Goal: Information Seeking & Learning: Understand process/instructions

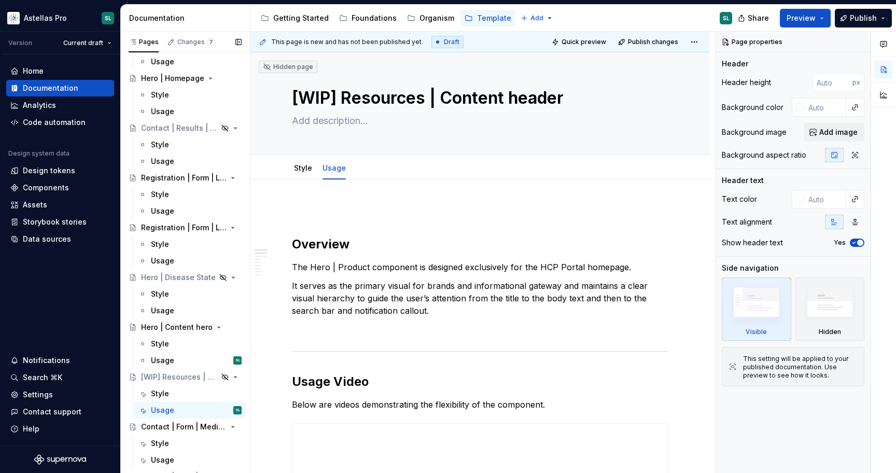
scroll to position [332, 0]
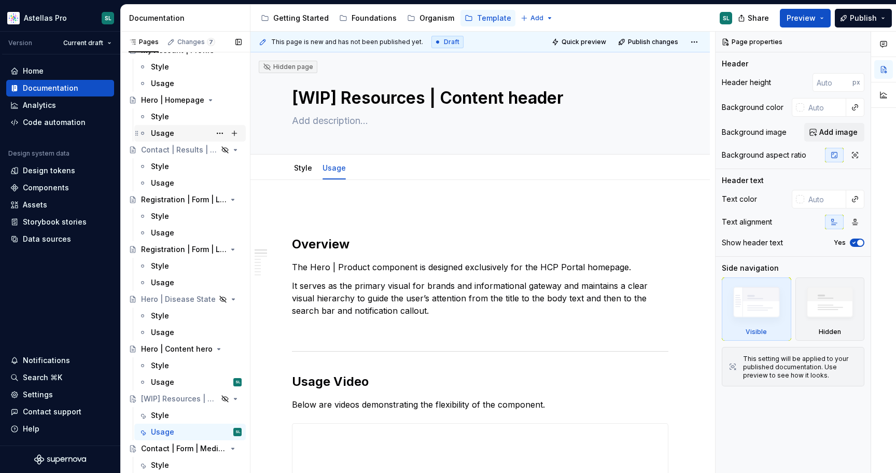
click at [169, 132] on div "Usage" at bounding box center [162, 133] width 23 height 10
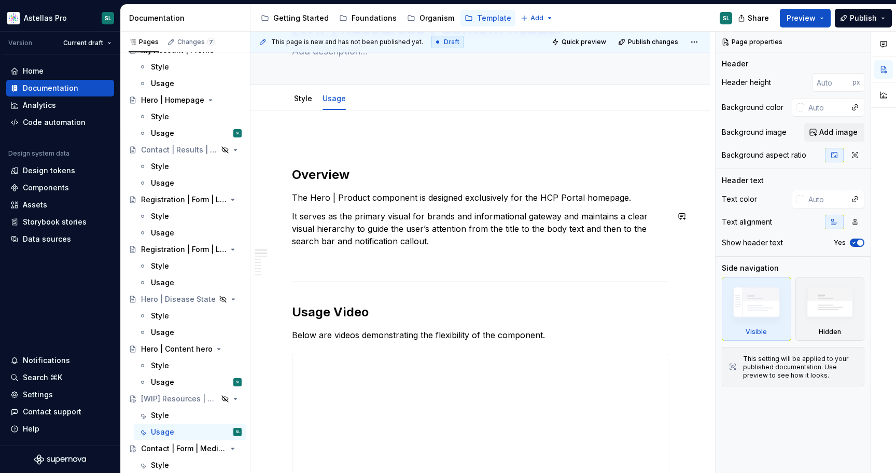
scroll to position [0, 0]
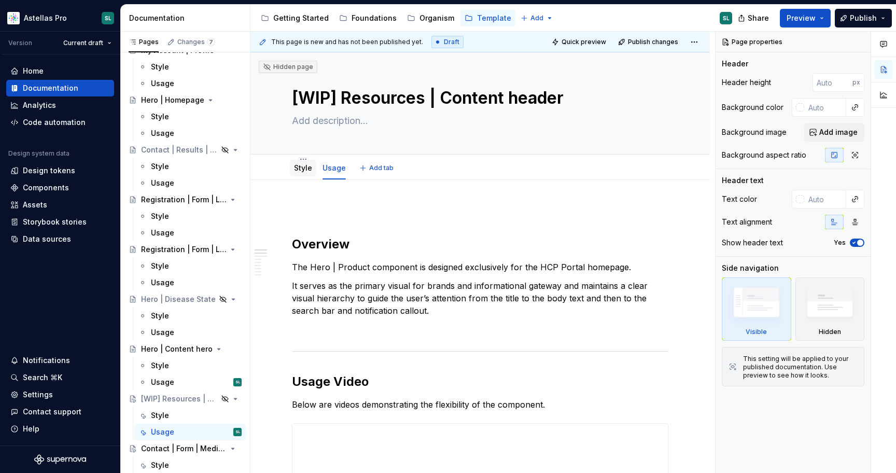
click at [302, 165] on link "Style" at bounding box center [303, 167] width 18 height 9
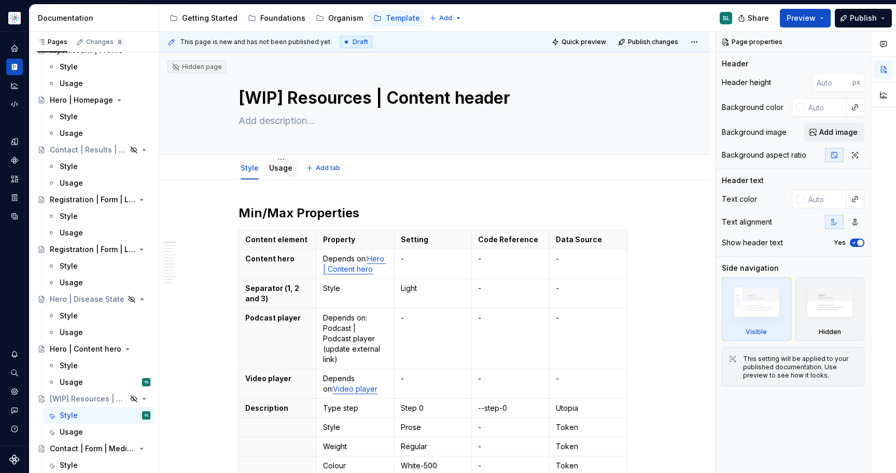
click at [283, 170] on link "Usage" at bounding box center [280, 167] width 23 height 9
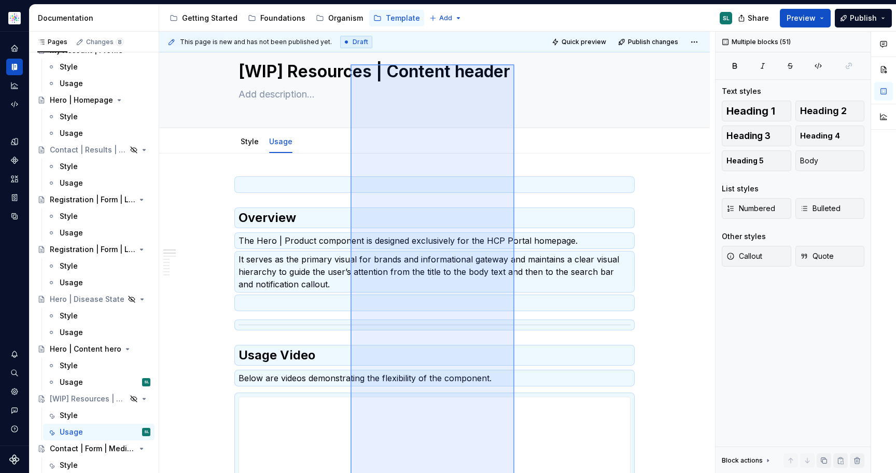
scroll to position [24, 0]
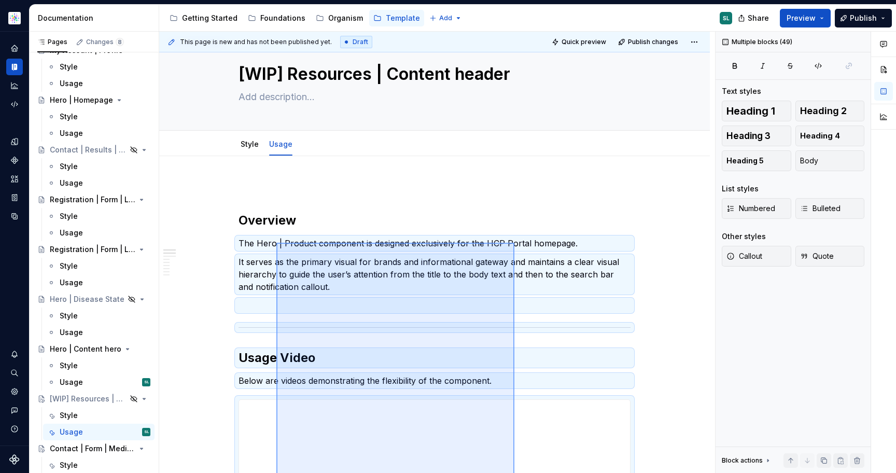
drag, startPoint x: 514, startPoint y: 381, endPoint x: 276, endPoint y: 243, distance: 275.3
click at [276, 243] on div "**********" at bounding box center [437, 253] width 556 height 442
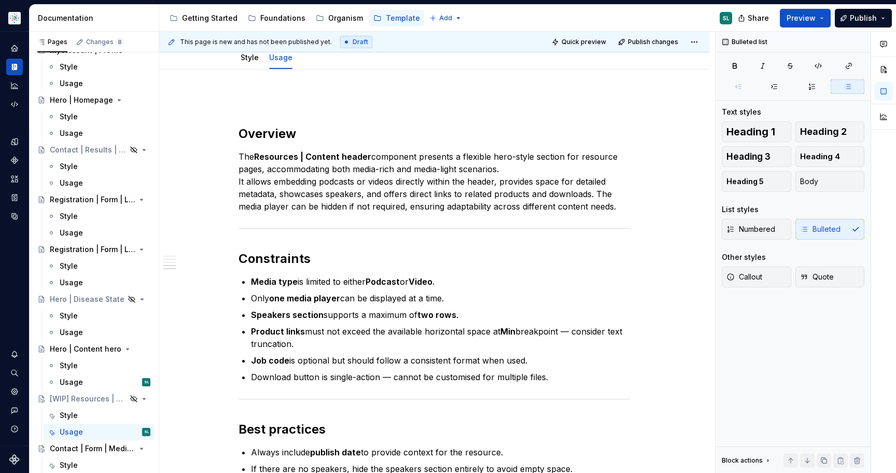
scroll to position [0, 0]
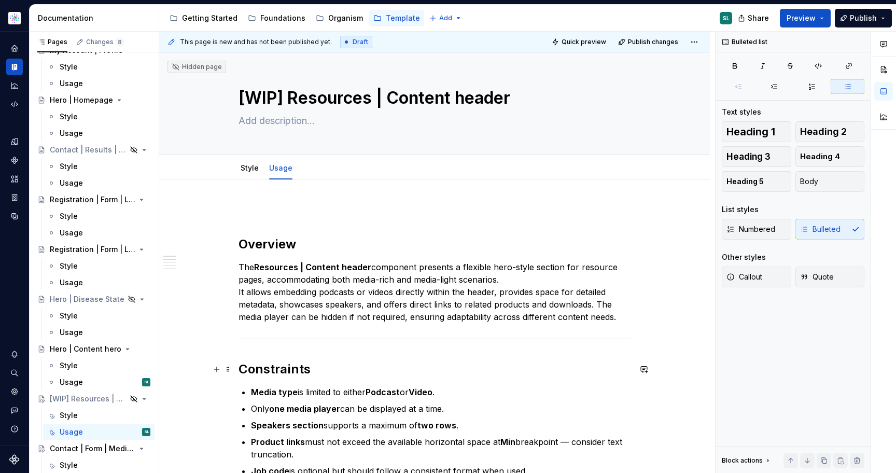
click at [278, 366] on strong "Constraints" at bounding box center [274, 368] width 72 height 15
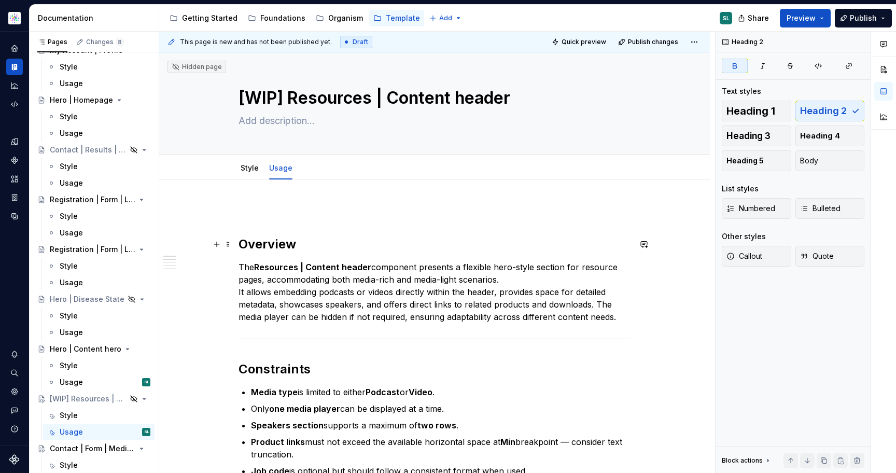
click at [241, 243] on h2 "Overview" at bounding box center [434, 244] width 392 height 17
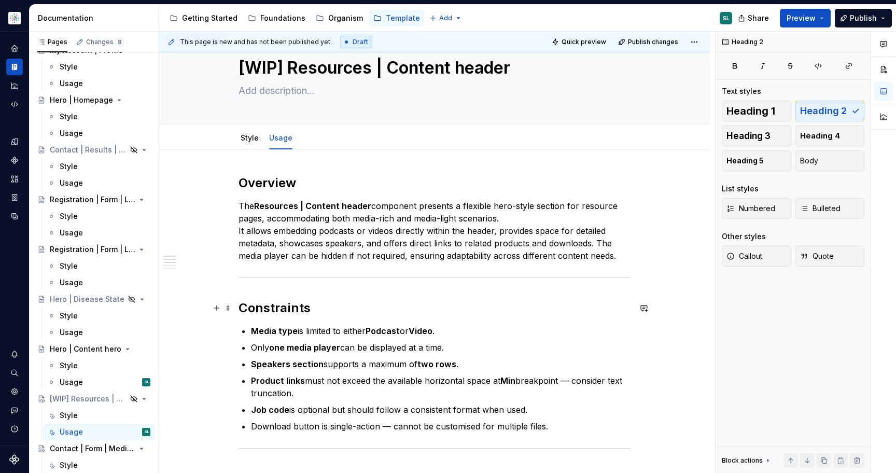
scroll to position [46, 0]
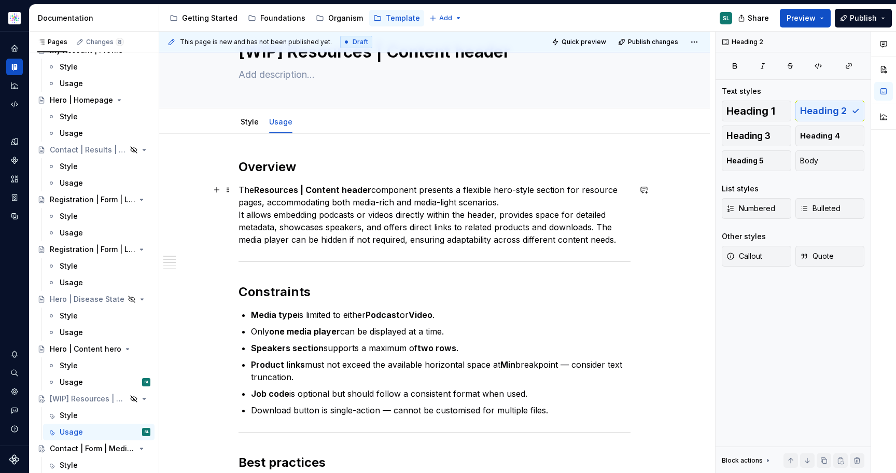
click at [349, 190] on strong "Resources | Content header" at bounding box center [312, 190] width 117 height 10
type textarea "*"
click at [384, 222] on p "The Resources | Content header component presents a flexible hero-style section…" at bounding box center [434, 215] width 392 height 62
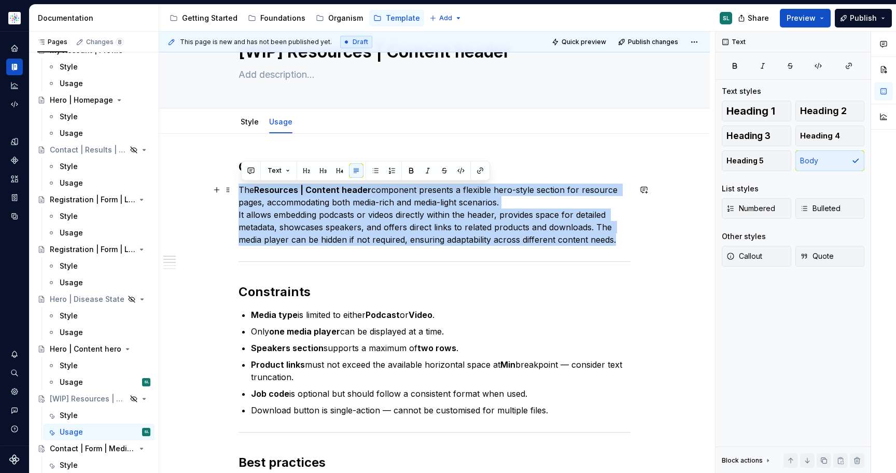
drag, startPoint x: 620, startPoint y: 238, endPoint x: 240, endPoint y: 189, distance: 382.6
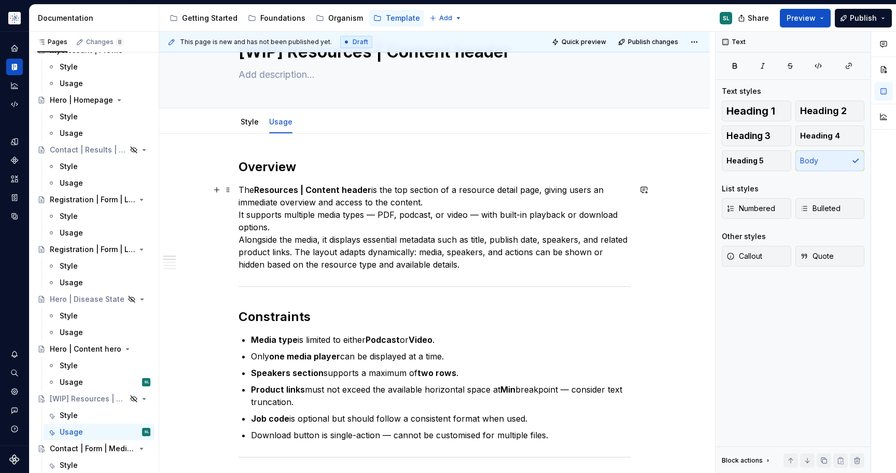
click at [415, 188] on p "The Resources | Content header is the top section of a resource detail page, gi…" at bounding box center [434, 227] width 392 height 87
drag, startPoint x: 518, startPoint y: 189, endPoint x: 496, endPoint y: 189, distance: 22.8
click at [496, 189] on p "The Resources | Content header is the top section of a resource detail page, gi…" at bounding box center [434, 227] width 392 height 87
click at [271, 216] on p "The Resources | Content header is the top section of a resource page, giving us…" at bounding box center [434, 227] width 392 height 87
click at [242, 240] on p "The Resources | Content header is the top section of a resource page, giving us…" at bounding box center [434, 227] width 392 height 87
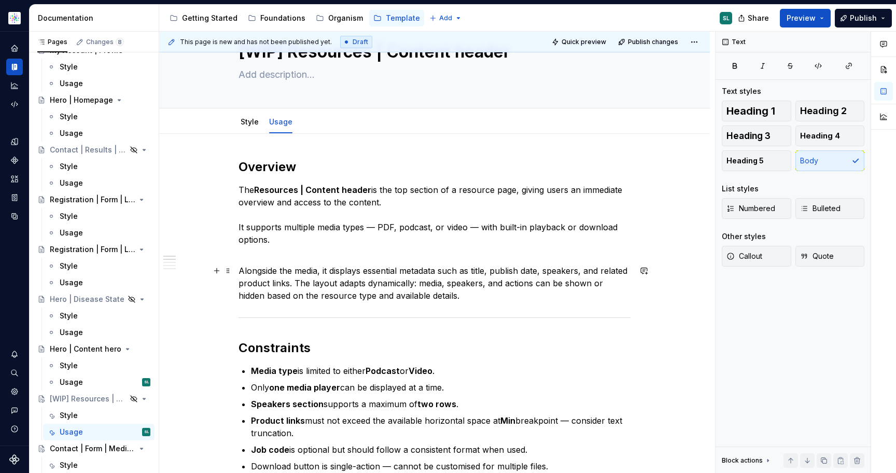
click at [242, 270] on p "Alongside the media, it displays essential metadata such as title, publish date…" at bounding box center [434, 282] width 392 height 37
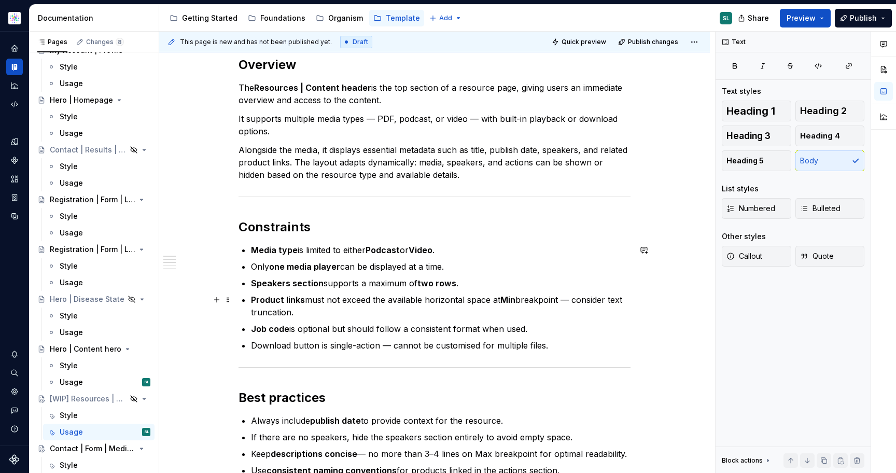
scroll to position [177, 0]
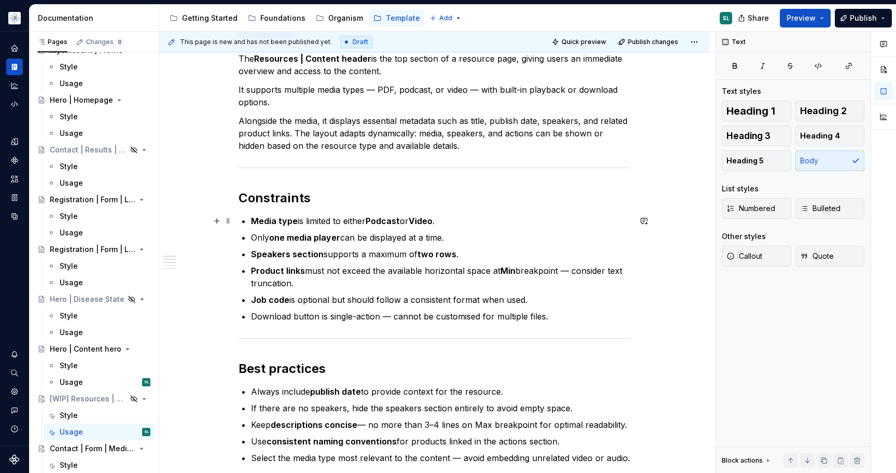
click at [441, 220] on p "Media type is limited to either Podcast or Video ." at bounding box center [440, 221] width 379 height 12
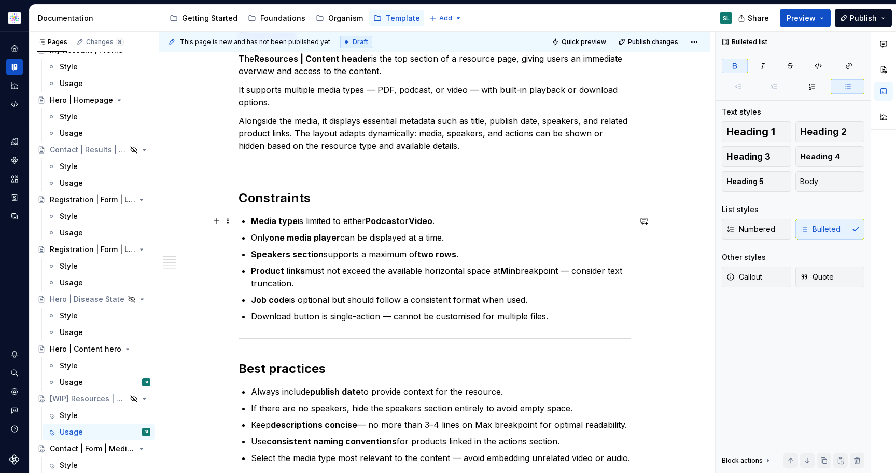
click at [276, 221] on strong "Media type" at bounding box center [274, 221] width 47 height 10
click at [456, 253] on strong "two rows" at bounding box center [436, 254] width 39 height 10
click at [463, 257] on p "Speakers section supports a maximum of two rows ." at bounding box center [440, 254] width 379 height 12
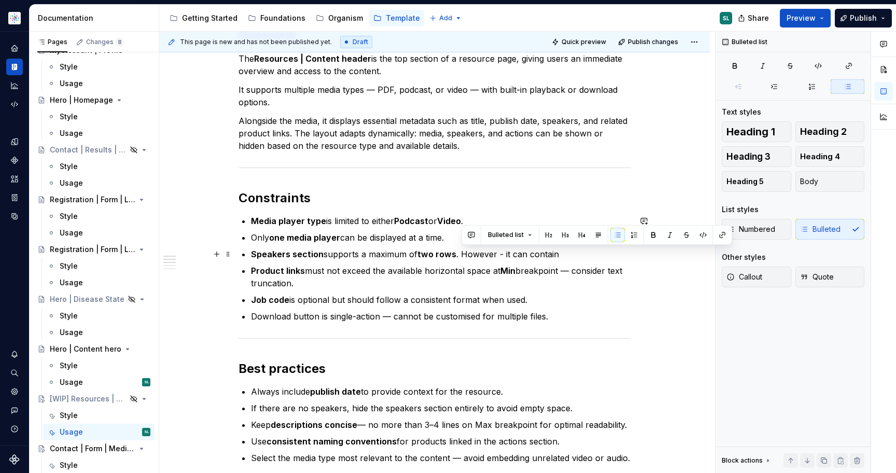
drag, startPoint x: 461, startPoint y: 254, endPoint x: 559, endPoint y: 252, distance: 97.5
click at [559, 252] on p "Speakers section supports a maximum of two rows . However - it can contain" at bounding box center [440, 254] width 379 height 12
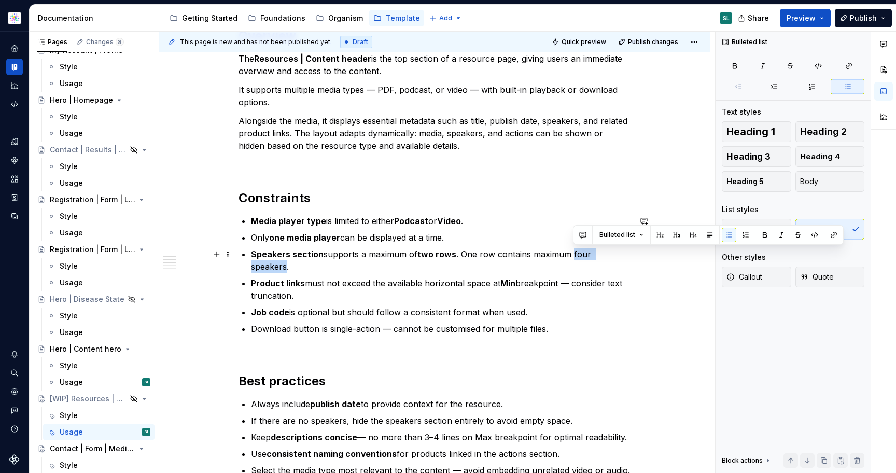
drag, startPoint x: 573, startPoint y: 253, endPoint x: 625, endPoint y: 252, distance: 51.3
click at [625, 252] on p "Speakers section supports a maximum of two rows . One row contains maximum four…" at bounding box center [440, 260] width 379 height 25
click at [733, 65] on icon "button" at bounding box center [735, 65] width 4 height 5
click at [321, 277] on p "Product links must not exceed the available horizontal space at Min breakpoint …" at bounding box center [440, 289] width 379 height 25
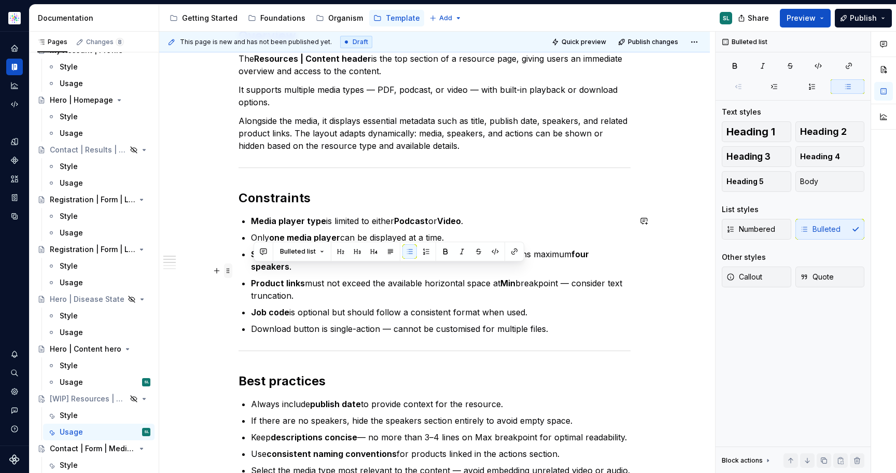
drag, startPoint x: 438, startPoint y: 284, endPoint x: 233, endPoint y: 272, distance: 205.1
click at [238, 273] on div "Overview The Resources | Content header is the top section of a resource page, …" at bounding box center [434, 426] width 392 height 798
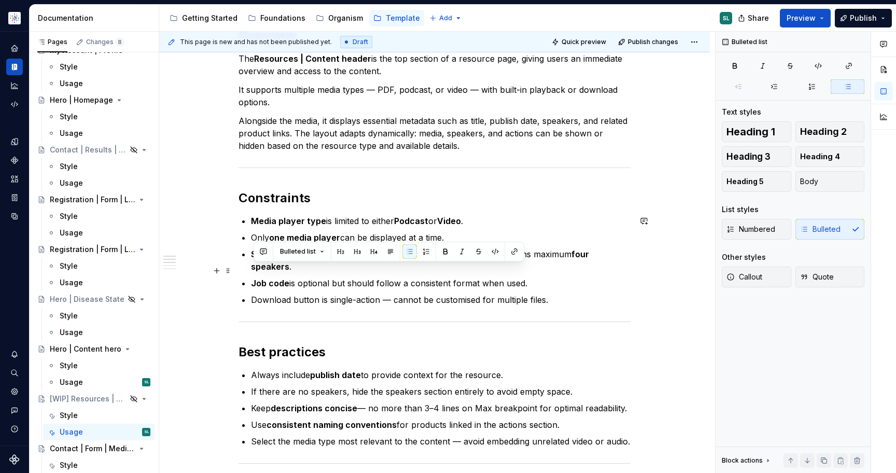
drag, startPoint x: 540, startPoint y: 274, endPoint x: 653, endPoint y: 261, distance: 114.3
click at [653, 261] on div "Overview The Resources | Content header is the top section of a resource page, …" at bounding box center [434, 471] width 551 height 936
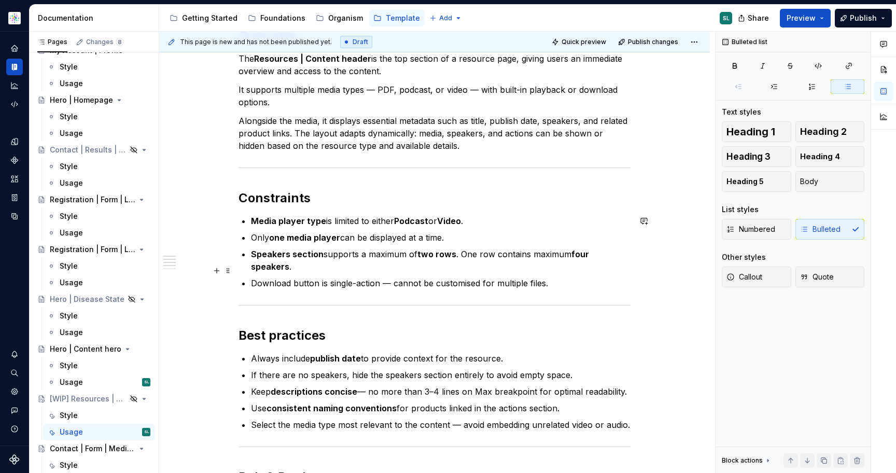
click at [572, 277] on p "Download button is single-action — cannot be customised for multiple files." at bounding box center [440, 283] width 379 height 12
click at [384, 277] on p "Download button is single-action — cannot be customised for multiple files." at bounding box center [440, 283] width 379 height 12
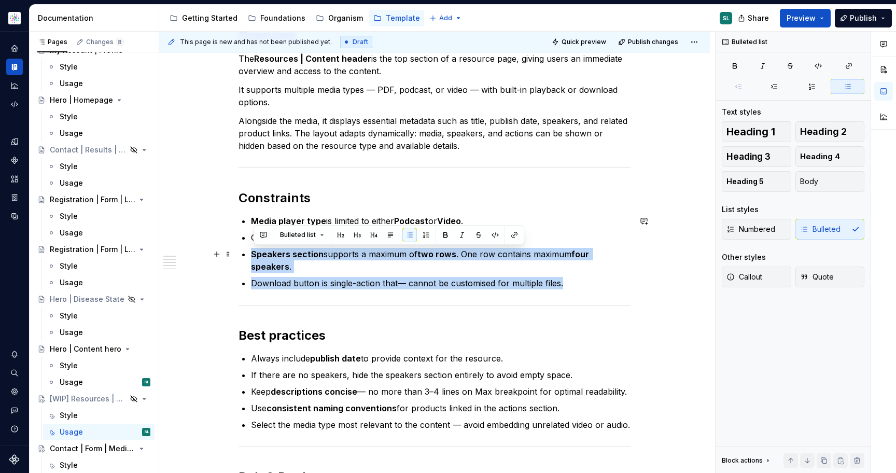
drag, startPoint x: 583, startPoint y: 273, endPoint x: 643, endPoint y: 257, distance: 61.7
click at [643, 257] on div "Overview The Resources | Content header is the top section of a resource page, …" at bounding box center [434, 463] width 551 height 920
click at [622, 277] on p "Download button is single-action that— cannot be customised for multiple files." at bounding box center [440, 283] width 379 height 12
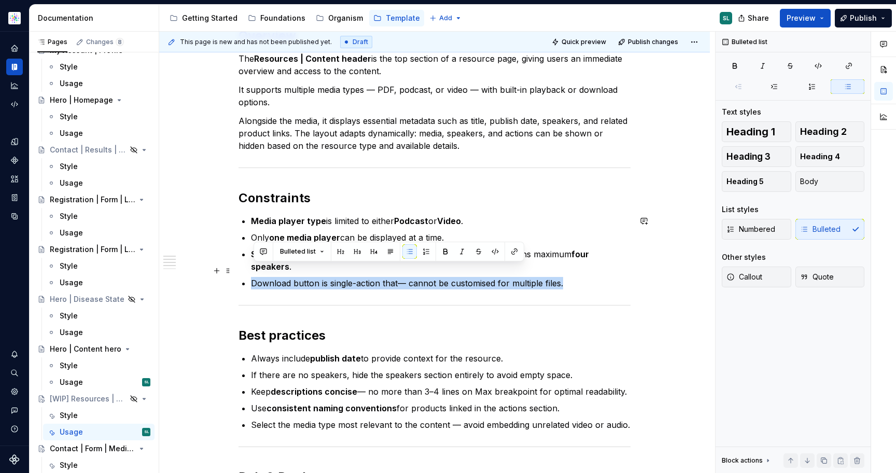
drag, startPoint x: 600, startPoint y: 274, endPoint x: 247, endPoint y: 272, distance: 353.1
click at [251, 277] on li "Download button is single-action that— cannot be customised for multiple files." at bounding box center [440, 283] width 379 height 12
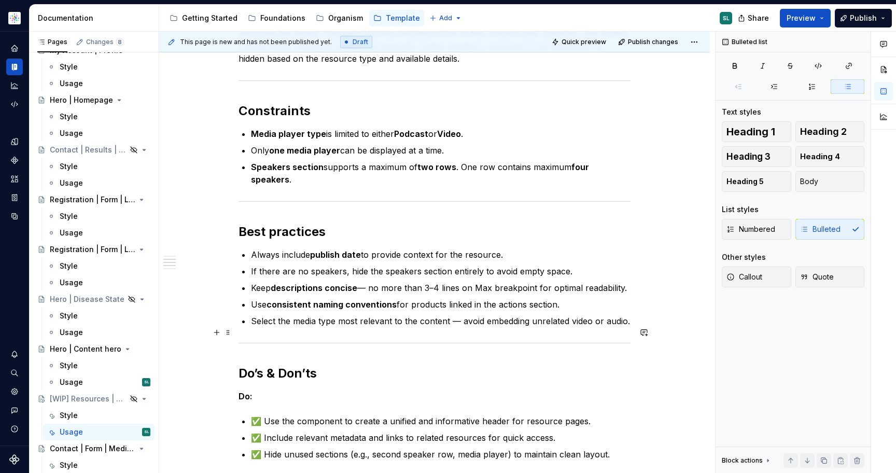
scroll to position [273, 0]
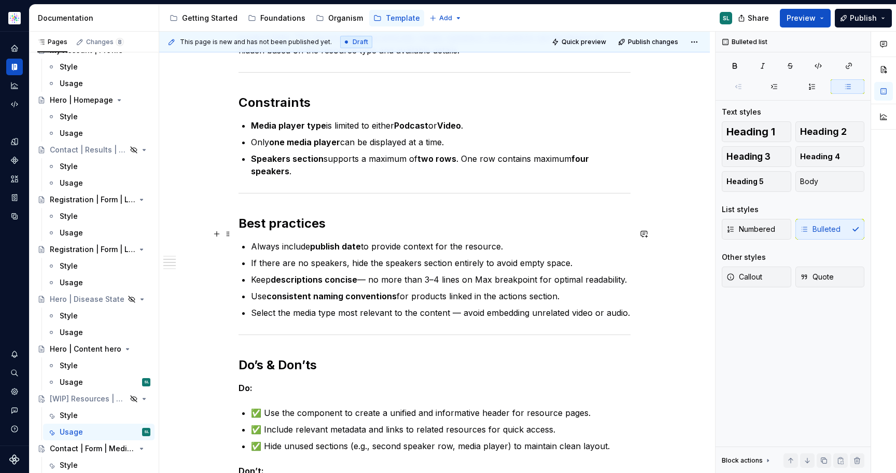
click at [318, 241] on strong "publish date" at bounding box center [335, 246] width 51 height 10
click at [289, 257] on p "If there are no speakers, hide the speakers section entirely to avoid empty spa…" at bounding box center [440, 263] width 379 height 12
click at [501, 240] on p "Always include publish date to provide context for the resource." at bounding box center [440, 246] width 379 height 12
click at [438, 240] on p "Always include publish date to provide context for the resource." at bounding box center [440, 246] width 379 height 12
click at [321, 274] on strong "descriptions concise" at bounding box center [314, 279] width 87 height 10
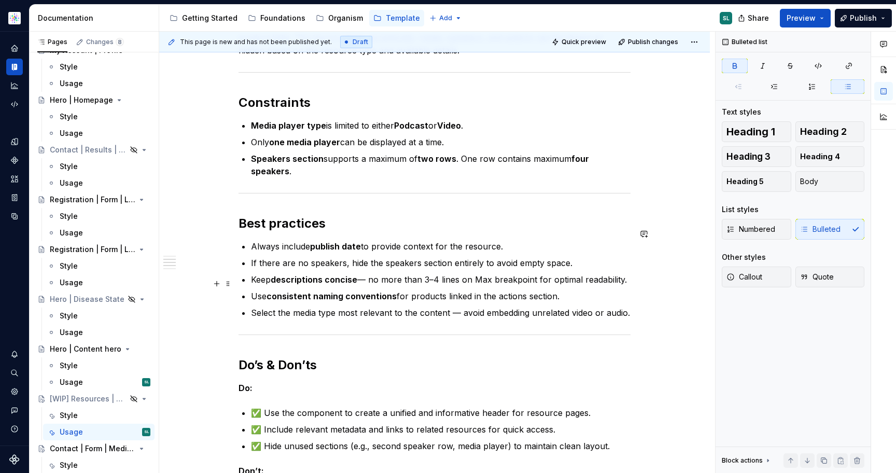
click at [447, 290] on p "Use consistent naming conventions for products linked in the actions section." at bounding box center [440, 296] width 379 height 12
click at [468, 290] on p "Use consistent naming conventions for product linked in the actions section." at bounding box center [440, 296] width 379 height 12
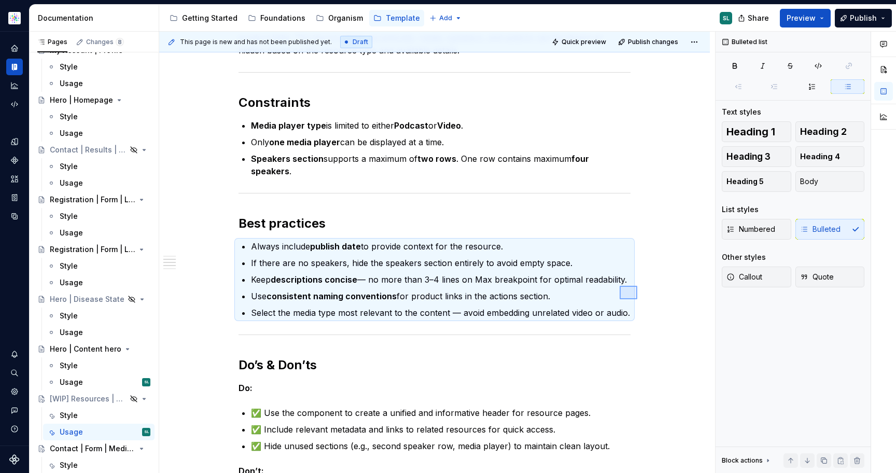
drag, startPoint x: 637, startPoint y: 299, endPoint x: 620, endPoint y: 286, distance: 22.2
click at [620, 286] on div "This page is new and has not been published yet. Draft Quick preview Publish ch…" at bounding box center [437, 253] width 556 height 442
click at [620, 290] on p "Use consistent naming conventions for product links in the actions section." at bounding box center [440, 296] width 379 height 12
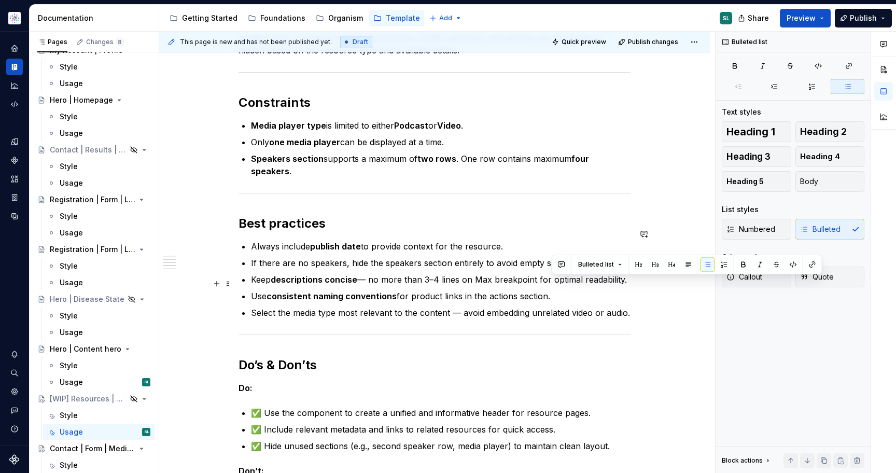
drag, startPoint x: 630, startPoint y: 299, endPoint x: 592, endPoint y: 284, distance: 41.2
click at [592, 284] on ul "Always include publish date to provide context for the resource. If there are n…" at bounding box center [440, 279] width 379 height 79
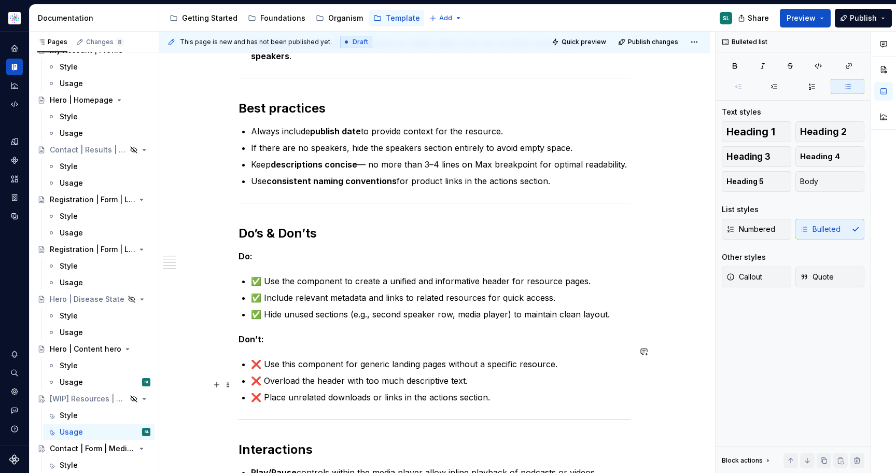
scroll to position [392, 0]
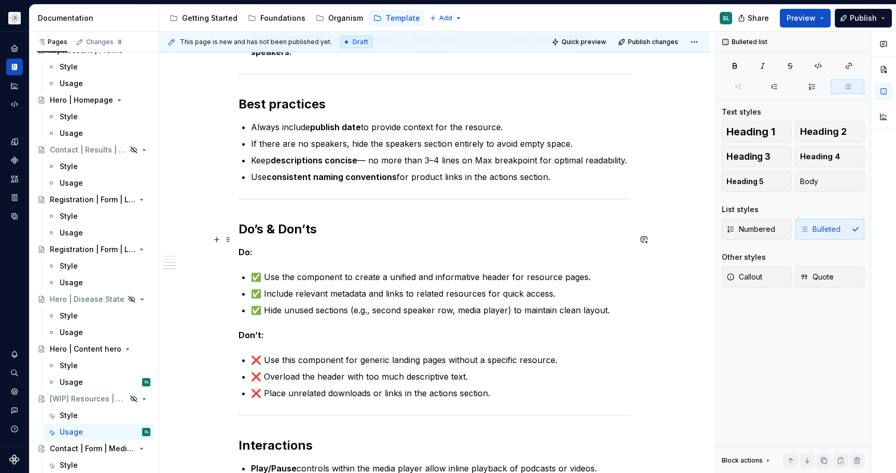
click at [249, 247] on strong "Do:" at bounding box center [245, 252] width 14 height 10
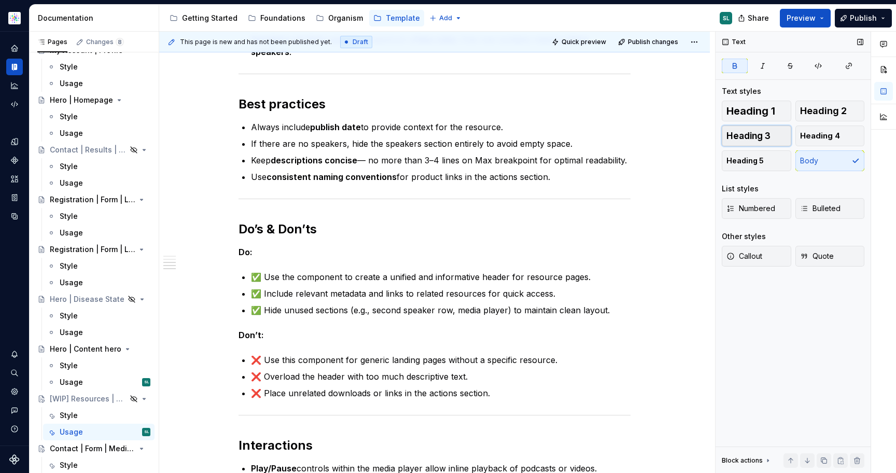
click at [761, 133] on span "Heading 3" at bounding box center [748, 136] width 44 height 10
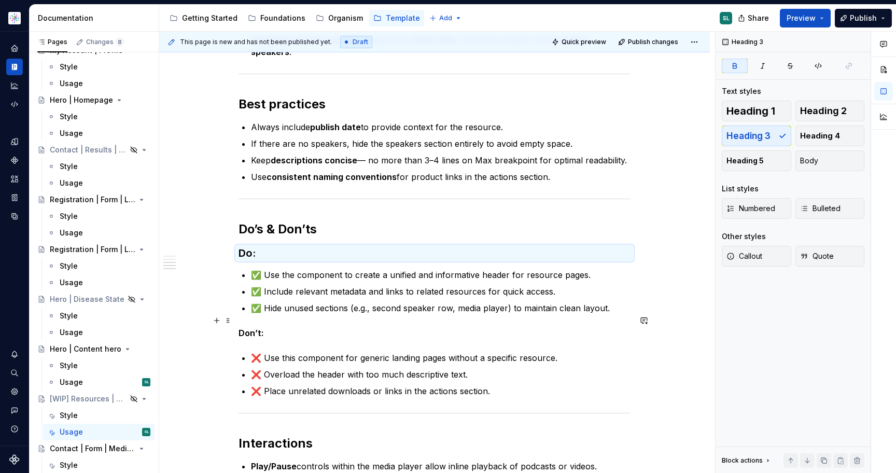
click at [258, 328] on strong "Don’t:" at bounding box center [250, 333] width 25 height 10
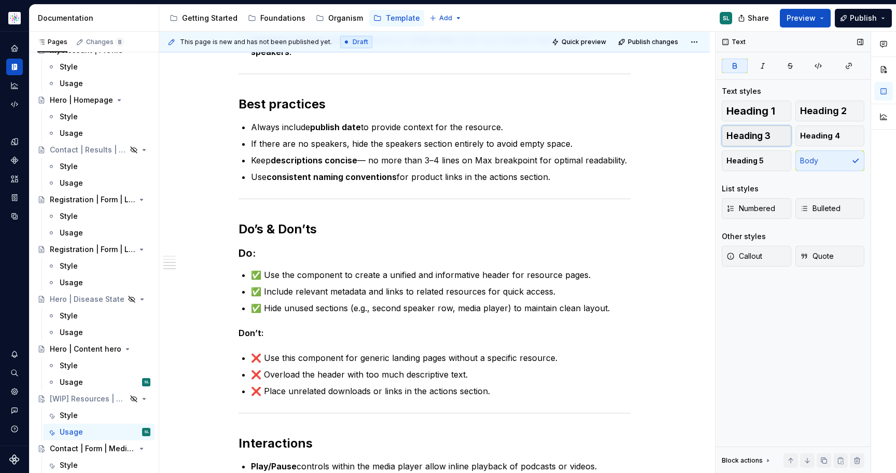
click at [760, 128] on button "Heading 3" at bounding box center [756, 135] width 69 height 21
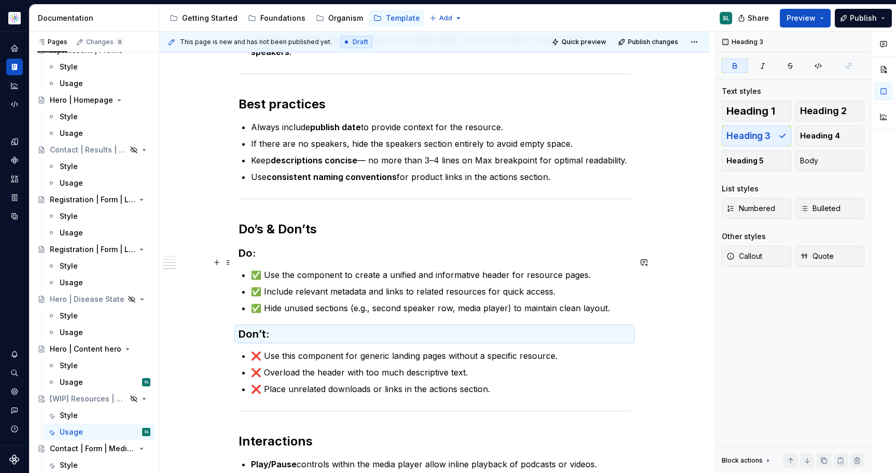
click at [264, 269] on p "✅ Use the component to create a unified and informative header for resource pag…" at bounding box center [440, 275] width 379 height 12
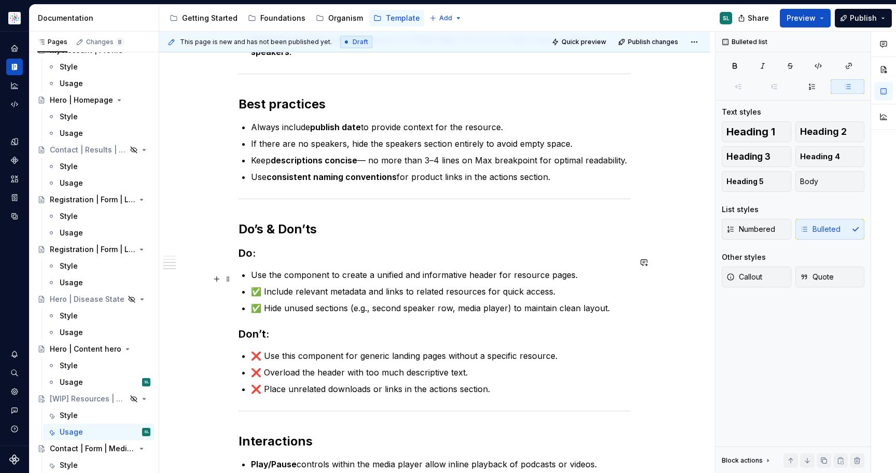
click at [265, 285] on p "✅ Include relevant metadata and links to related resources for quick access." at bounding box center [440, 291] width 379 height 12
click at [265, 302] on p "✅ Hide unused sections (e.g., second speaker row, media player) to maintain cle…" at bounding box center [440, 308] width 379 height 12
click at [266, 349] on p "❌ Use this component for generic landing pages without a specific resource." at bounding box center [440, 355] width 379 height 12
click at [266, 366] on p "❌ Overload the header with too much descriptive text." at bounding box center [440, 372] width 379 height 12
click at [264, 383] on p "❌ Place unrelated downloads or links in the actions section." at bounding box center [440, 389] width 379 height 12
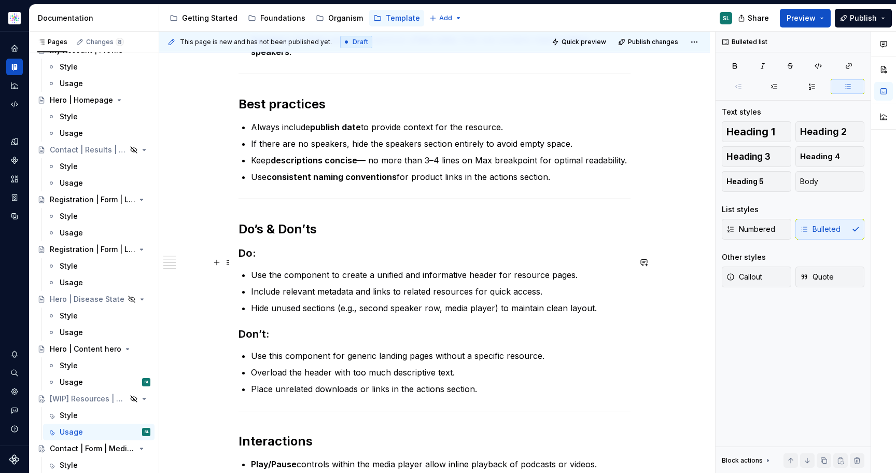
click at [309, 269] on p "Use the component to create a unified and informative header for resource pages." at bounding box center [440, 275] width 379 height 12
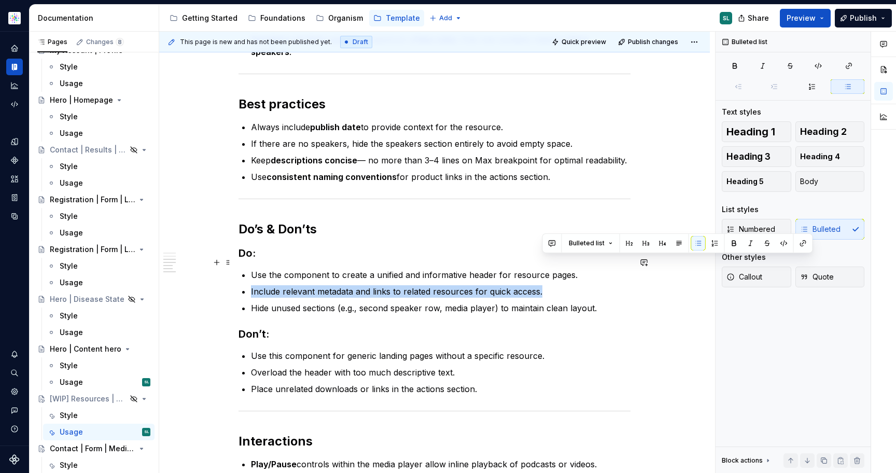
drag, startPoint x: 550, startPoint y: 275, endPoint x: 591, endPoint y: 264, distance: 42.9
click at [591, 269] on ul "Use the component to create a unified and informative header for resource pages…" at bounding box center [440, 292] width 379 height 46
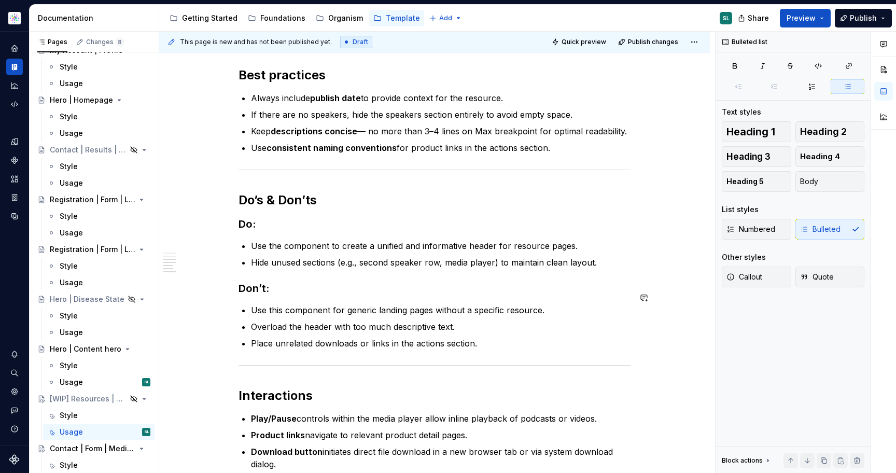
scroll to position [421, 0]
click at [498, 336] on p "Place unrelated downloads or links in the actions section." at bounding box center [440, 342] width 379 height 12
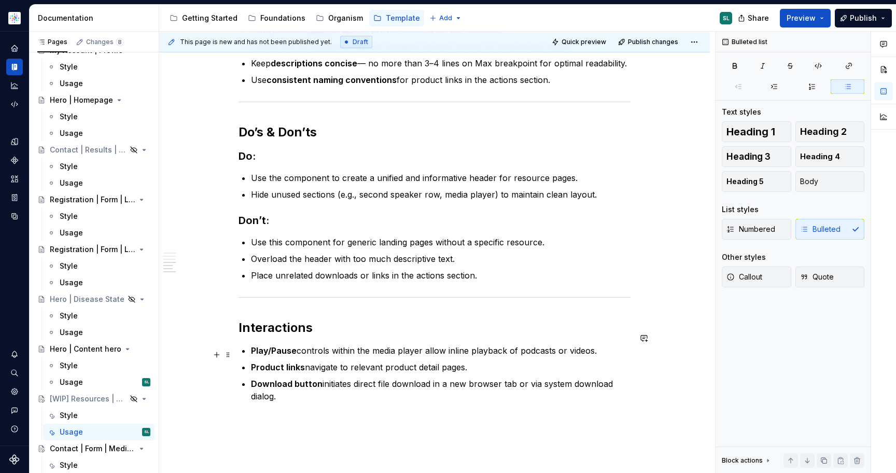
scroll to position [559, 0]
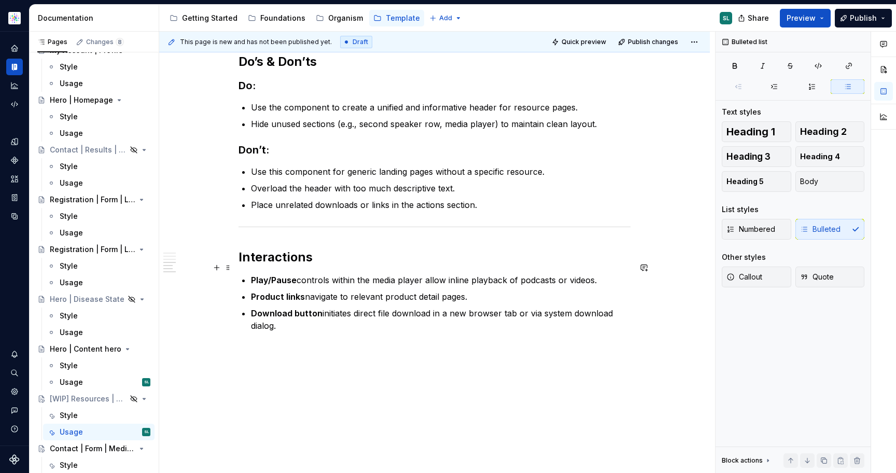
click at [289, 275] on strong "Play/Pause" at bounding box center [274, 280] width 46 height 10
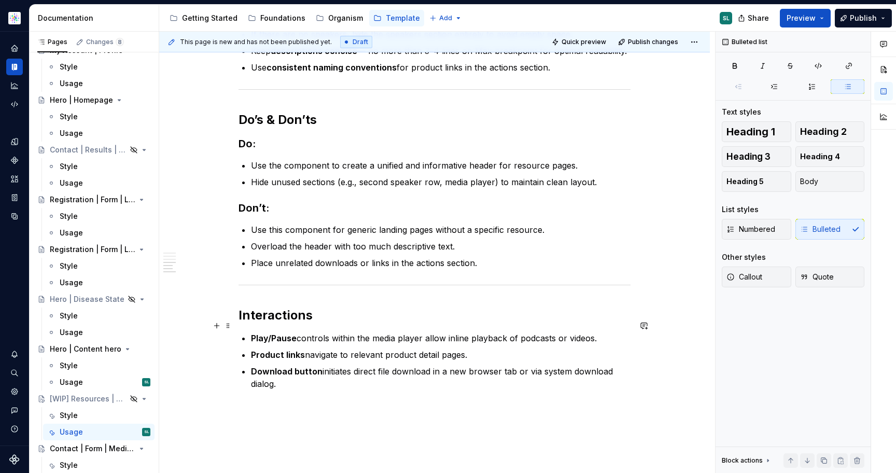
scroll to position [503, 0]
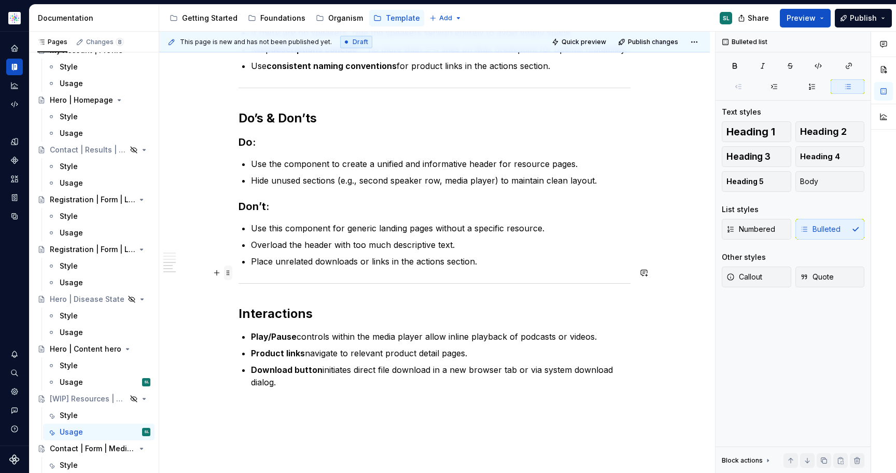
click at [230, 273] on span at bounding box center [228, 272] width 8 height 15
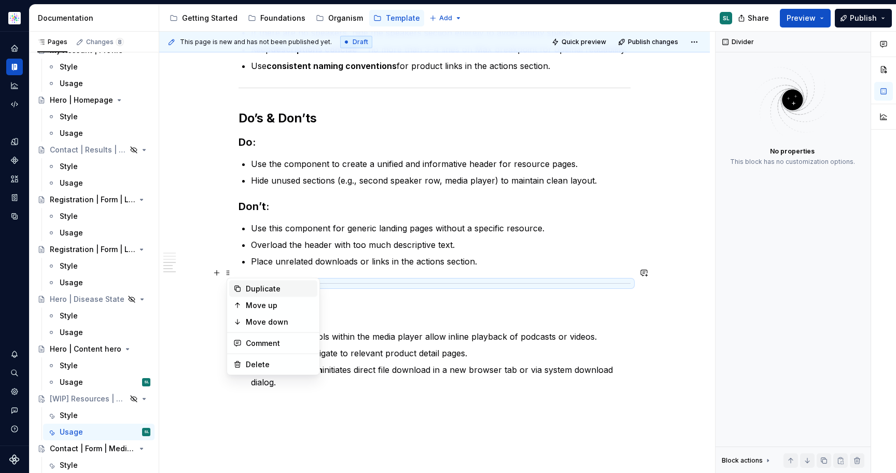
click at [264, 290] on div "Duplicate" at bounding box center [279, 289] width 67 height 10
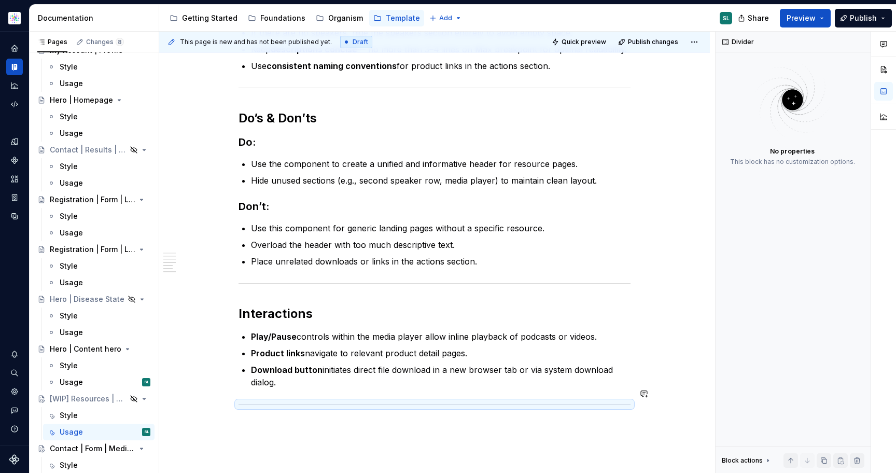
click at [283, 415] on div "Overview The Resources | Content header is the top section of a resource page, …" at bounding box center [434, 119] width 551 height 885
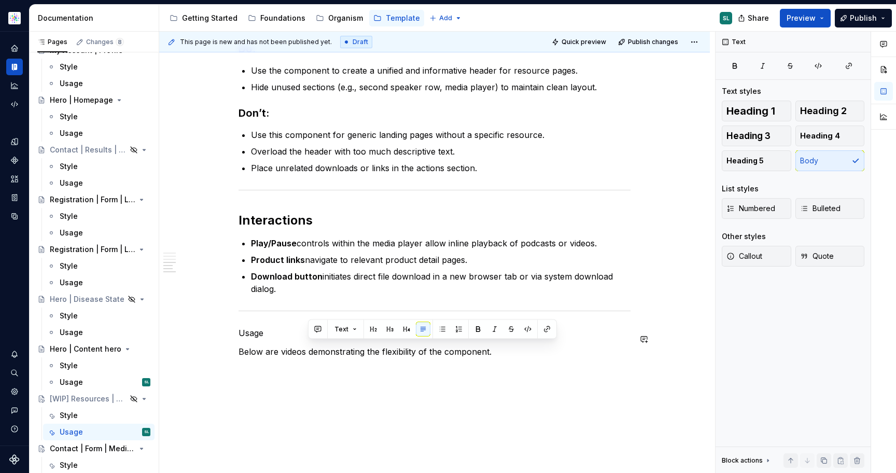
scroll to position [622, 0]
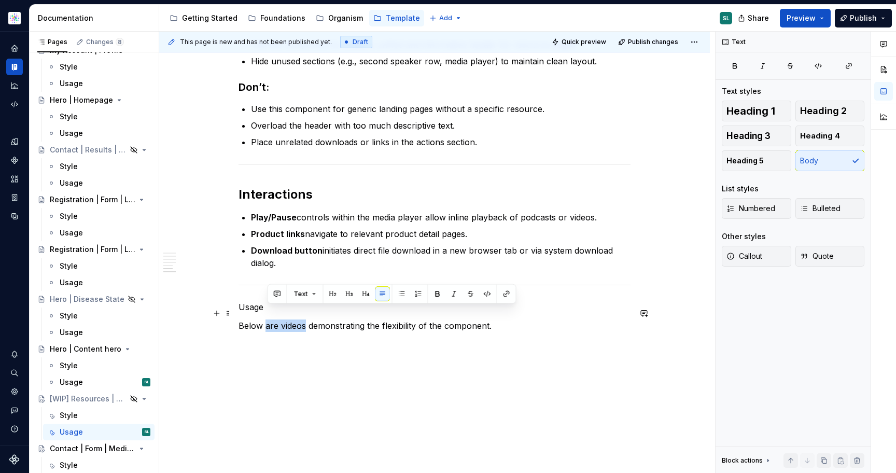
drag, startPoint x: 308, startPoint y: 430, endPoint x: 269, endPoint y: 312, distance: 125.1
click at [269, 319] on p "Below are videos demonstrating the flexibility of the component." at bounding box center [434, 325] width 392 height 12
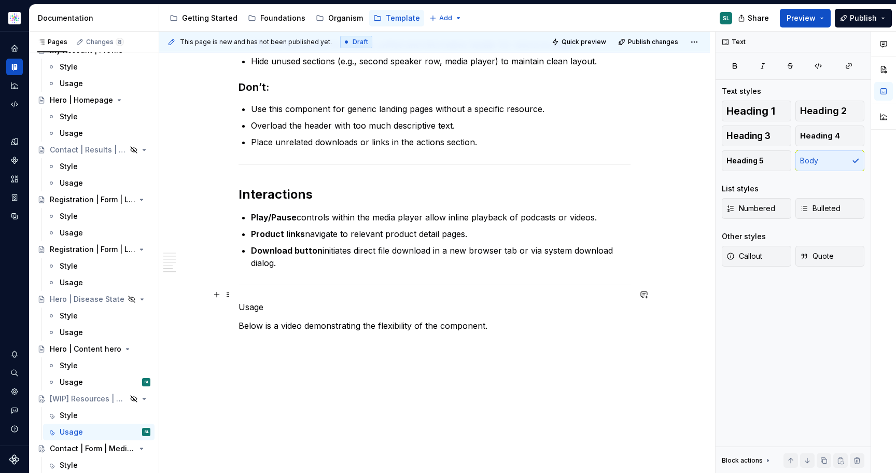
click at [259, 301] on p "Usage" at bounding box center [434, 307] width 392 height 12
click at [839, 111] on span "Heading 2" at bounding box center [823, 111] width 47 height 10
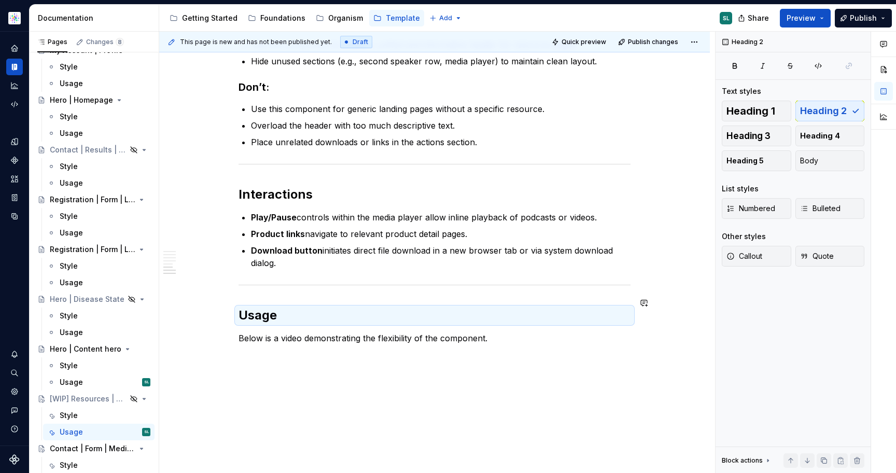
click at [371, 354] on div "Overview The Resources | Content header is the top section of a resource page, …" at bounding box center [434, 28] width 551 height 941
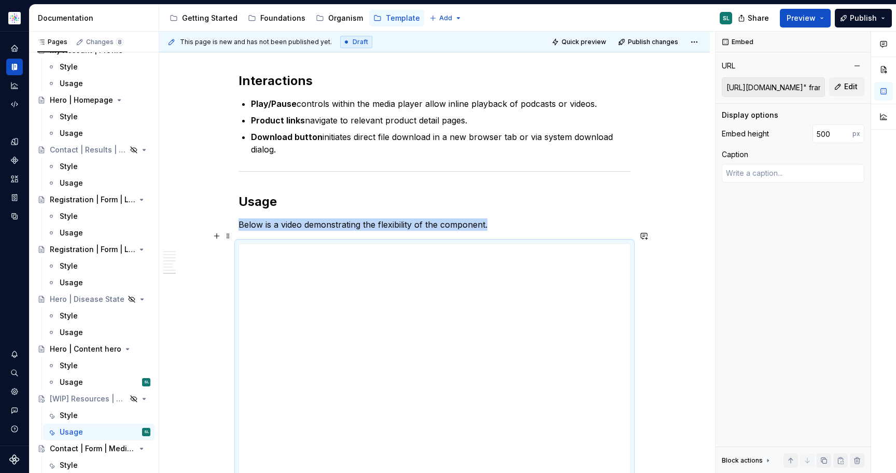
scroll to position [873, 0]
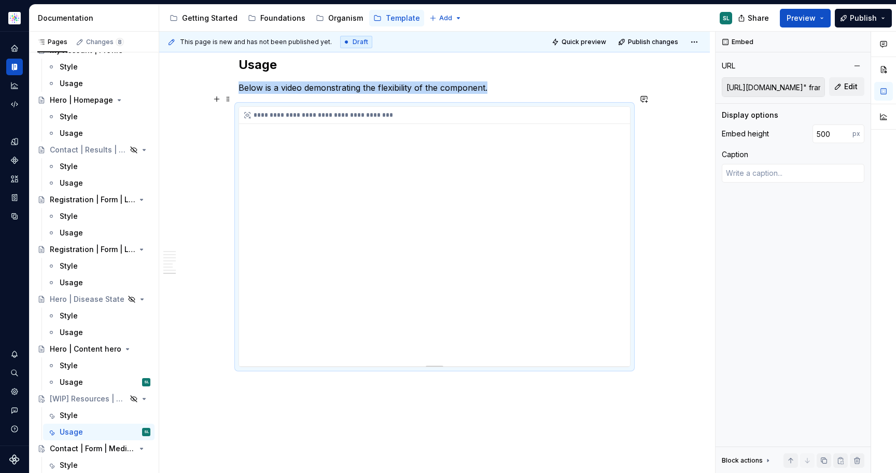
click at [460, 237] on div "**********" at bounding box center [434, 236] width 391 height 259
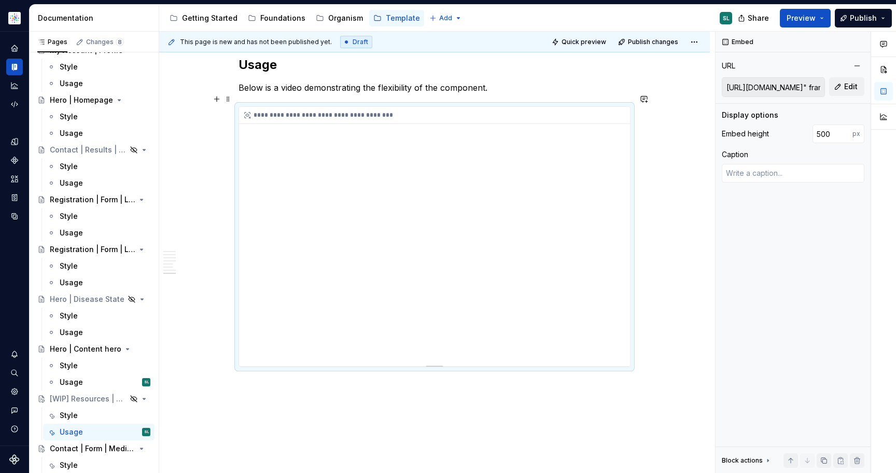
click at [395, 273] on div "**********" at bounding box center [434, 236] width 391 height 259
click at [853, 87] on span "Edit" at bounding box center [850, 86] width 13 height 10
type textarea "*"
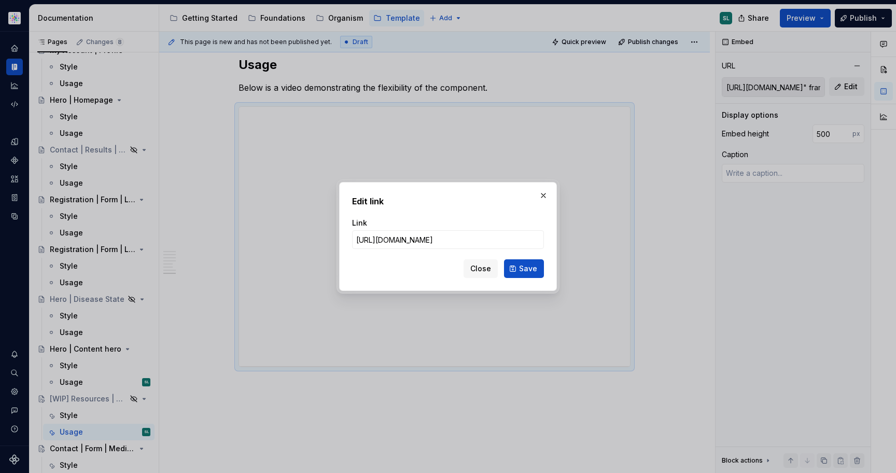
scroll to position [0, 203]
type input "https://player.vimeo.com/video/1109084854?badge=0&amp;autopause=0&amp;player_id…"
click at [524, 274] on button "Save" at bounding box center [524, 268] width 40 height 19
type textarea "*"
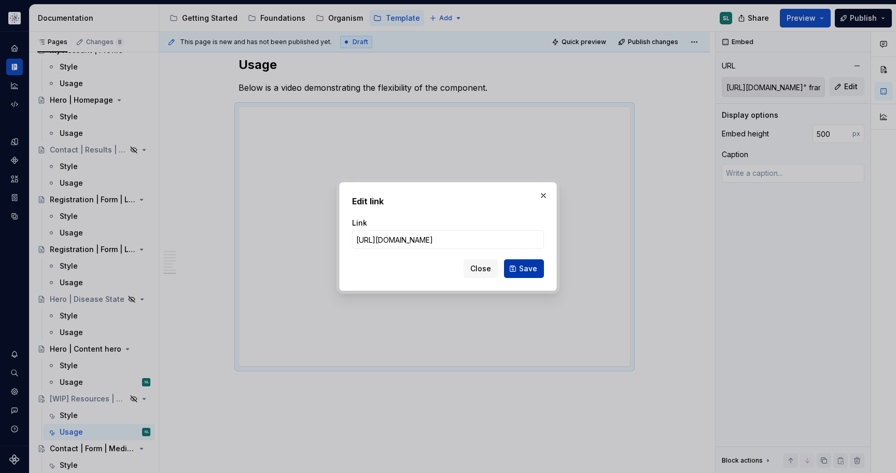
type input "https://player.vimeo.com/video/1109084854?badge=0&amp;autopause=0&amp;player_id…"
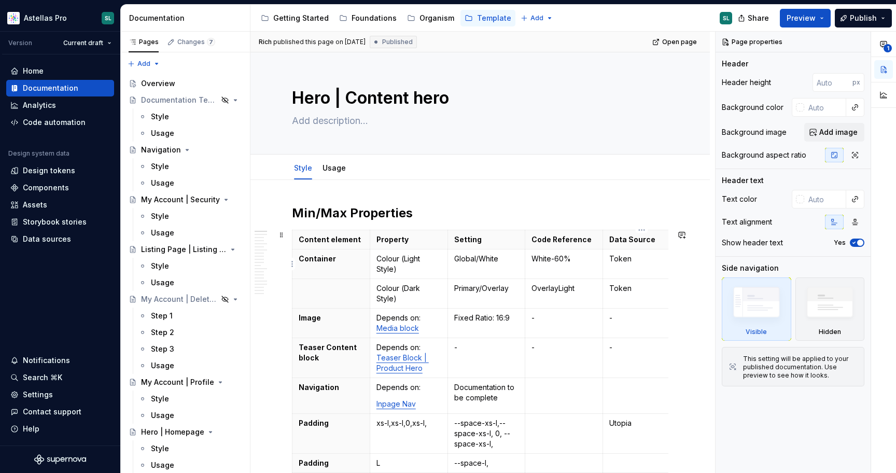
scroll to position [585, 0]
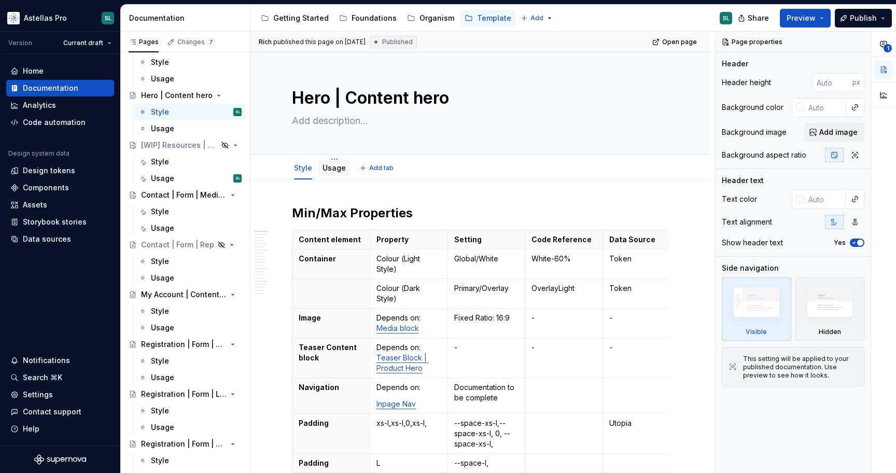
click at [338, 168] on link "Usage" at bounding box center [333, 167] width 23 height 9
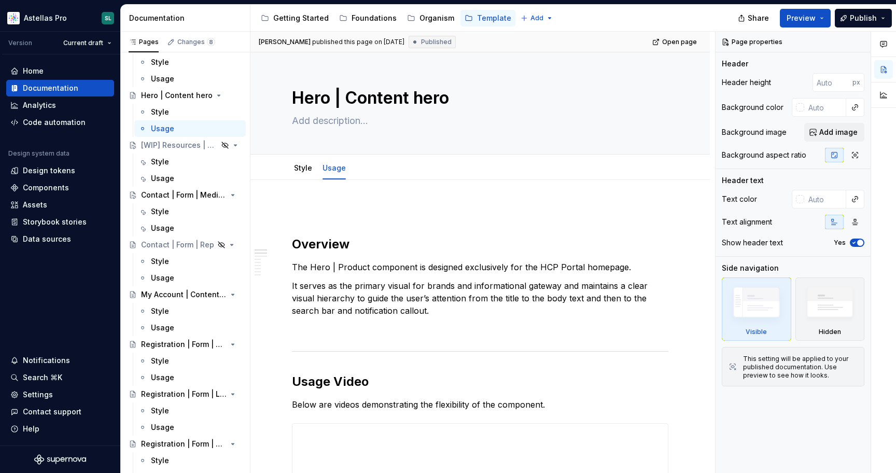
type textarea "*"
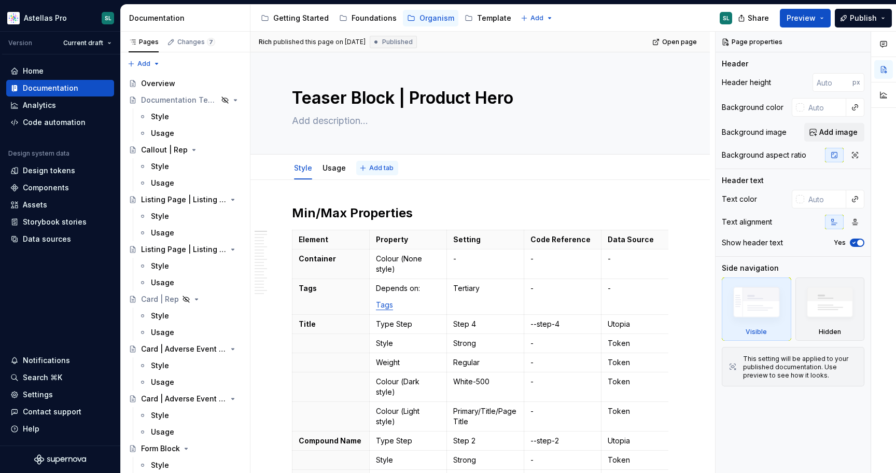
scroll to position [403, 0]
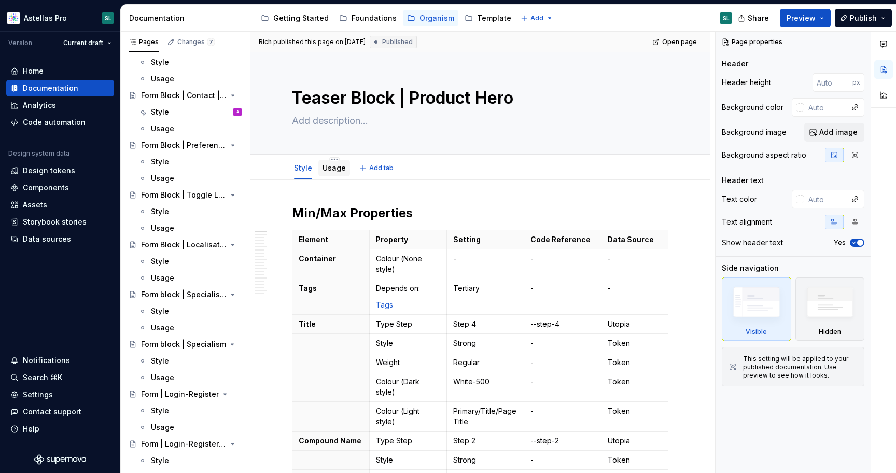
click at [336, 171] on link "Usage" at bounding box center [333, 167] width 23 height 9
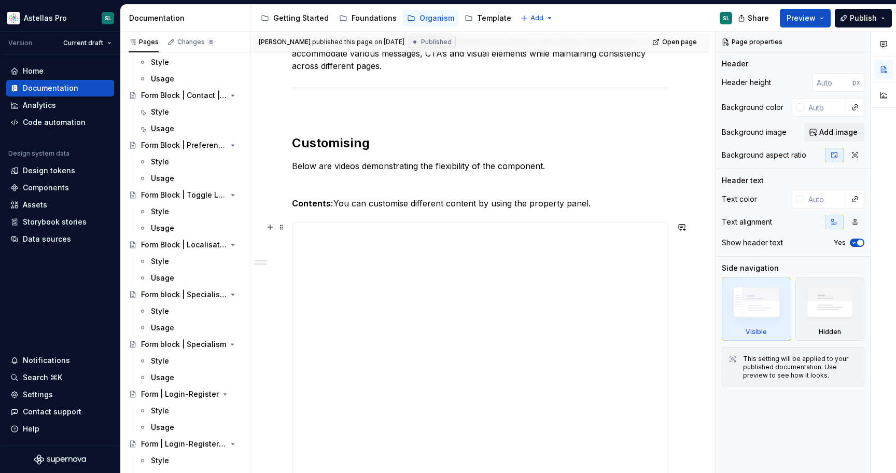
scroll to position [143, 0]
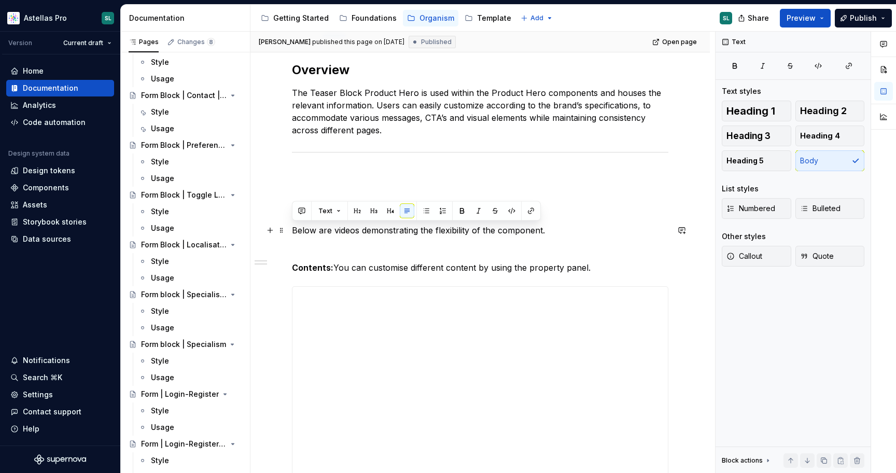
drag, startPoint x: 554, startPoint y: 230, endPoint x: 292, endPoint y: 229, distance: 262.3
click at [292, 229] on p "Below are videos demonstrating the flexibility of the component." at bounding box center [480, 230] width 376 height 12
copy p "Below are videos demonstrating the flexibility of the component."
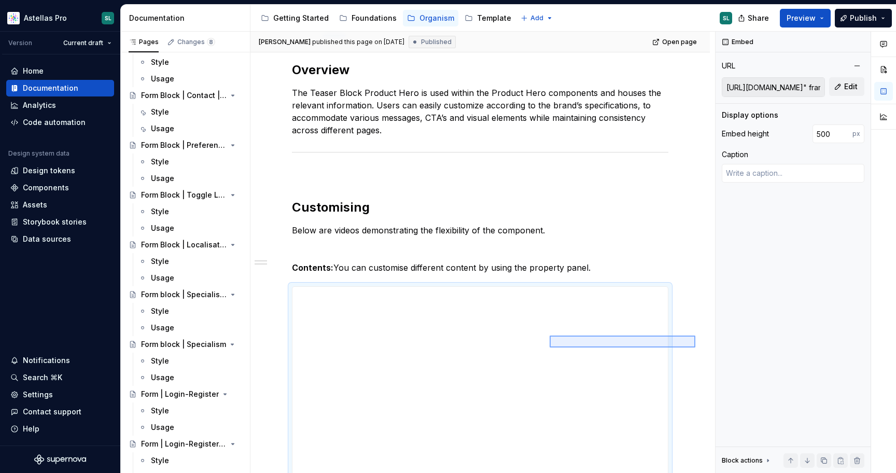
drag, startPoint x: 695, startPoint y: 347, endPoint x: 550, endPoint y: 335, distance: 146.2
click at [550, 335] on div "**********" at bounding box center [482, 253] width 465 height 442
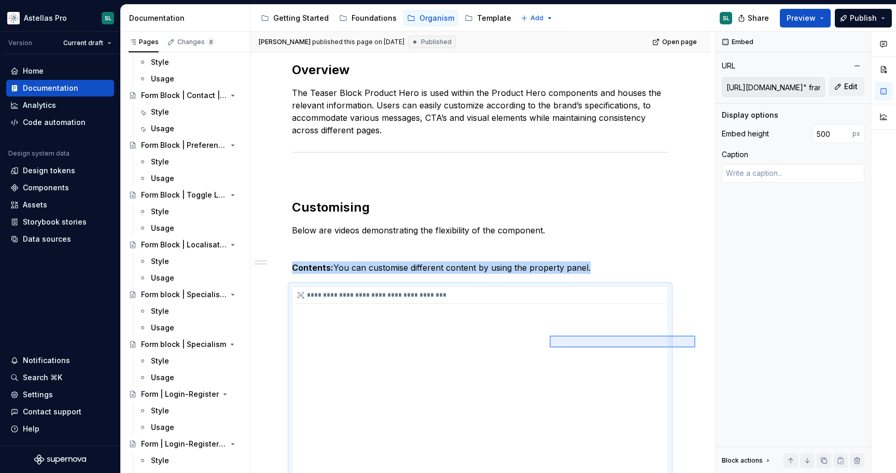
scroll to position [217, 0]
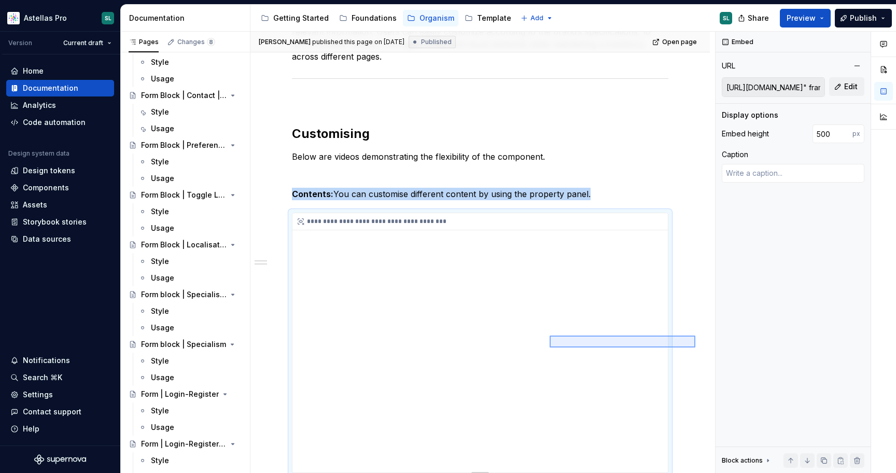
copy p "Contents: You can customise different content by using the property panel."
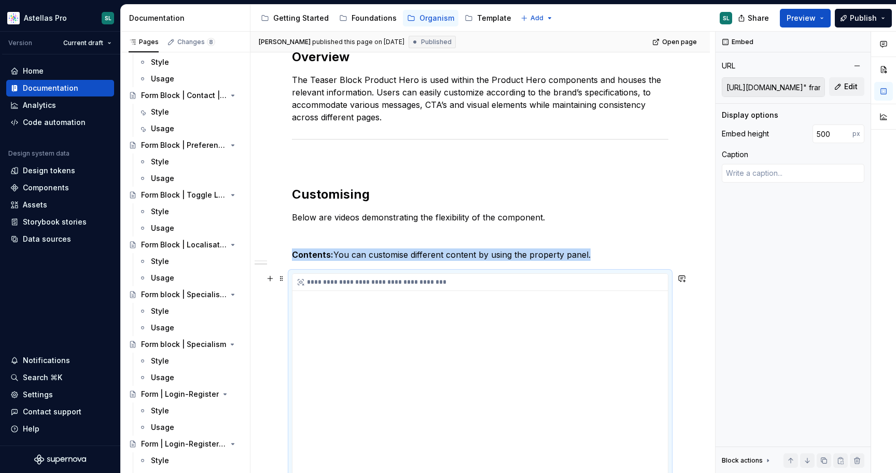
scroll to position [0, 0]
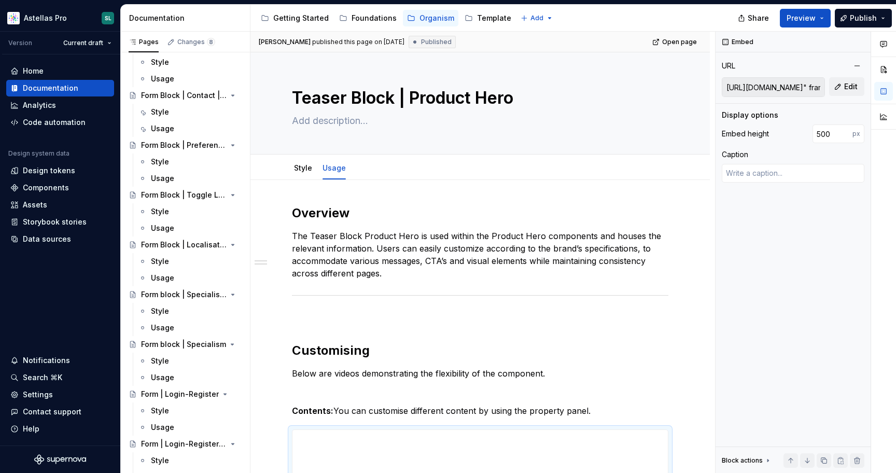
type textarea "*"
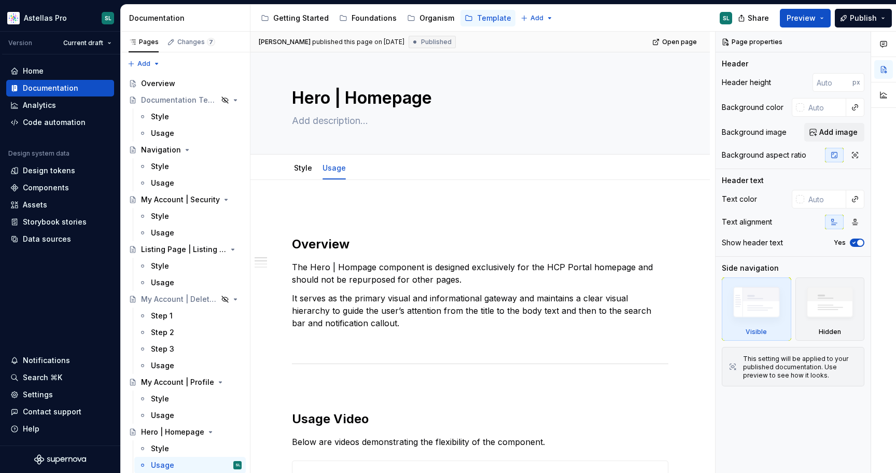
type textarea "*"
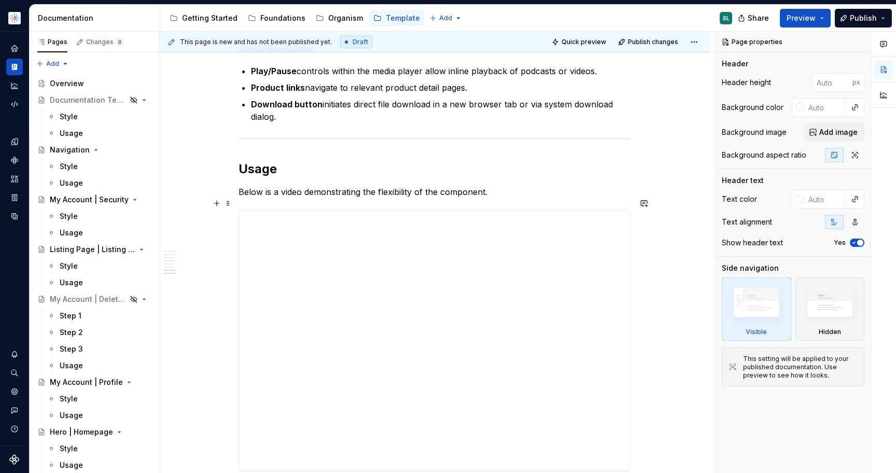
scroll to position [765, 0]
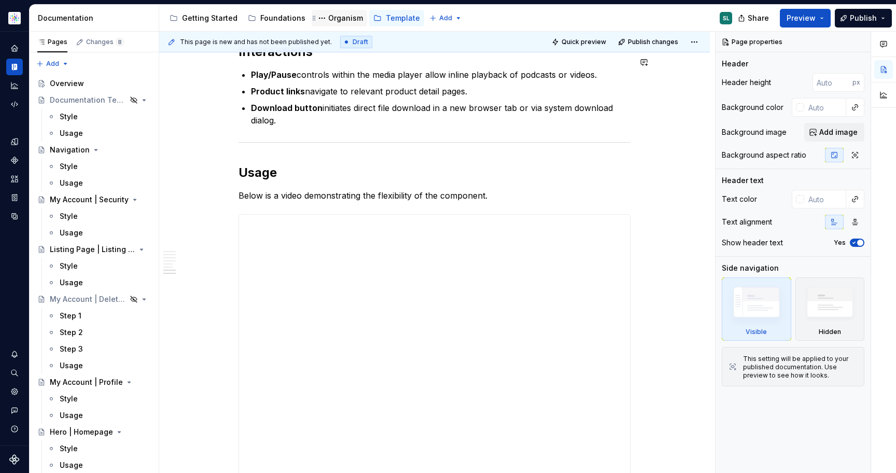
type textarea "*"
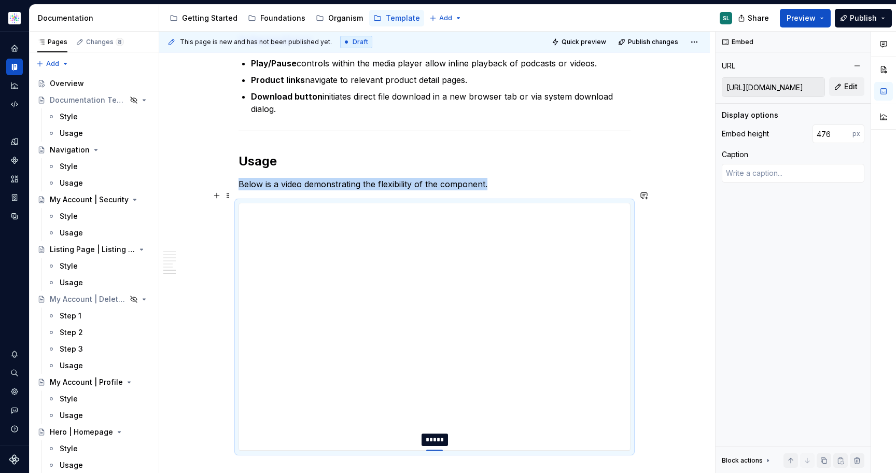
type textarea "*"
type input "473"
type textarea "*"
type input "472"
type textarea "*"
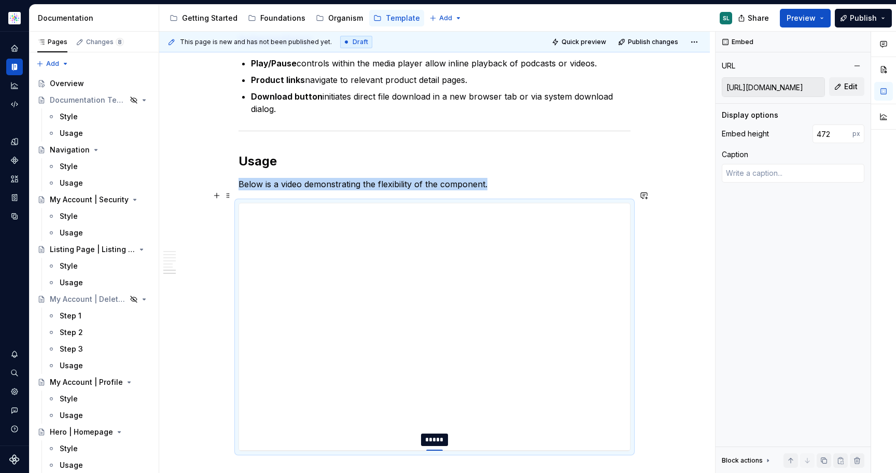
type input "470"
type textarea "*"
type input "469"
type textarea "*"
type input "462"
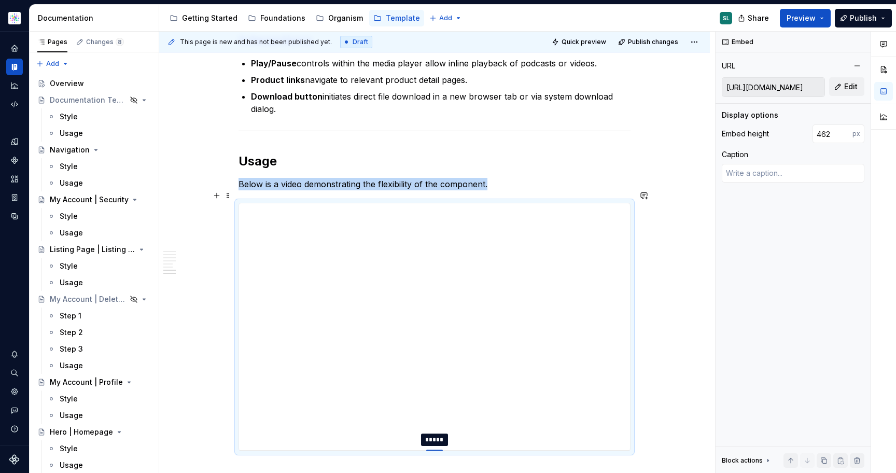
type textarea "*"
type input "460"
type textarea "*"
type input "459"
type textarea "*"
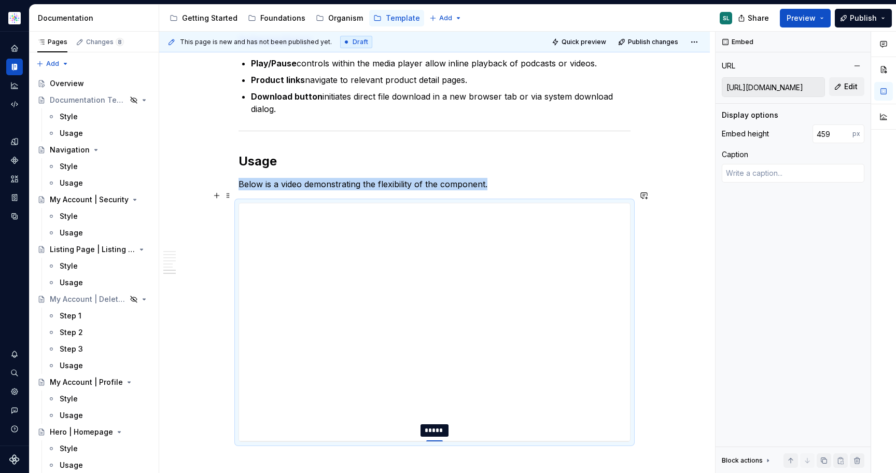
type input "458"
type textarea "*"
type input "457"
type textarea "*"
type input "456"
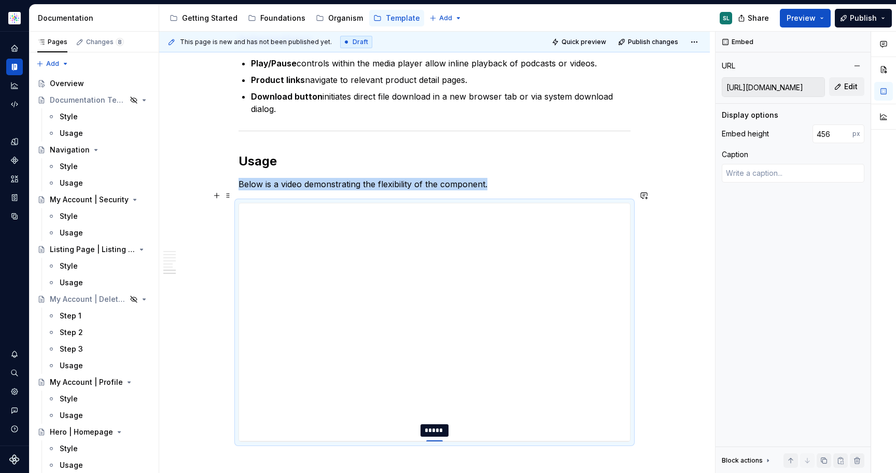
type textarea "*"
type input "455"
type textarea "*"
type input "454"
type textarea "*"
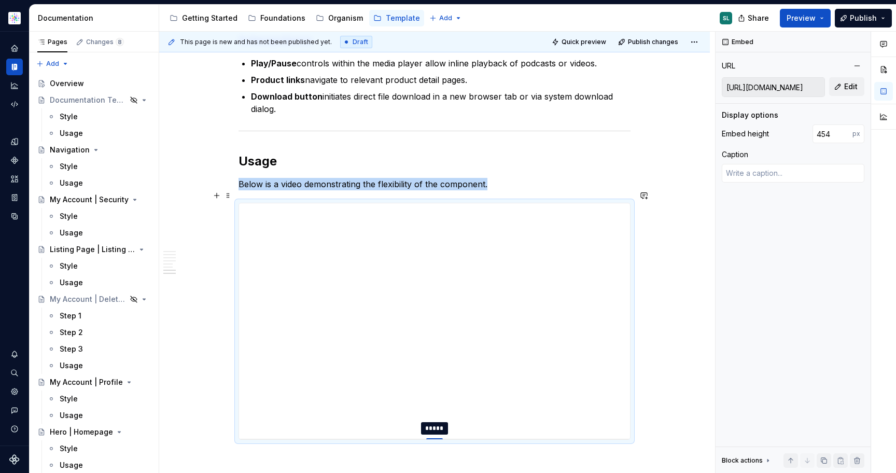
type input "453"
type textarea "*"
type input "452"
type textarea "*"
type input "451"
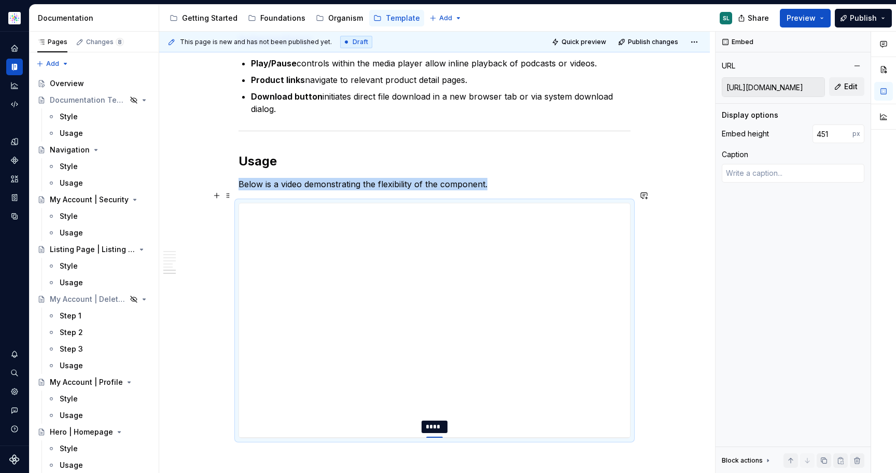
type textarea "*"
type input "452"
type textarea "*"
type input "453"
type textarea "*"
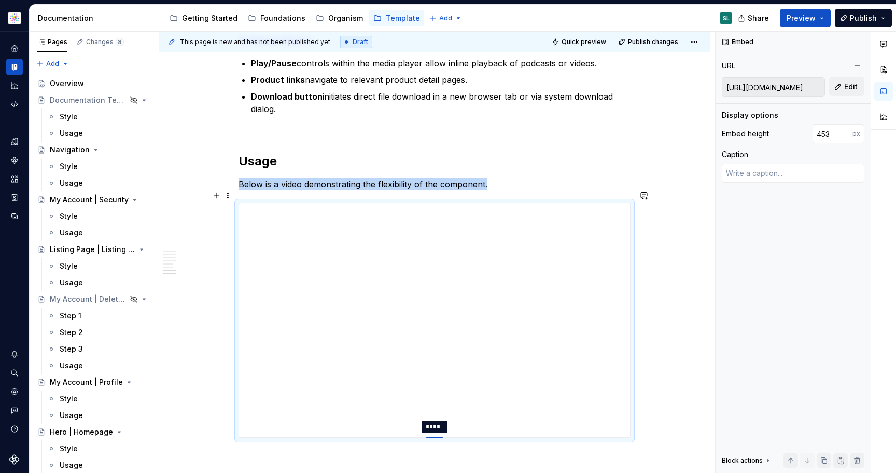
type input "454"
type textarea "*"
type input "455"
drag, startPoint x: 438, startPoint y: 449, endPoint x: 438, endPoint y: 427, distance: 22.3
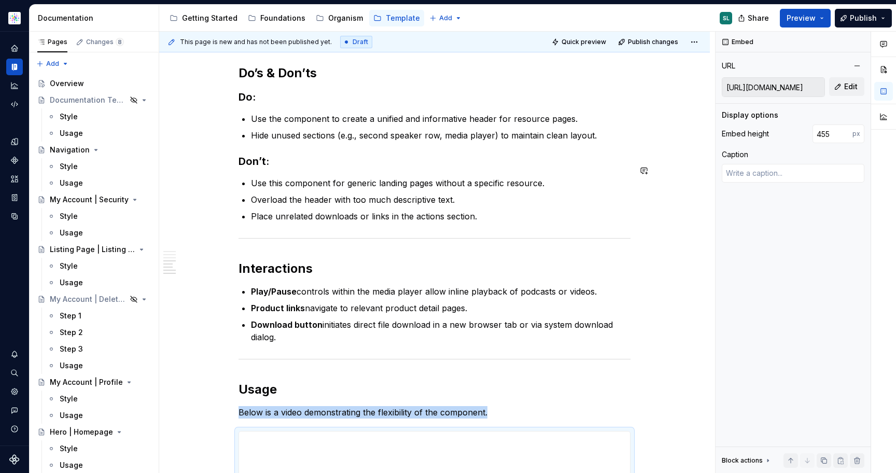
scroll to position [561, 0]
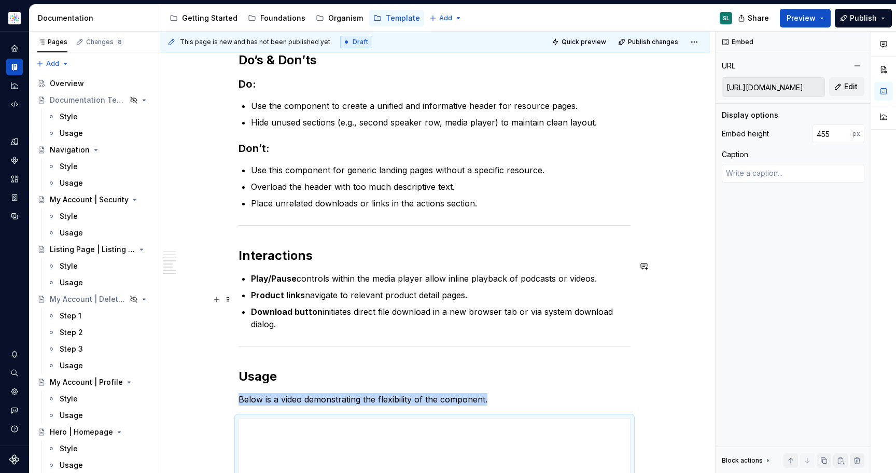
click at [350, 313] on p "Download button initiates direct file download in a new browser tab or via syst…" at bounding box center [440, 317] width 379 height 25
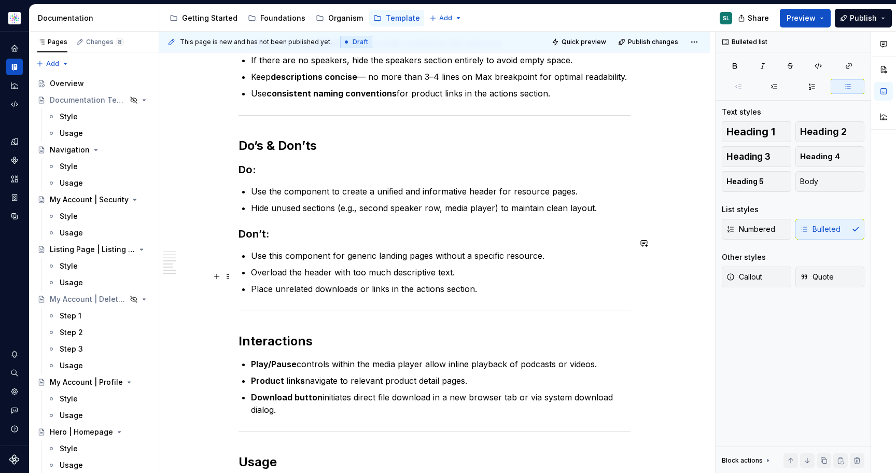
scroll to position [481, 0]
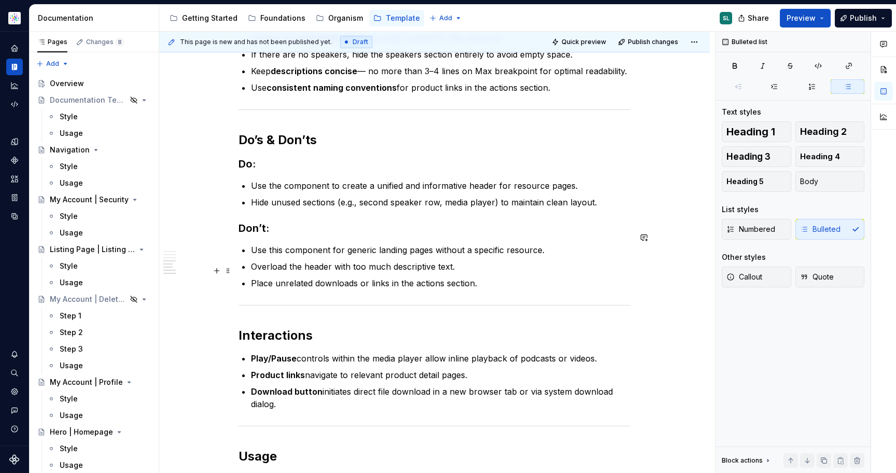
click at [513, 277] on p "Place unrelated downloads or links in the actions section." at bounding box center [440, 283] width 379 height 12
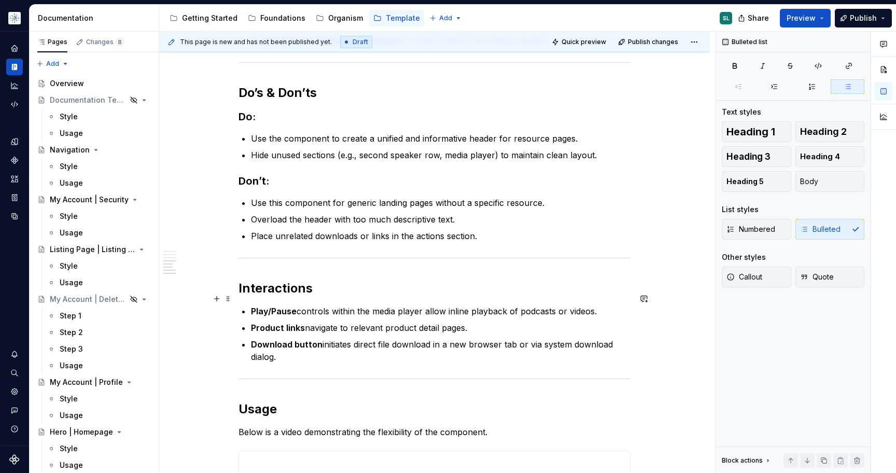
scroll to position [529, 0]
click at [446, 352] on div "Overview The Resources | Content header is the top section of a resource page, …" at bounding box center [434, 180] width 392 height 1011
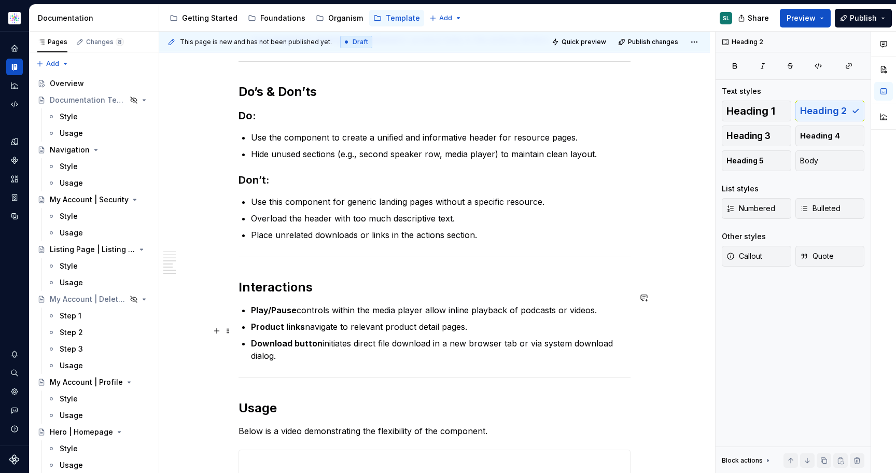
click at [465, 344] on p "Download button initiates direct file download in a new browser tab or via syst…" at bounding box center [440, 349] width 379 height 25
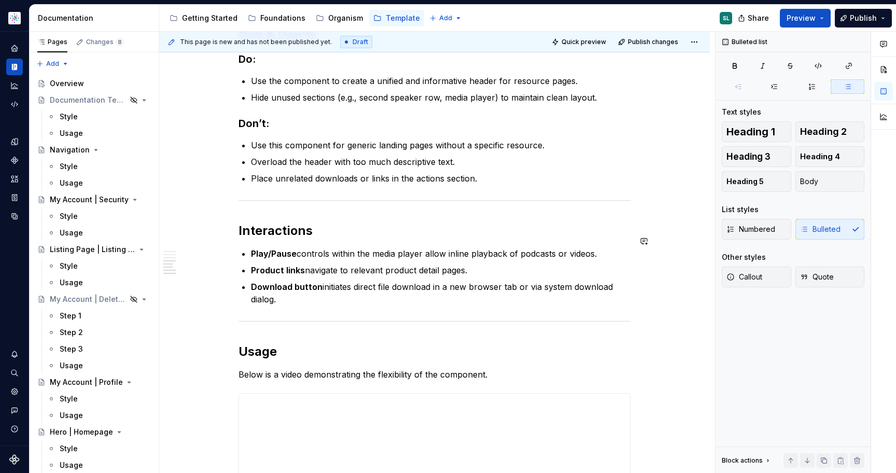
scroll to position [587, 0]
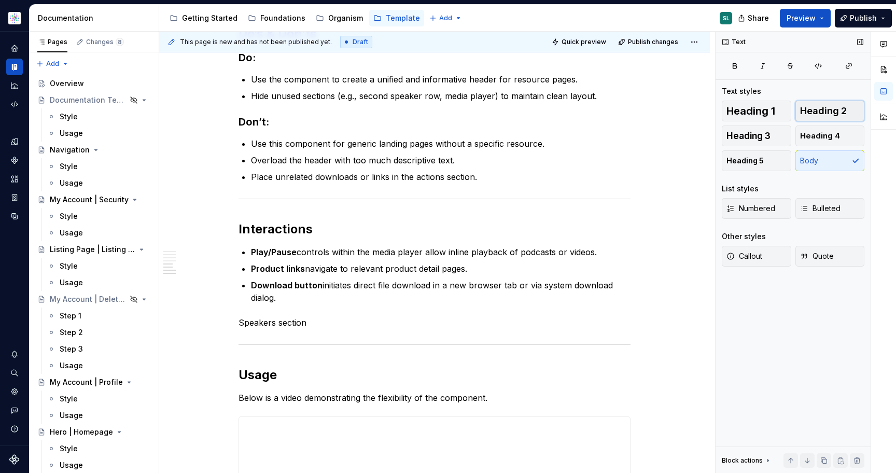
click at [829, 108] on span "Heading 2" at bounding box center [823, 111] width 47 height 10
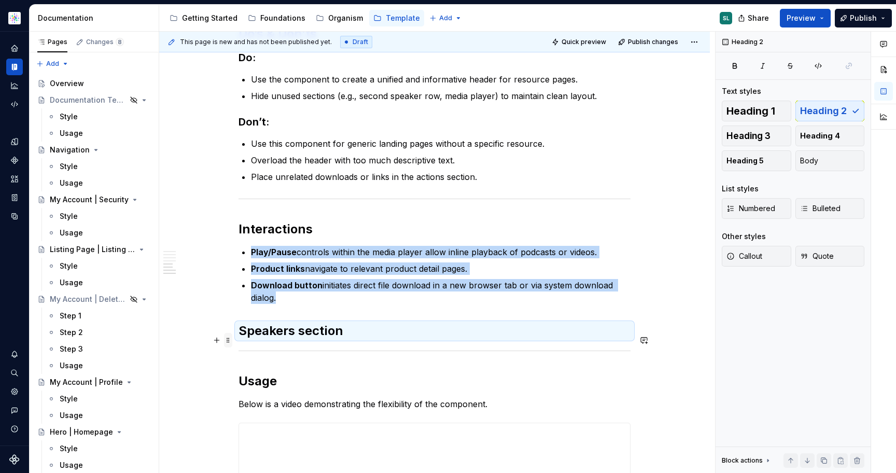
click at [229, 339] on span at bounding box center [228, 340] width 8 height 15
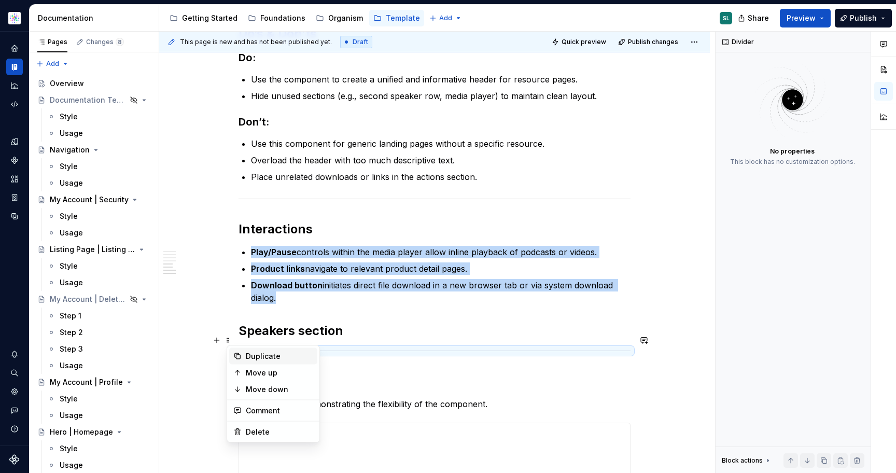
click at [266, 354] on div "Duplicate" at bounding box center [279, 356] width 67 height 10
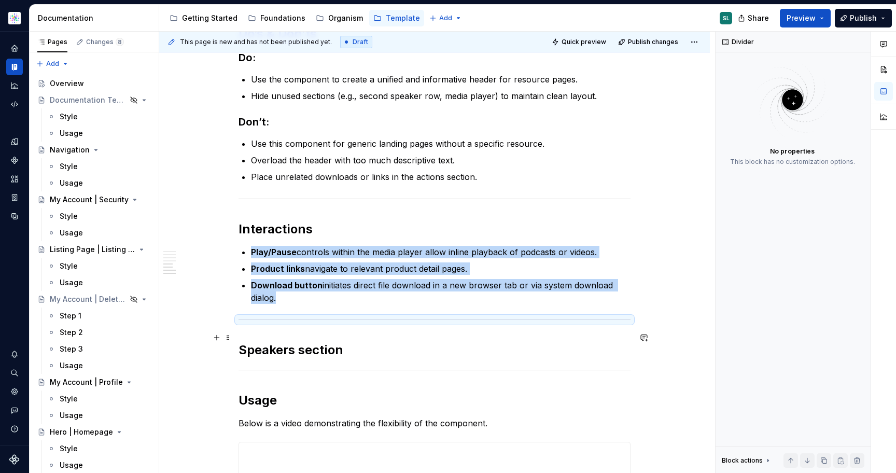
click at [292, 342] on h2 "Speakers section" at bounding box center [434, 350] width 392 height 17
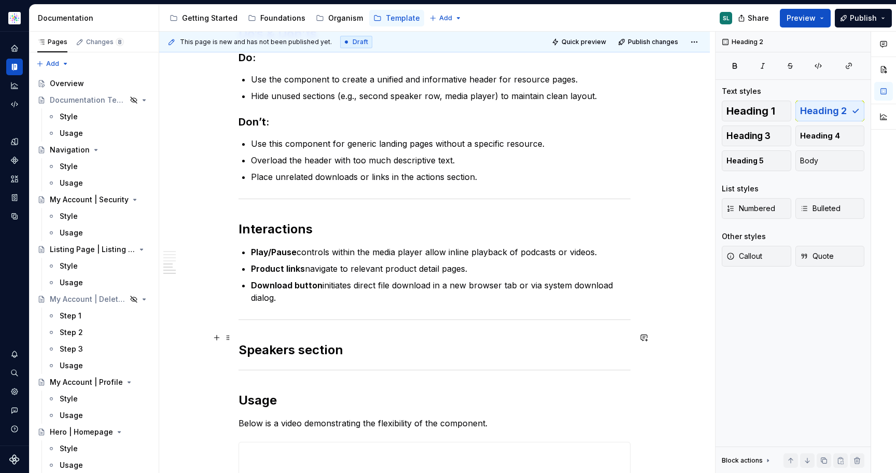
click at [377, 344] on h2 "Speakers section" at bounding box center [434, 350] width 392 height 17
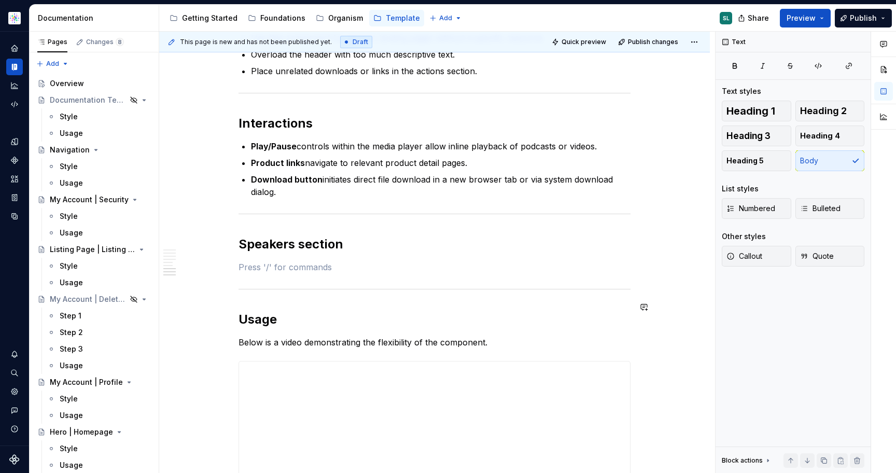
scroll to position [697, 0]
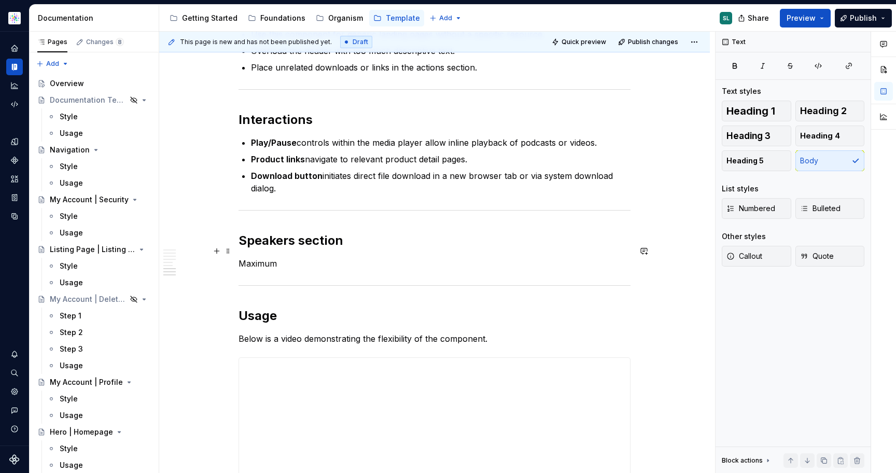
click at [261, 257] on p "Maximum" at bounding box center [434, 263] width 392 height 12
click at [286, 257] on p "Maximum" at bounding box center [434, 263] width 392 height 12
drag, startPoint x: 278, startPoint y: 250, endPoint x: 241, endPoint y: 250, distance: 37.8
click at [241, 257] on p "Maximum" at bounding box center [434, 263] width 392 height 12
click at [768, 134] on span "Heading 3" at bounding box center [748, 136] width 44 height 10
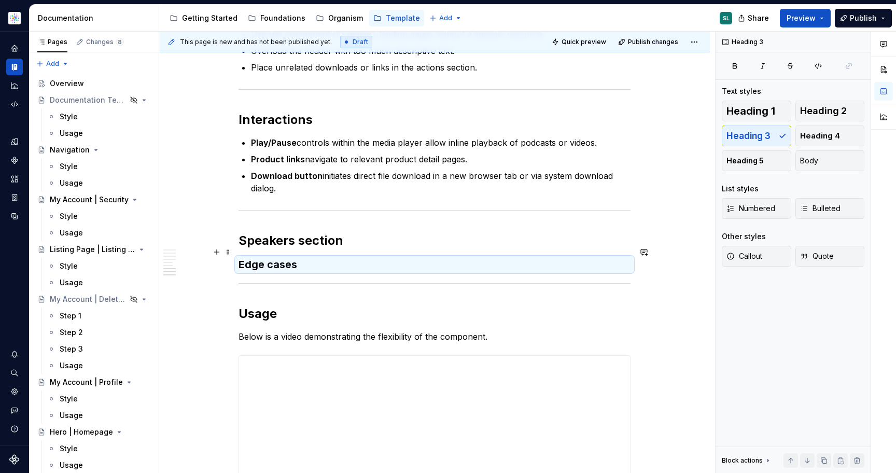
click at [329, 258] on h3 "Edge cases" at bounding box center [434, 264] width 392 height 15
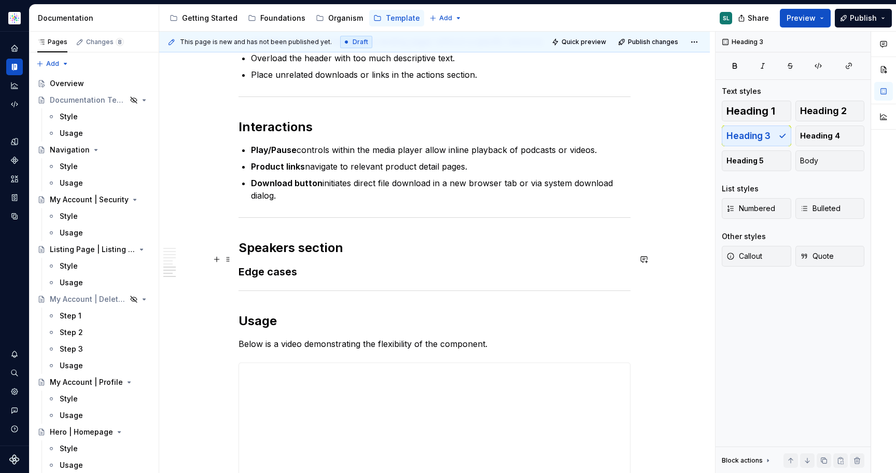
scroll to position [690, 0]
click at [412, 264] on h3 "Edge cases" at bounding box center [434, 271] width 392 height 15
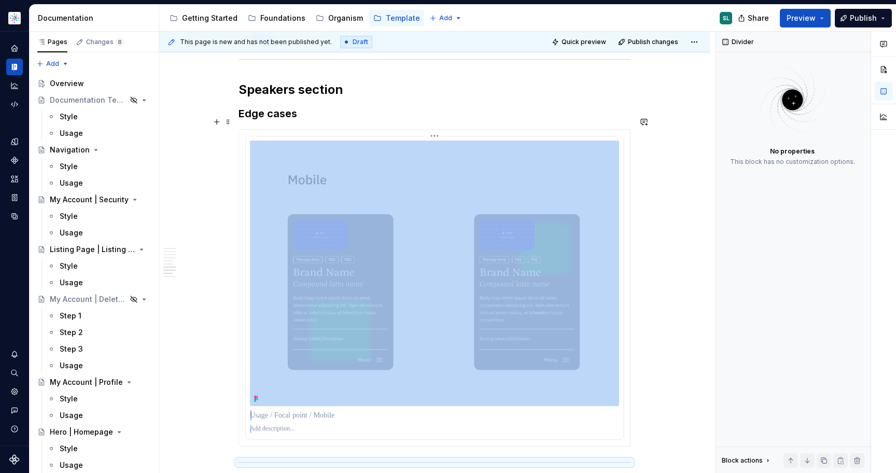
scroll to position [856, 0]
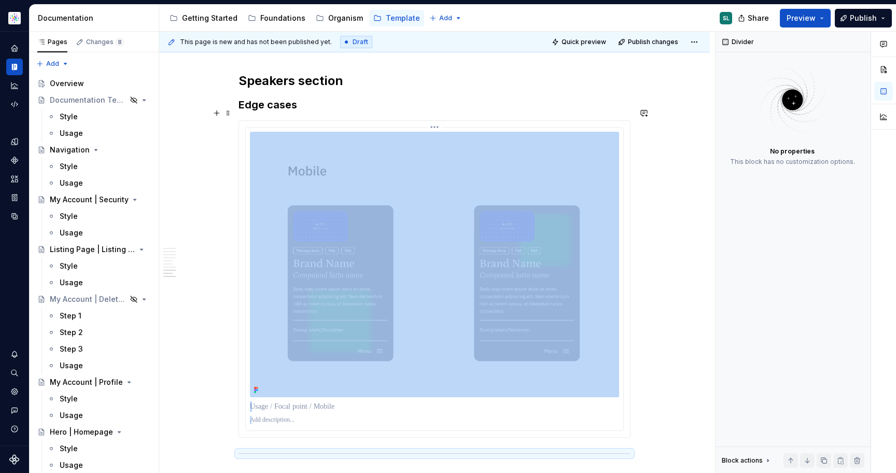
click at [395, 368] on img at bounding box center [434, 264] width 369 height 265
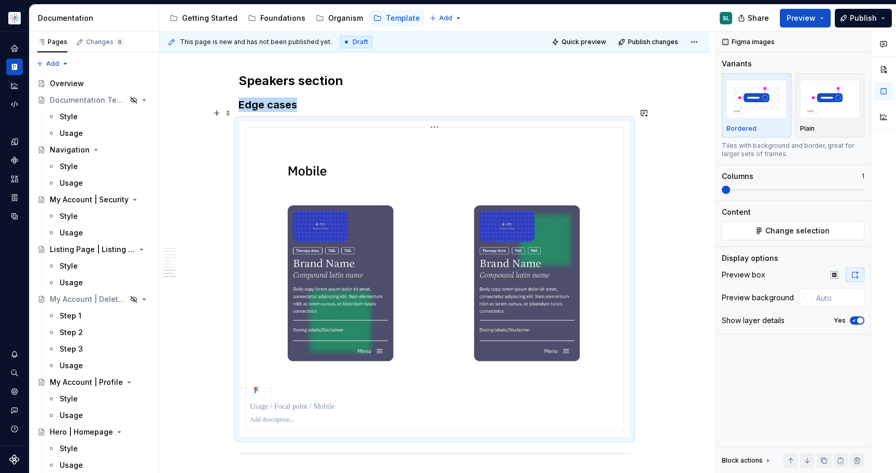
scroll to position [888, 0]
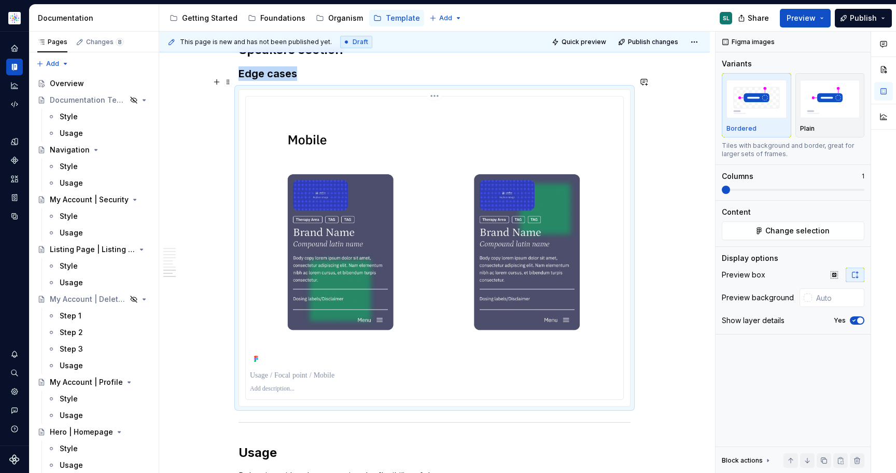
click at [376, 235] on img at bounding box center [434, 233] width 369 height 265
click at [793, 234] on span "Change selection" at bounding box center [797, 231] width 64 height 10
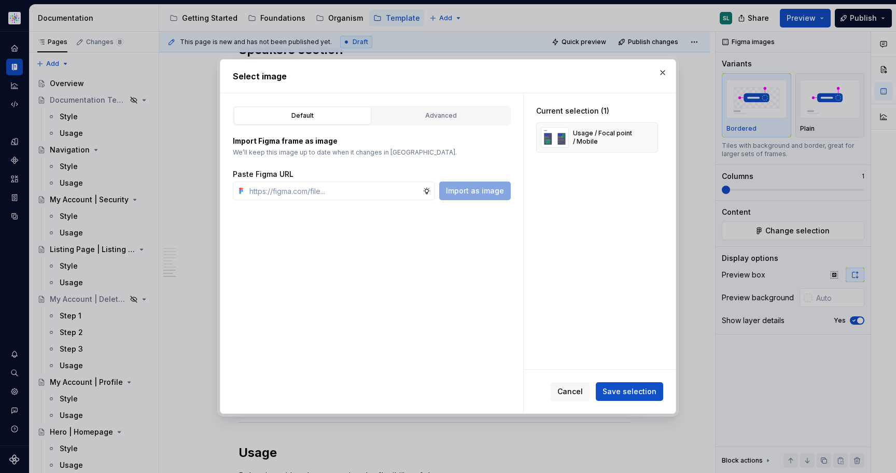
type textarea "*"
click at [649, 138] on button "button" at bounding box center [646, 137] width 15 height 15
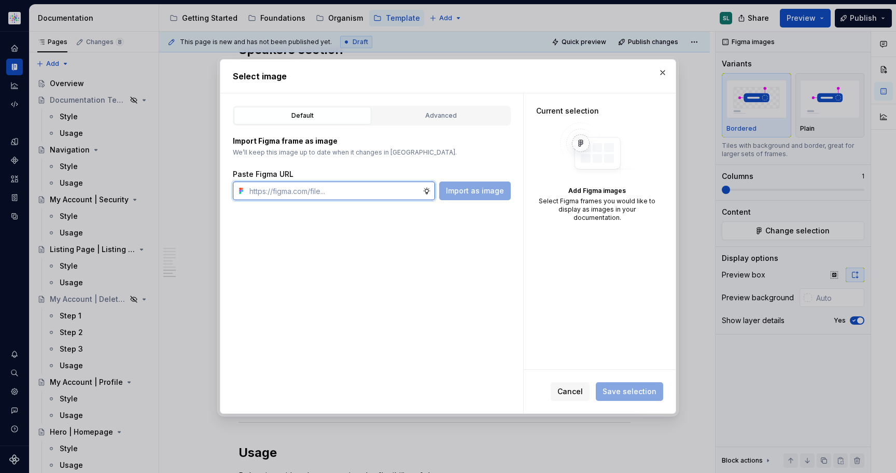
click at [353, 194] on input "text" at bounding box center [333, 190] width 177 height 19
paste input "https://www.figma.com/design/gxwRxiFW0OE3G12a56qIvf/Documentation-Template-HCP-…"
type input "https://www.figma.com/design/gxwRxiFW0OE3G12a56qIvf/Documentation-Template-HCP-…"
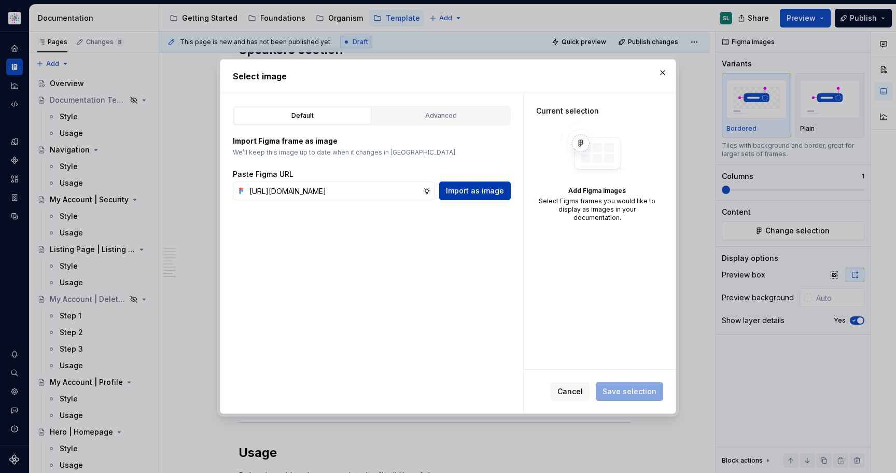
scroll to position [0, 0]
click at [472, 191] on span "Import as image" at bounding box center [475, 191] width 58 height 10
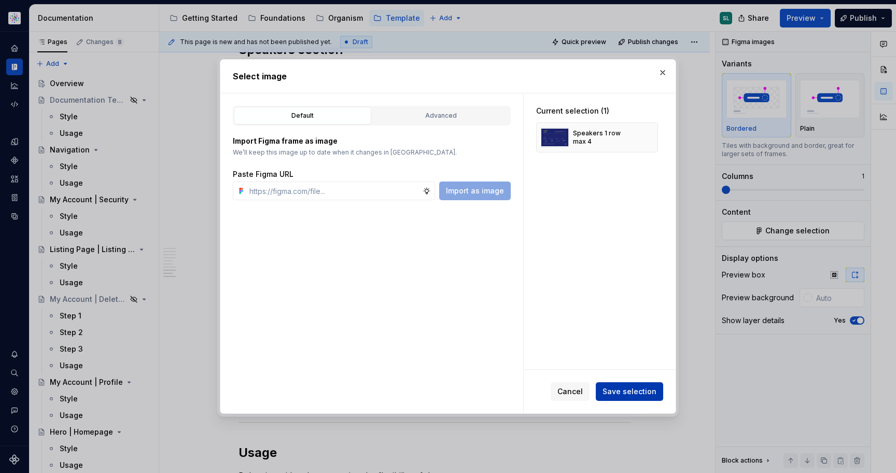
click at [640, 391] on span "Save selection" at bounding box center [629, 391] width 54 height 10
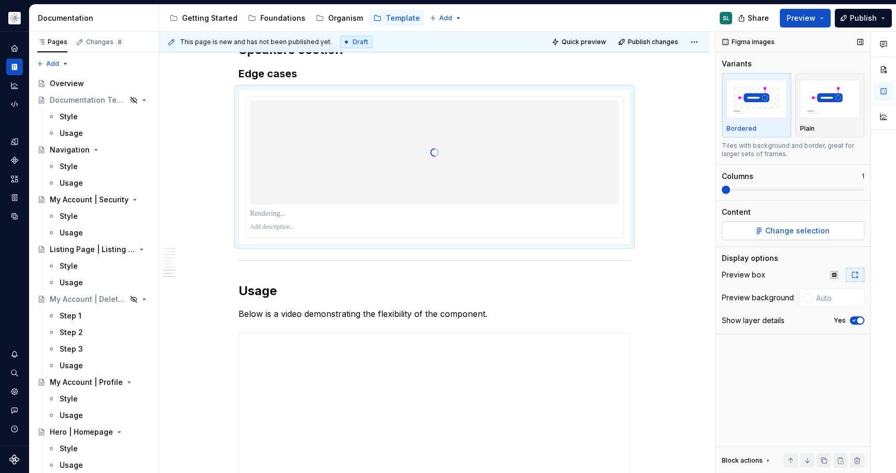
click at [775, 229] on span "Change selection" at bounding box center [797, 231] width 64 height 10
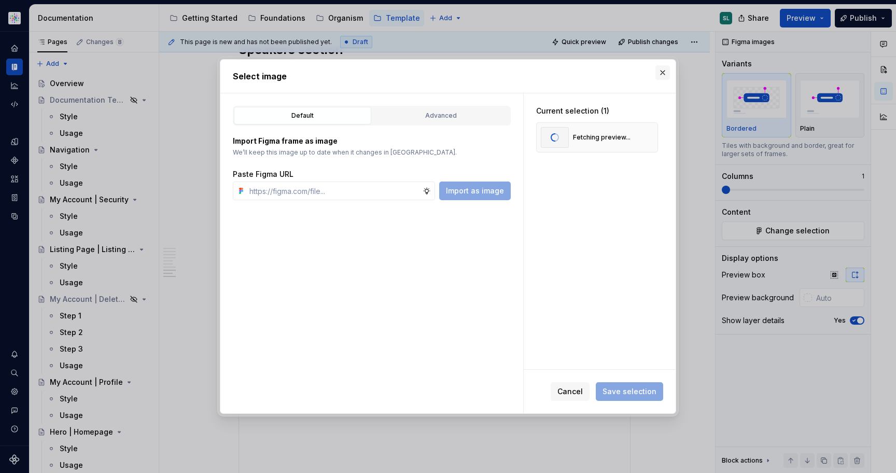
click at [659, 68] on button "button" at bounding box center [662, 72] width 15 height 15
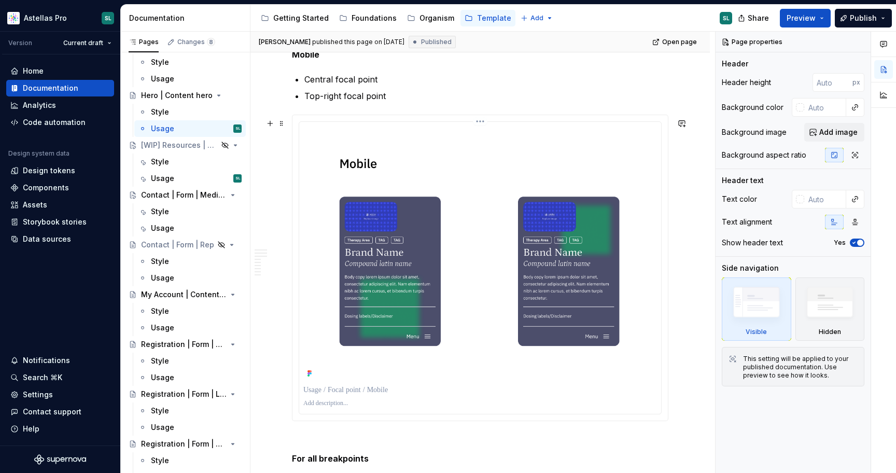
scroll to position [1285, 0]
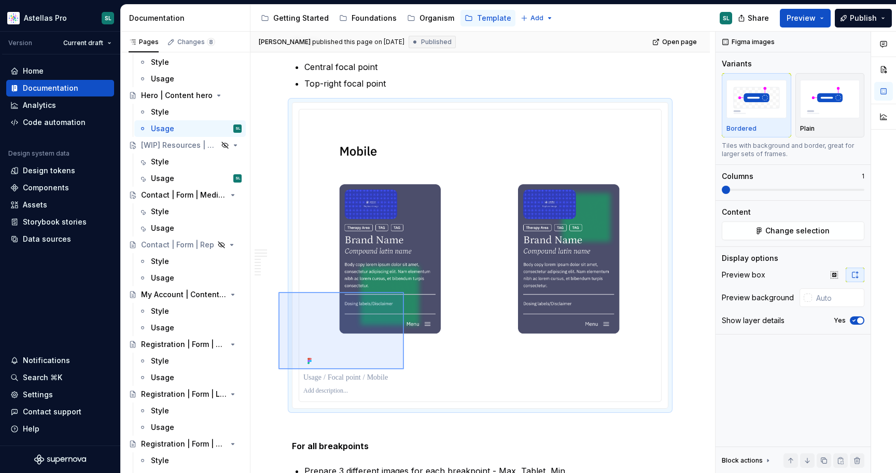
drag, startPoint x: 278, startPoint y: 369, endPoint x: 404, endPoint y: 292, distance: 147.3
click at [404, 292] on div "**********" at bounding box center [482, 253] width 465 height 442
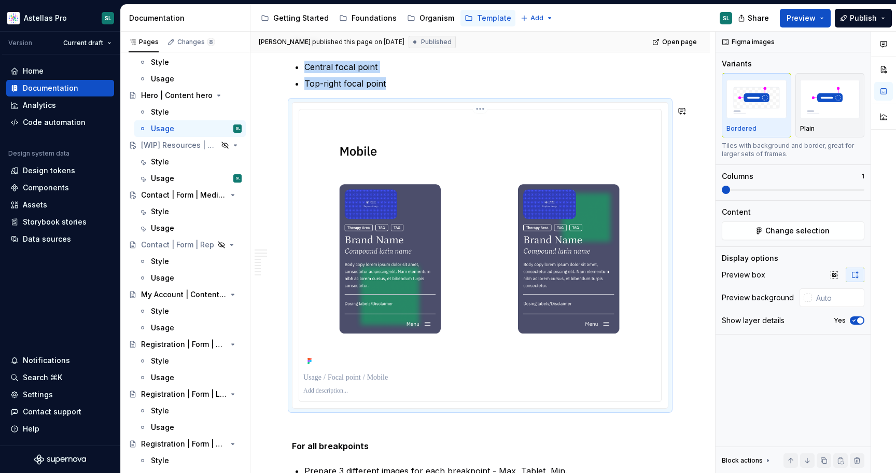
copy ul "Central focal point Top-right focal point"
type textarea "*"
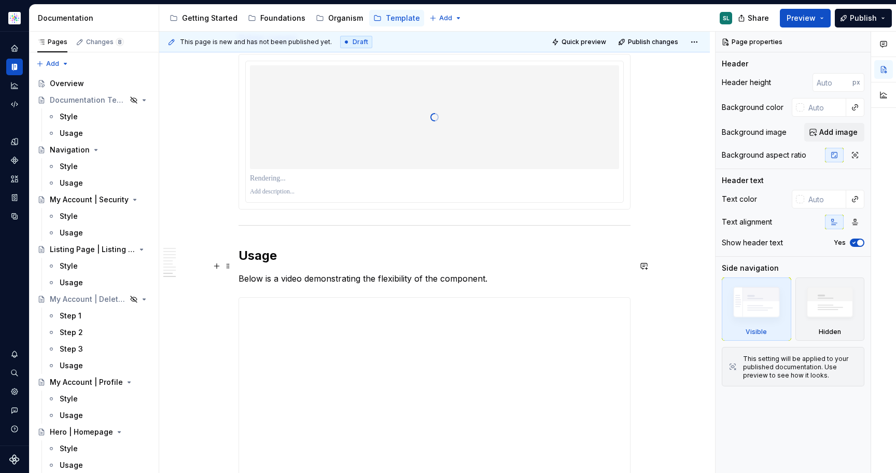
scroll to position [915, 0]
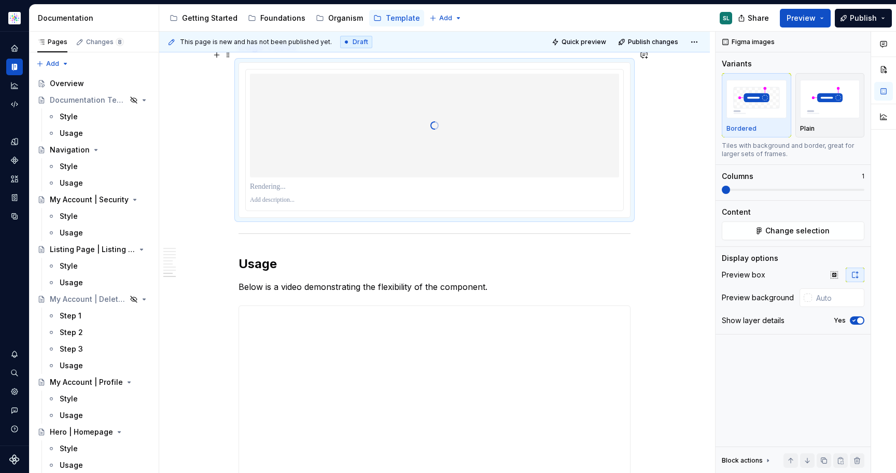
type textarea "*"
click at [384, 124] on div at bounding box center [434, 126] width 369 height 104
click at [811, 235] on span "Change selection" at bounding box center [797, 231] width 64 height 10
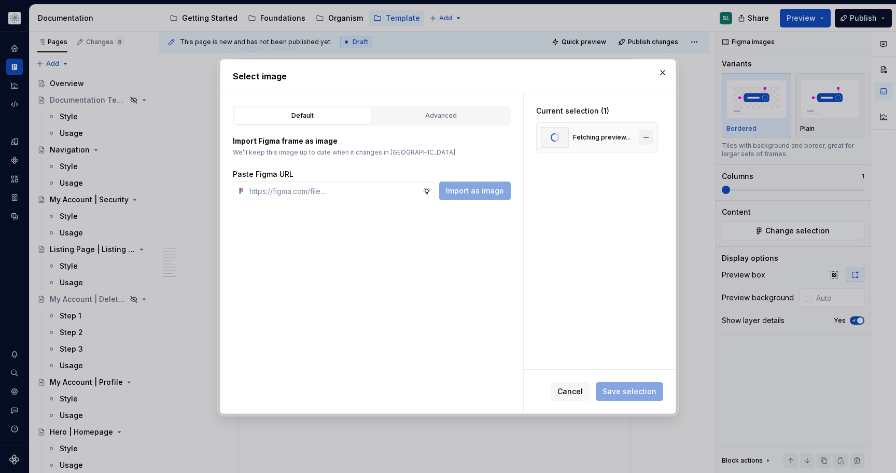
click at [652, 137] on button "button" at bounding box center [646, 137] width 15 height 15
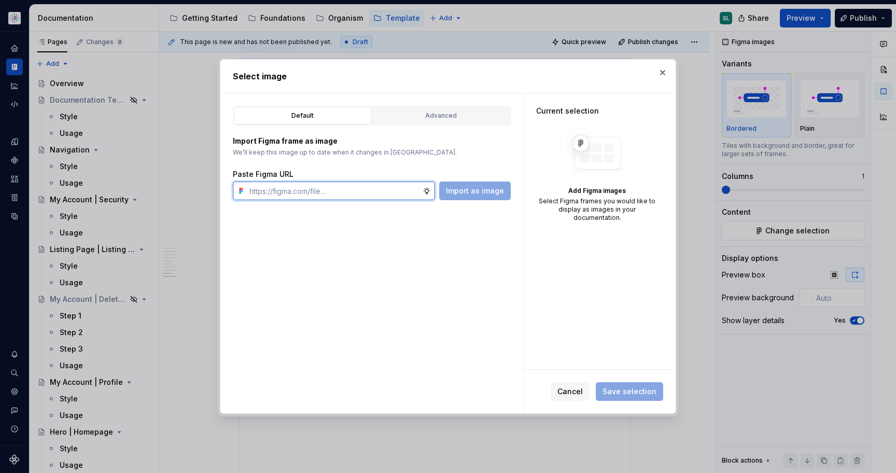
click at [344, 197] on input "text" at bounding box center [333, 190] width 177 height 19
paste input "https://www.figma.com/design/gxwRxiFW0OE3G12a56qIvf/Documentation-Template-HCP-…"
type input "https://www.figma.com/design/gxwRxiFW0OE3G12a56qIvf/Documentation-Template-HCP-…"
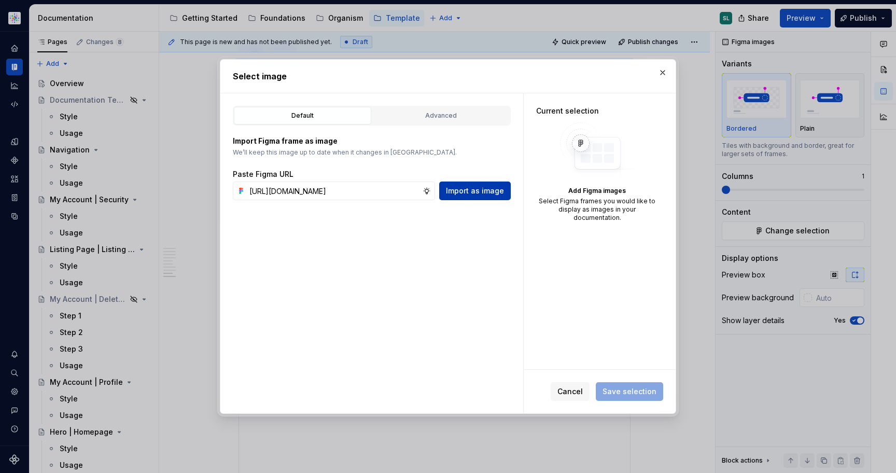
scroll to position [0, 0]
click at [486, 187] on span "Import as image" at bounding box center [475, 191] width 58 height 10
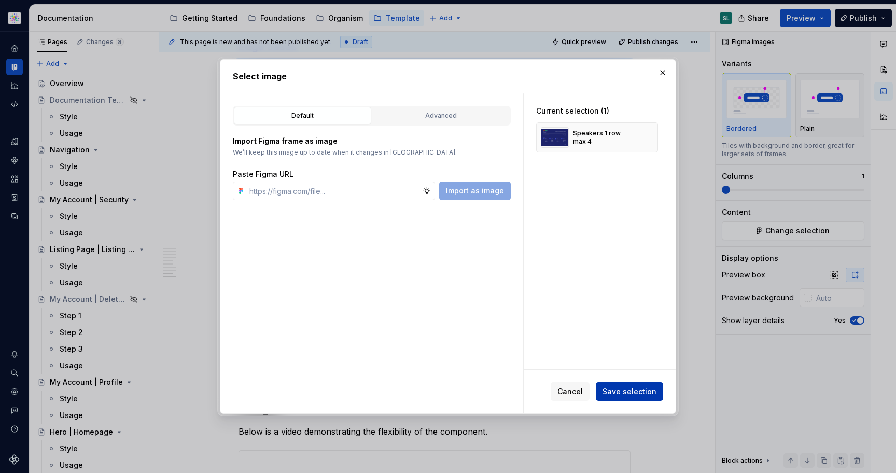
click at [621, 391] on span "Save selection" at bounding box center [629, 391] width 54 height 10
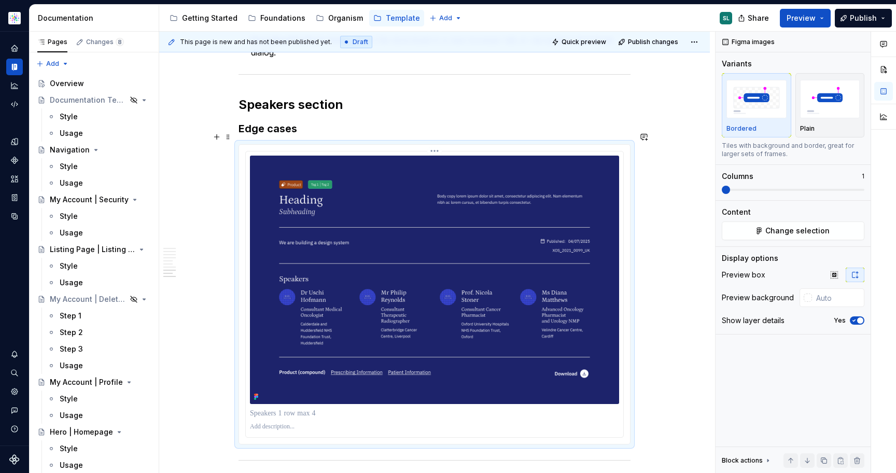
scroll to position [828, 0]
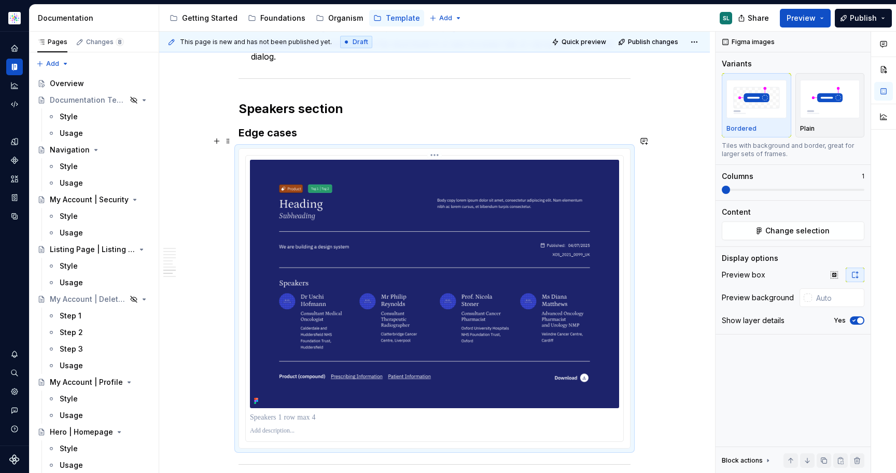
click at [277, 412] on p at bounding box center [434, 417] width 369 height 10
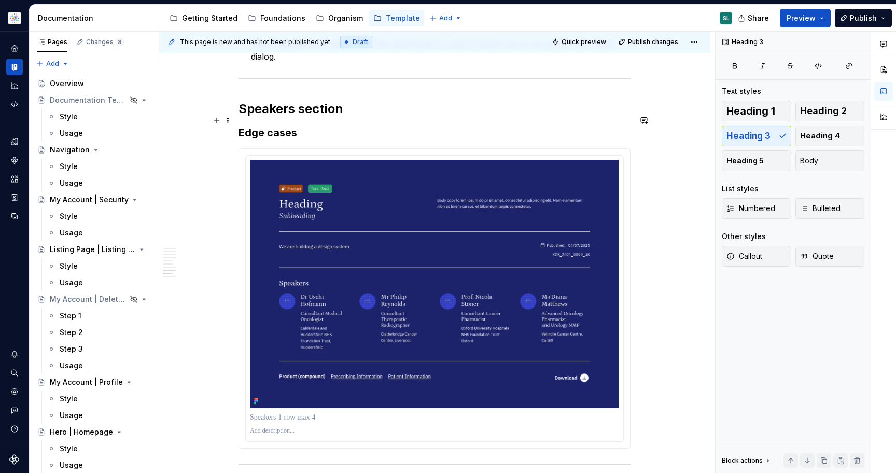
click at [288, 125] on h3 "Edge cases" at bounding box center [434, 132] width 392 height 15
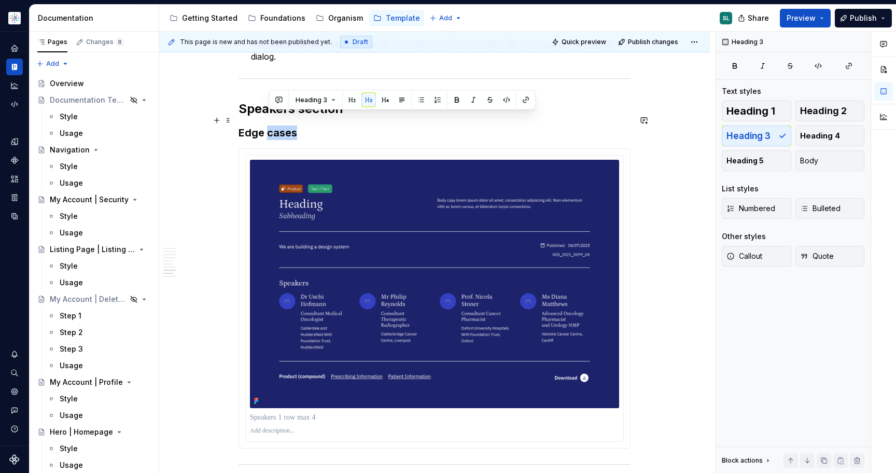
click at [288, 125] on h3 "Edge cases" at bounding box center [434, 132] width 392 height 15
click at [310, 125] on h3 "Edge cases" at bounding box center [434, 132] width 392 height 15
drag, startPoint x: 313, startPoint y: 122, endPoint x: 243, endPoint y: 122, distance: 69.5
click at [243, 125] on h3 "Edge cases" at bounding box center [434, 132] width 392 height 15
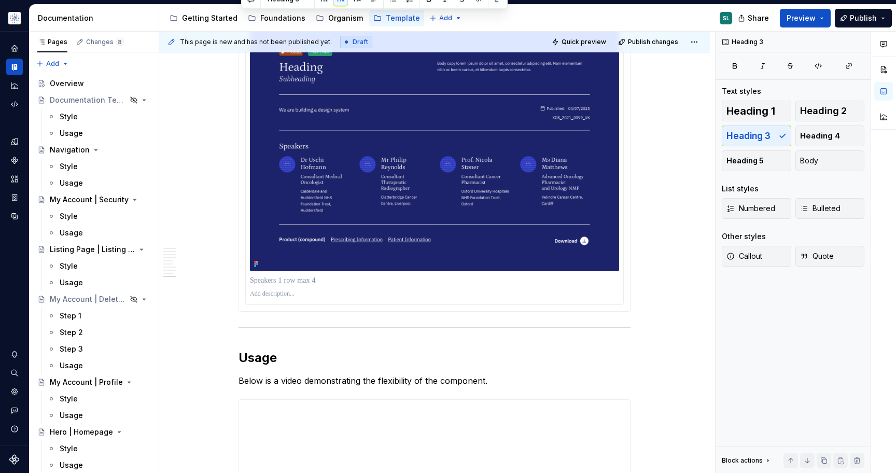
scroll to position [971, 0]
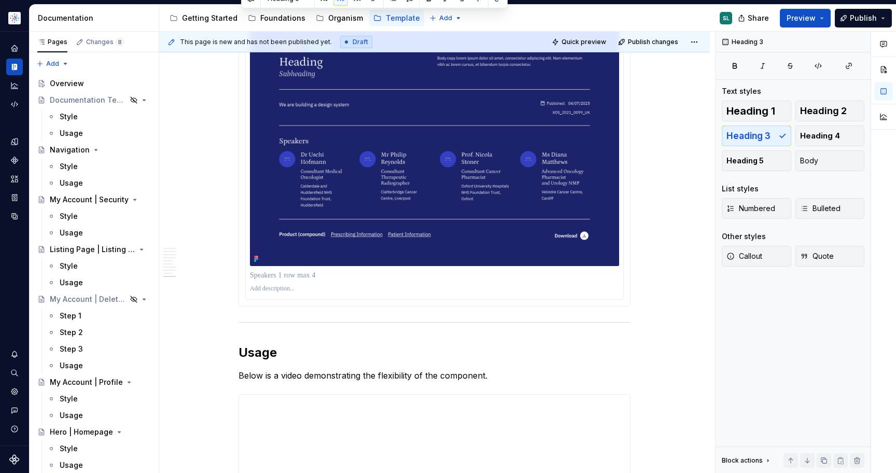
click at [347, 270] on p at bounding box center [434, 275] width 369 height 10
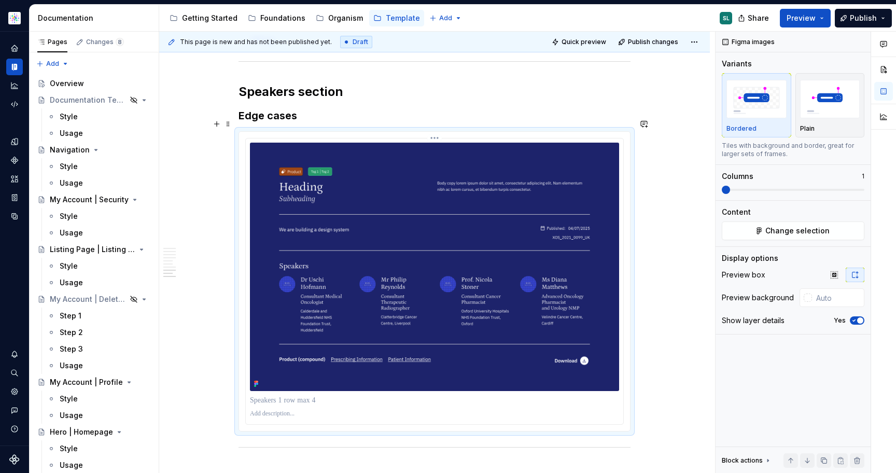
scroll to position [845, 0]
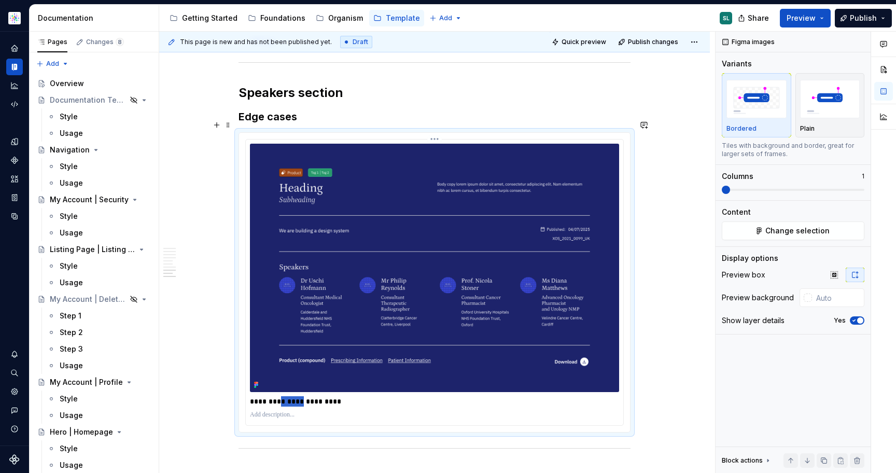
drag, startPoint x: 309, startPoint y: 387, endPoint x: 288, endPoint y: 387, distance: 21.3
click at [288, 396] on p "**********" at bounding box center [434, 401] width 369 height 10
click at [372, 396] on p "**********" at bounding box center [434, 401] width 369 height 10
type textarea "*"
click at [304, 411] on p at bounding box center [434, 415] width 369 height 8
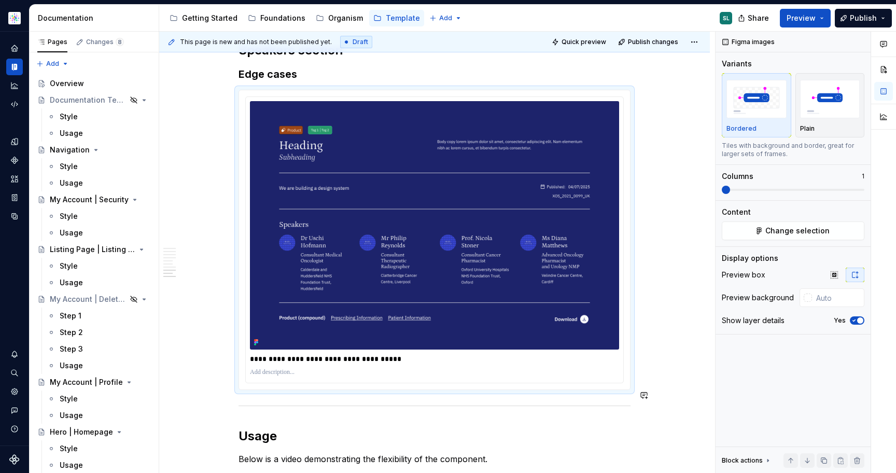
scroll to position [888, 0]
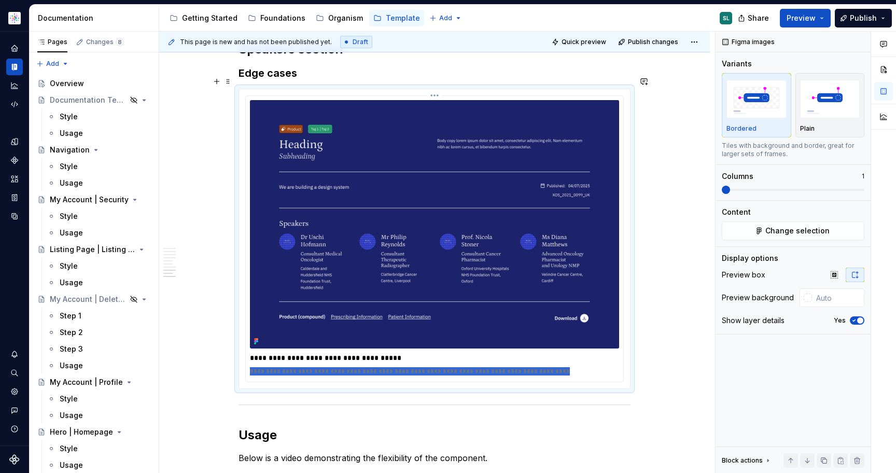
drag, startPoint x: 543, startPoint y: 357, endPoint x: 254, endPoint y: 343, distance: 289.6
click at [254, 343] on div "**********" at bounding box center [434, 239] width 377 height 286
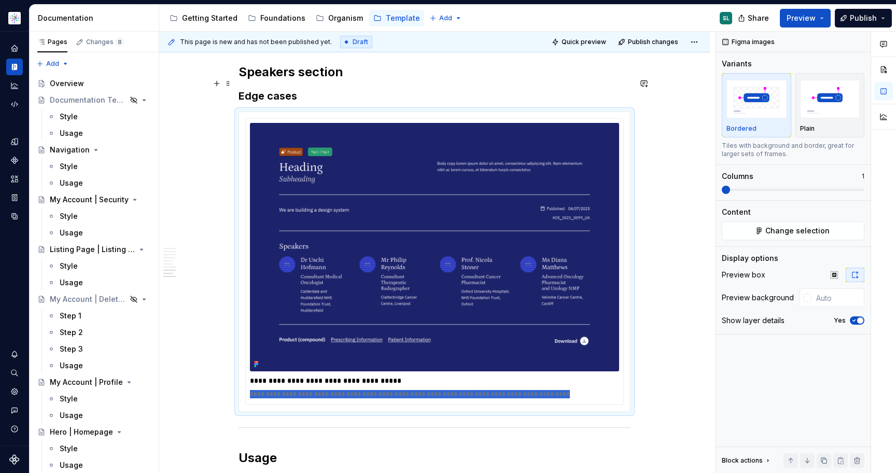
scroll to position [857, 0]
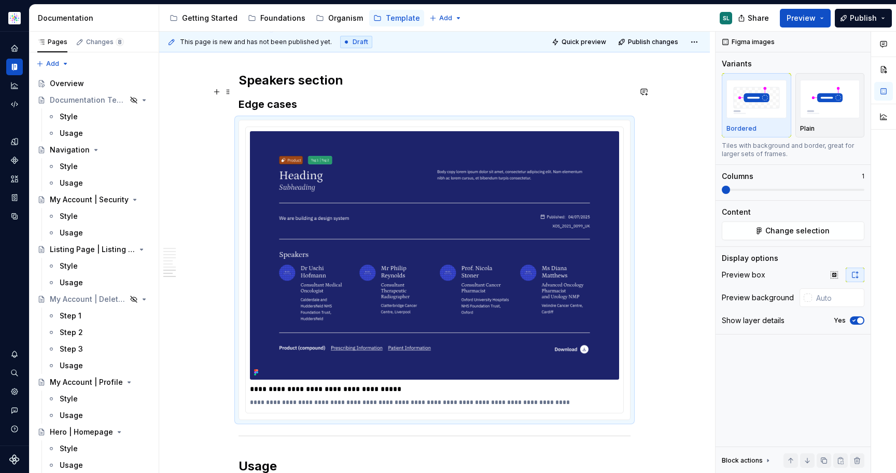
click at [308, 97] on h3 "Edge cases" at bounding box center [434, 104] width 392 height 15
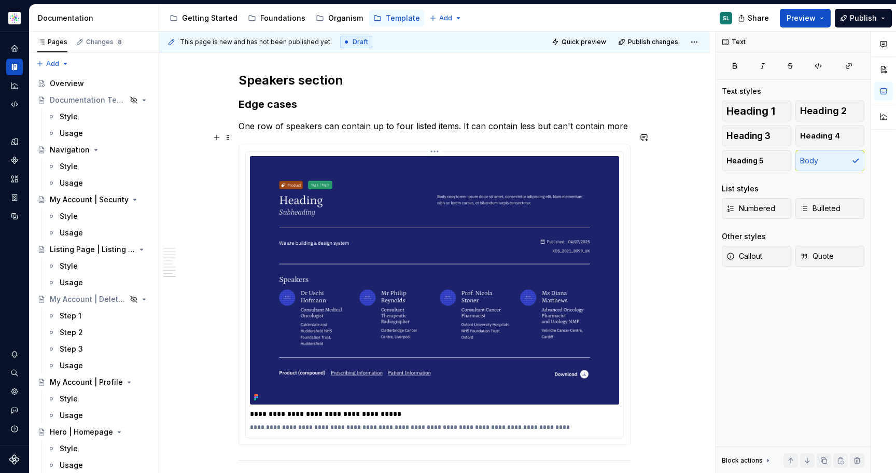
click at [357, 409] on p "**********" at bounding box center [434, 414] width 369 height 10
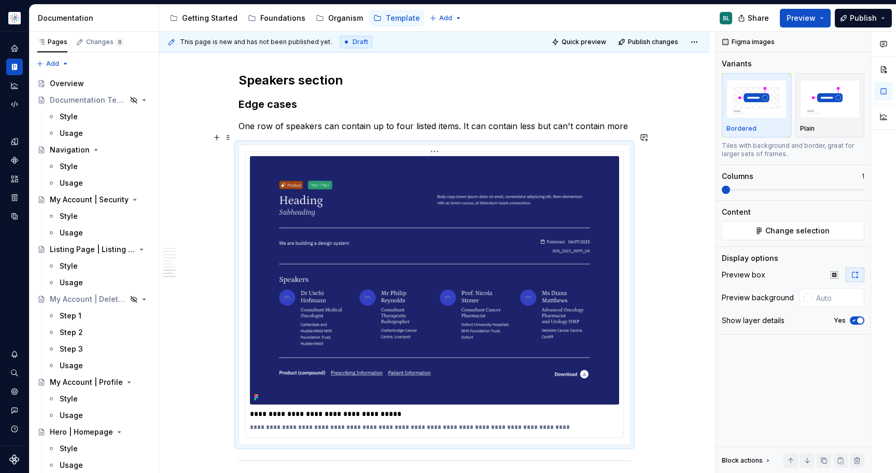
click at [357, 409] on p "**********" at bounding box center [434, 414] width 369 height 10
click at [319, 97] on h3 "Edge cases" at bounding box center [434, 104] width 392 height 15
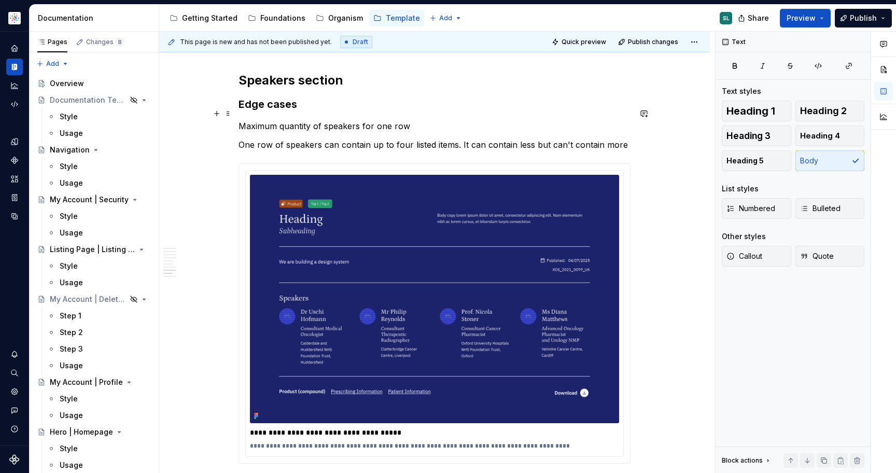
click at [285, 120] on p "Maximum quantity of speakers for one row" at bounding box center [434, 126] width 392 height 12
click at [300, 120] on p "Maximum quantity of speakers for one row" at bounding box center [434, 126] width 392 height 12
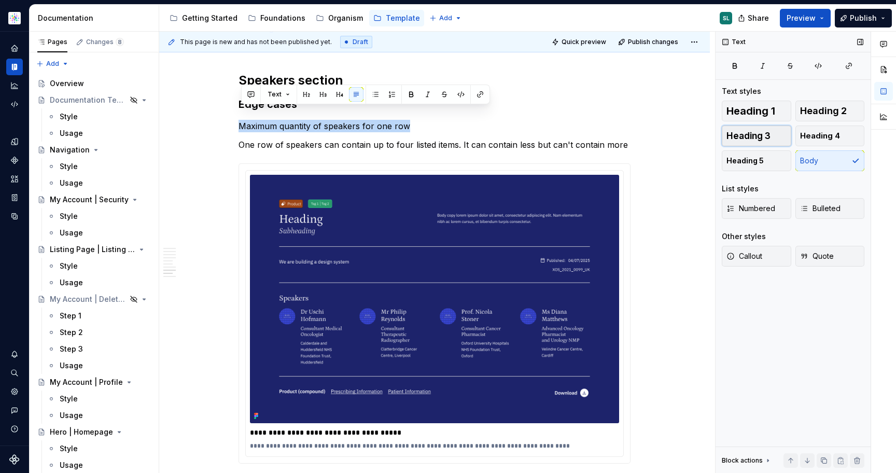
click at [748, 140] on span "Heading 3" at bounding box center [748, 136] width 44 height 10
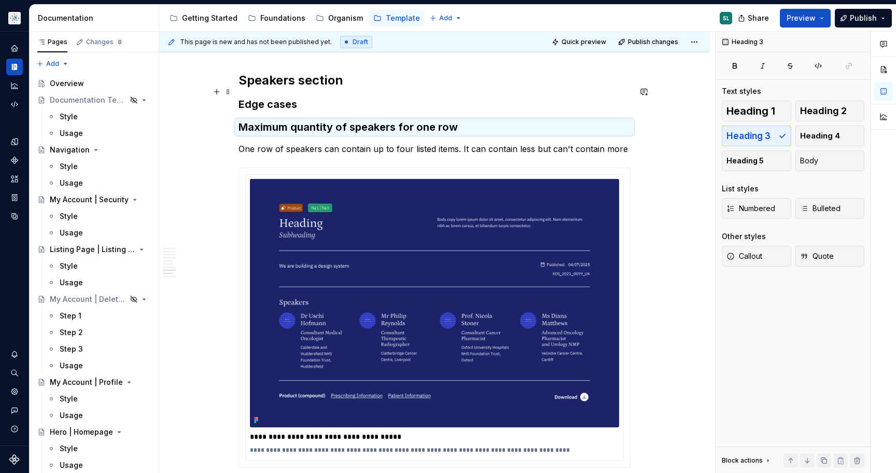
click at [281, 97] on h3 "Edge cases" at bounding box center [434, 104] width 392 height 15
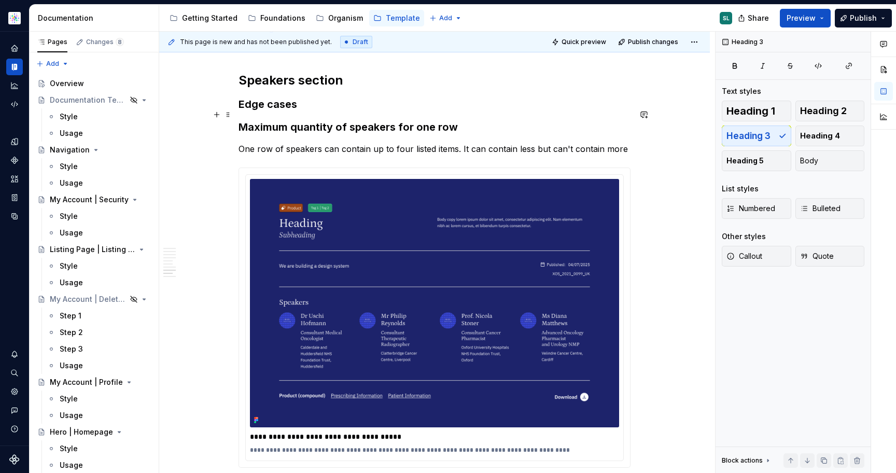
click at [325, 120] on h3 "Maximum quantity of speakers for one row" at bounding box center [434, 127] width 392 height 15
click at [824, 136] on span "Heading 4" at bounding box center [820, 136] width 40 height 10
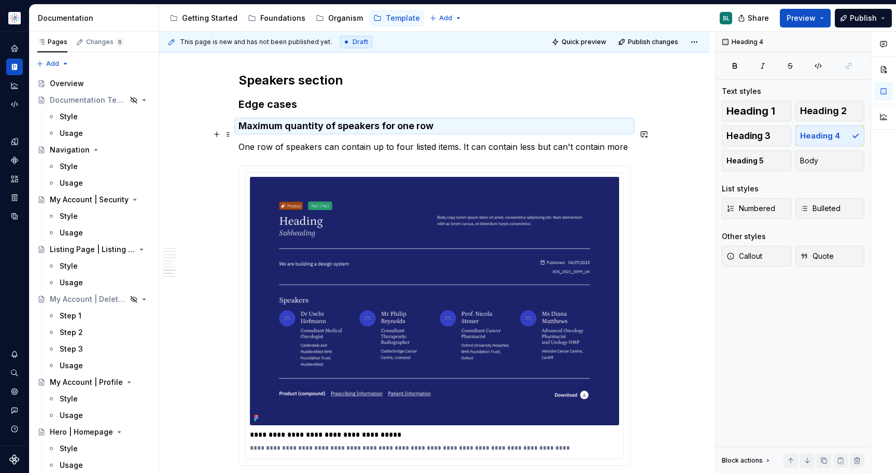
click at [301, 140] on p "One row of speakers can contain up to four listed items. It can contain less bu…" at bounding box center [434, 146] width 392 height 12
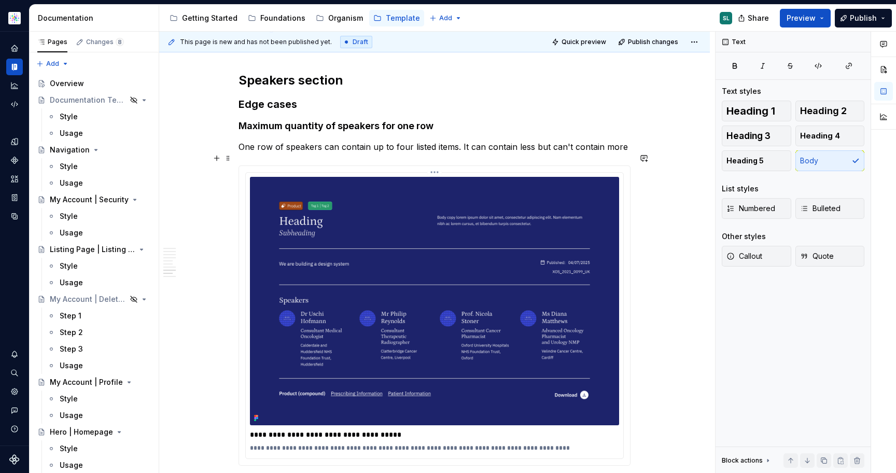
click at [304, 444] on p "**********" at bounding box center [434, 448] width 369 height 8
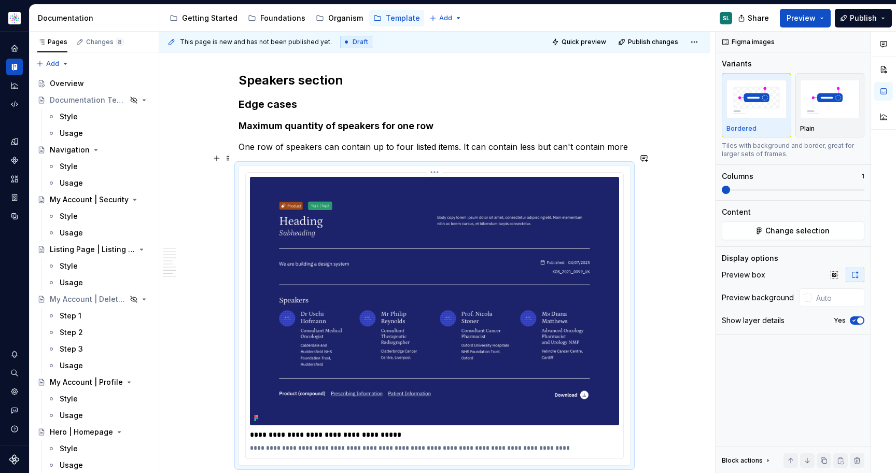
click at [304, 444] on p "**********" at bounding box center [434, 448] width 369 height 8
type textarea "*"
click at [428, 140] on p "One row of speakers can contain up to four listed items. It can contain less bu…" at bounding box center [434, 146] width 392 height 12
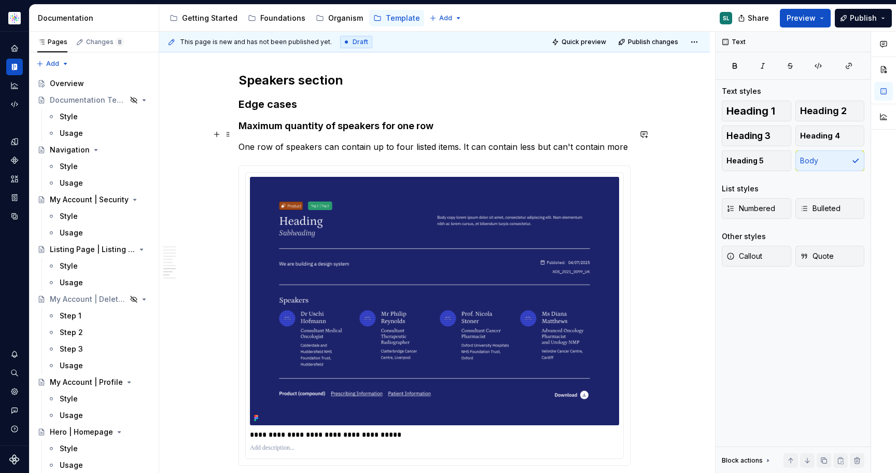
click at [625, 140] on p "One row of speakers can contain up to four listed items. It can contain less bu…" at bounding box center [434, 146] width 392 height 12
click at [623, 140] on p "One row of speakers can contain up to four listed items. It can contain less bu…" at bounding box center [434, 146] width 392 height 12
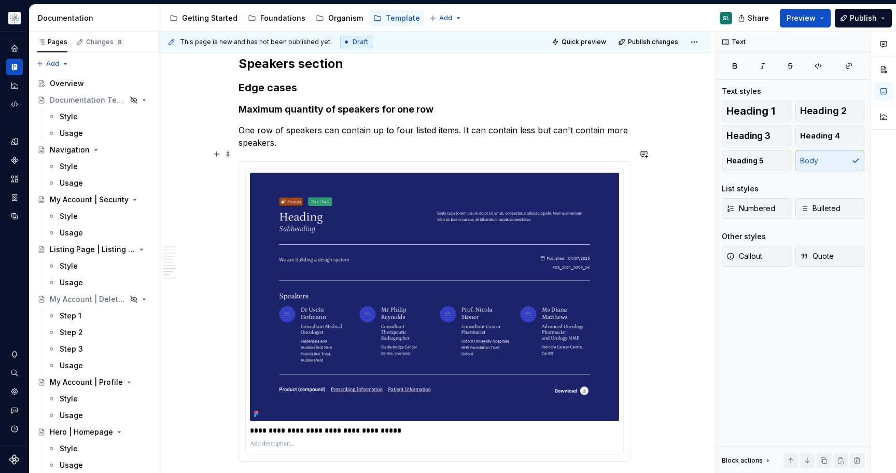
scroll to position [877, 0]
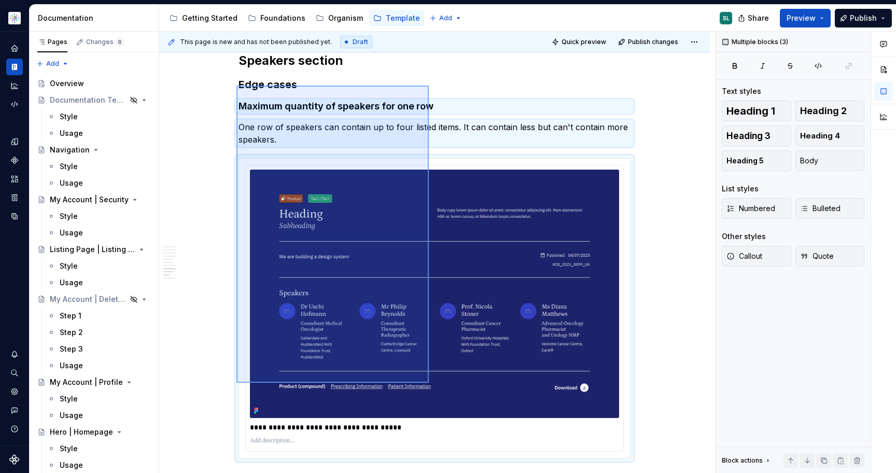
drag, startPoint x: 236, startPoint y: 86, endPoint x: 442, endPoint y: 408, distance: 382.6
click at [442, 408] on div "This page is new and has not been published yet. Draft Quick preview Publish ch…" at bounding box center [437, 253] width 556 height 442
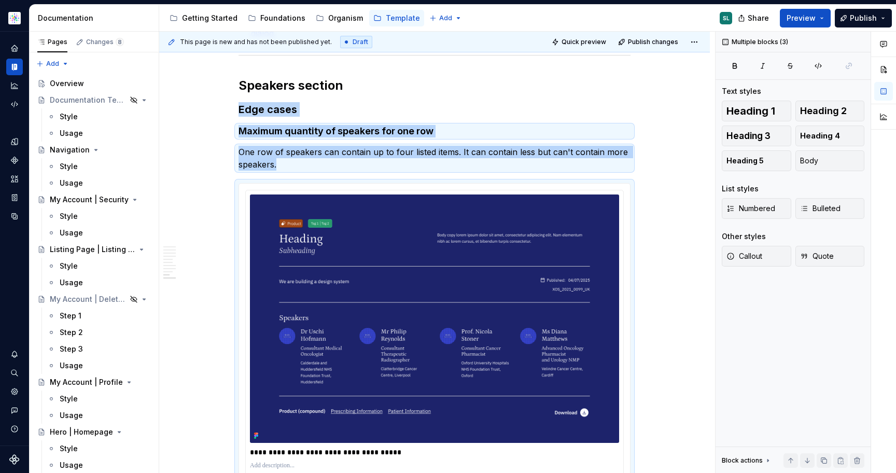
scroll to position [847, 0]
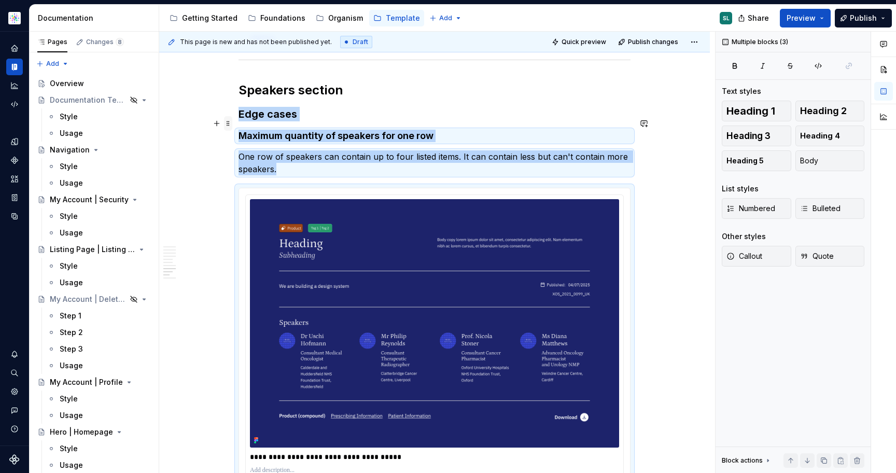
click at [232, 126] on span at bounding box center [228, 123] width 8 height 15
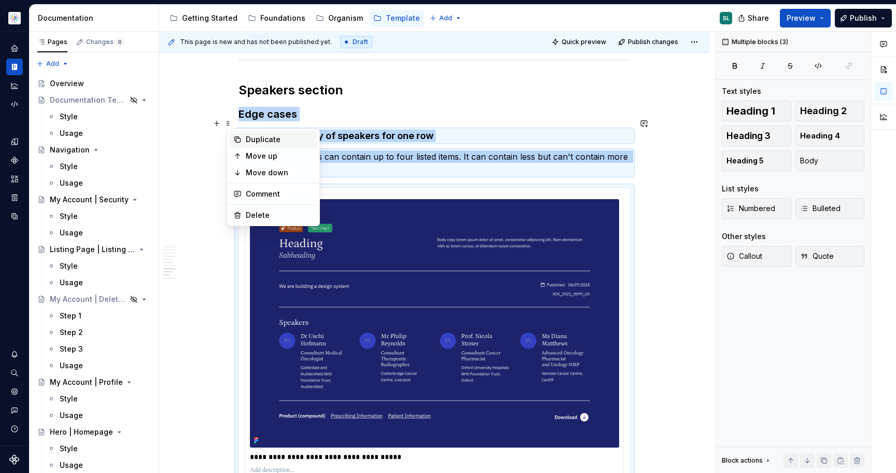
click at [258, 140] on div "Duplicate" at bounding box center [279, 139] width 67 height 10
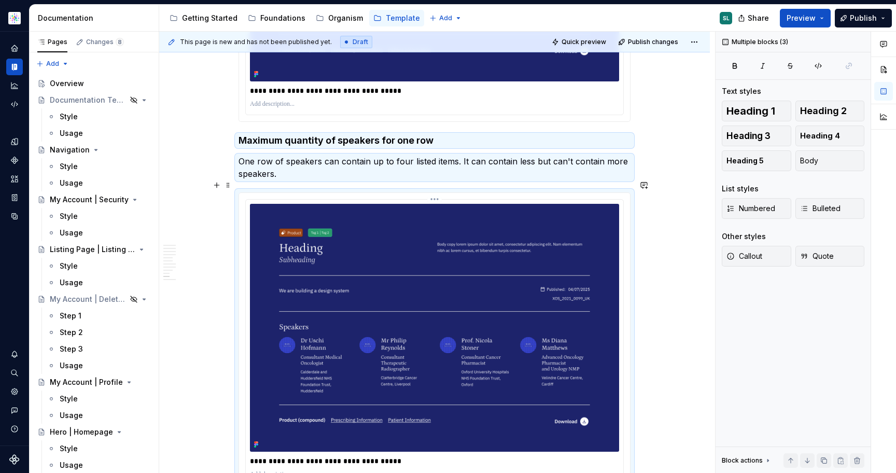
scroll to position [1213, 0]
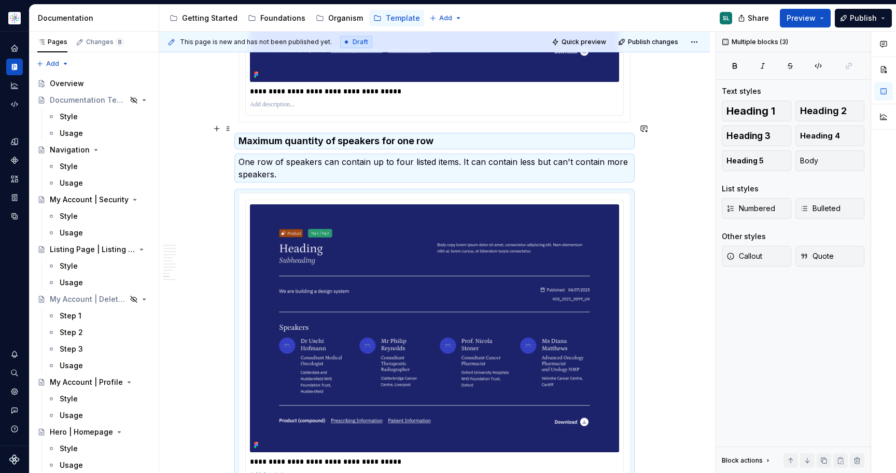
click at [282, 135] on h4 "Maximum quantity of speakers for one row" at bounding box center [434, 141] width 392 height 12
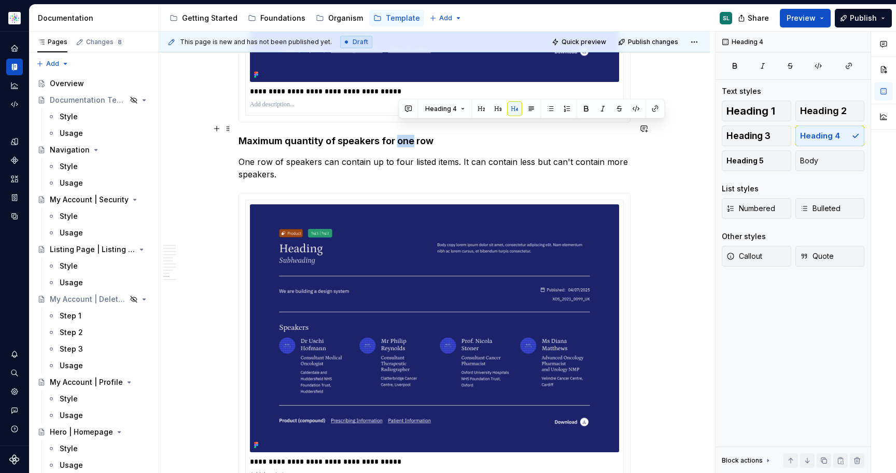
drag, startPoint x: 400, startPoint y: 130, endPoint x: 415, endPoint y: 131, distance: 15.1
click at [415, 135] on h4 "Maximum quantity of speakers for one row" at bounding box center [434, 141] width 392 height 12
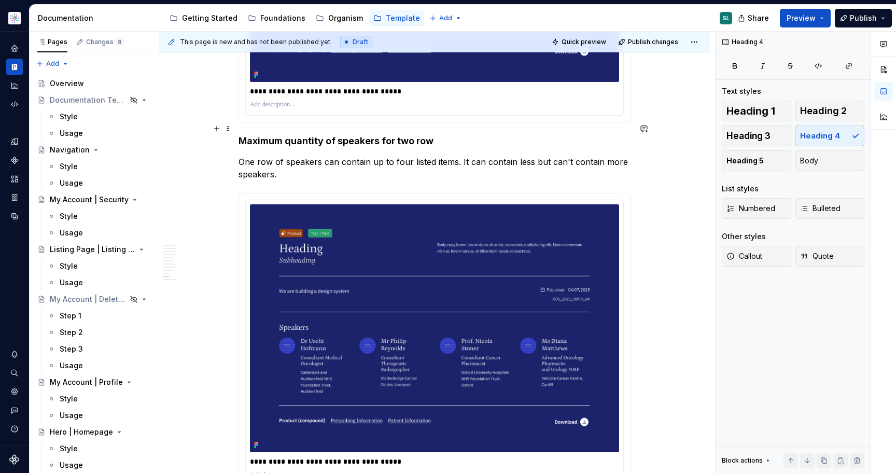
click at [437, 135] on h4 "Maximum quantity of speakers for two row" at bounding box center [434, 141] width 392 height 12
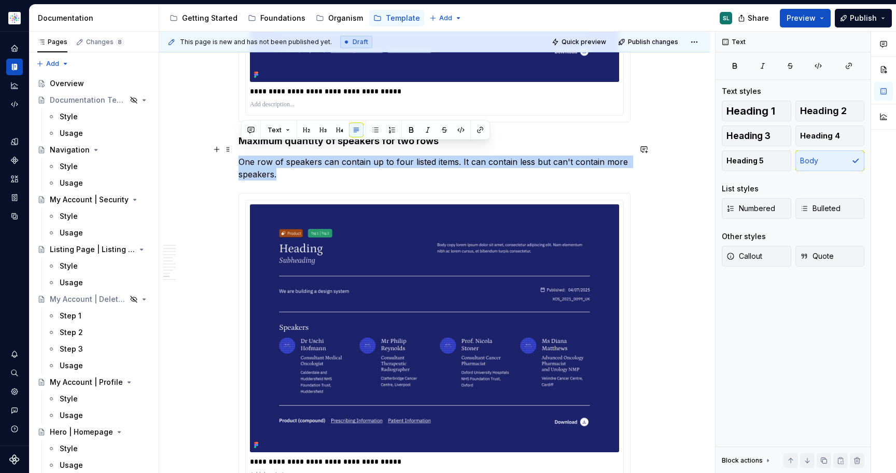
drag, startPoint x: 287, startPoint y: 164, endPoint x: 243, endPoint y: 151, distance: 46.4
click at [243, 156] on p "One row of speakers can contain up to four listed items. It can contain less bu…" at bounding box center [434, 168] width 392 height 25
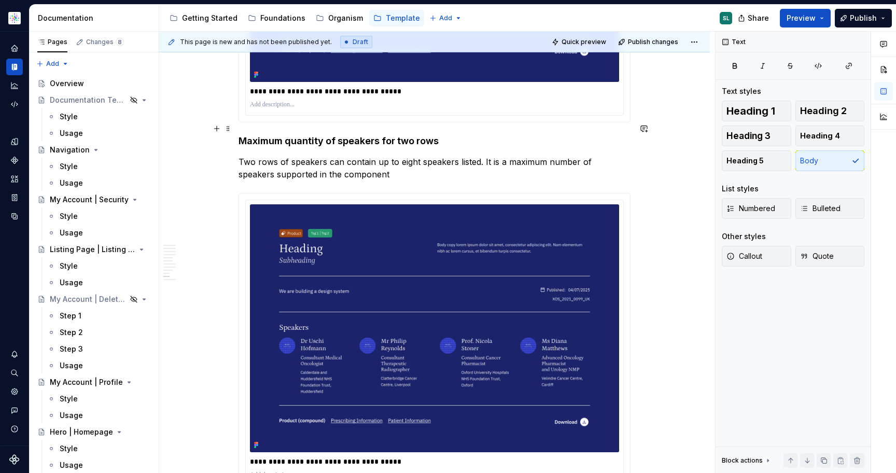
click at [343, 135] on h4 "Maximum quantity of speakers for two rows" at bounding box center [434, 141] width 392 height 12
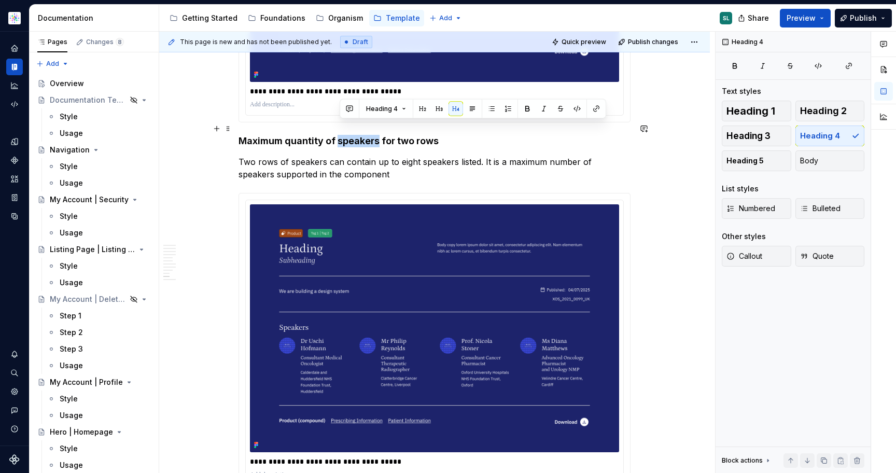
click at [343, 135] on h4 "Maximum quantity of speakers for two rows" at bounding box center [434, 141] width 392 height 12
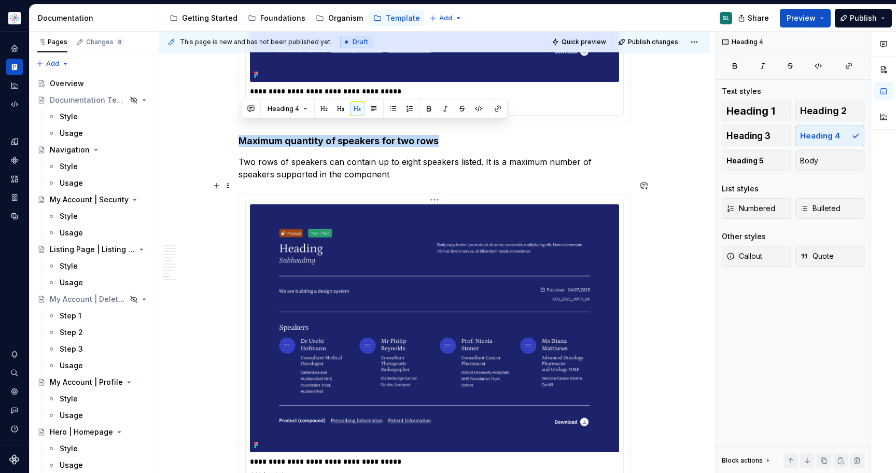
copy h4 "Maximum quantity of speakers for two rows"
click at [308, 456] on p "**********" at bounding box center [434, 461] width 369 height 10
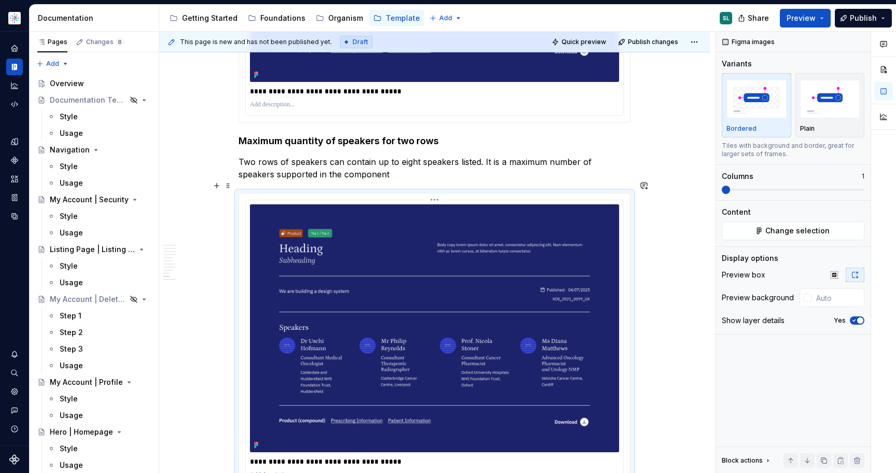
click at [308, 456] on p "**********" at bounding box center [434, 461] width 369 height 10
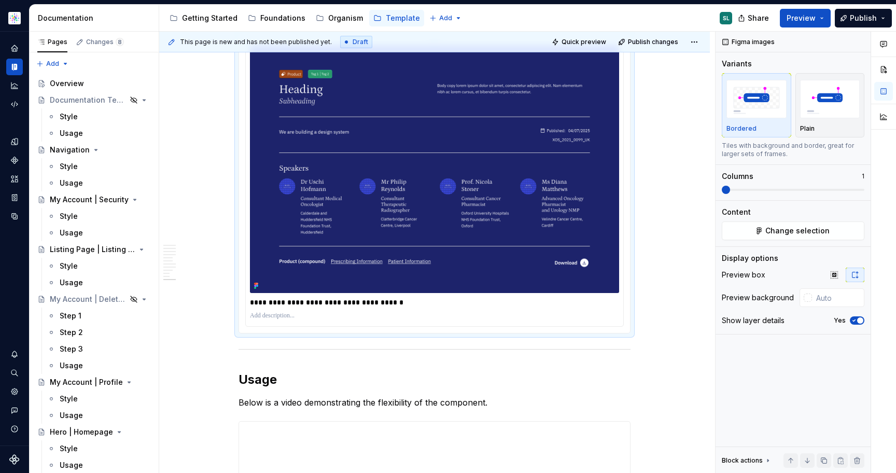
scroll to position [1337, 0]
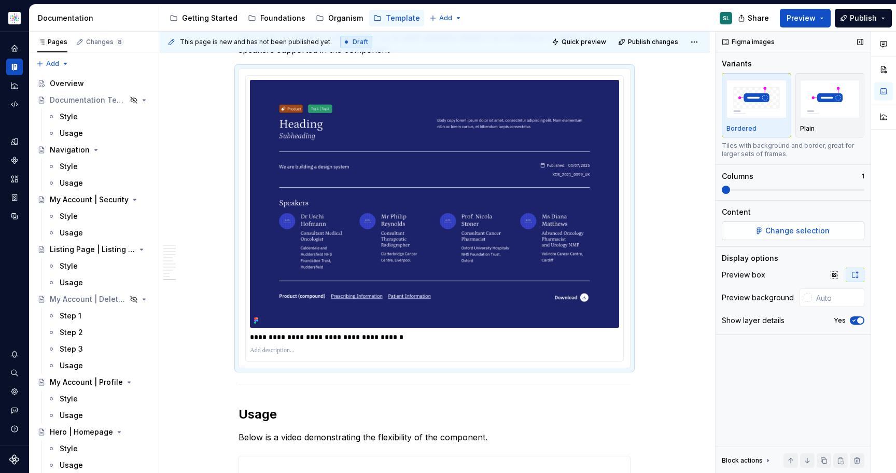
click at [791, 231] on span "Change selection" at bounding box center [797, 231] width 64 height 10
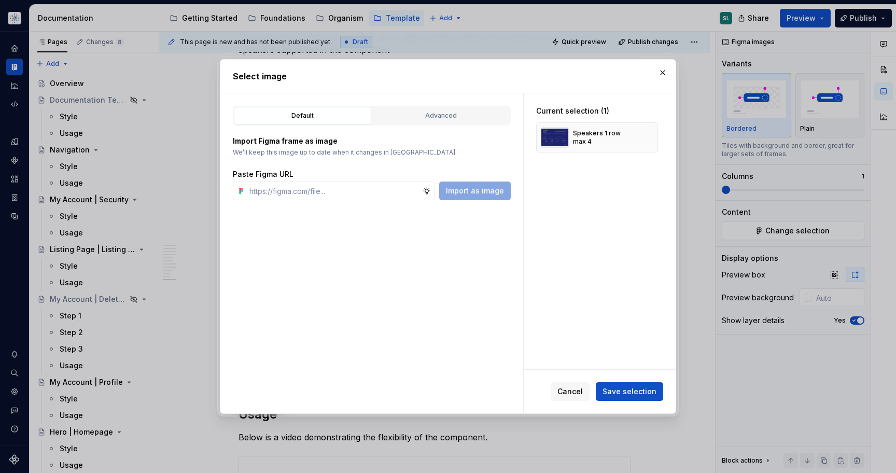
type textarea "*"
click at [650, 137] on button "button" at bounding box center [646, 137] width 15 height 15
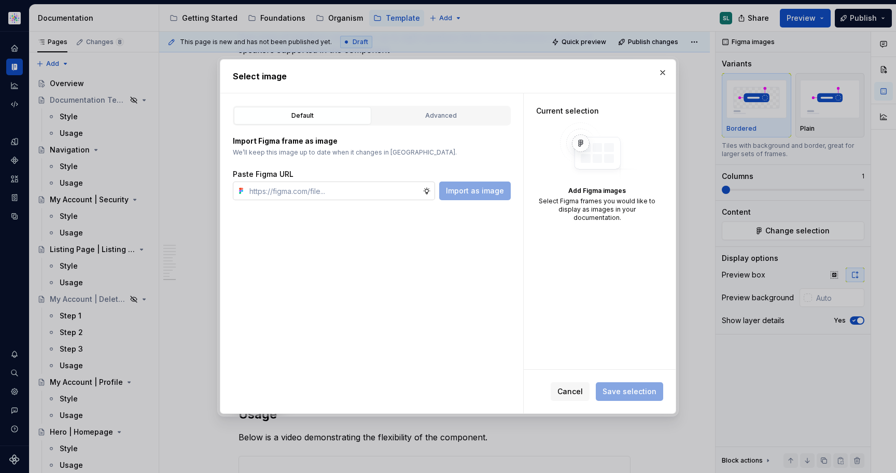
click at [372, 186] on input "text" at bounding box center [333, 190] width 177 height 19
paste input "https://www.figma.com/design/gxwRxiFW0OE3G12a56qIvf/Documentation-Template-HCP-…"
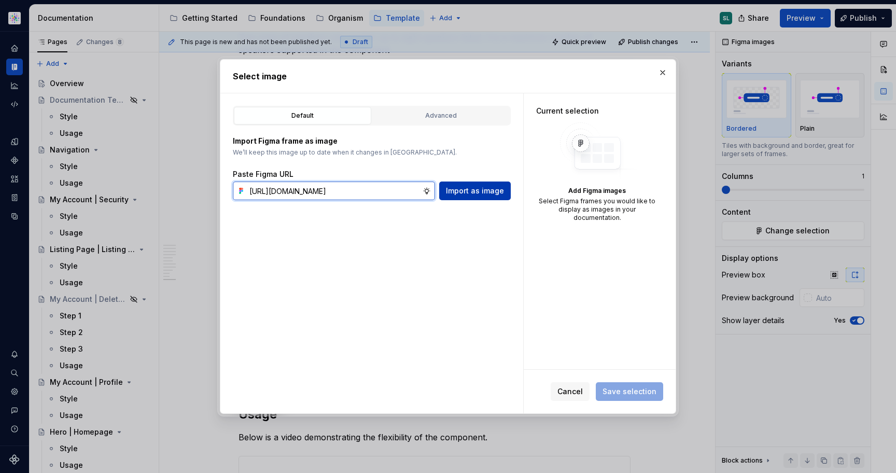
type input "https://www.figma.com/design/gxwRxiFW0OE3G12a56qIvf/Documentation-Template-HCP-…"
click at [464, 194] on span "Import as image" at bounding box center [475, 191] width 58 height 10
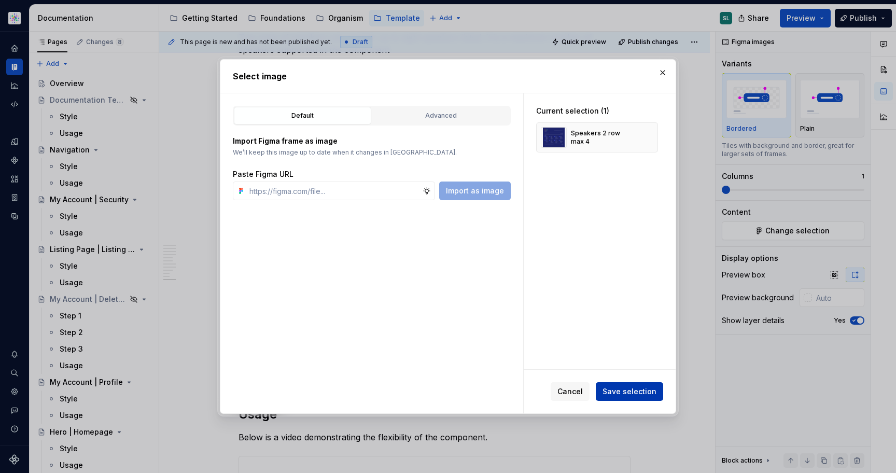
click at [638, 387] on span "Save selection" at bounding box center [629, 391] width 54 height 10
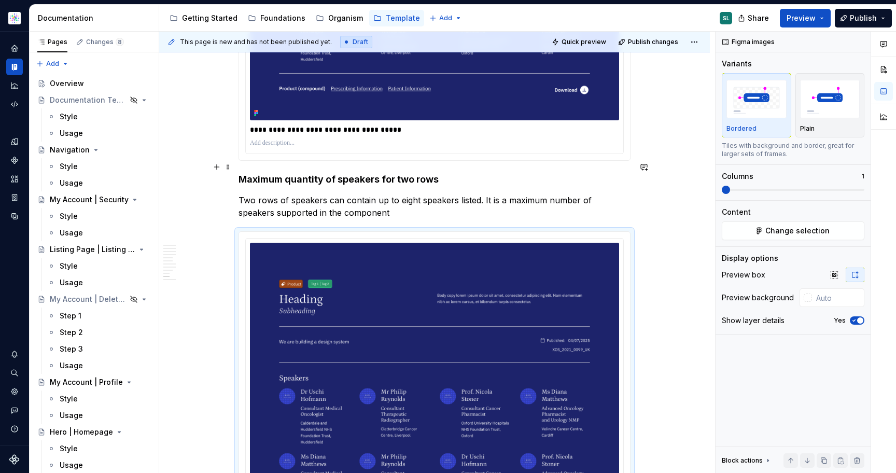
scroll to position [1174, 0]
click at [360, 174] on h4 "Maximum quantity of speakers for two rows" at bounding box center [434, 180] width 392 height 12
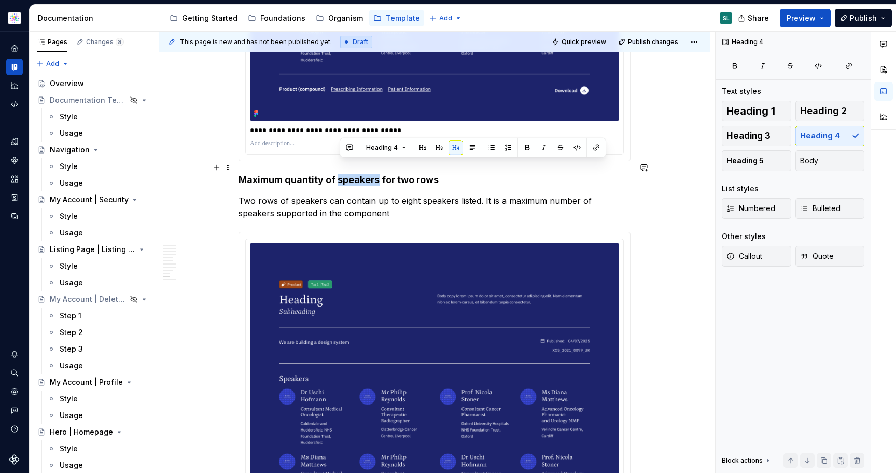
click at [360, 174] on h4 "Maximum quantity of speakers for two rows" at bounding box center [434, 180] width 392 height 12
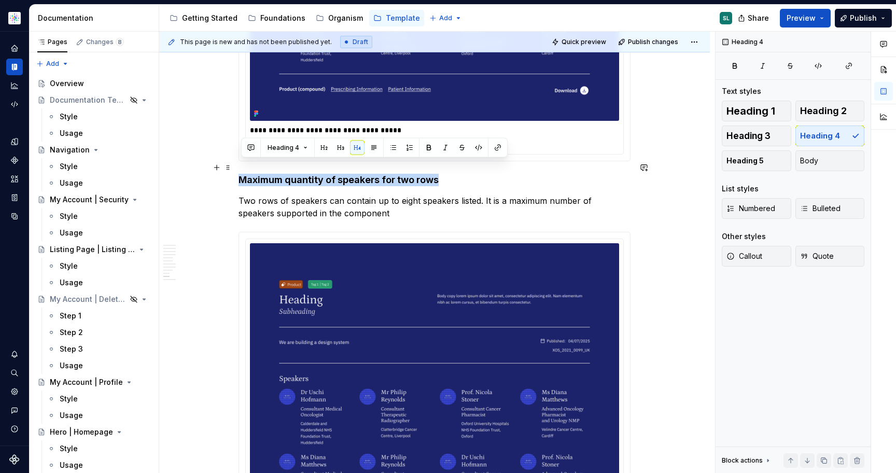
copy h4 "Maximum quantity of speakers for two rows"
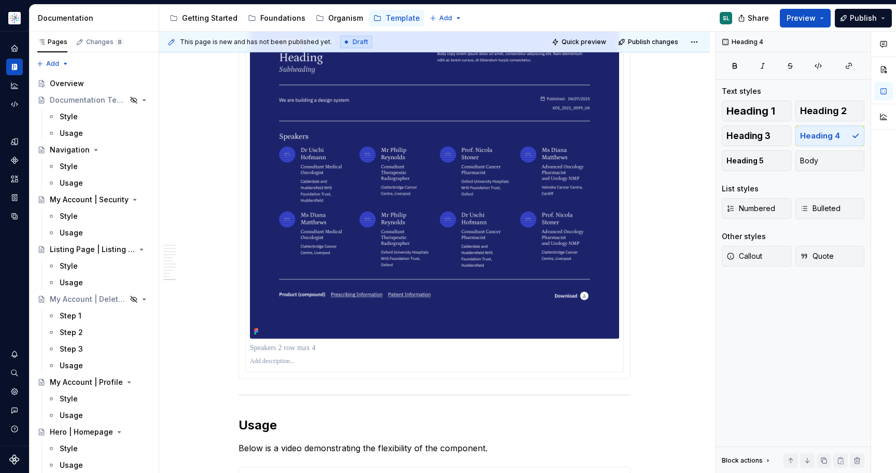
scroll to position [1418, 0]
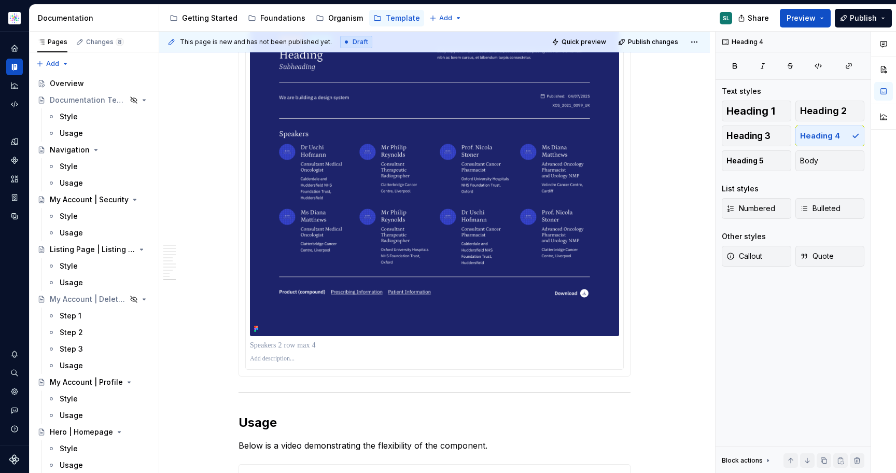
click at [293, 340] on p at bounding box center [434, 345] width 369 height 10
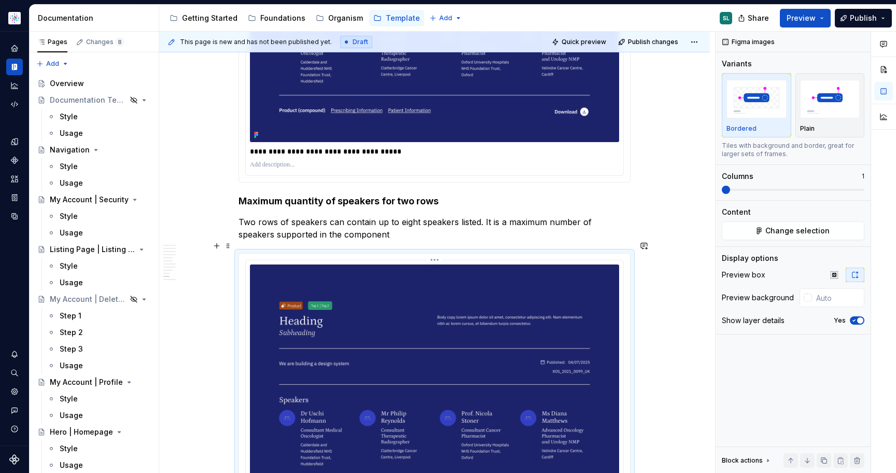
scroll to position [1132, 0]
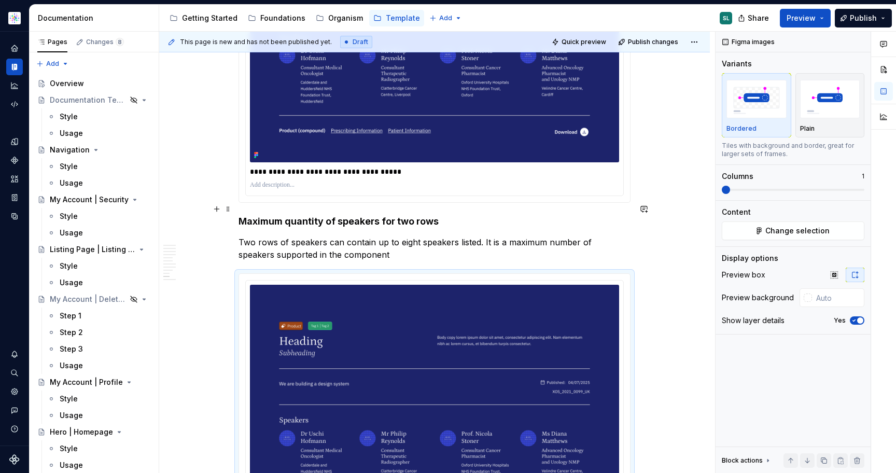
click at [232, 209] on span at bounding box center [228, 209] width 8 height 15
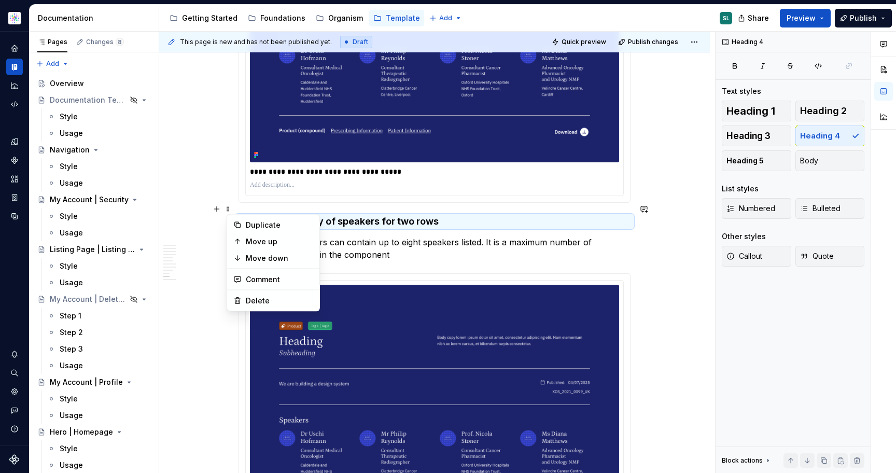
click at [205, 232] on div "Overview The Resources | Content header is the top section of a resource page, …" at bounding box center [434, 95] width 551 height 2095
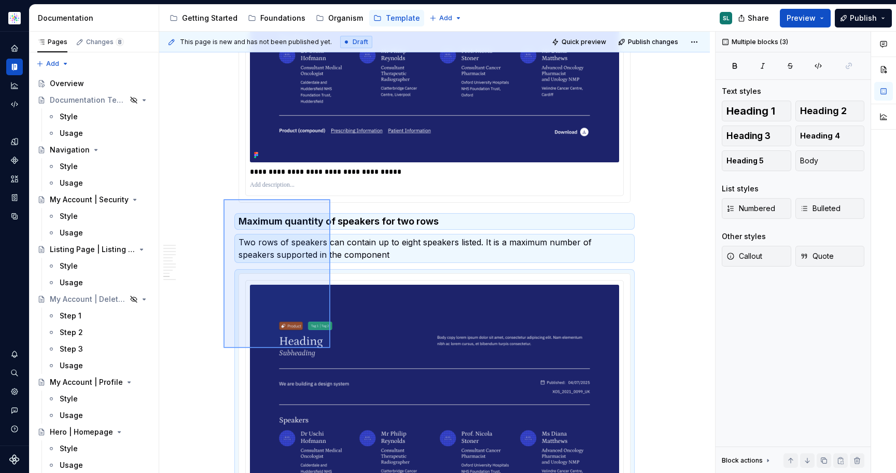
drag, startPoint x: 223, startPoint y: 199, endPoint x: 332, endPoint y: 352, distance: 187.3
click at [332, 352] on div "This page is new and has not been published yet. Draft Quick preview Publish ch…" at bounding box center [437, 253] width 556 height 442
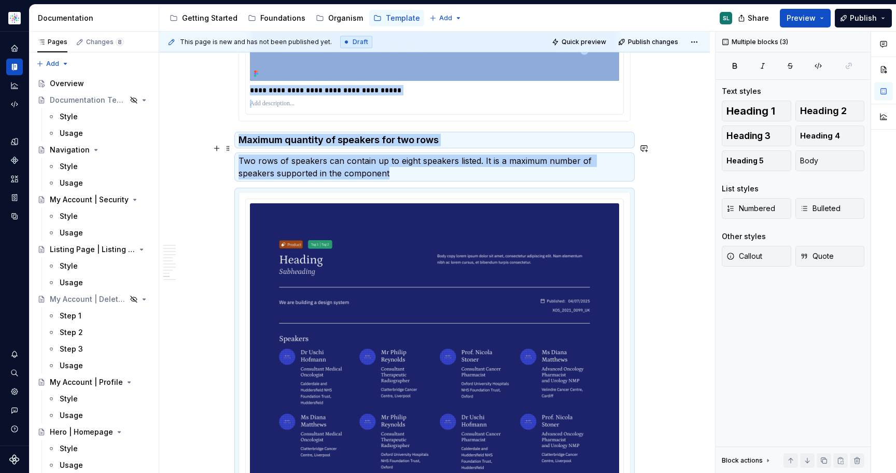
scroll to position [1208, 0]
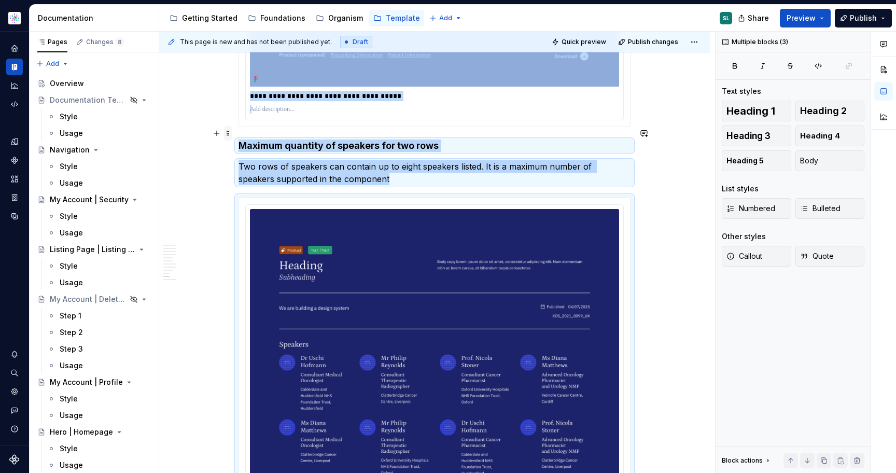
click at [232, 134] on span at bounding box center [228, 133] width 8 height 15
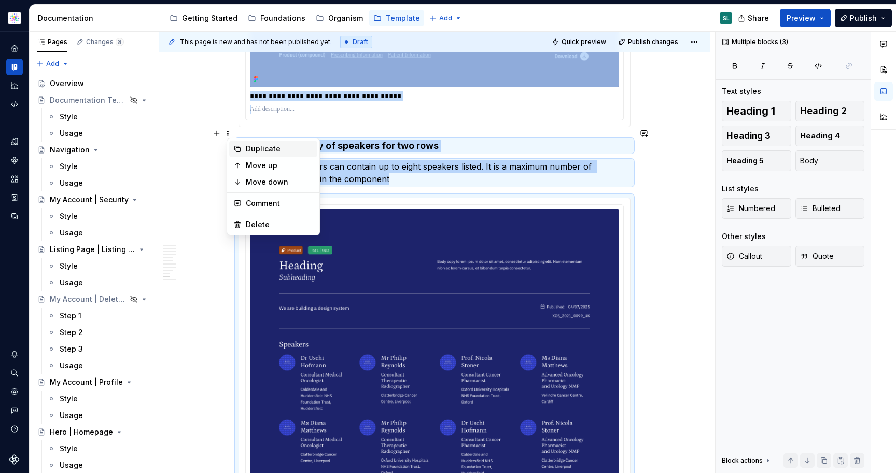
click at [259, 153] on div "Duplicate" at bounding box center [279, 149] width 67 height 10
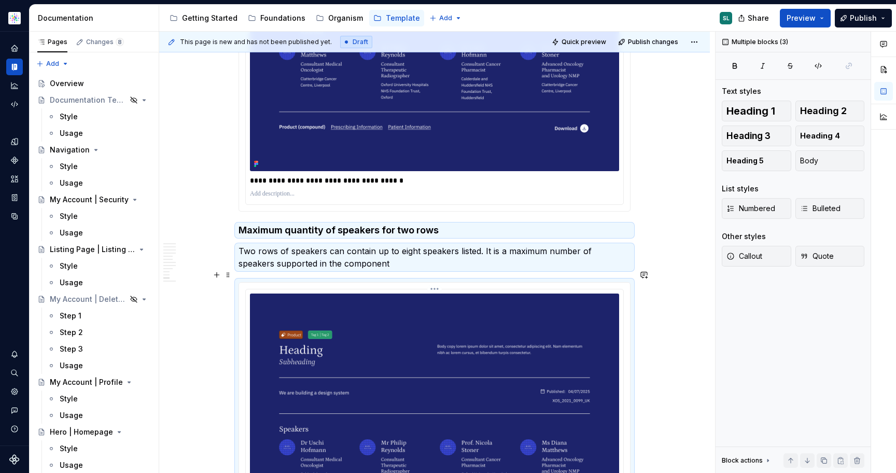
scroll to position [1557, 0]
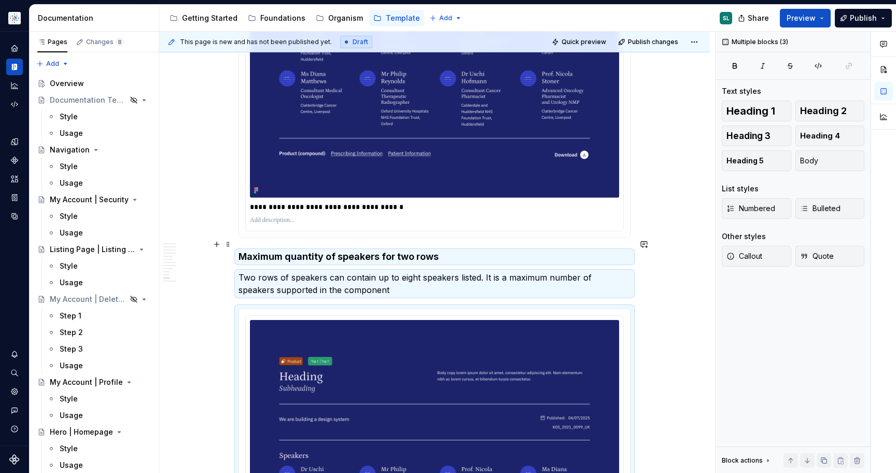
click at [296, 250] on h4 "Maximum quantity of speakers for two rows" at bounding box center [434, 256] width 392 height 12
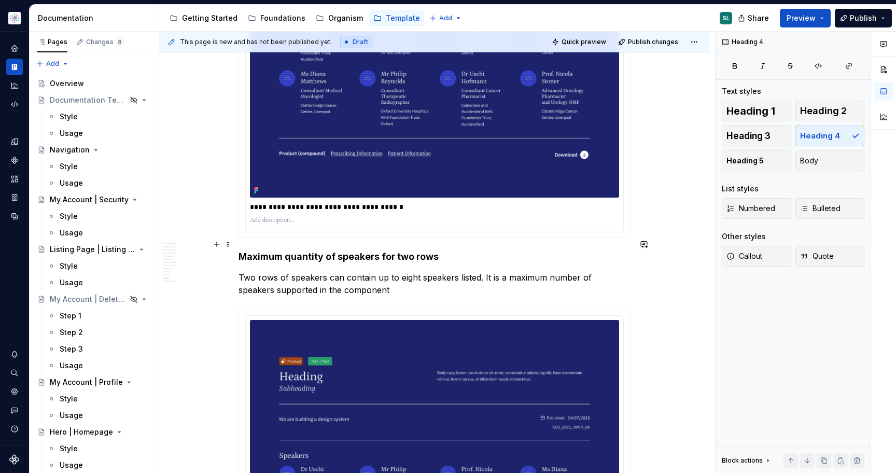
click at [296, 250] on h4 "Maximum quantity of speakers for two rows" at bounding box center [434, 256] width 392 height 12
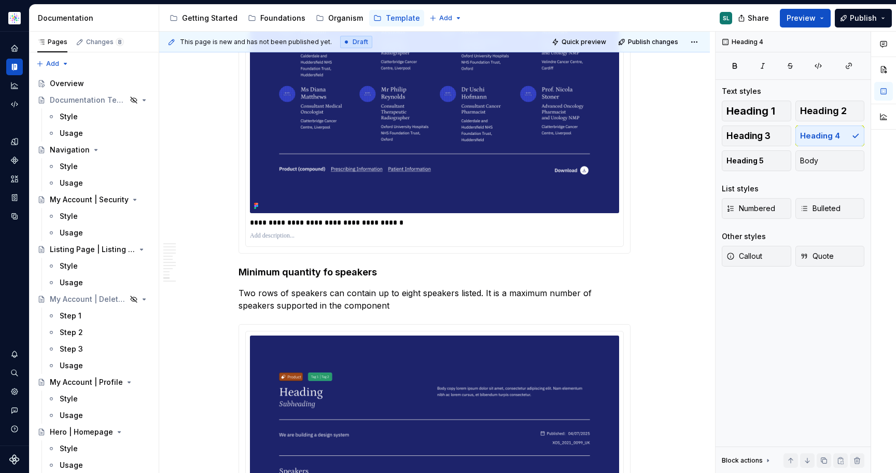
scroll to position [1547, 0]
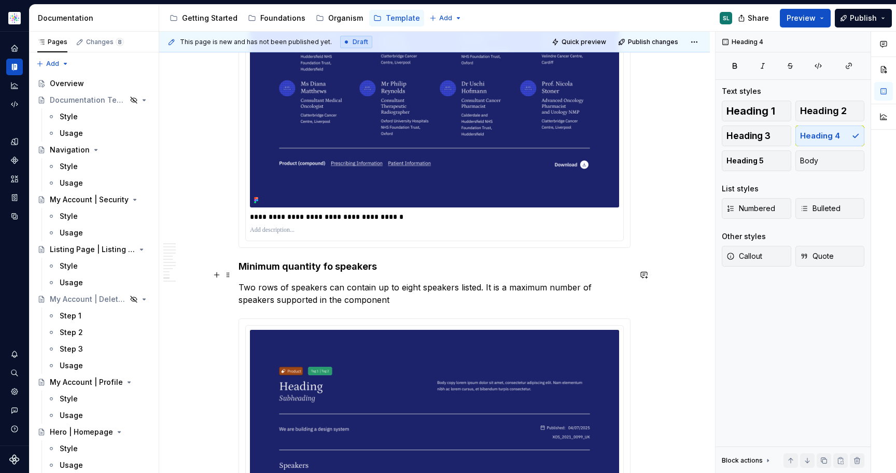
click at [279, 288] on p "Two rows of speakers can contain up to eight speakers listed. It is a maximum n…" at bounding box center [434, 293] width 392 height 25
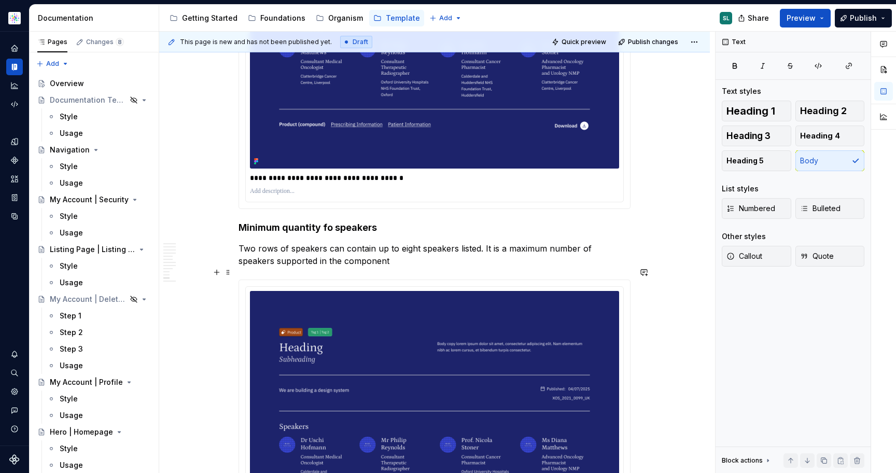
scroll to position [1587, 0]
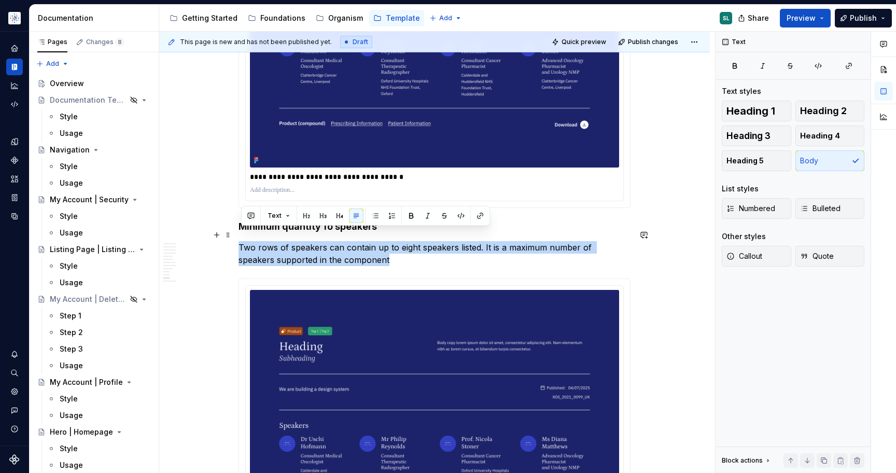
drag, startPoint x: 359, startPoint y: 248, endPoint x: 238, endPoint y: 237, distance: 120.8
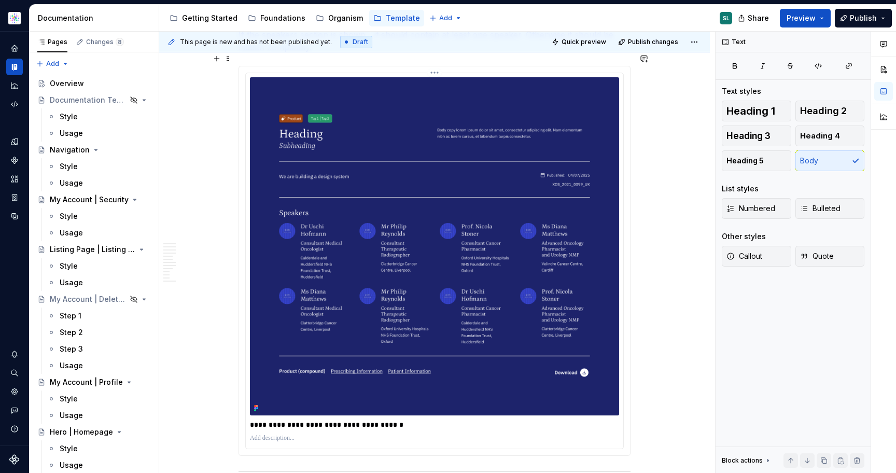
scroll to position [1813, 0]
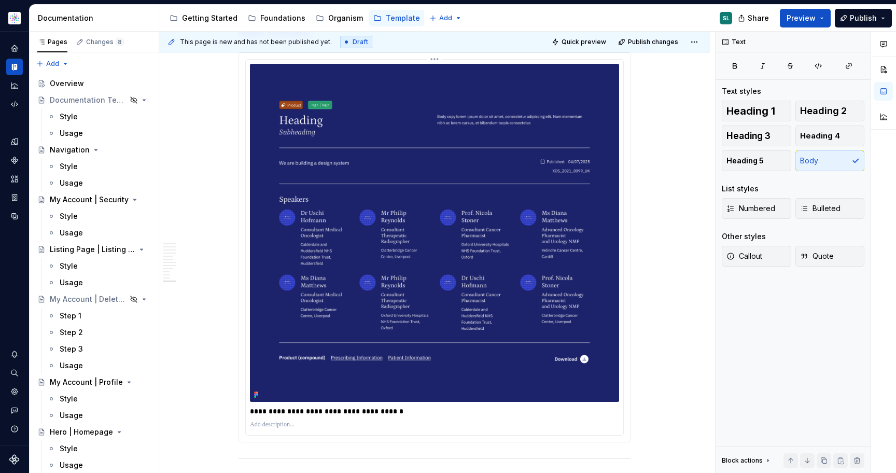
click at [301, 281] on img at bounding box center [434, 233] width 369 height 338
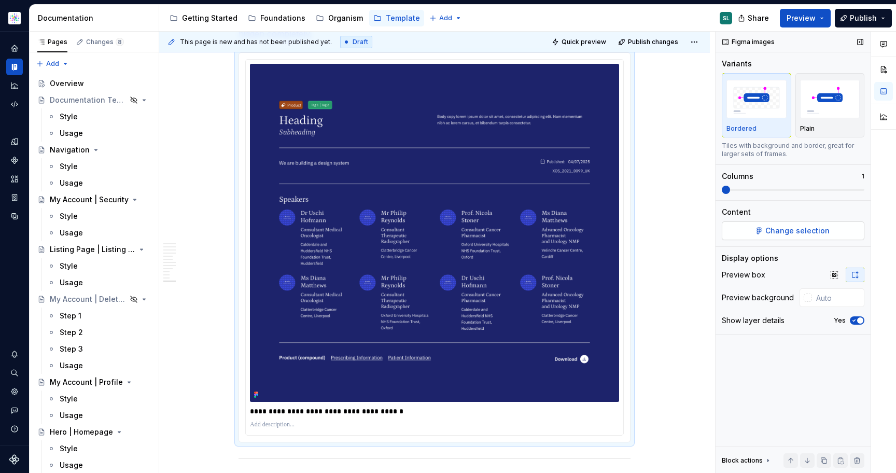
click at [777, 228] on span "Change selection" at bounding box center [797, 231] width 64 height 10
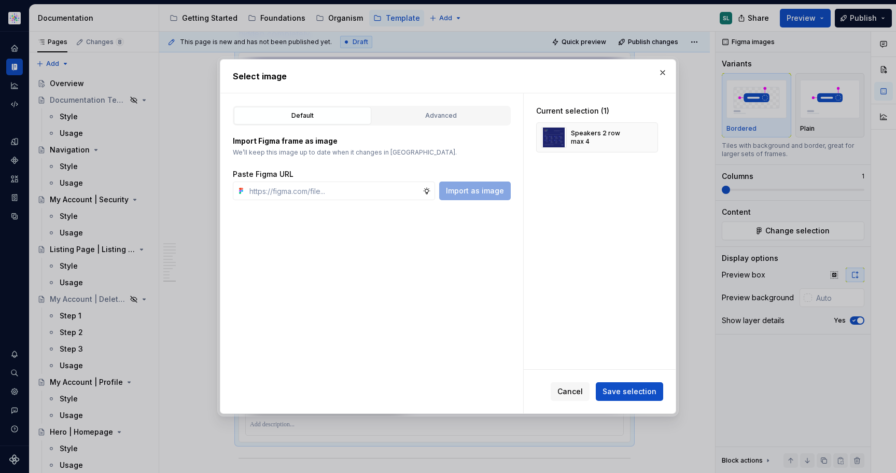
type textarea "*"
click at [651, 137] on button "button" at bounding box center [646, 137] width 15 height 15
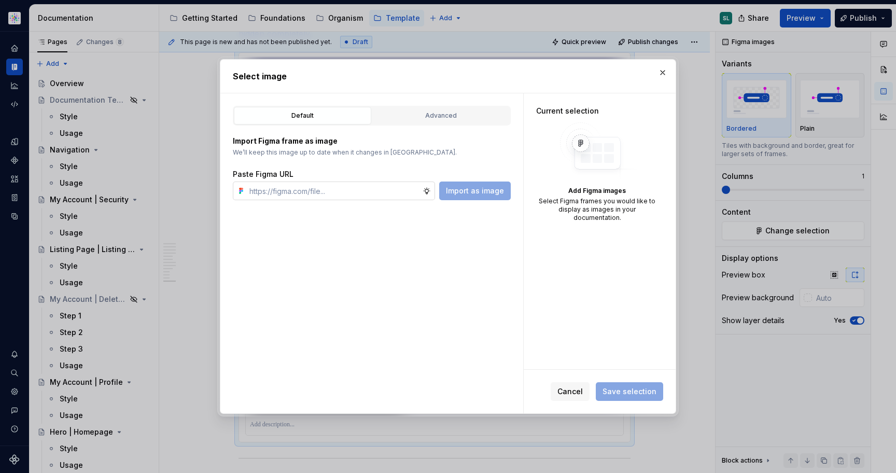
click at [366, 188] on input "text" at bounding box center [333, 190] width 177 height 19
paste input "https://www.figma.com/design/gxwRxiFW0OE3G12a56qIvf/Documentation-Template-HCP-…"
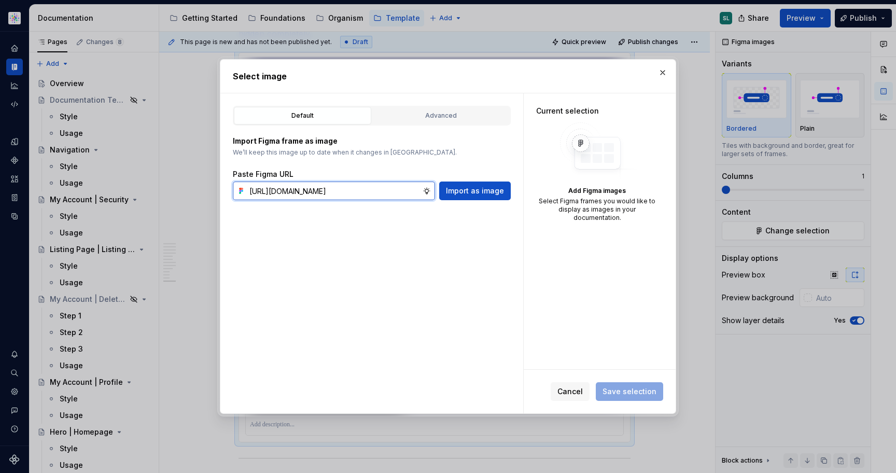
scroll to position [0, 341]
type input "https://www.figma.com/design/gxwRxiFW0OE3G12a56qIvf/Documentation-Template-HCP-…"
click at [475, 189] on span "Import as image" at bounding box center [475, 191] width 58 height 10
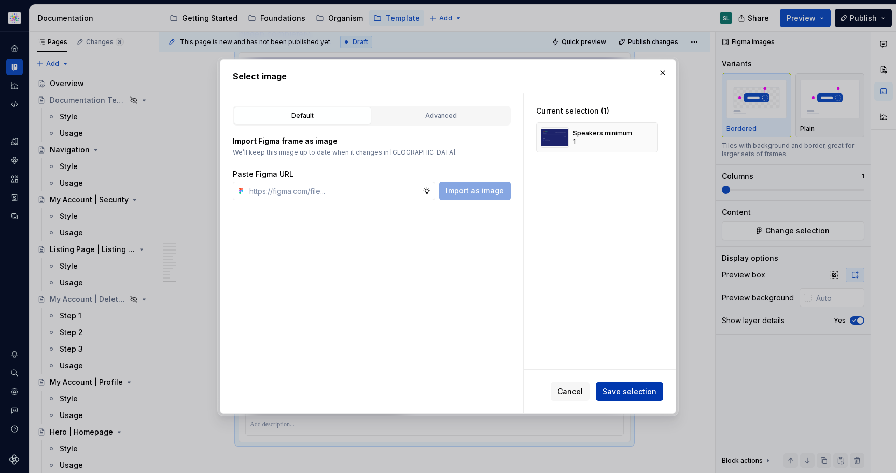
click at [626, 389] on span "Save selection" at bounding box center [629, 391] width 54 height 10
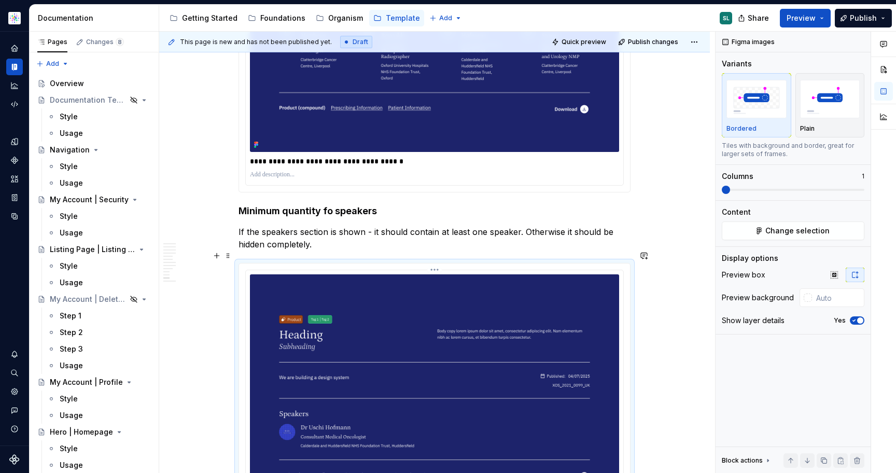
scroll to position [1609, 0]
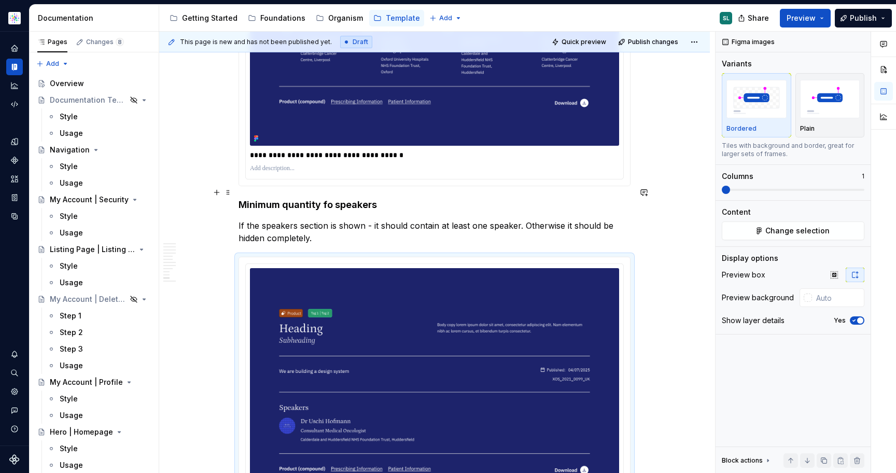
click at [330, 199] on h4 "Minimum quantity fo speakers" at bounding box center [434, 205] width 392 height 12
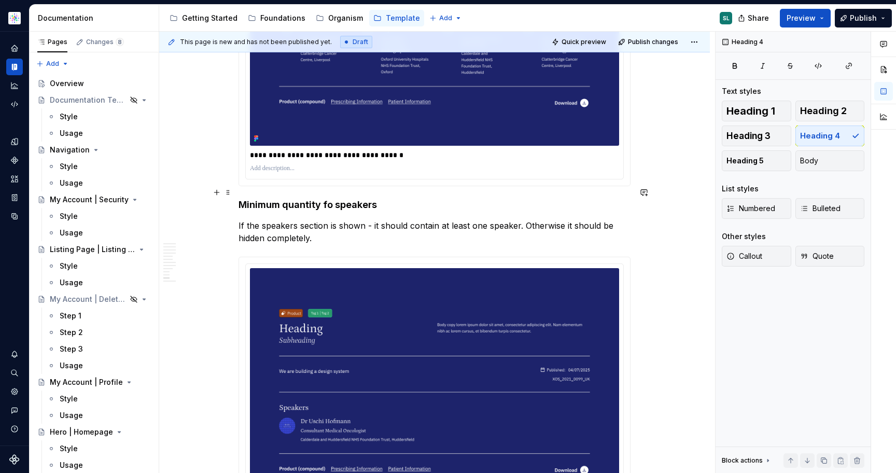
click at [330, 199] on h4 "Minimum quantity fo speakers" at bounding box center [434, 205] width 392 height 12
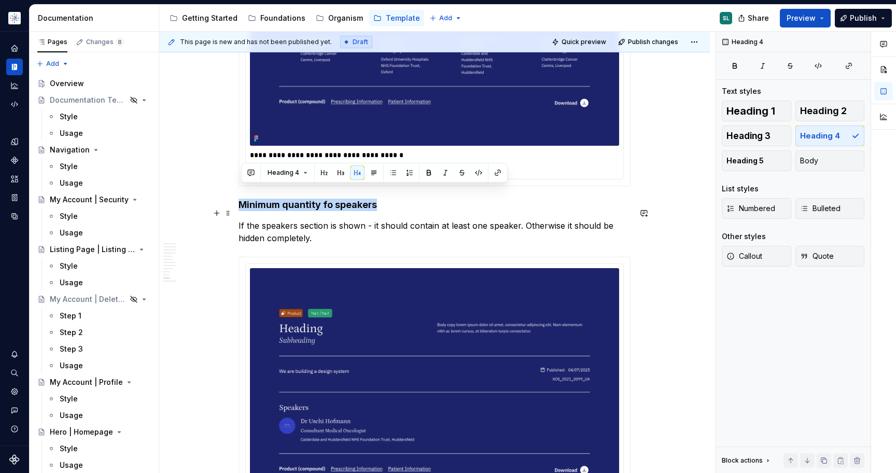
copy h4 "Minimum quantity fo speakers"
click at [333, 199] on h4 "Minimum quantity fo speakers" at bounding box center [434, 205] width 392 height 12
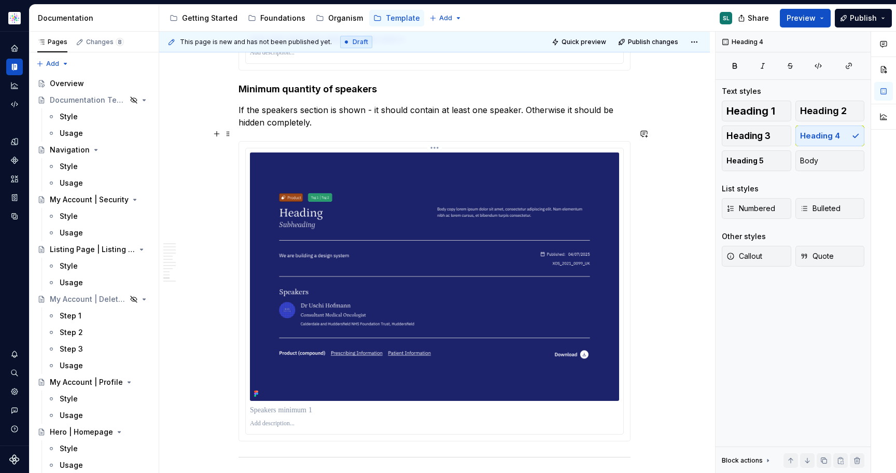
scroll to position [1725, 0]
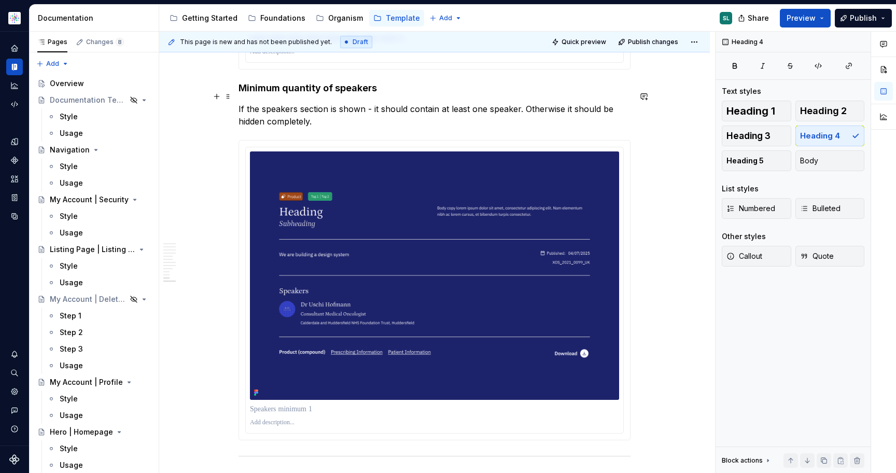
click at [266, 103] on p "If the speakers section is shown - it should contain at least one speaker. Othe…" at bounding box center [434, 115] width 392 height 25
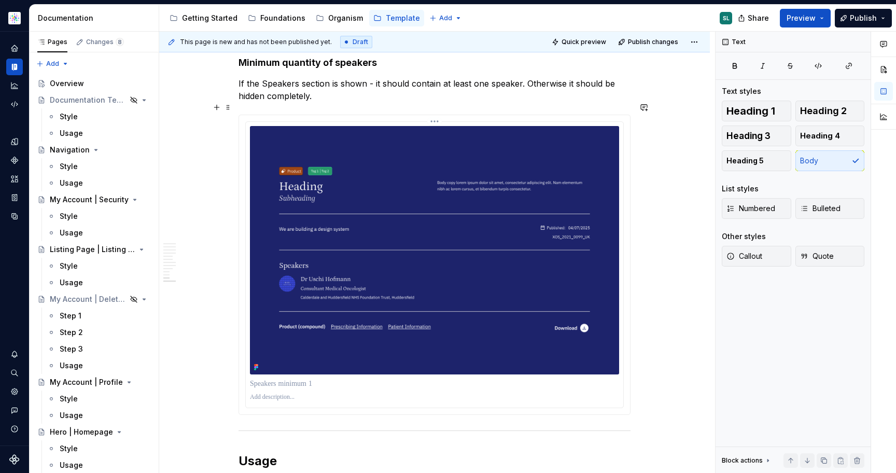
scroll to position [1751, 0]
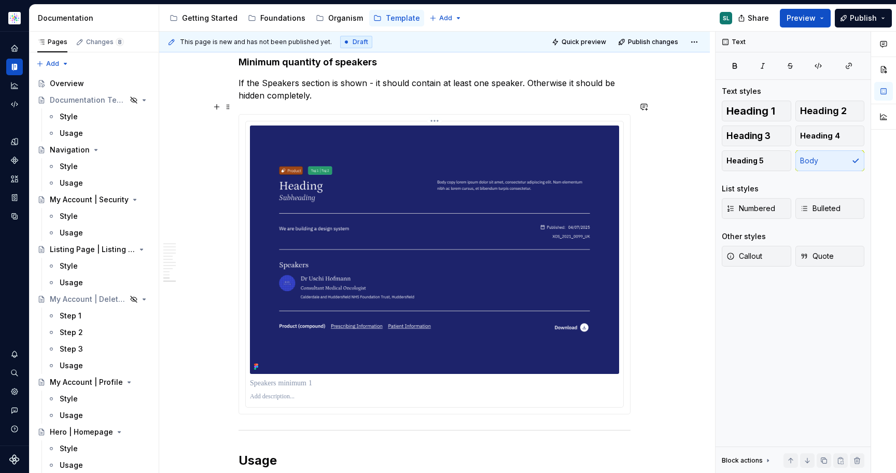
click at [290, 378] on p at bounding box center [434, 383] width 369 height 10
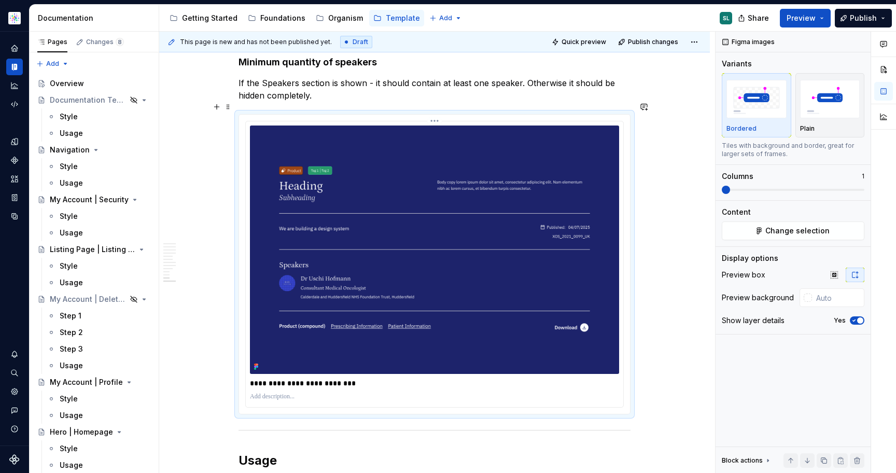
click at [322, 378] on p "**********" at bounding box center [434, 383] width 369 height 10
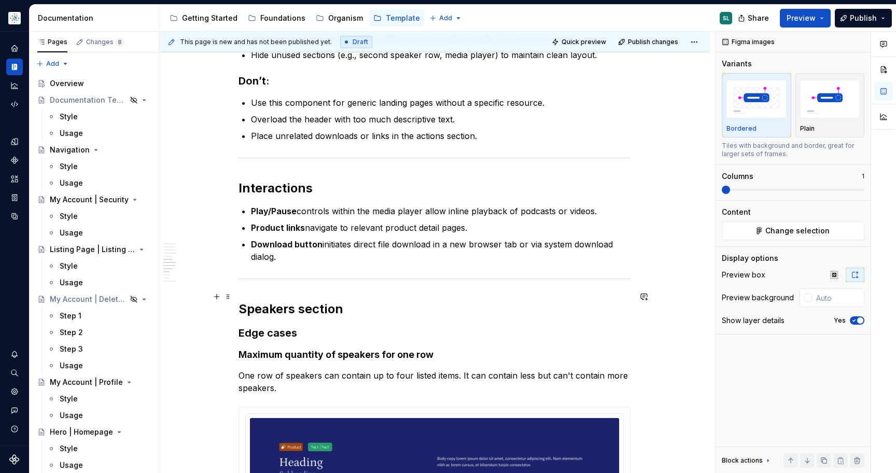
scroll to position [610, 0]
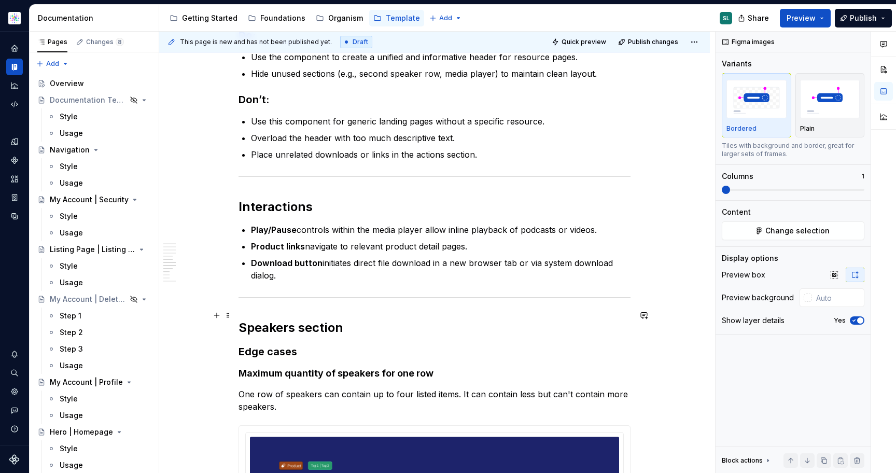
click at [314, 320] on h2 "Speakers section" at bounding box center [434, 327] width 392 height 17
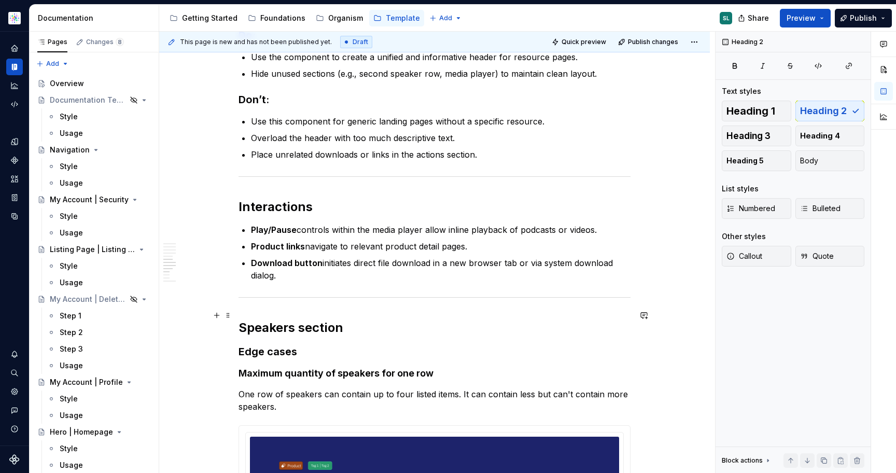
click at [367, 319] on h2 "Speakers section" at bounding box center [434, 327] width 392 height 17
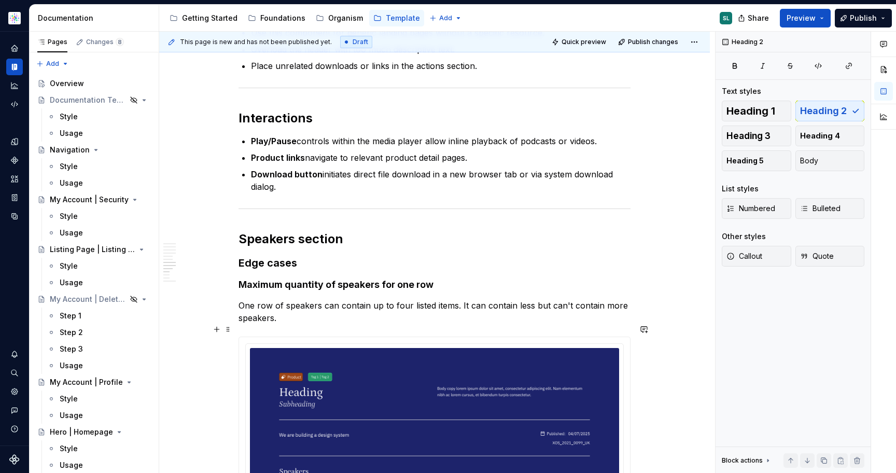
scroll to position [704, 0]
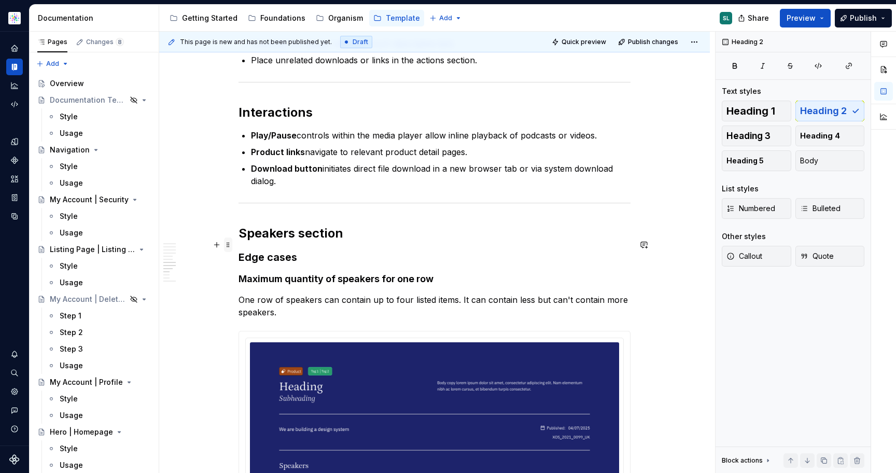
click at [231, 244] on span at bounding box center [228, 244] width 8 height 15
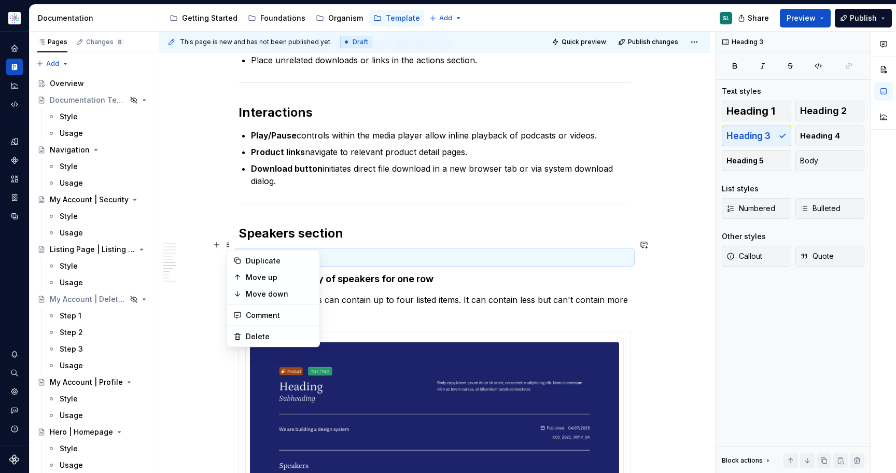
click at [306, 250] on h3 "Edge cases" at bounding box center [434, 257] width 392 height 15
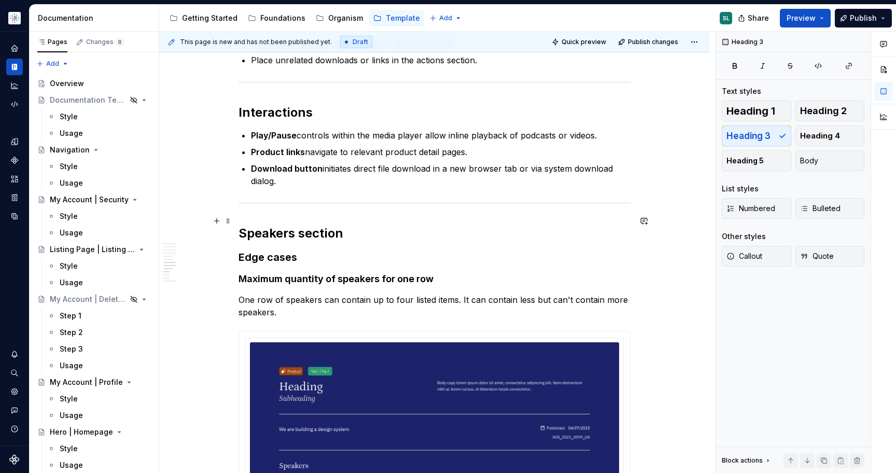
click at [372, 225] on h2 "Speakers section" at bounding box center [434, 233] width 392 height 17
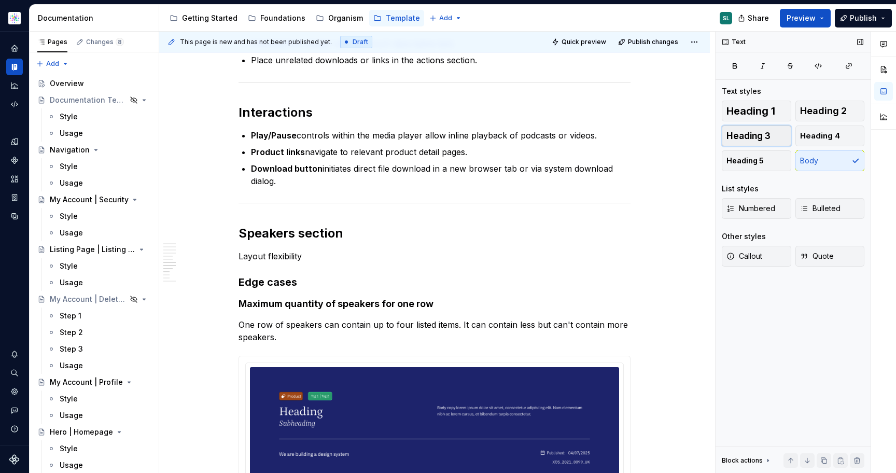
click at [772, 137] on button "Heading 3" at bounding box center [756, 135] width 69 height 21
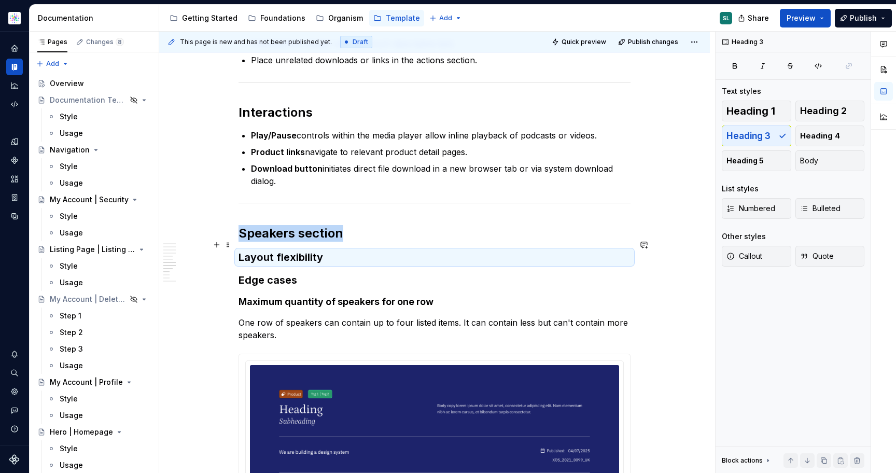
click at [348, 250] on h3 "Layout flexibility" at bounding box center [434, 257] width 392 height 15
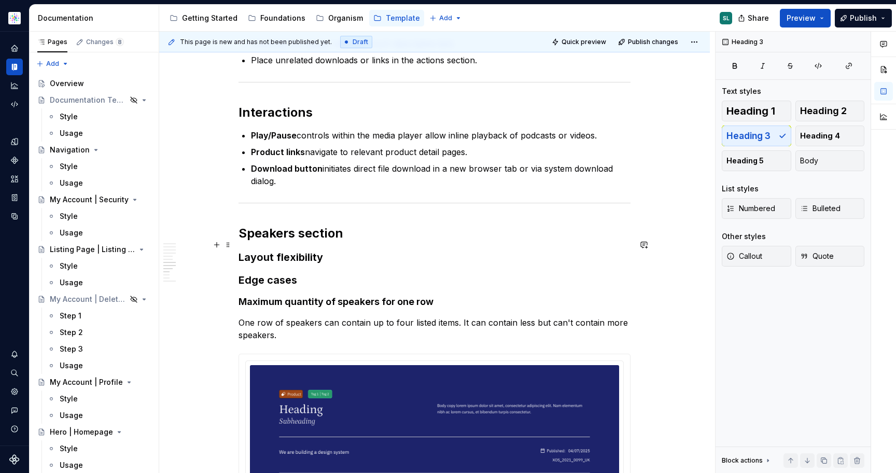
click at [334, 250] on h3 "Layout flexibility" at bounding box center [434, 257] width 392 height 15
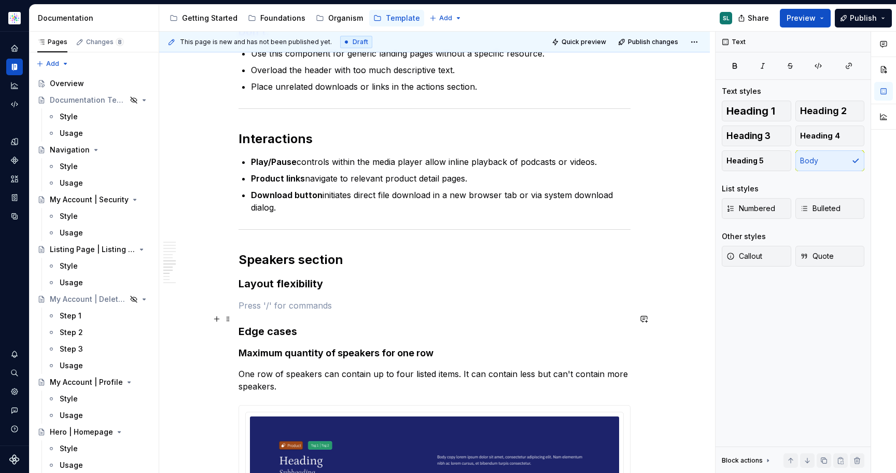
scroll to position [743, 0]
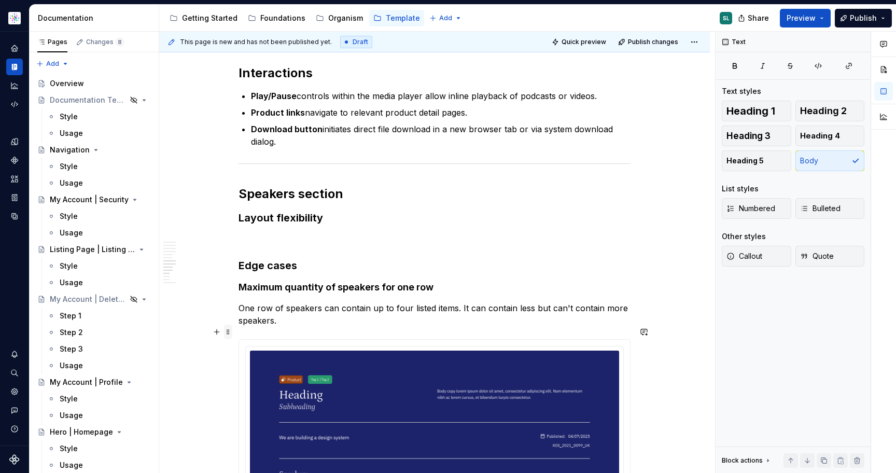
click at [229, 330] on span at bounding box center [228, 332] width 8 height 15
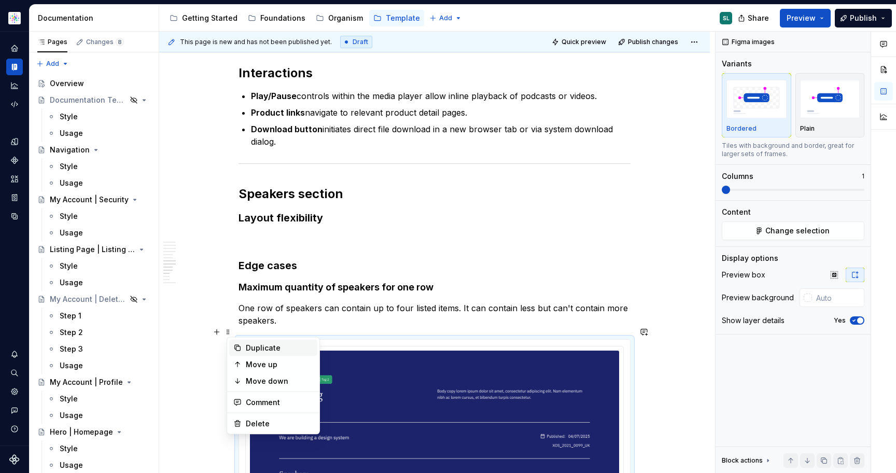
click at [250, 345] on div "Duplicate" at bounding box center [279, 348] width 67 height 10
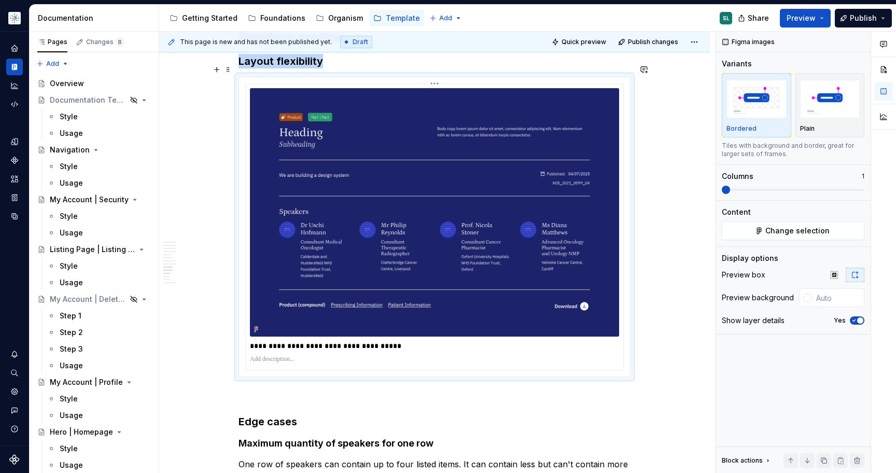
scroll to position [902, 0]
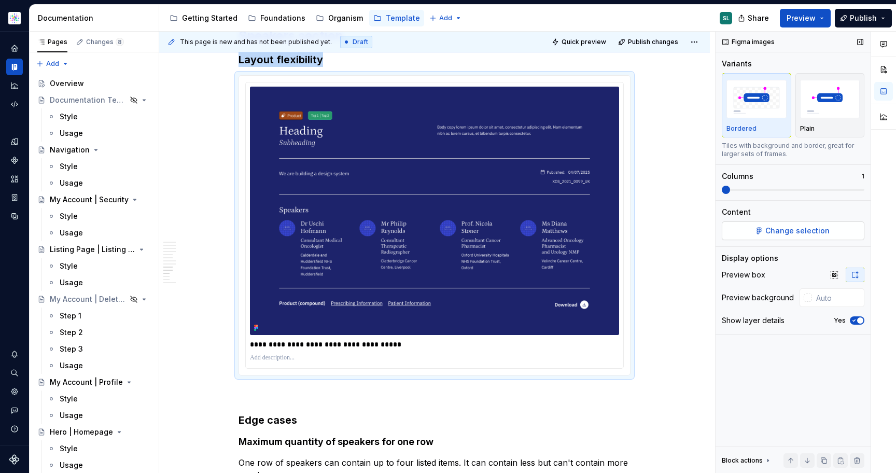
click at [795, 232] on span "Change selection" at bounding box center [797, 231] width 64 height 10
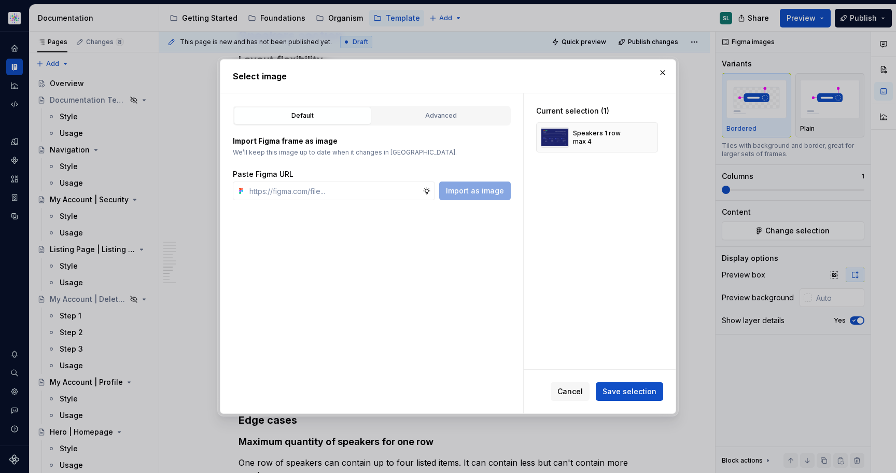
type textarea "*"
click at [649, 133] on button "button" at bounding box center [646, 137] width 15 height 15
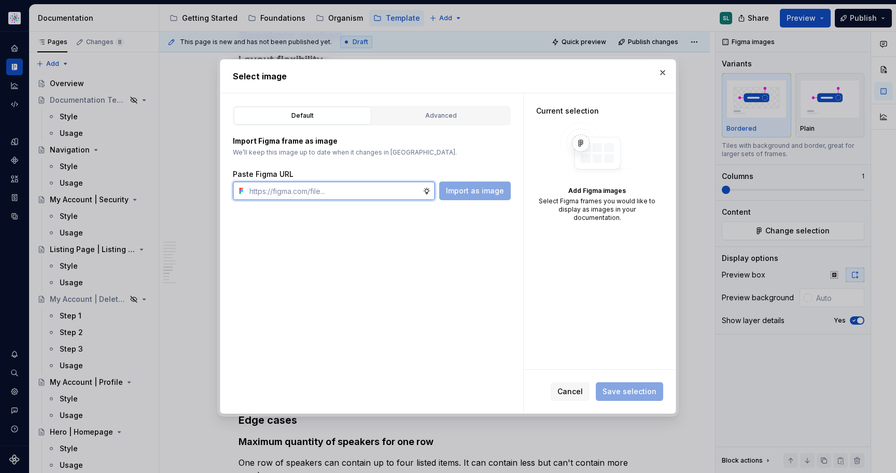
click at [333, 190] on input "text" at bounding box center [333, 190] width 177 height 19
paste input "https://www.figma.com/design/gxwRxiFW0OE3G12a56qIvf/Documentation-Template-HCP-…"
type input "https://www.figma.com/design/gxwRxiFW0OE3G12a56qIvf/Documentation-Template-HCP-…"
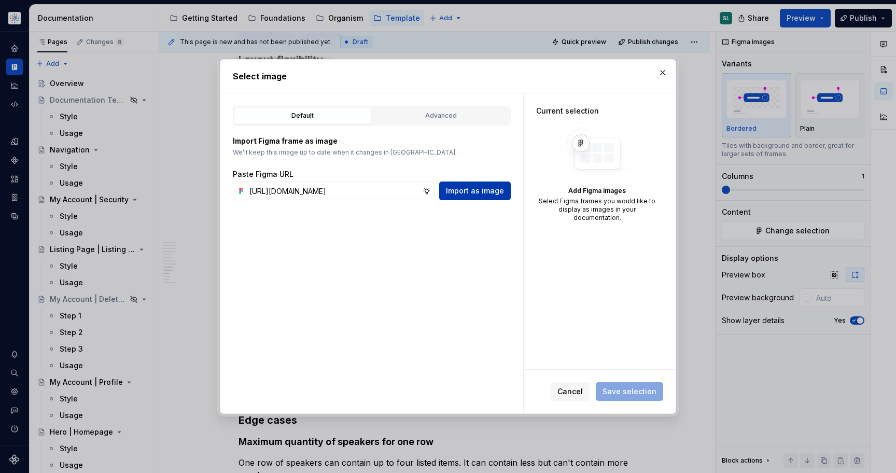
scroll to position [0, 0]
click at [475, 191] on span "Import as image" at bounding box center [475, 191] width 58 height 10
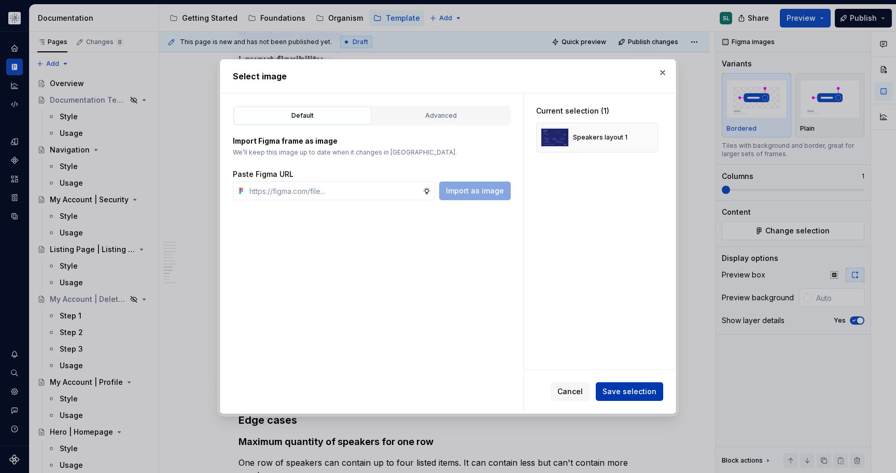
click at [640, 389] on span "Save selection" at bounding box center [629, 391] width 54 height 10
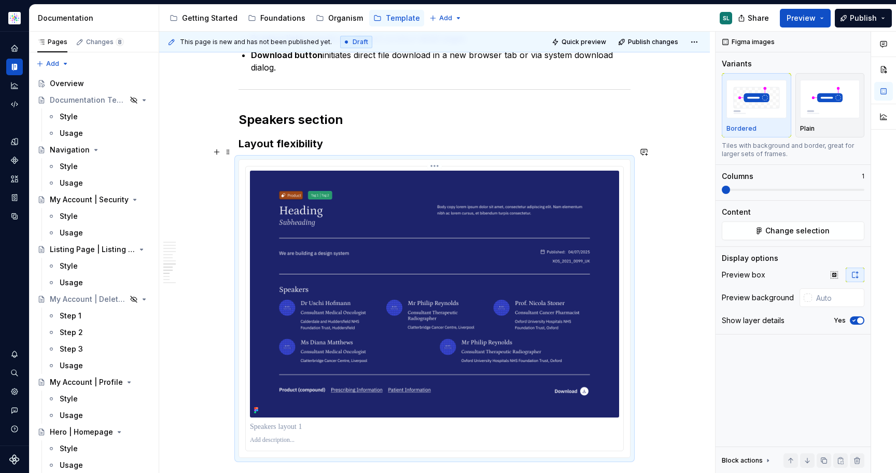
scroll to position [817, 0]
click at [341, 137] on h3 "Layout flexibility" at bounding box center [434, 144] width 392 height 15
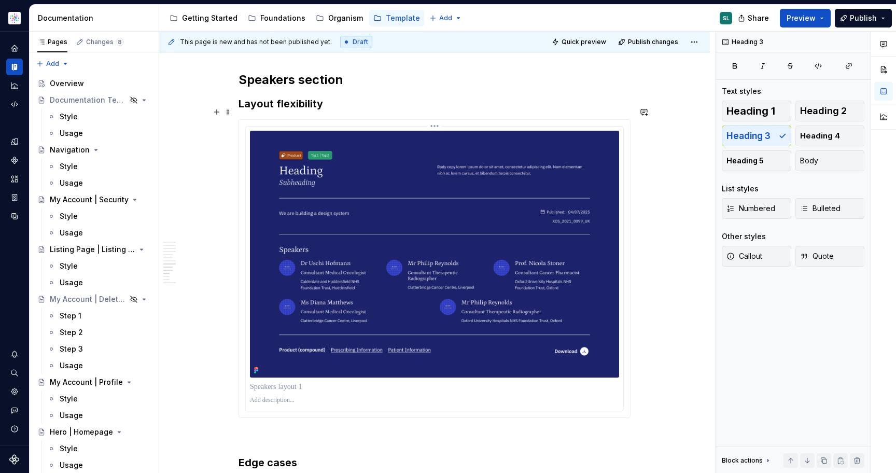
scroll to position [851, 0]
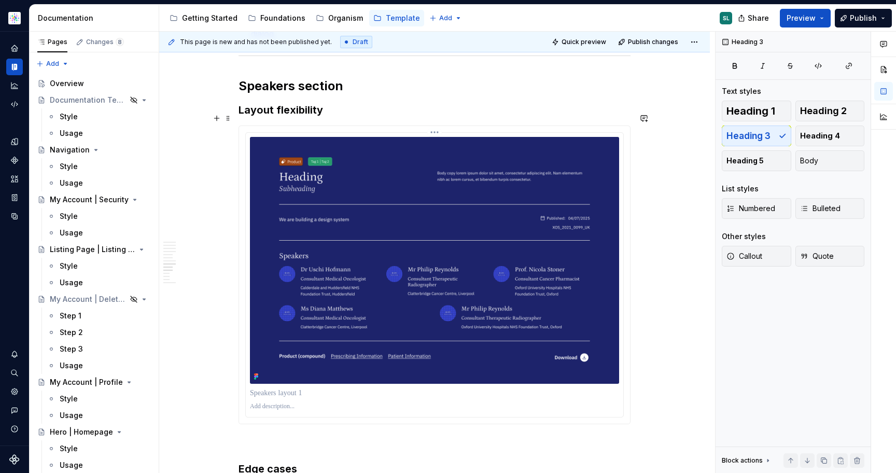
click at [302, 388] on p at bounding box center [434, 393] width 369 height 10
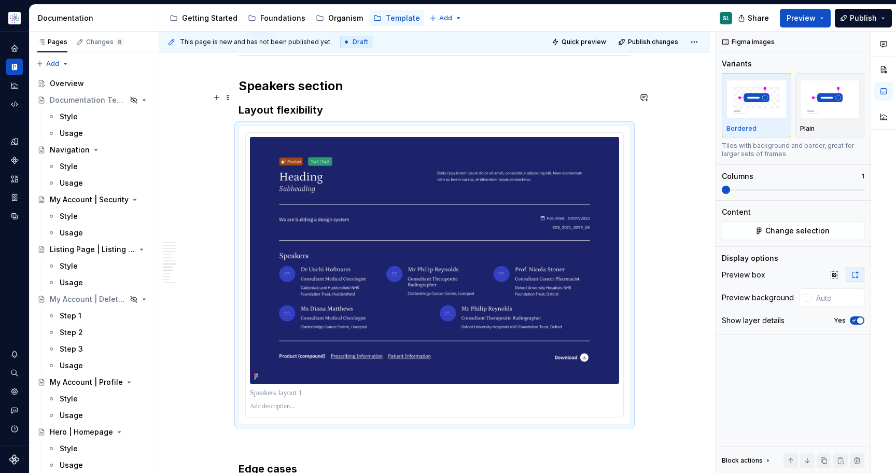
click at [345, 103] on h3 "Layout flexibility" at bounding box center [434, 110] width 392 height 15
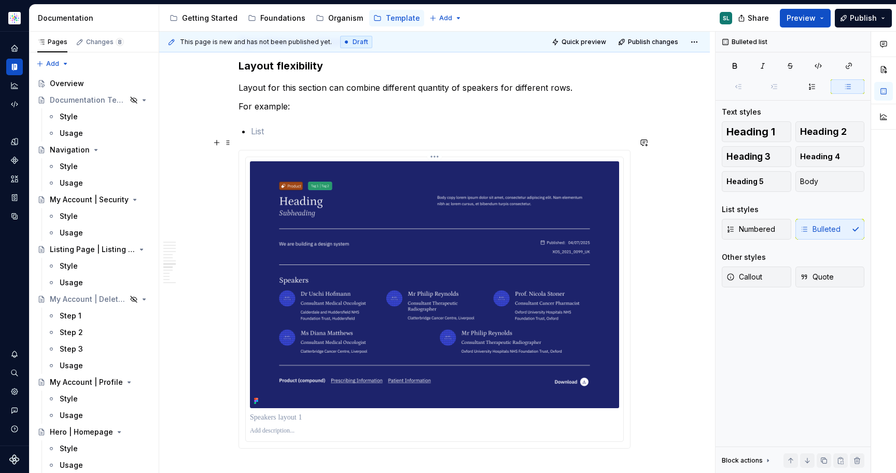
scroll to position [896, 0]
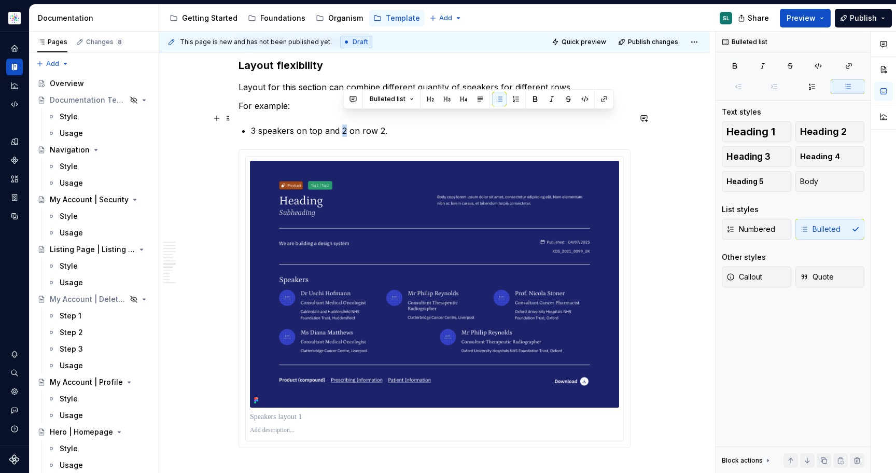
drag, startPoint x: 348, startPoint y: 121, endPoint x: 343, endPoint y: 120, distance: 5.3
click at [343, 124] on p "3 speakers on top and 2 on row 2." at bounding box center [440, 130] width 379 height 12
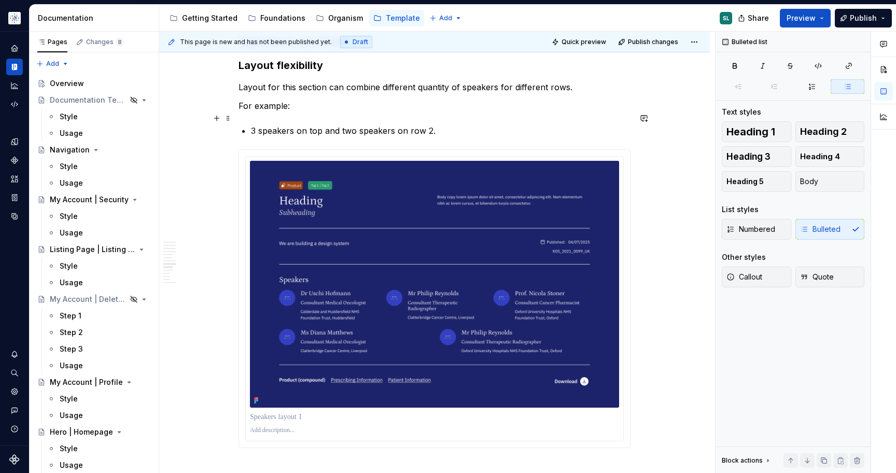
click at [407, 124] on p "3 speakers on top and two speakers on row 2." at bounding box center [440, 130] width 379 height 12
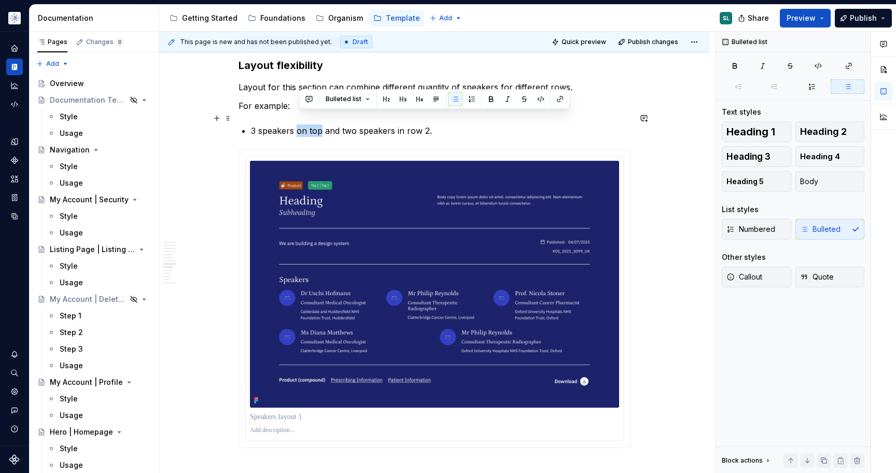
drag, startPoint x: 323, startPoint y: 118, endPoint x: 301, endPoint y: 117, distance: 22.3
click at [301, 124] on p "3 speakers on top and two speakers in row 2." at bounding box center [440, 130] width 379 height 12
drag, startPoint x: 265, startPoint y: 116, endPoint x: 255, endPoint y: 116, distance: 10.9
click at [255, 124] on p "3 speakers in row 1 and two speakers in row 2." at bounding box center [440, 130] width 379 height 12
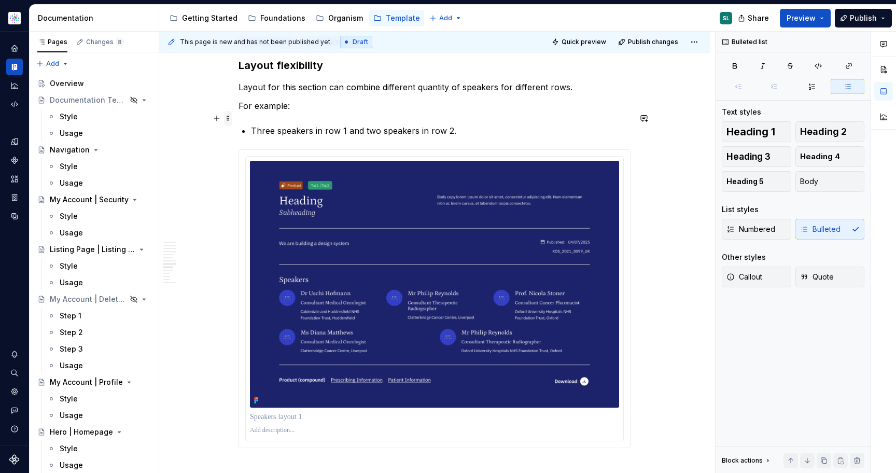
click at [231, 116] on span at bounding box center [228, 118] width 8 height 15
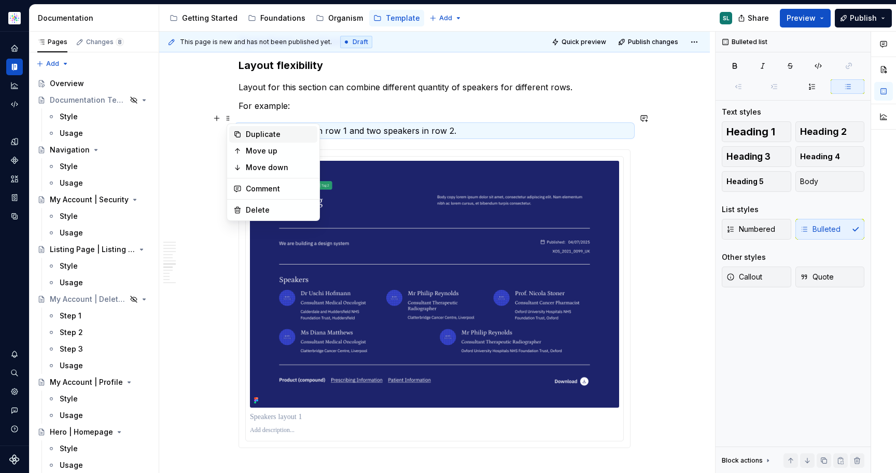
click at [280, 136] on div "Duplicate" at bounding box center [279, 134] width 67 height 10
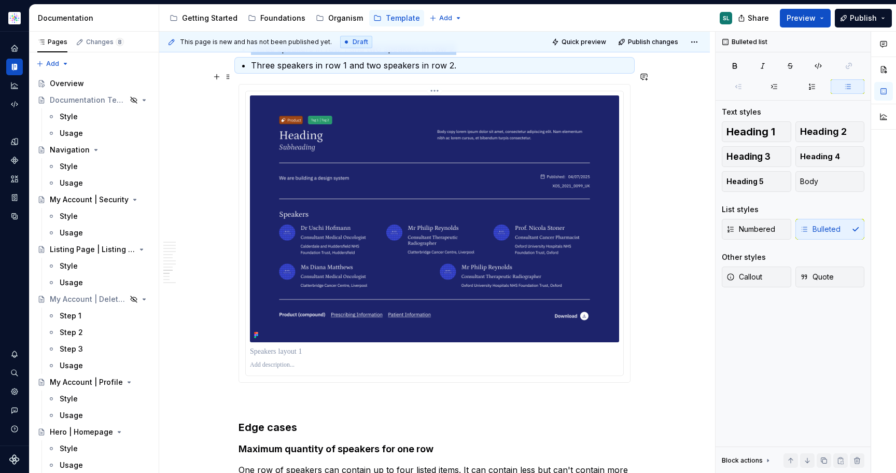
scroll to position [997, 0]
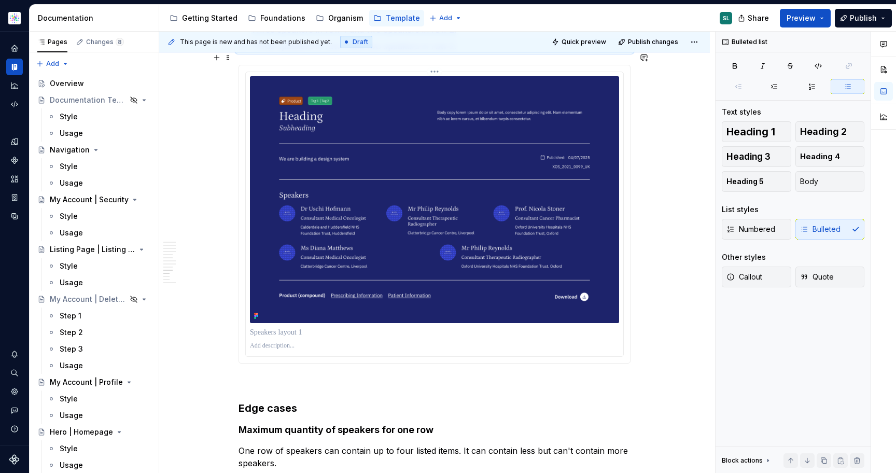
click at [348, 271] on img at bounding box center [434, 199] width 369 height 247
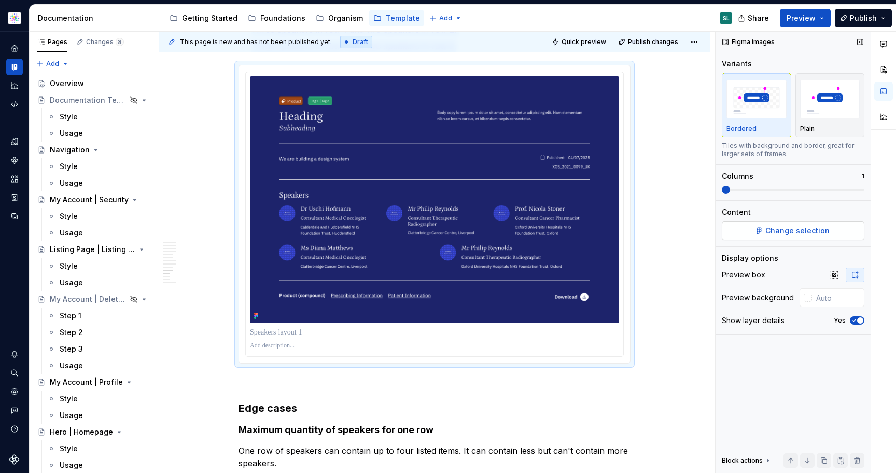
click at [768, 232] on span "Change selection" at bounding box center [797, 231] width 64 height 10
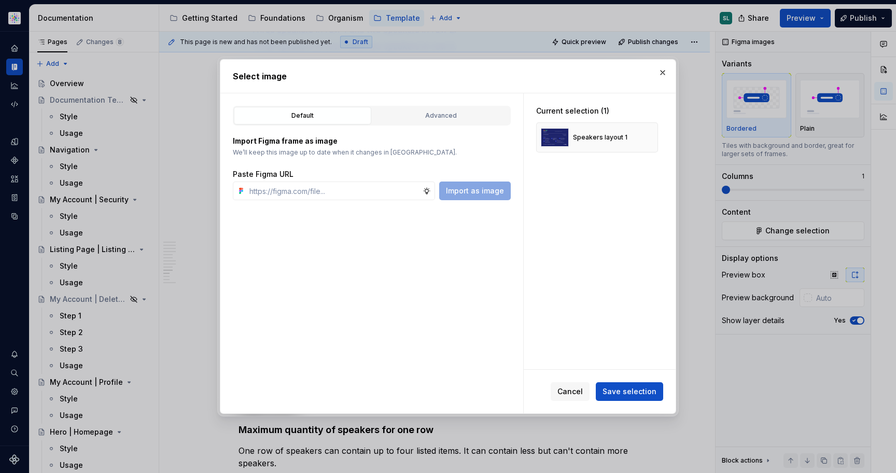
type textarea "*"
paste input "https://www.figma.com/design/gxwRxiFW0OE3G12a56qIvf/Documentation-Template-HCP-…"
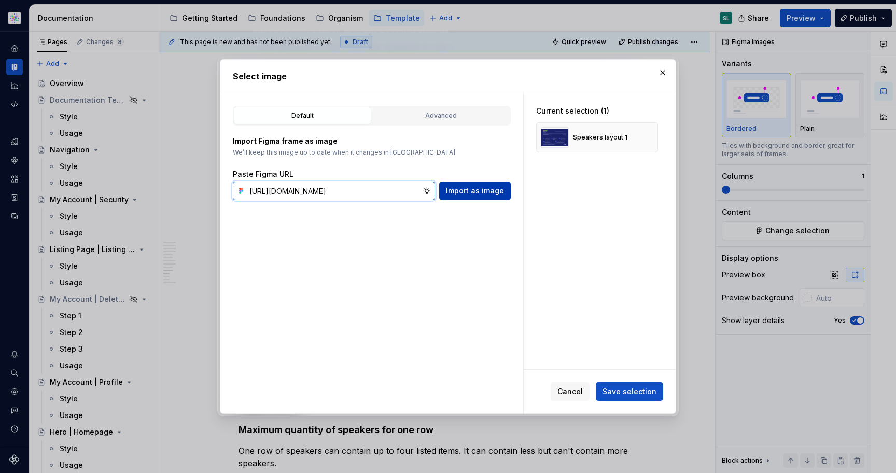
type input "https://www.figma.com/design/gxwRxiFW0OE3G12a56qIvf/Documentation-Template-HCP-…"
click at [461, 191] on span "Import as image" at bounding box center [475, 191] width 58 height 10
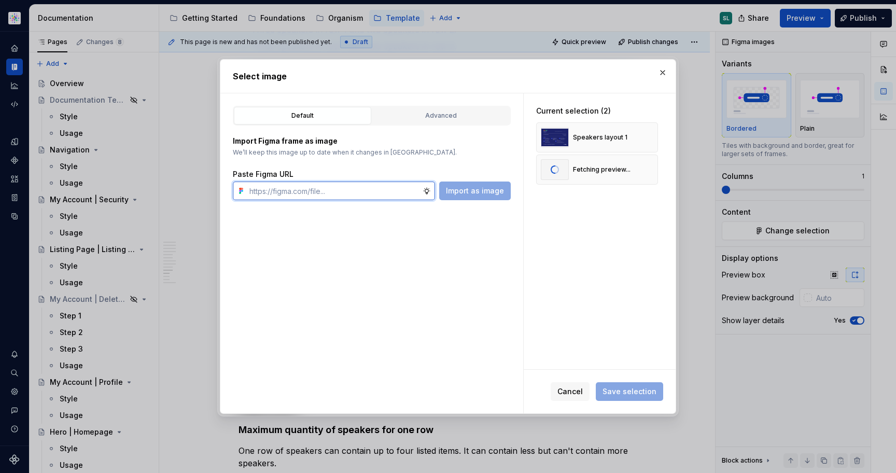
click at [356, 194] on input "text" at bounding box center [333, 190] width 177 height 19
paste input "https://www.figma.com/design/gxwRxiFW0OE3G12a56qIvf/Documentation-Template-HCP-…"
type input "https://www.figma.com/design/gxwRxiFW0OE3G12a56qIvf/Documentation-Template-HCP-…"
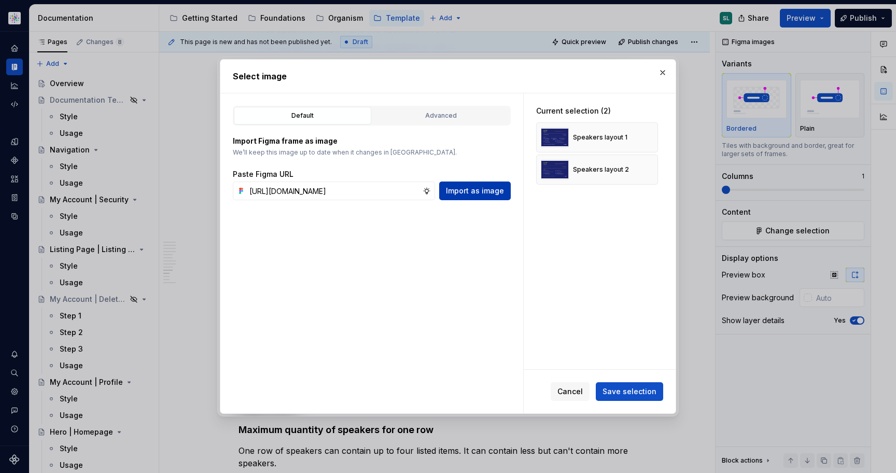
scroll to position [0, 0]
click at [487, 187] on span "Import as image" at bounding box center [475, 191] width 58 height 10
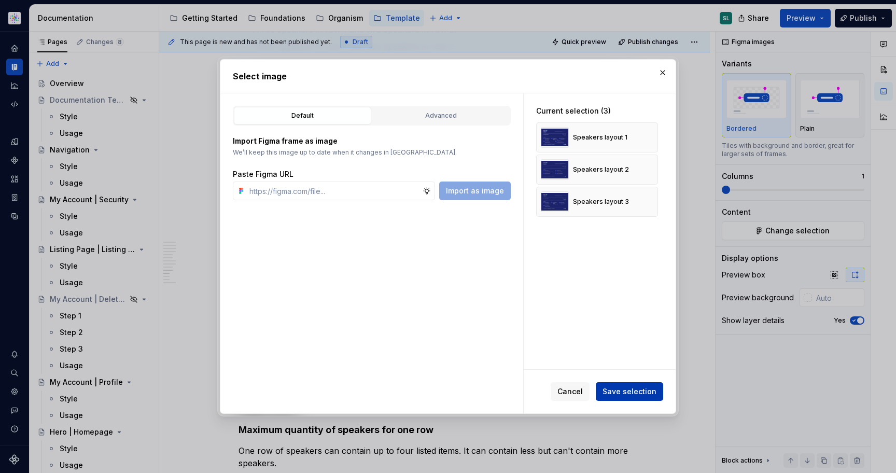
click at [612, 393] on span "Save selection" at bounding box center [629, 391] width 54 height 10
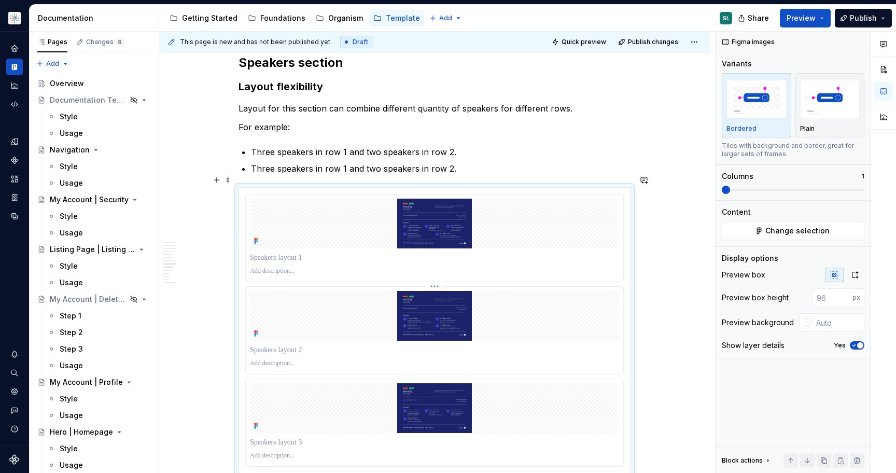
scroll to position [857, 0]
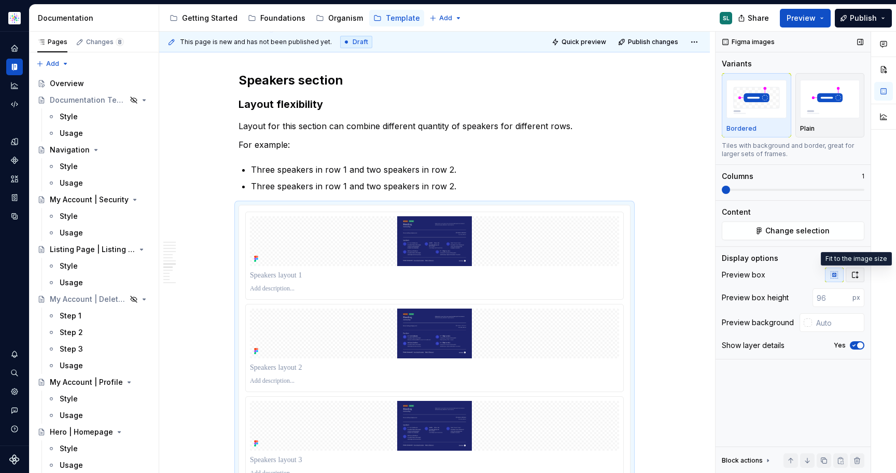
click at [856, 272] on icon "button" at bounding box center [855, 275] width 6 height 6
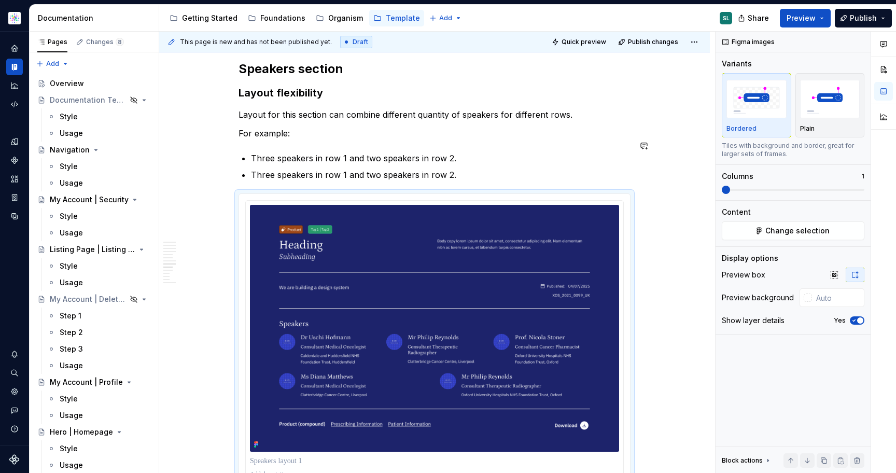
scroll to position [869, 0]
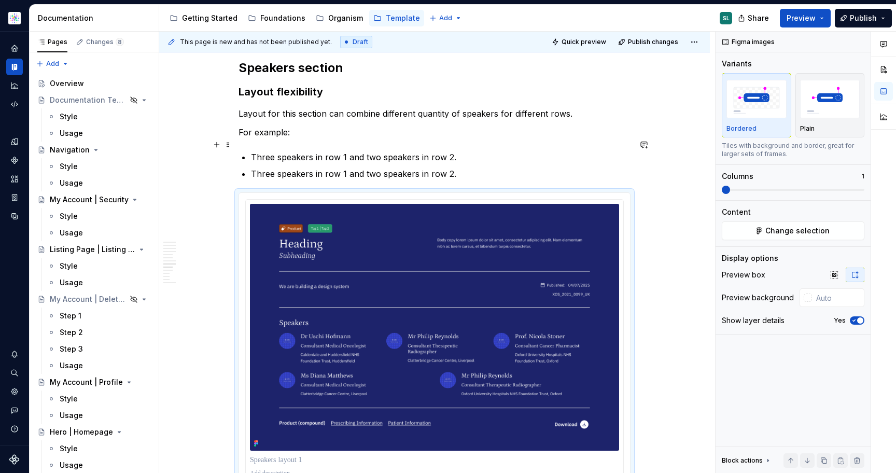
click at [345, 151] on p "Three speakers in row 1 and two speakers in row 2." at bounding box center [440, 157] width 379 height 12
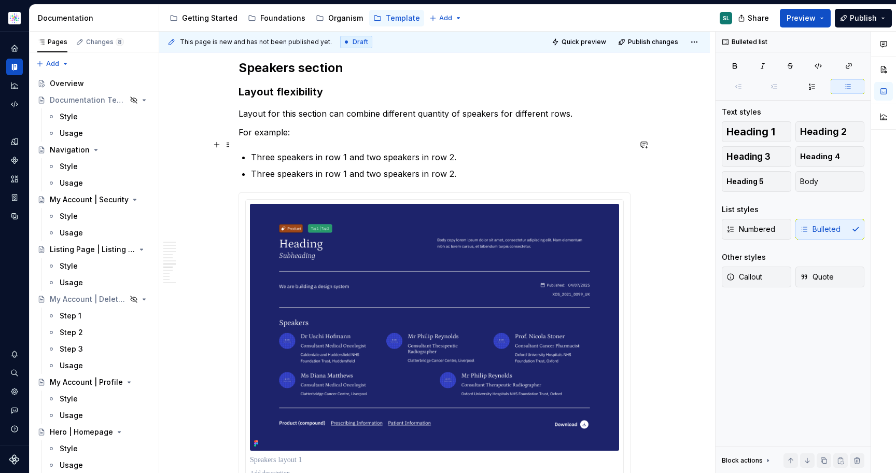
click at [460, 151] on p "Three speakers in row 1 and two speakers in row 2." at bounding box center [440, 157] width 379 height 12
click at [258, 151] on p "Three speakers in row 1 and two speakers in row 2. U" at bounding box center [440, 157] width 379 height 12
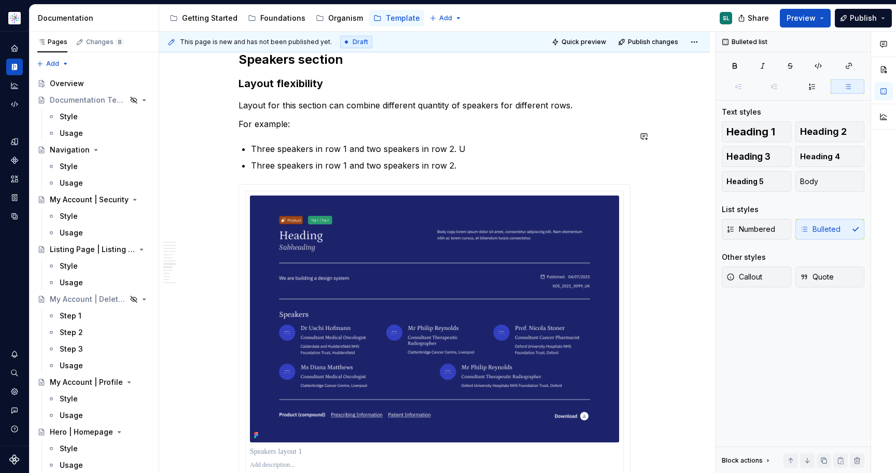
scroll to position [878, 0]
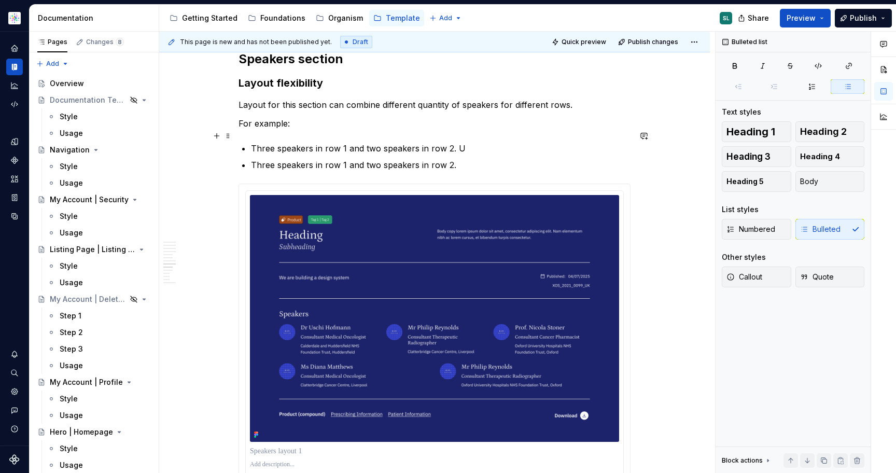
click at [463, 142] on p "Three speakers in row 1 and two speakers in row 2. U" at bounding box center [440, 148] width 379 height 12
click at [230, 111] on span at bounding box center [228, 111] width 8 height 15
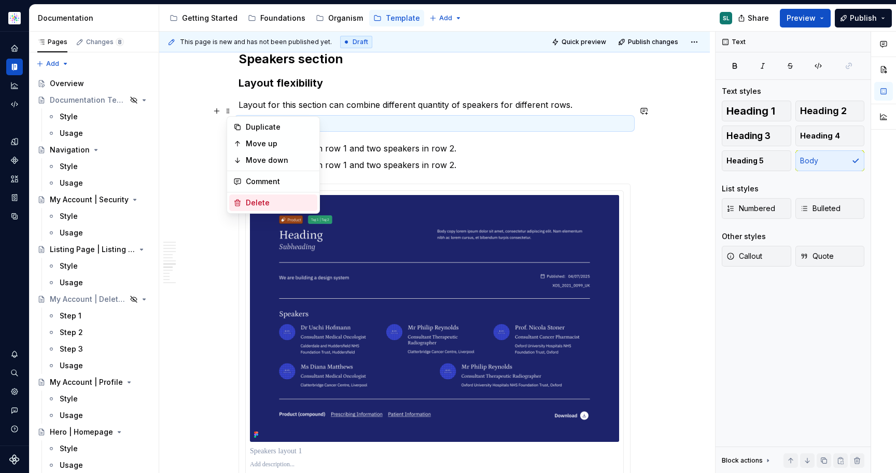
click at [277, 198] on div "Delete" at bounding box center [279, 203] width 67 height 10
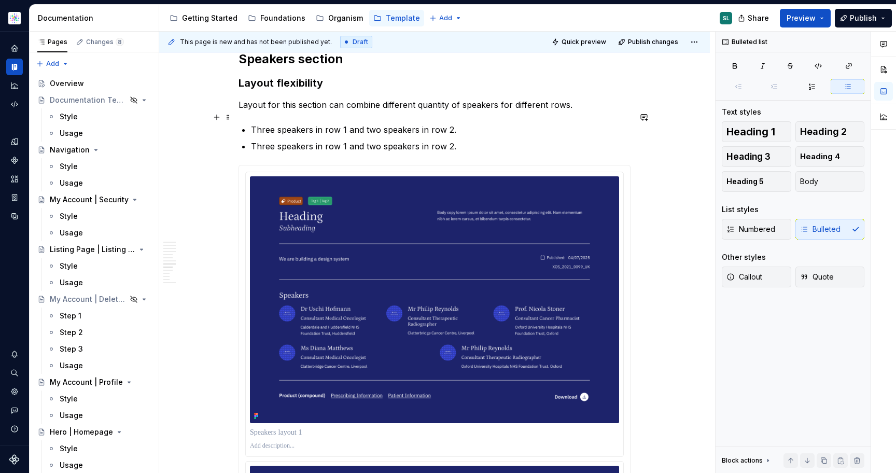
click at [273, 123] on p "Three speakers in row 1 and two speakers in row 2." at bounding box center [440, 129] width 379 height 12
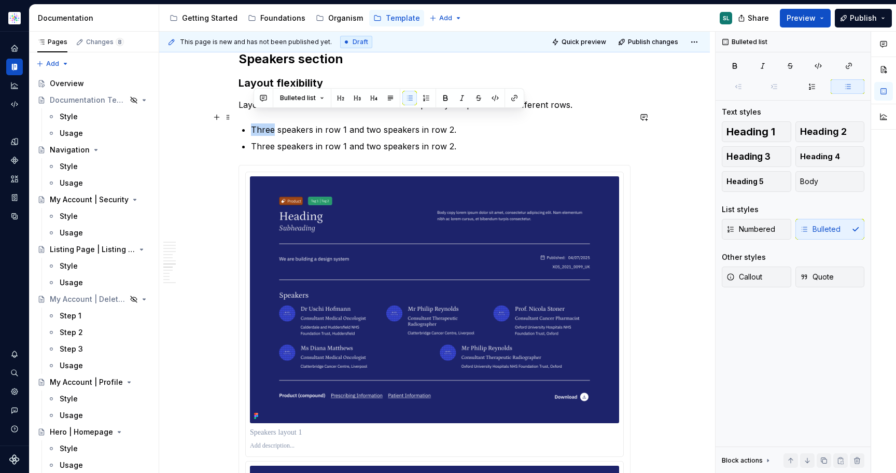
click at [273, 123] on p "Three speakers in row 1 and two speakers in row 2." at bounding box center [440, 129] width 379 height 12
copy p "Three speakers in row 1 and two speakers in row 2."
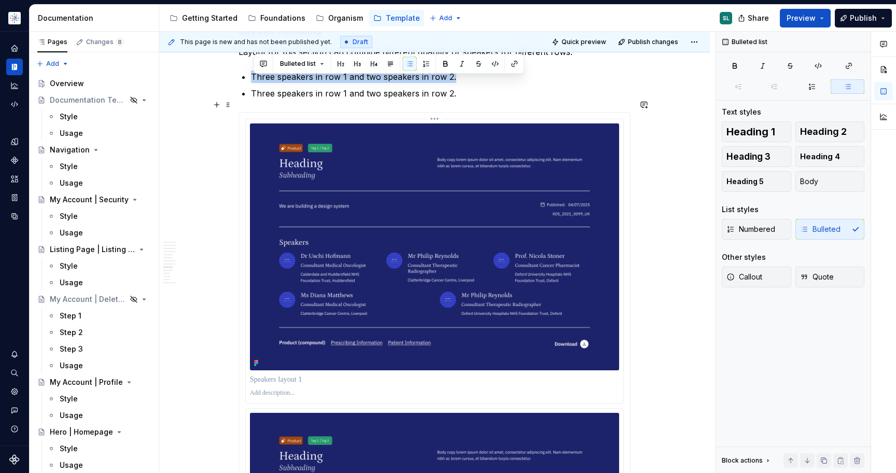
scroll to position [936, 0]
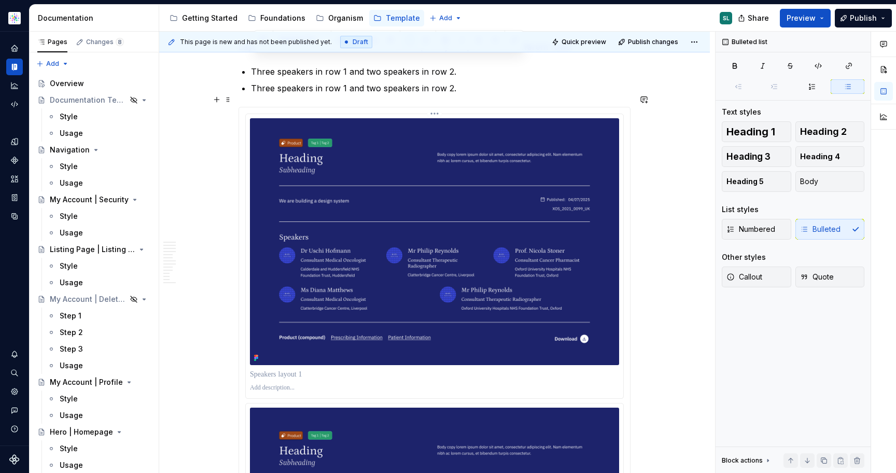
click at [280, 384] on p at bounding box center [434, 388] width 369 height 8
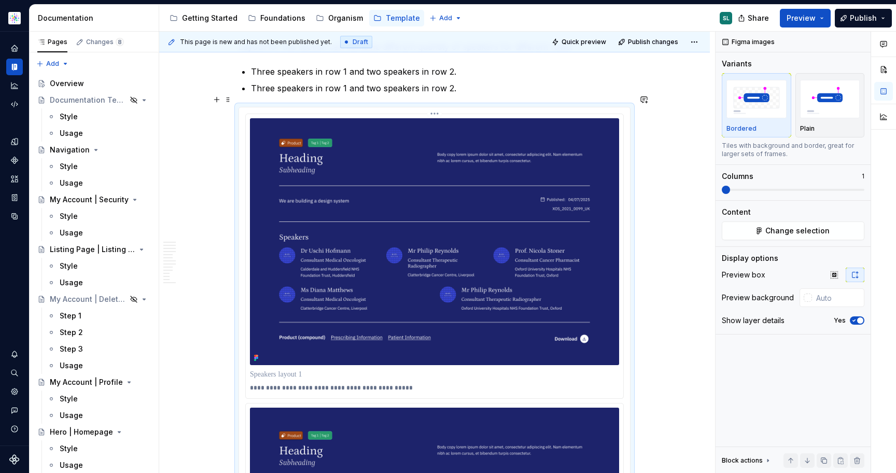
type textarea "*"
click at [298, 369] on p at bounding box center [434, 374] width 369 height 10
click at [315, 369] on p "**********" at bounding box center [434, 374] width 369 height 10
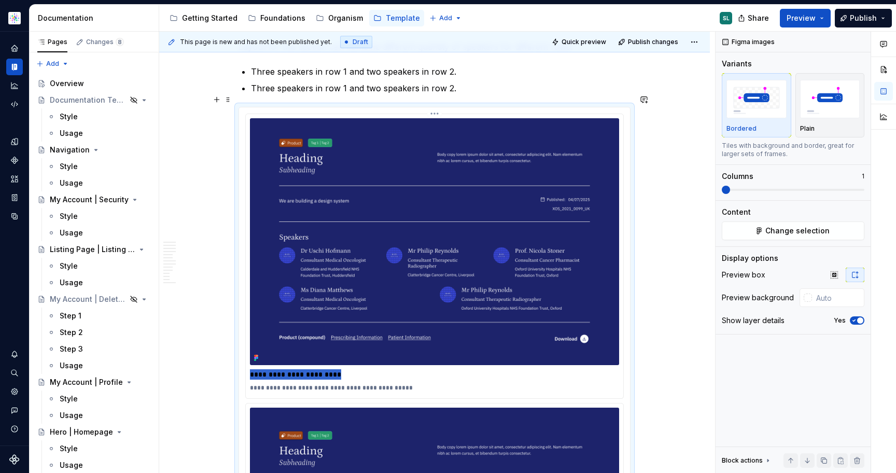
click at [368, 369] on p "**********" at bounding box center [434, 374] width 369 height 10
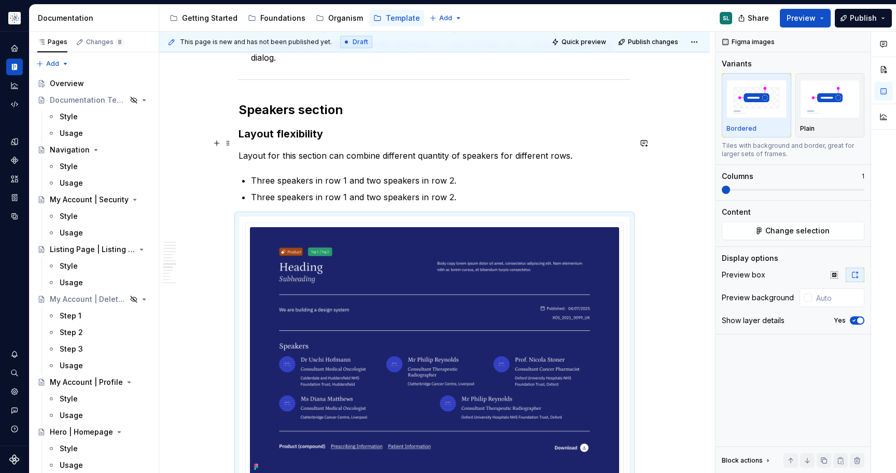
scroll to position [827, 0]
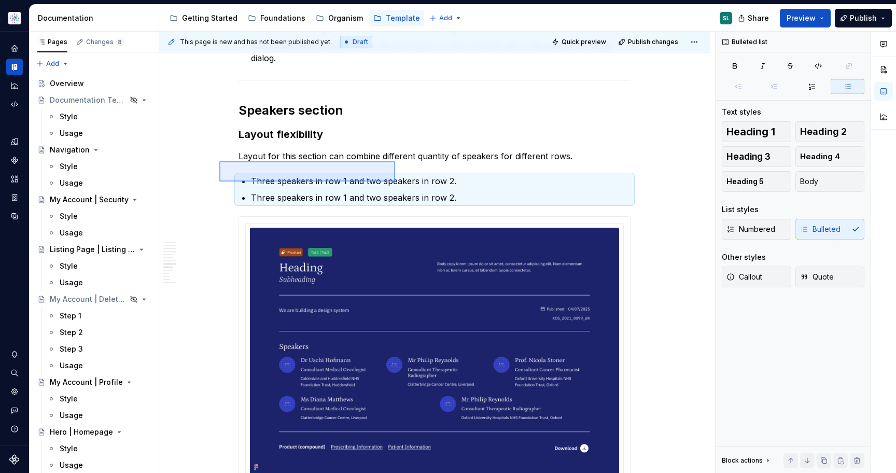
drag, startPoint x: 219, startPoint y: 161, endPoint x: 395, endPoint y: 181, distance: 176.9
click at [395, 181] on div "This page is new and has not been published yet. Draft Quick preview Publish ch…" at bounding box center [437, 253] width 556 height 442
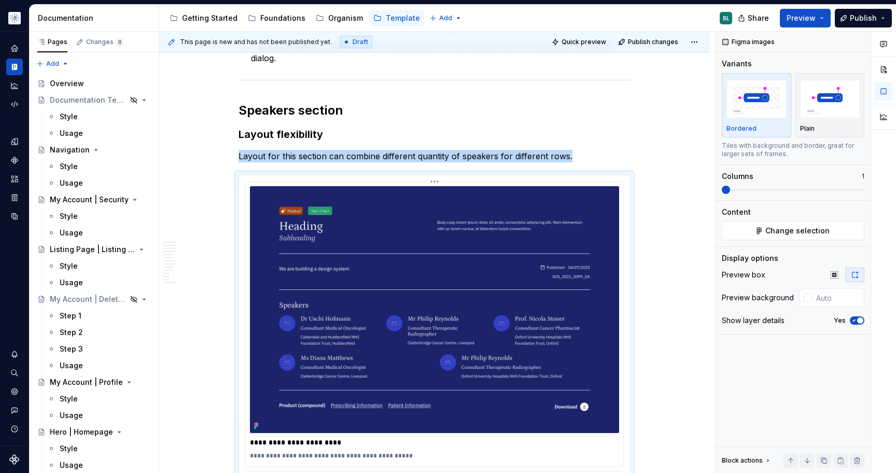
scroll to position [958, 0]
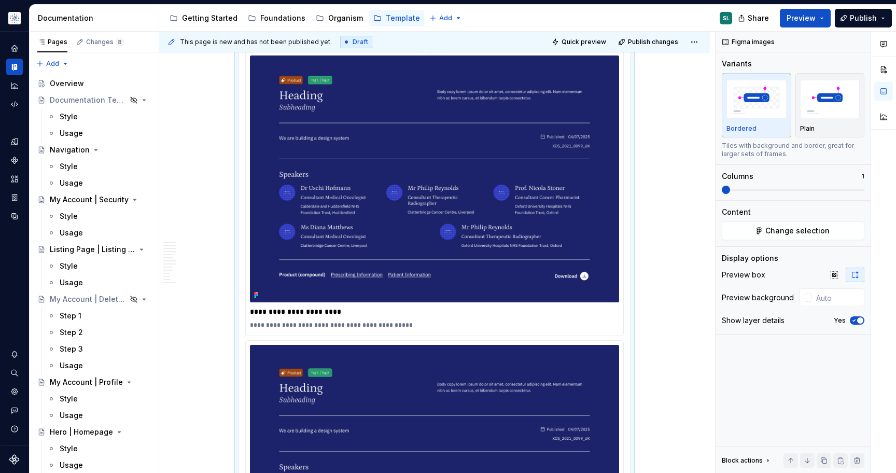
click at [319, 306] on p "**********" at bounding box center [434, 311] width 369 height 10
drag, startPoint x: 288, startPoint y: 300, endPoint x: 341, endPoint y: 298, distance: 53.5
click at [341, 306] on p "**********" at bounding box center [434, 311] width 369 height 10
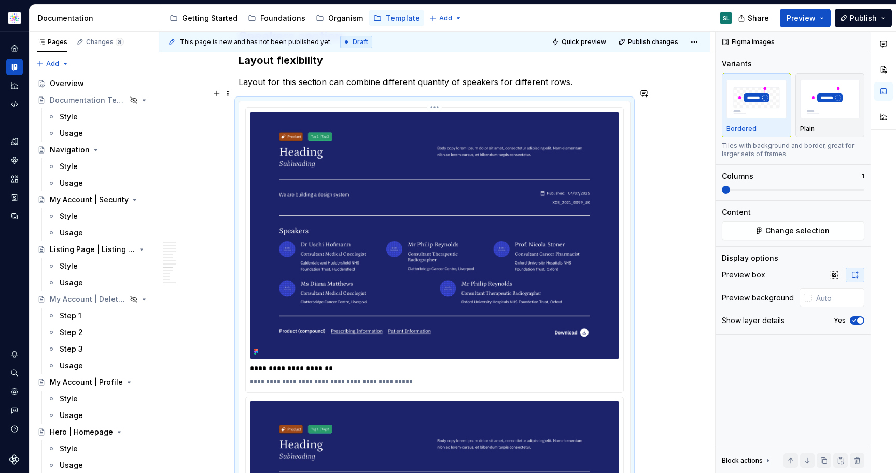
scroll to position [900, 0]
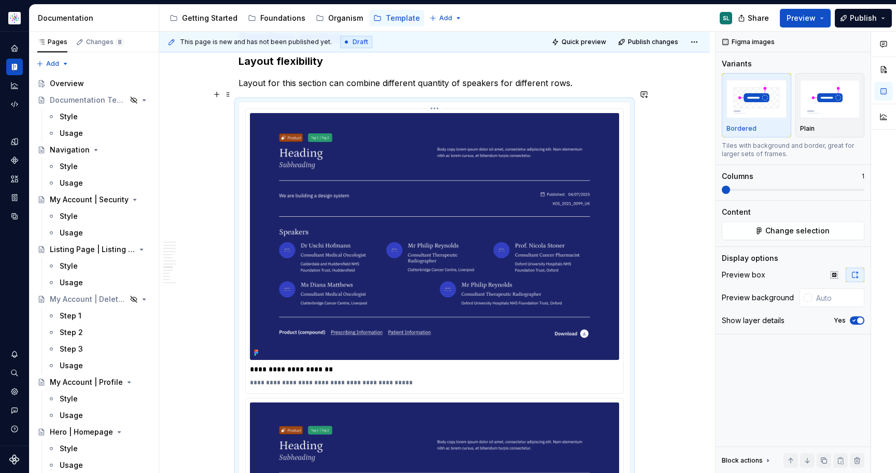
click at [331, 378] on p "**********" at bounding box center [434, 382] width 369 height 8
click at [313, 364] on p "**********" at bounding box center [434, 369] width 369 height 10
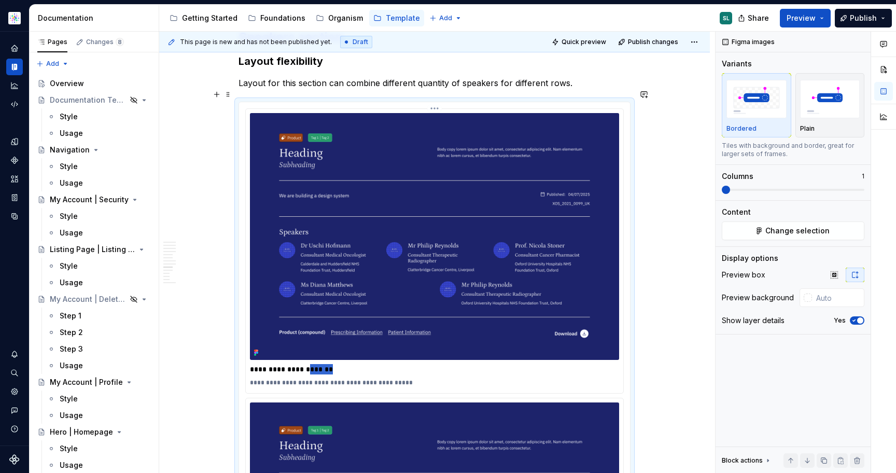
click at [313, 364] on p "**********" at bounding box center [434, 369] width 369 height 10
click at [405, 378] on p "**********" at bounding box center [434, 382] width 369 height 8
click at [442, 364] on p "**********" at bounding box center [434, 369] width 369 height 10
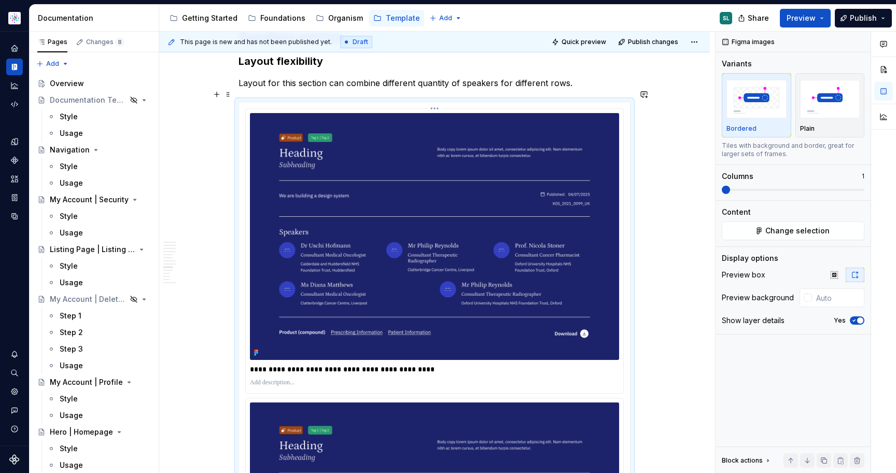
click at [255, 364] on p "**********" at bounding box center [434, 369] width 369 height 10
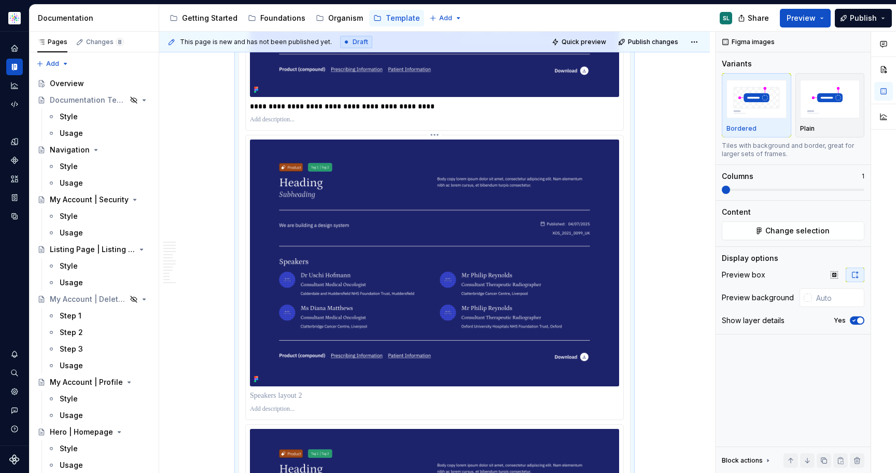
scroll to position [1156, 0]
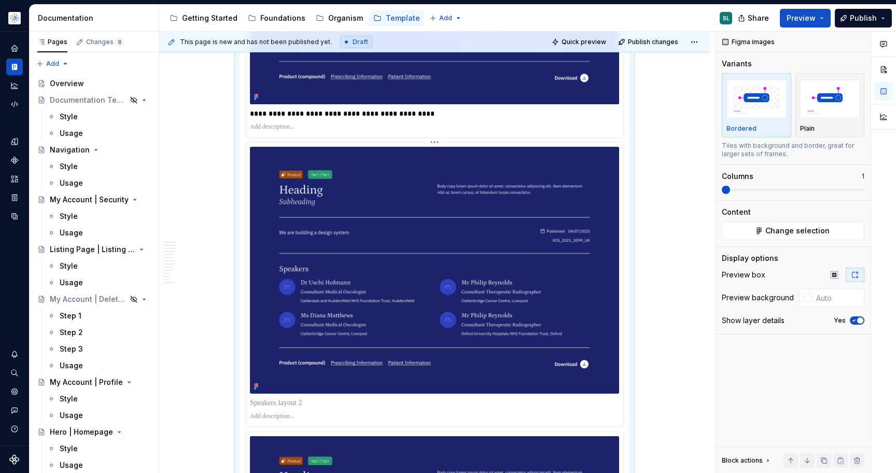
click at [302, 398] on p at bounding box center [434, 403] width 369 height 10
paste div
click at [281, 398] on p "**********" at bounding box center [434, 403] width 369 height 10
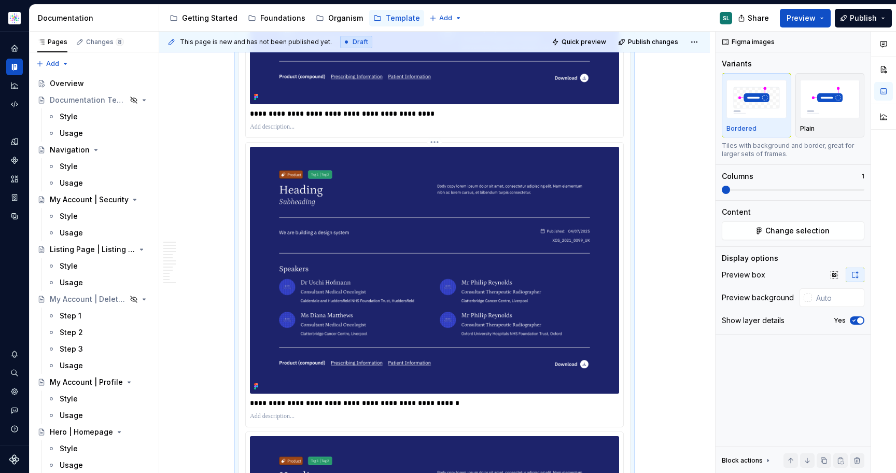
click at [435, 398] on p "**********" at bounding box center [434, 403] width 369 height 10
click at [454, 398] on p "**********" at bounding box center [434, 403] width 369 height 10
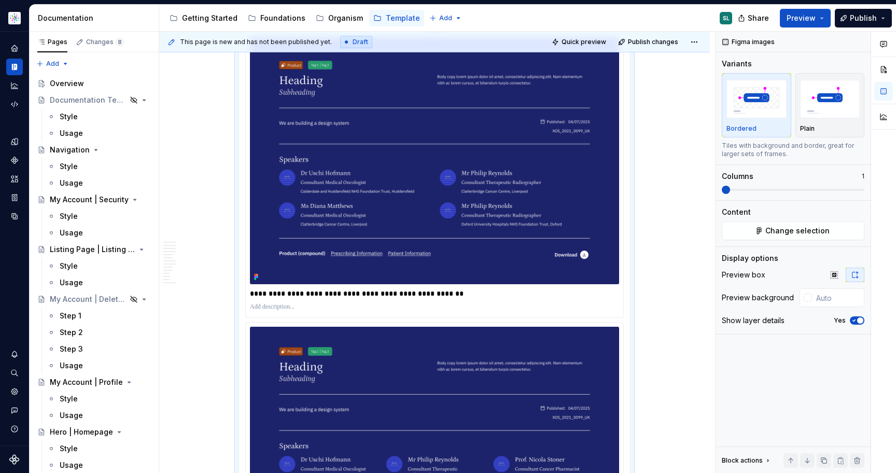
scroll to position [1277, 0]
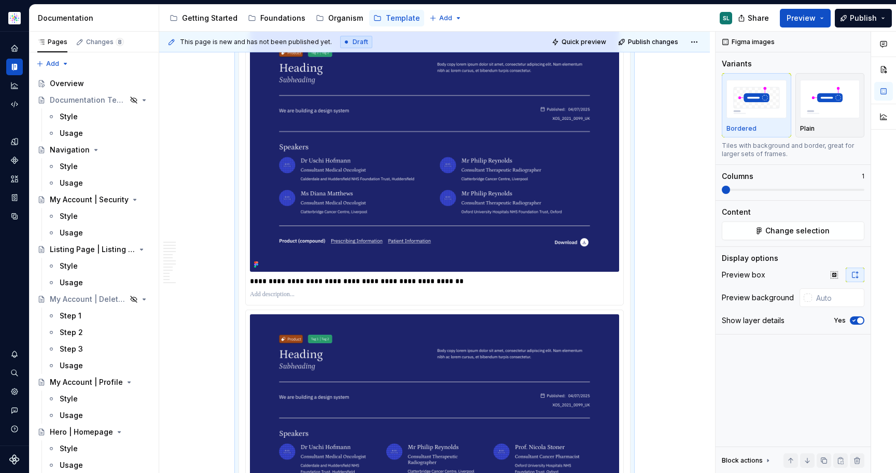
click at [452, 276] on p "**********" at bounding box center [434, 281] width 369 height 10
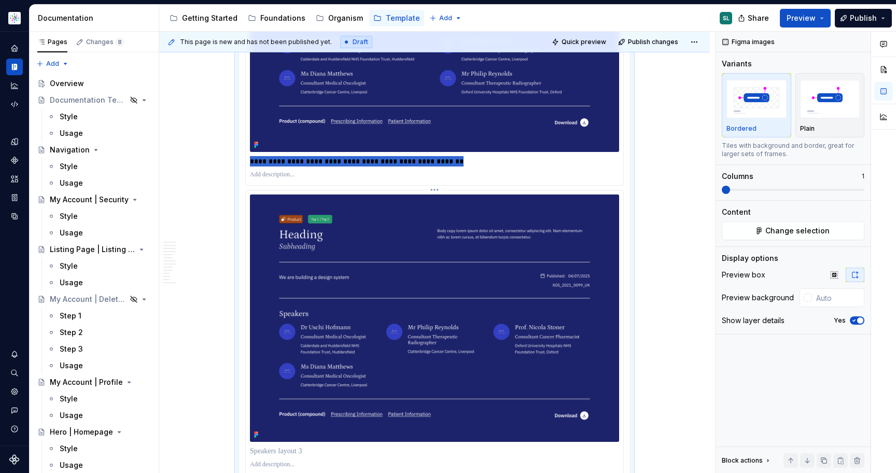
scroll to position [1399, 0]
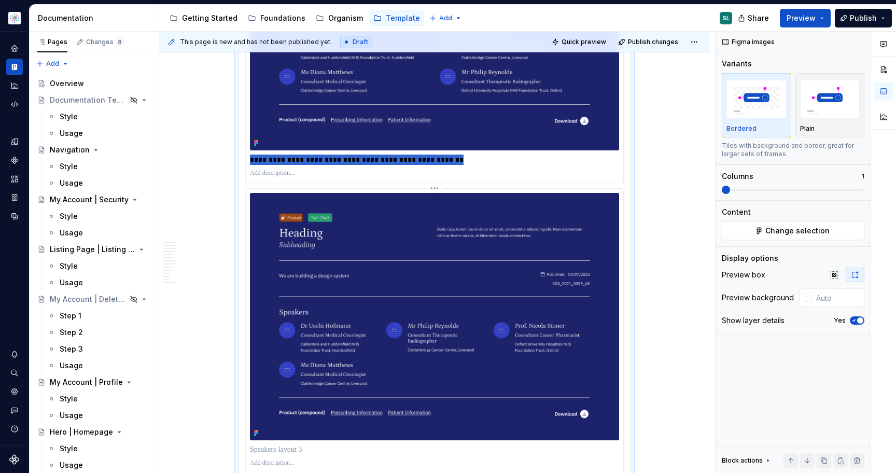
click at [324, 444] on p at bounding box center [434, 449] width 369 height 10
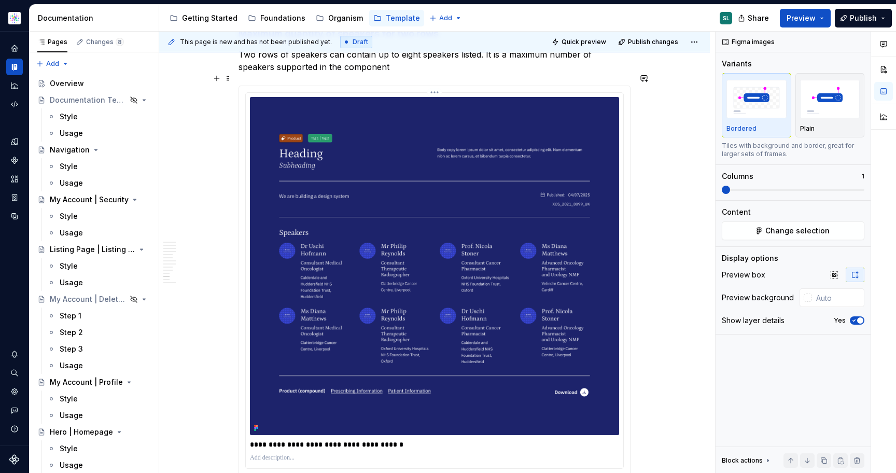
drag, startPoint x: 265, startPoint y: 439, endPoint x: 258, endPoint y: 430, distance: 11.4
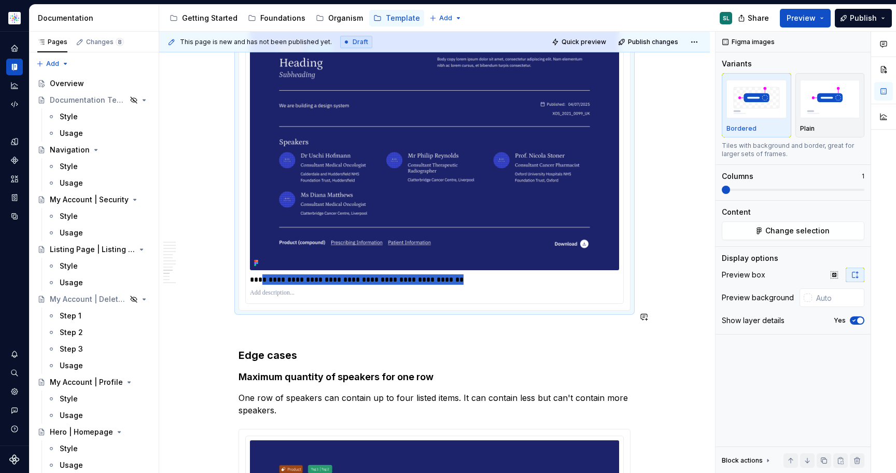
scroll to position [1567, 0]
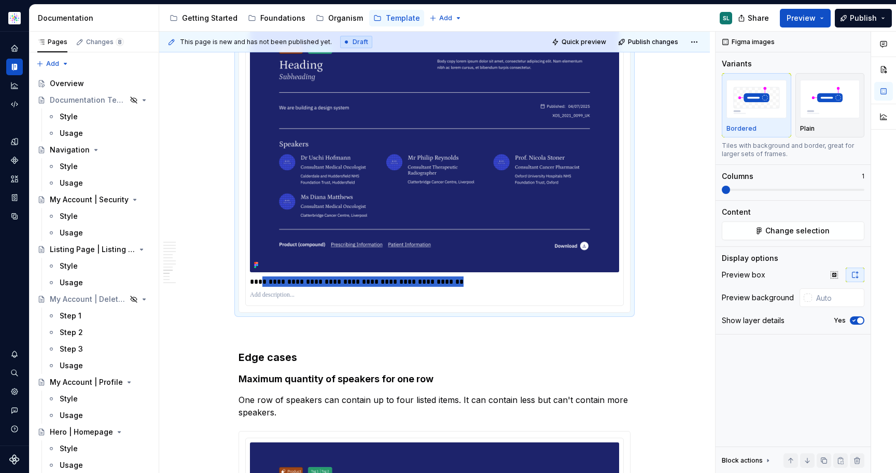
click at [269, 276] on p "**********" at bounding box center [434, 281] width 369 height 10
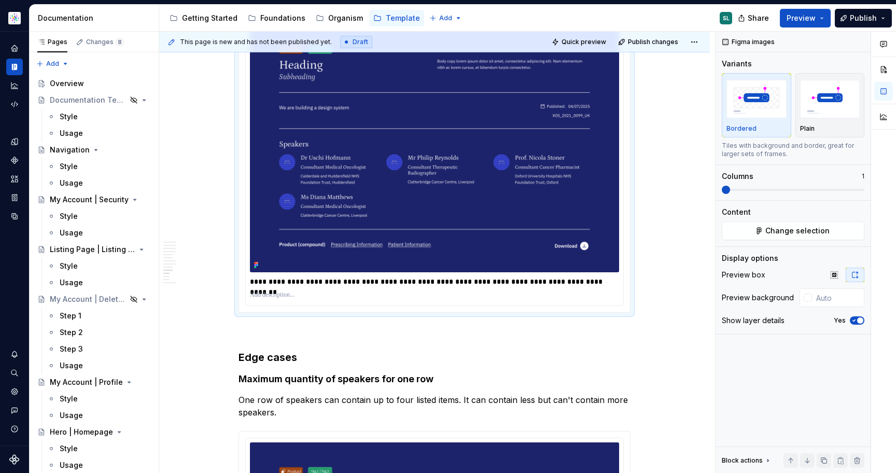
drag, startPoint x: 427, startPoint y: 269, endPoint x: 593, endPoint y: 262, distance: 166.5
click at [593, 274] on div "**********" at bounding box center [434, 281] width 369 height 15
drag, startPoint x: 613, startPoint y: 272, endPoint x: 425, endPoint y: 269, distance: 188.2
click at [425, 276] on p "**********" at bounding box center [434, 281] width 369 height 10
click at [323, 276] on p "**********" at bounding box center [434, 281] width 369 height 10
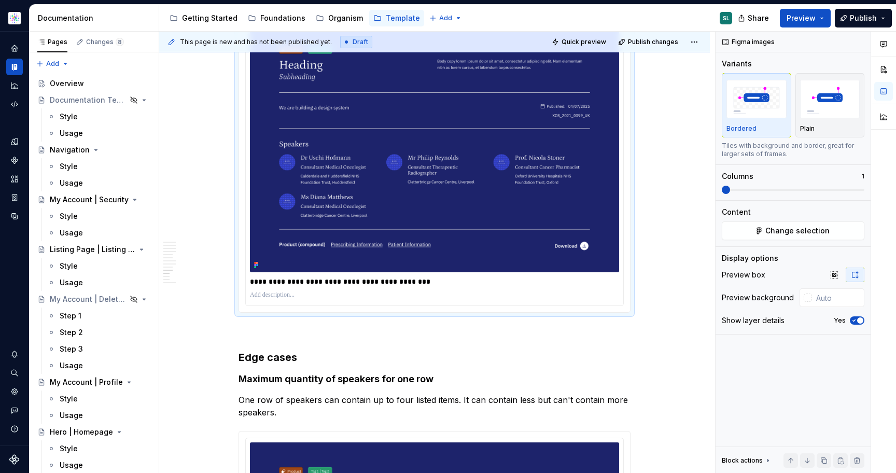
click at [323, 276] on p "**********" at bounding box center [434, 281] width 369 height 10
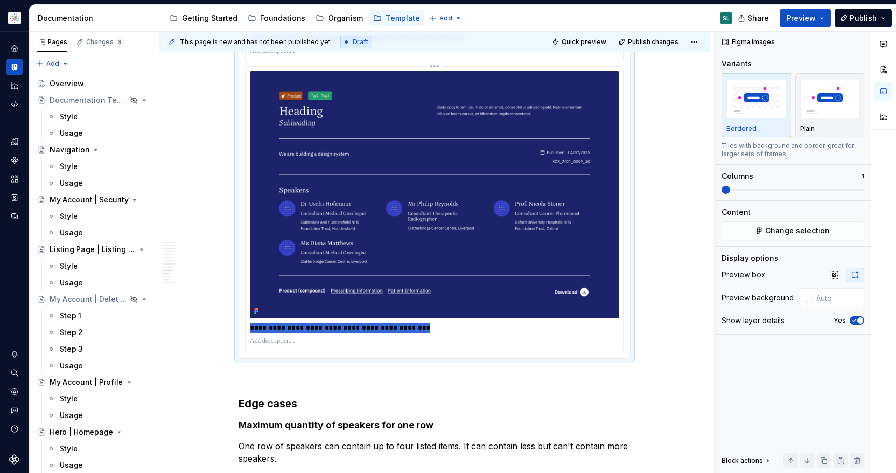
scroll to position [1520, 0]
click at [284, 338] on p at bounding box center [434, 342] width 369 height 8
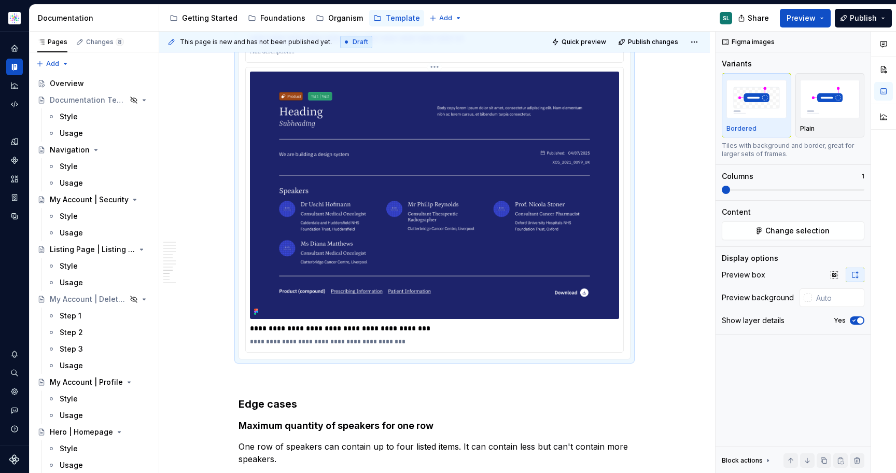
click at [294, 323] on p "**********" at bounding box center [434, 328] width 369 height 10
click at [329, 323] on p "**********" at bounding box center [434, 328] width 369 height 10
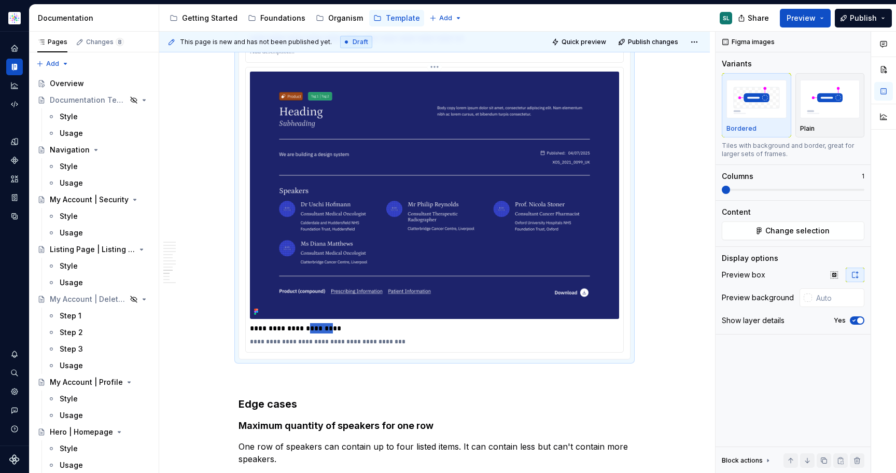
click at [329, 323] on p "**********" at bounding box center [434, 328] width 369 height 10
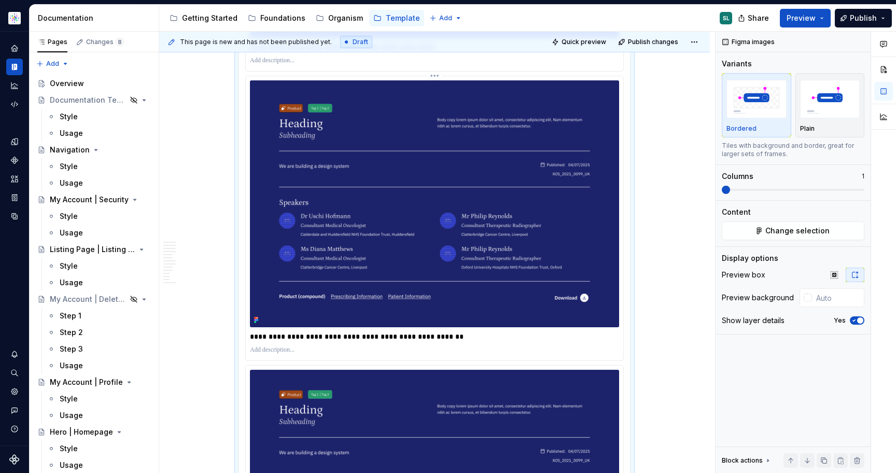
scroll to position [1221, 0]
click at [327, 332] on p "**********" at bounding box center [434, 337] width 369 height 10
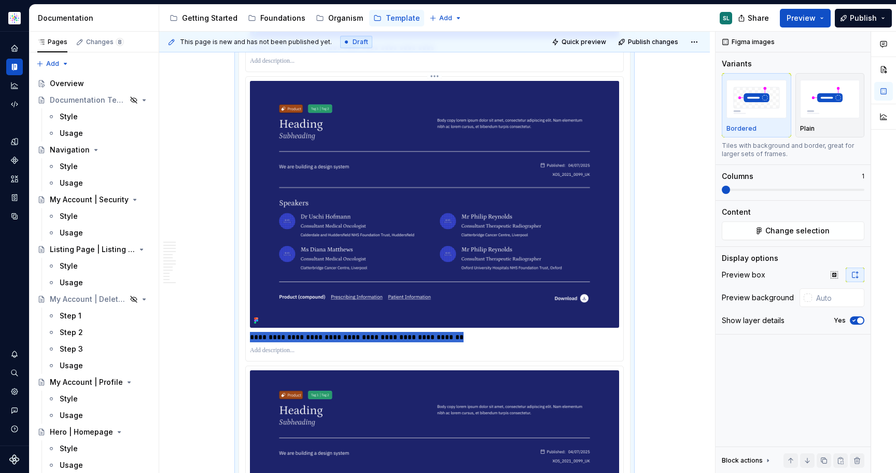
click at [284, 346] on p at bounding box center [434, 350] width 369 height 8
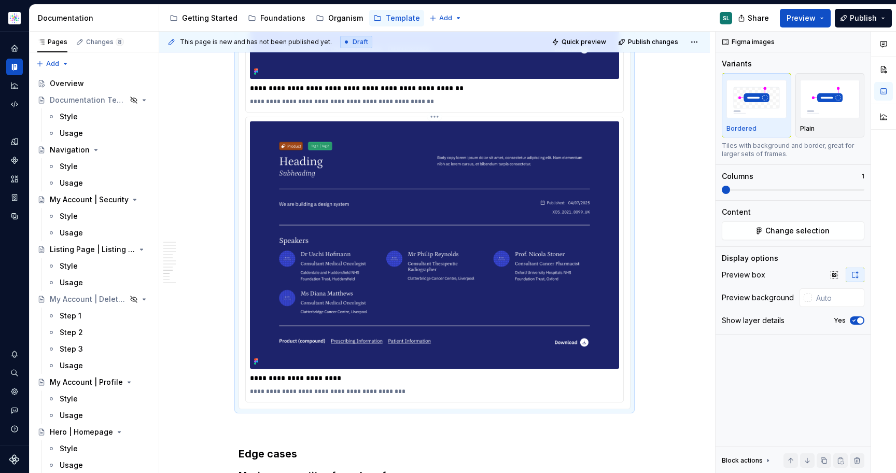
scroll to position [1485, 0]
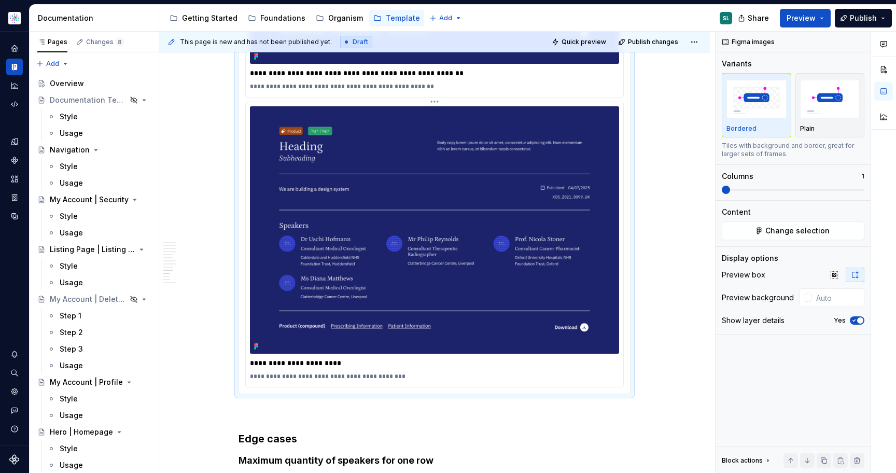
click at [409, 372] on p "**********" at bounding box center [434, 376] width 369 height 8
click at [320, 358] on p "**********" at bounding box center [434, 363] width 369 height 10
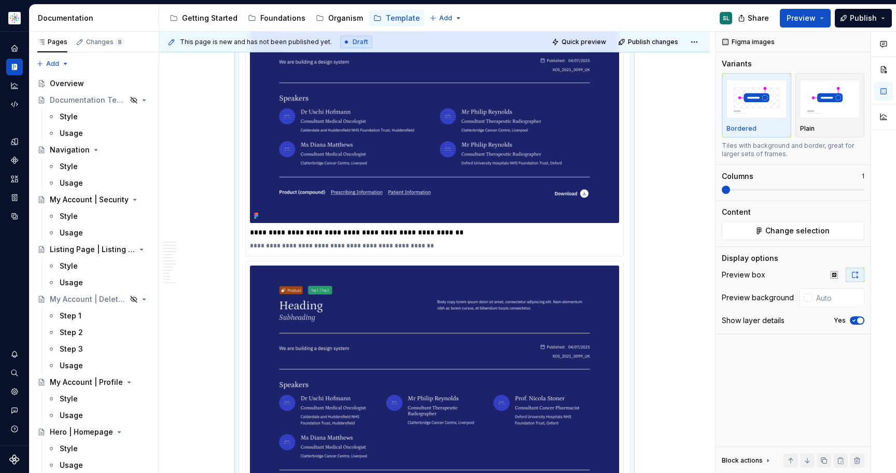
scroll to position [1325, 0]
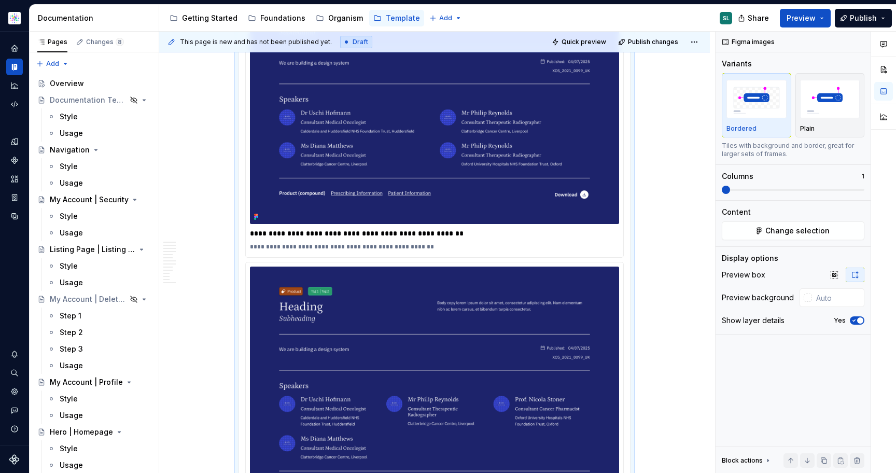
click at [317, 228] on p "**********" at bounding box center [434, 233] width 369 height 10
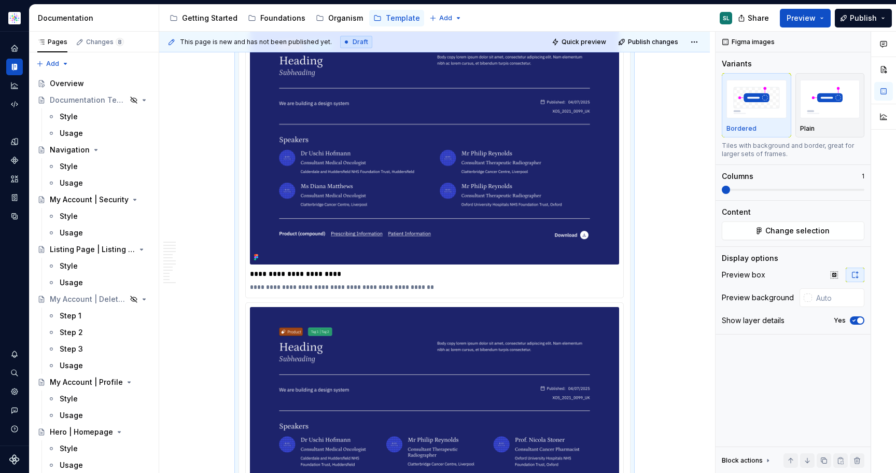
scroll to position [1281, 0]
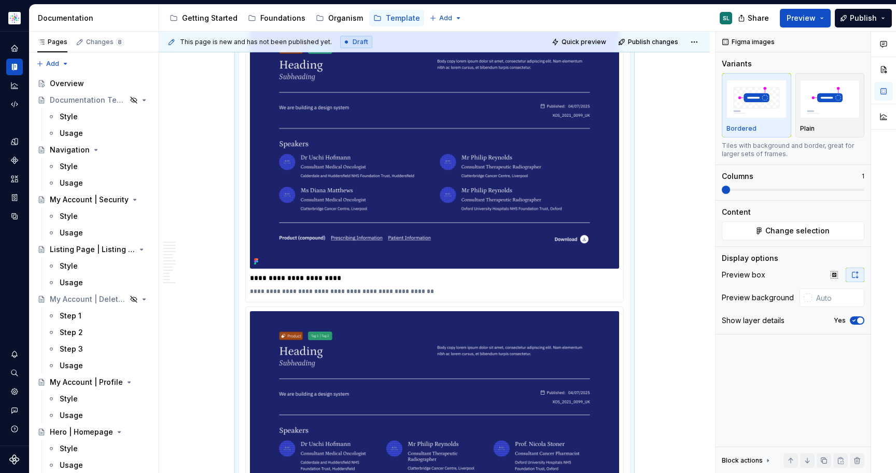
click at [317, 287] on p "**********" at bounding box center [434, 291] width 369 height 8
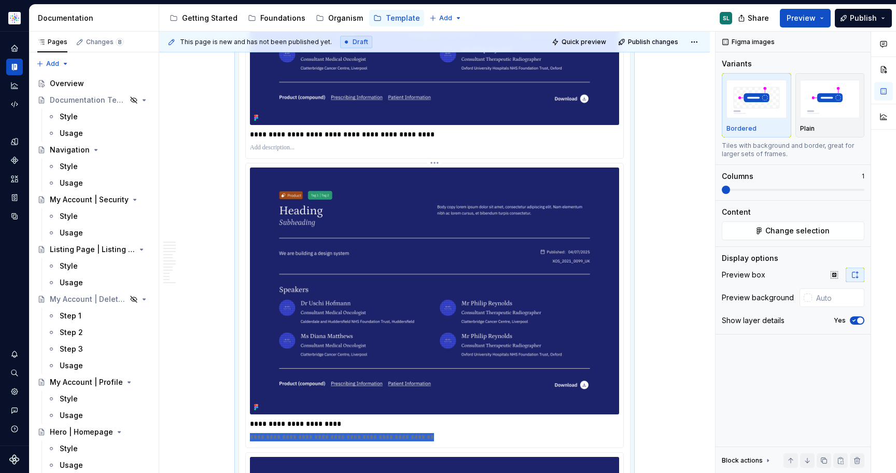
scroll to position [1130, 0]
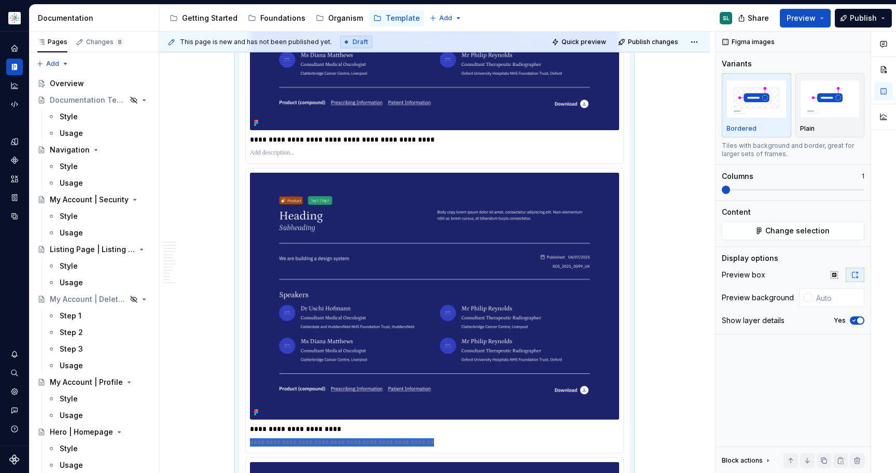
click at [291, 134] on p "**********" at bounding box center [434, 139] width 369 height 10
click at [300, 134] on p "**********" at bounding box center [434, 139] width 369 height 10
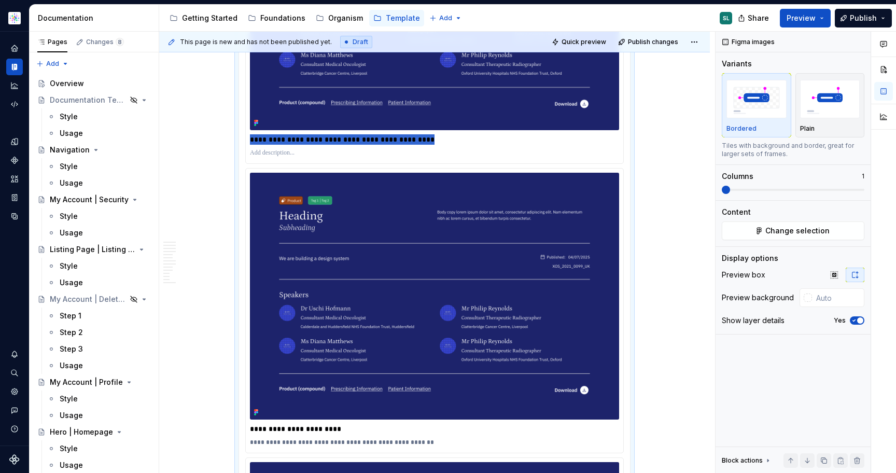
click at [289, 149] on p at bounding box center [434, 153] width 369 height 8
paste div
click at [298, 424] on p "**********" at bounding box center [434, 429] width 369 height 10
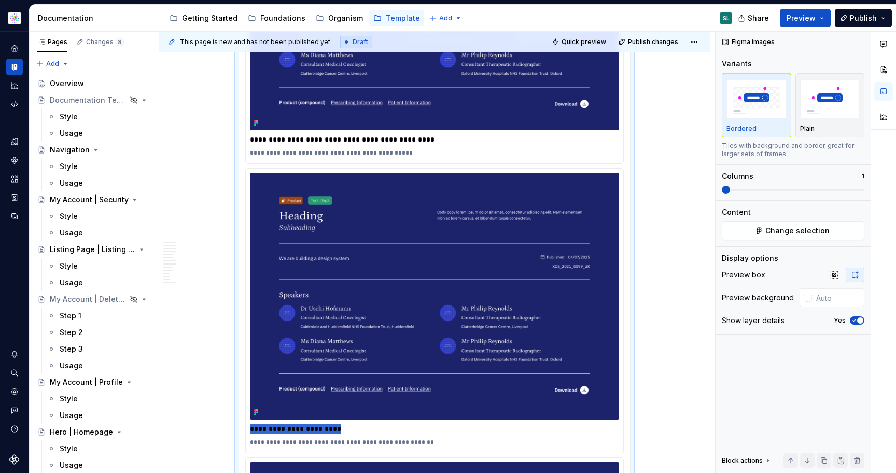
click at [366, 134] on p "**********" at bounding box center [434, 139] width 369 height 10
click at [310, 134] on p "**********" at bounding box center [434, 139] width 369 height 10
click at [396, 134] on p "**********" at bounding box center [434, 139] width 369 height 10
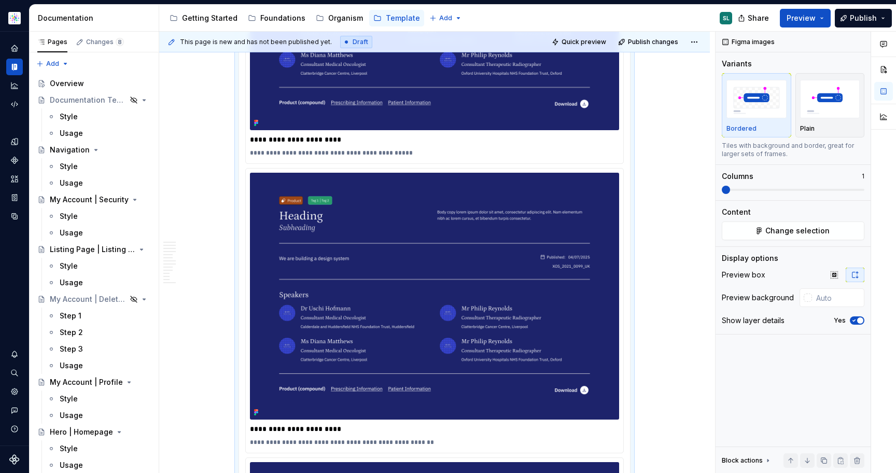
click at [311, 134] on p "**********" at bounding box center [434, 139] width 369 height 10
click at [310, 424] on p "**********" at bounding box center [434, 429] width 369 height 10
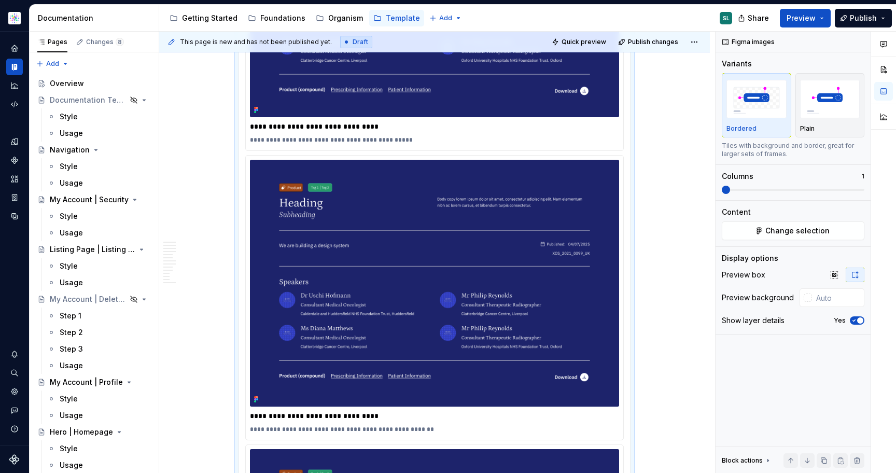
click at [349, 121] on p "**********" at bounding box center [434, 126] width 369 height 10
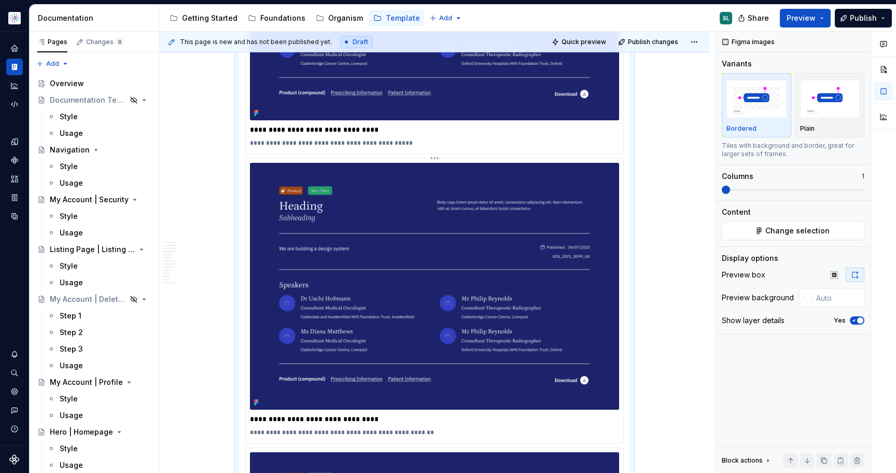
scroll to position [1132, 0]
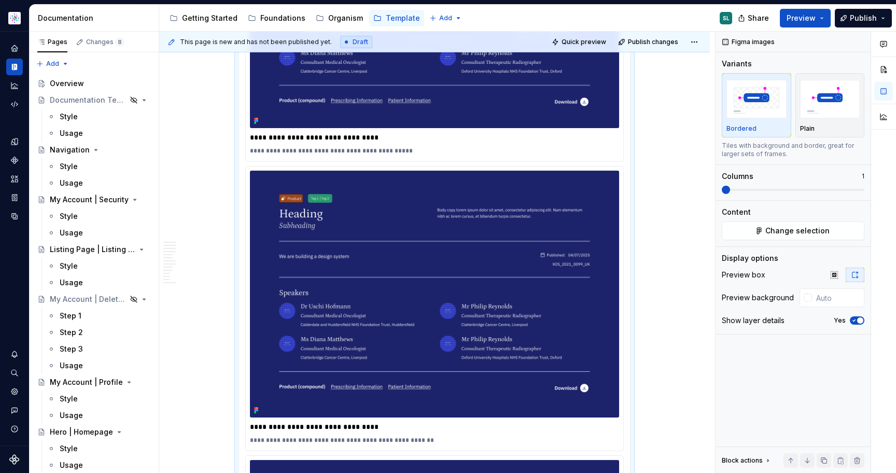
click at [378, 132] on p "**********" at bounding box center [434, 137] width 369 height 10
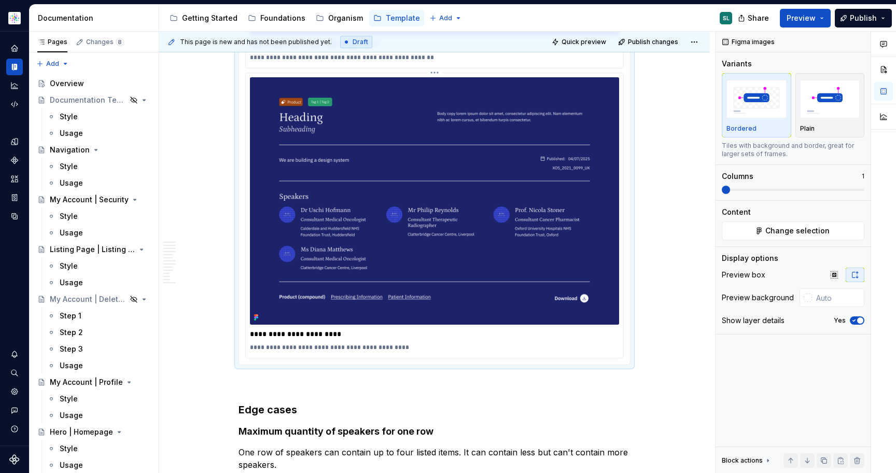
scroll to position [1520, 0]
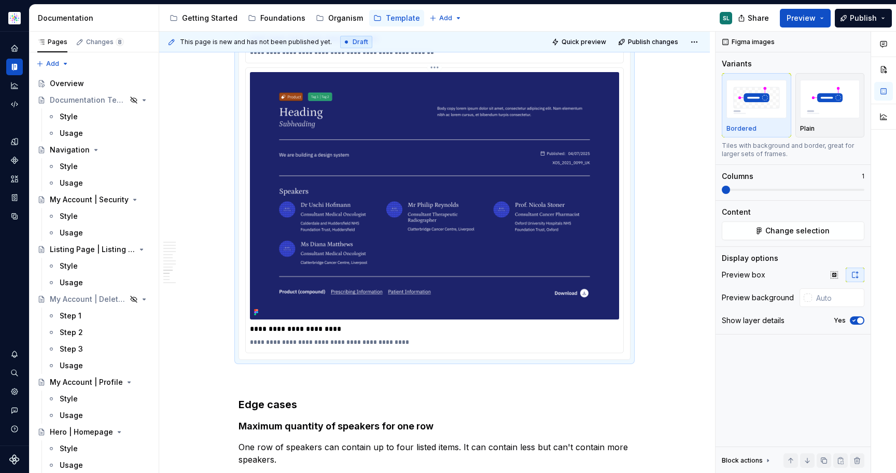
click at [311, 324] on p "**********" at bounding box center [434, 329] width 369 height 10
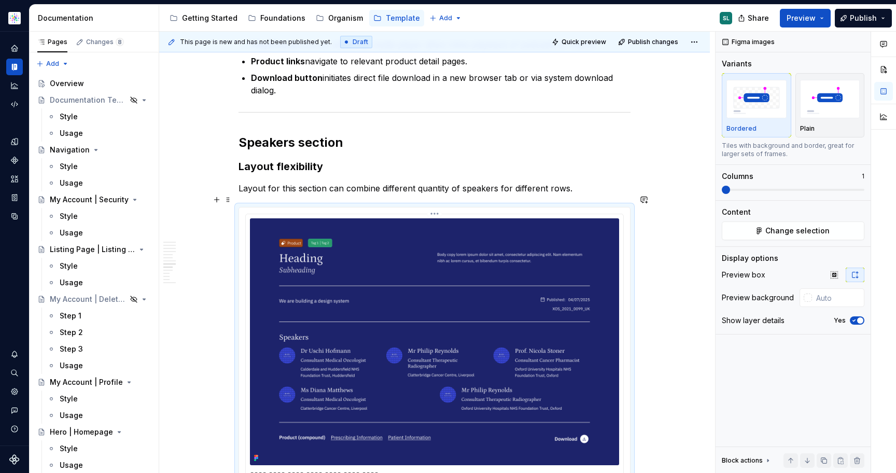
scroll to position [782, 0]
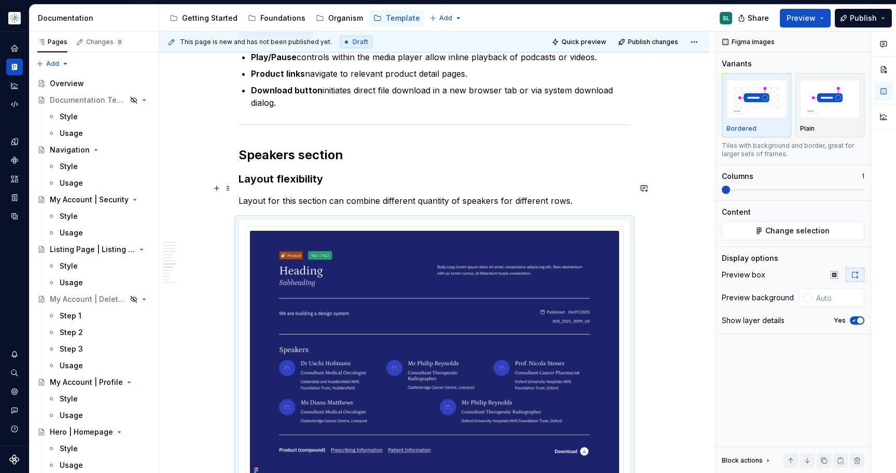
click at [319, 194] on p "Layout for this section can combine different quantity of speakers for differen…" at bounding box center [434, 200] width 392 height 12
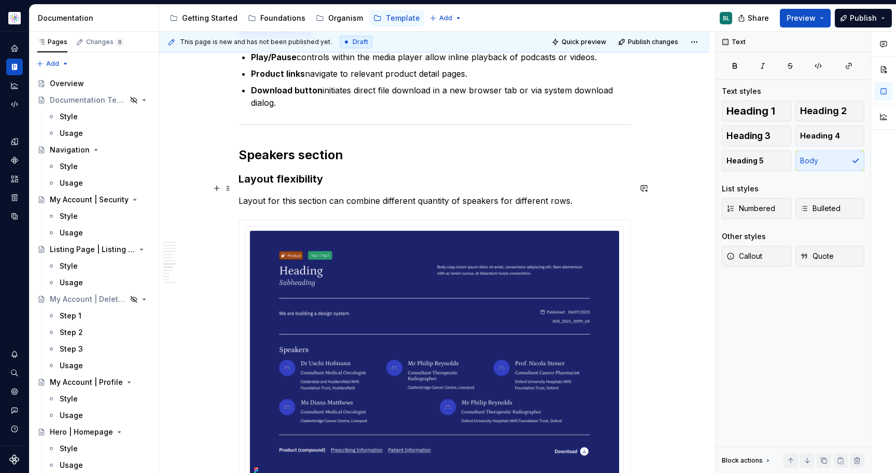
click at [577, 194] on p "Layout for this section can combine different quantity of speakers for differen…" at bounding box center [434, 200] width 392 height 12
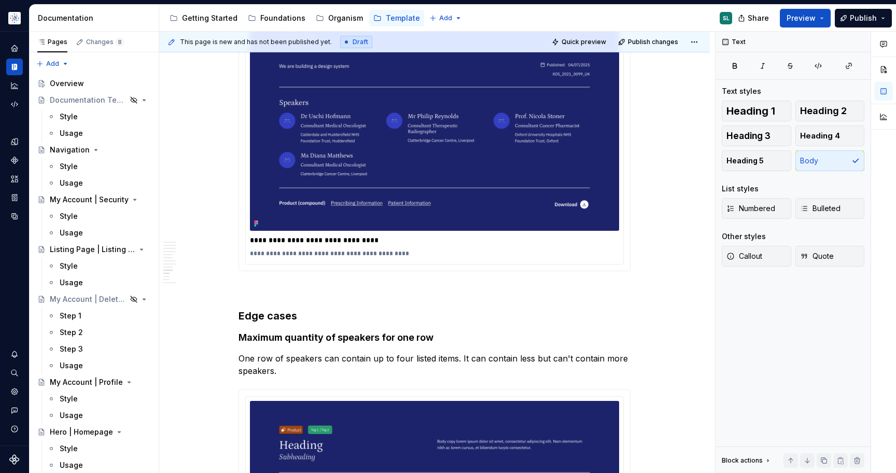
scroll to position [1594, 0]
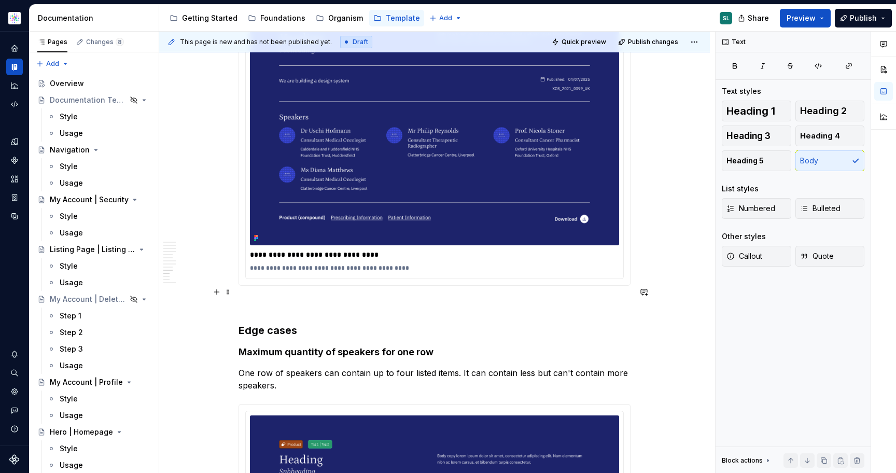
click at [277, 298] on p at bounding box center [434, 304] width 392 height 12
click at [301, 335] on div "A section divider" at bounding box center [299, 338] width 52 height 8
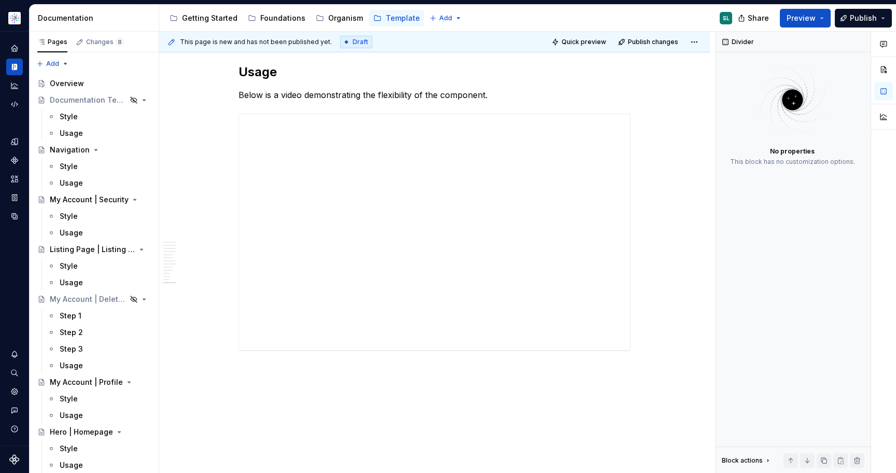
scroll to position [3116, 0]
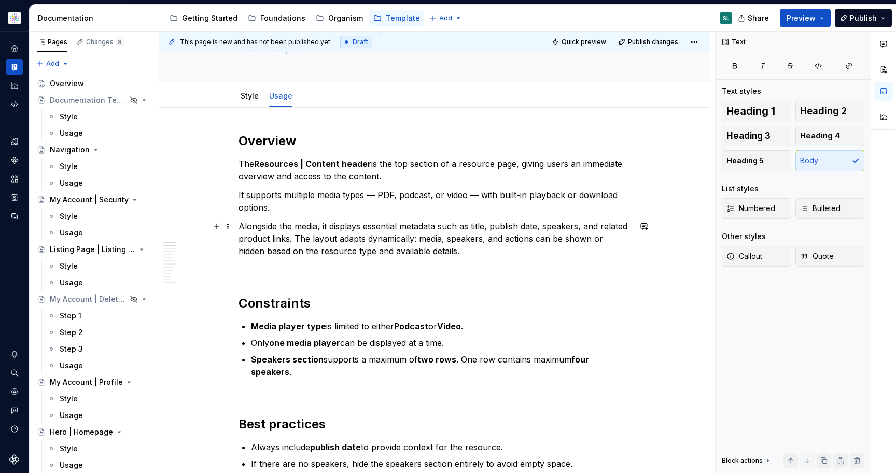
scroll to position [0, 0]
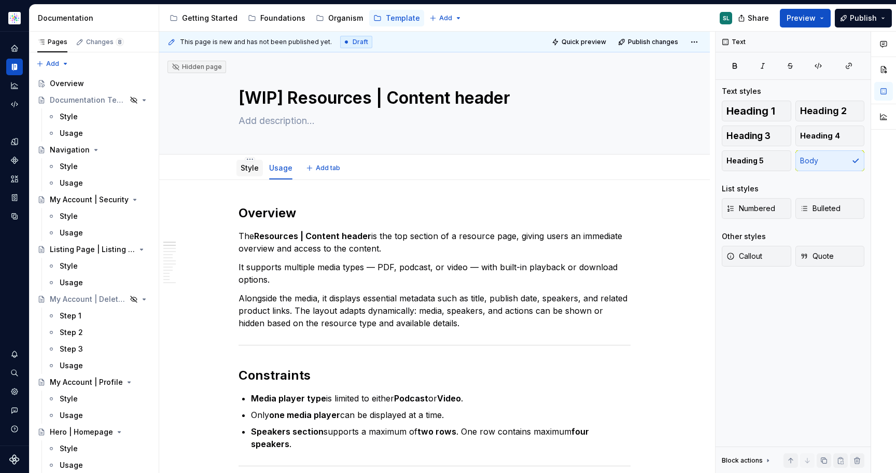
click at [254, 174] on div "Style" at bounding box center [250, 168] width 18 height 12
click at [253, 169] on link "Style" at bounding box center [250, 167] width 18 height 9
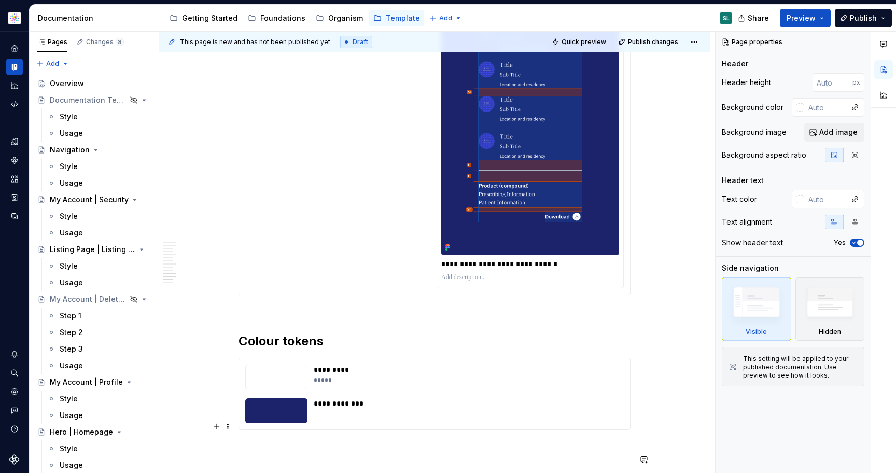
scroll to position [5910, 0]
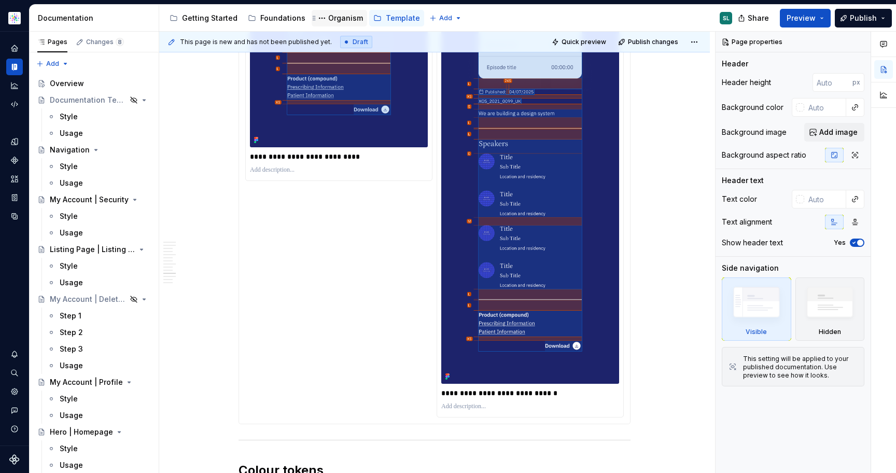
click at [333, 13] on div "Organism" at bounding box center [345, 18] width 35 height 10
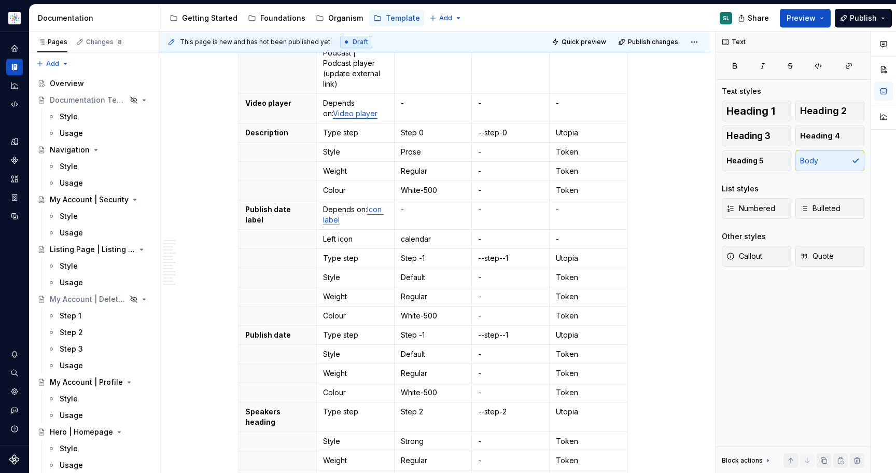
scroll to position [0, 0]
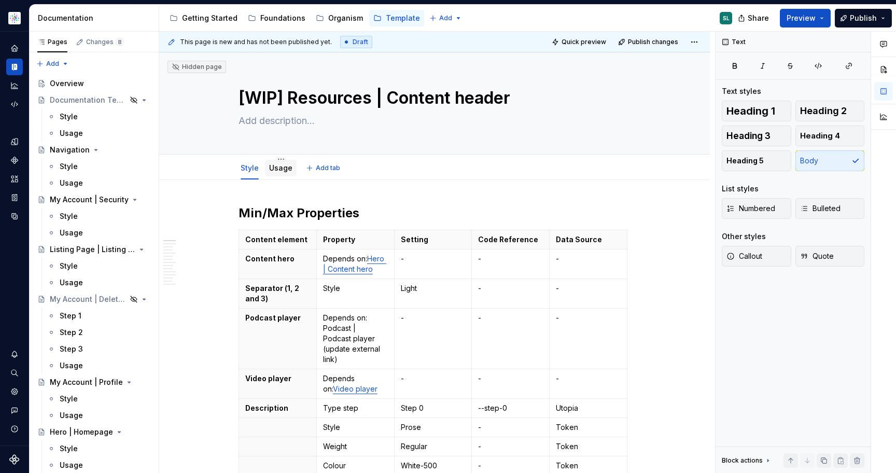
click at [275, 168] on link "Usage" at bounding box center [280, 167] width 23 height 9
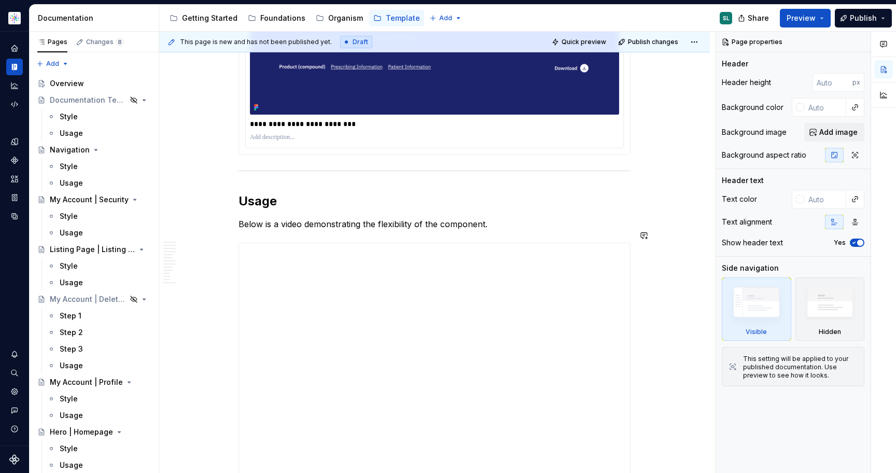
scroll to position [3141, 0]
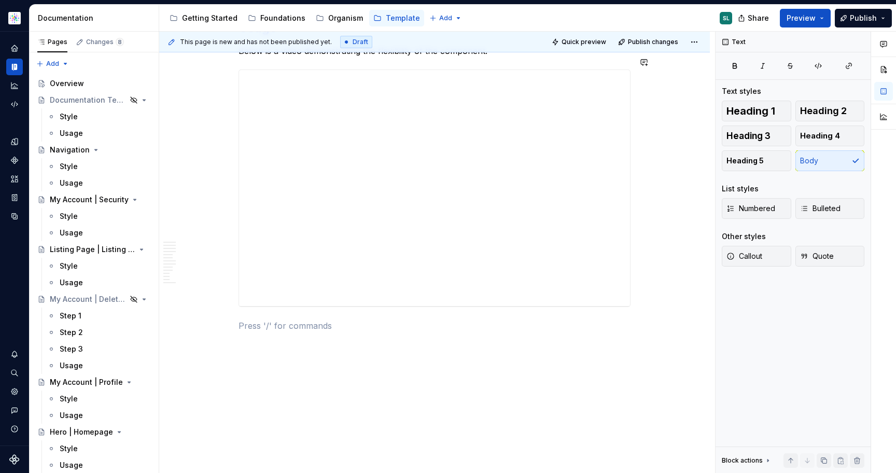
type textarea "*"
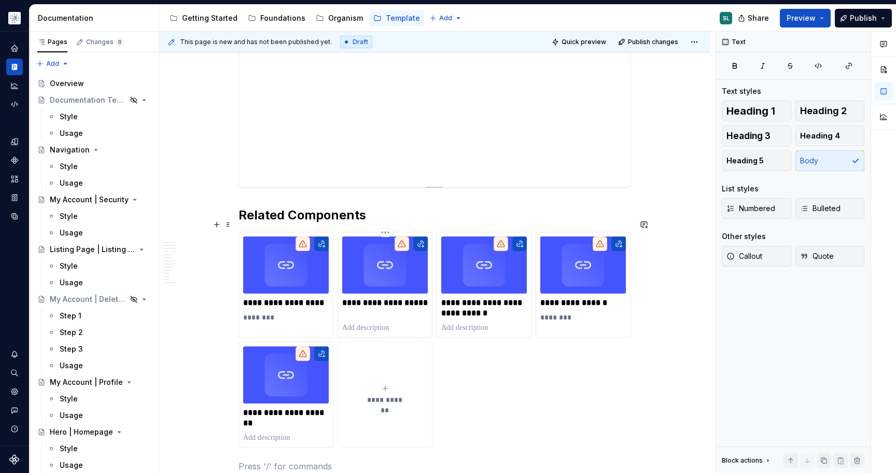
scroll to position [3266, 0]
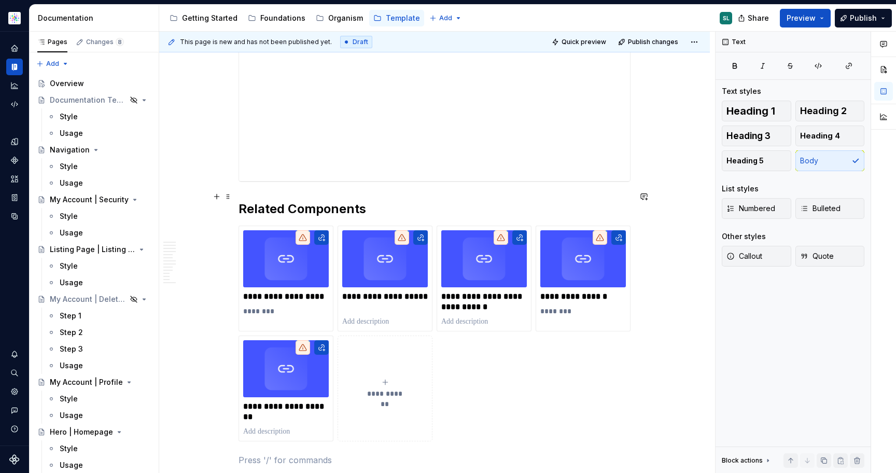
click at [242, 201] on h2 "Related Components" at bounding box center [434, 209] width 392 height 17
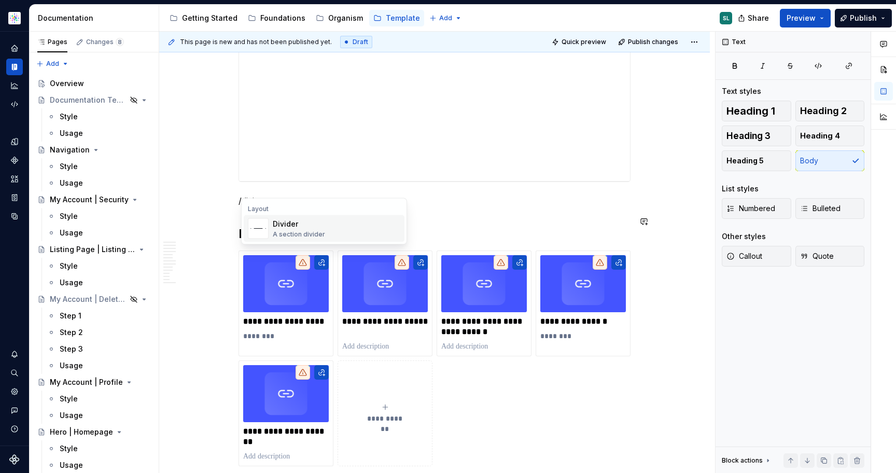
click at [310, 231] on div "A section divider" at bounding box center [299, 234] width 52 height 8
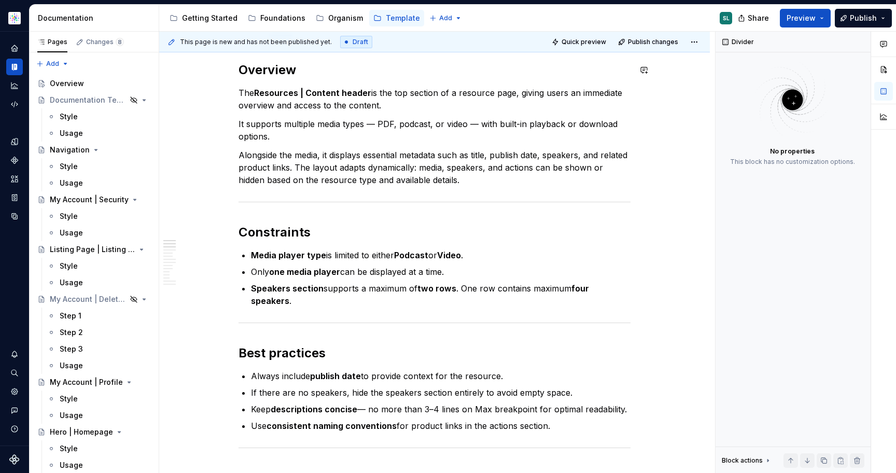
scroll to position [0, 0]
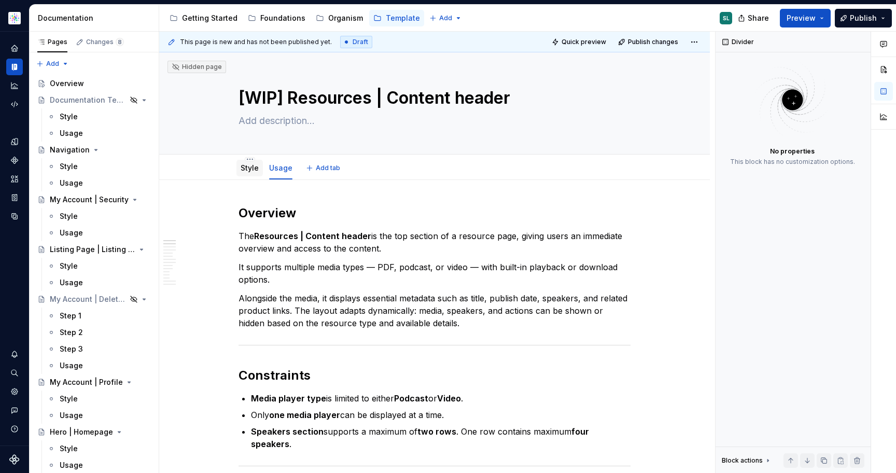
click at [252, 167] on link "Style" at bounding box center [250, 167] width 18 height 9
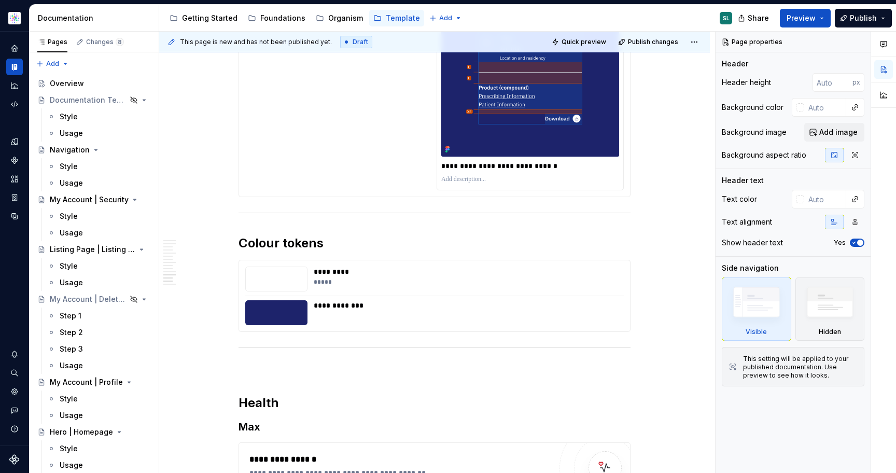
scroll to position [6806, 0]
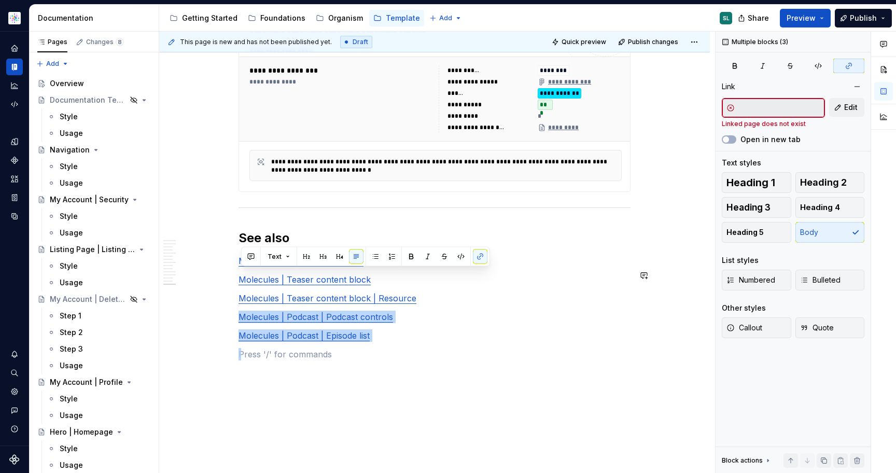
drag, startPoint x: 389, startPoint y: 322, endPoint x: 334, endPoint y: 264, distance: 80.3
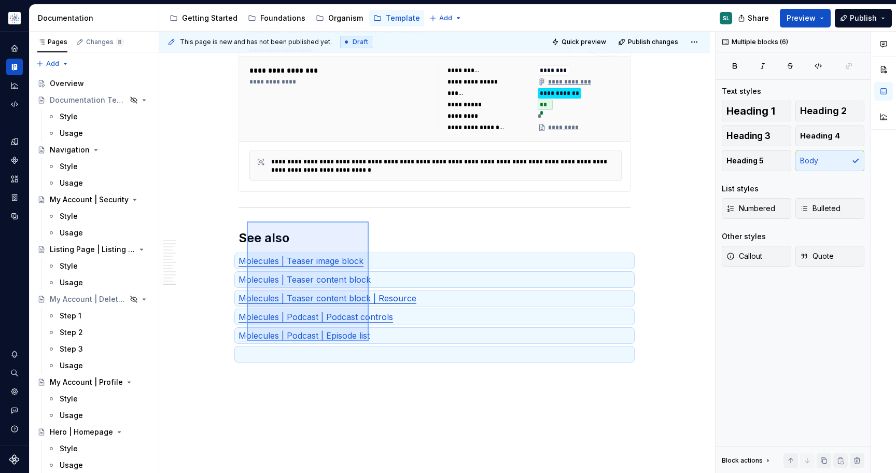
drag, startPoint x: 369, startPoint y: 341, endPoint x: 246, endPoint y: 217, distance: 174.1
click at [246, 217] on div "This page is new and has not been published yet. Draft Quick preview Publish ch…" at bounding box center [437, 253] width 556 height 442
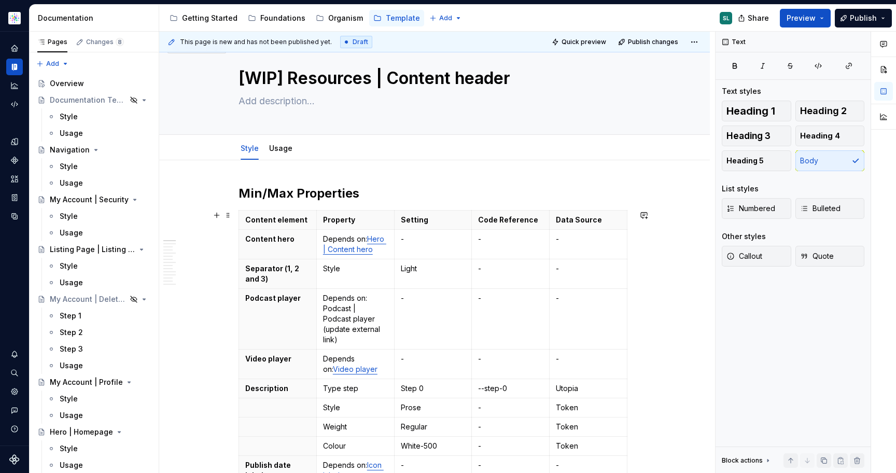
scroll to position [0, 0]
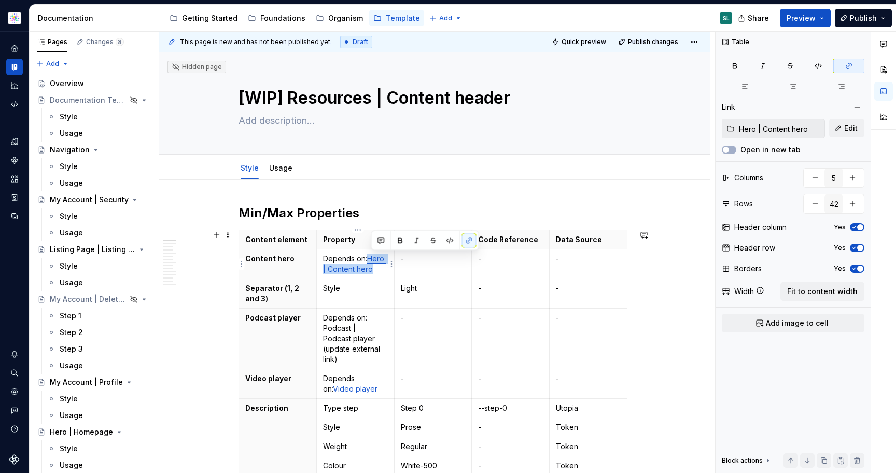
drag, startPoint x: 379, startPoint y: 270, endPoint x: 372, endPoint y: 258, distance: 14.0
click at [372, 258] on p "Depends on: Hero | Content hero" at bounding box center [355, 264] width 65 height 21
copy link "Hero | Content hero"
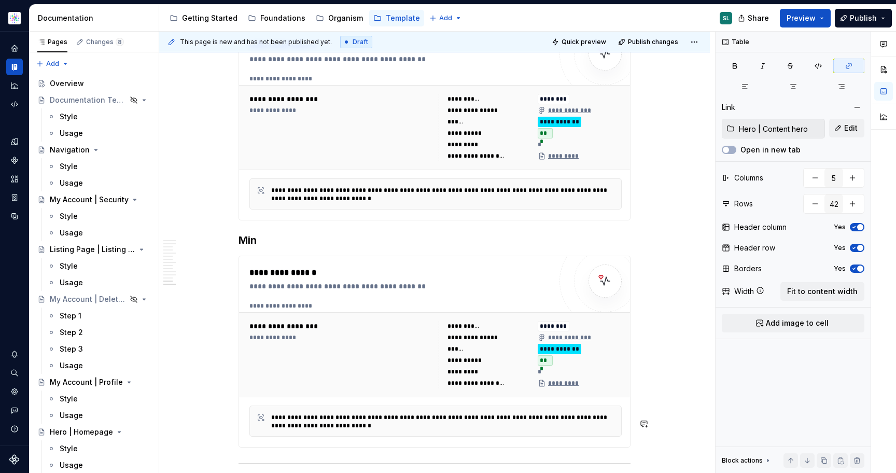
scroll to position [6713, 0]
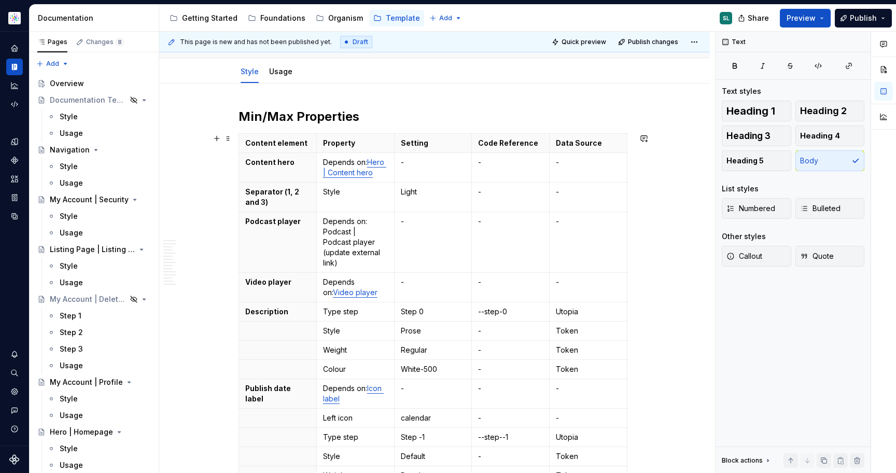
scroll to position [0, 0]
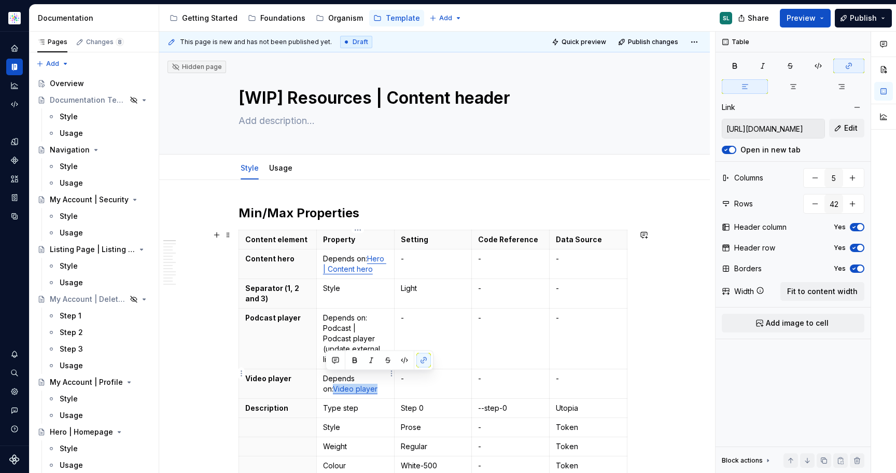
drag, startPoint x: 372, startPoint y: 378, endPoint x: 326, endPoint y: 375, distance: 45.7
click at [326, 375] on p "Depends on: Video player" at bounding box center [355, 383] width 65 height 21
copy link "Video player"
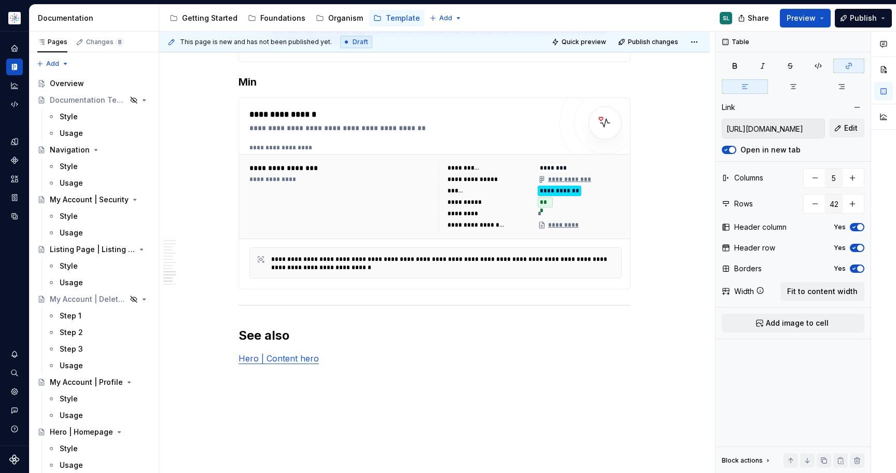
scroll to position [6713, 0]
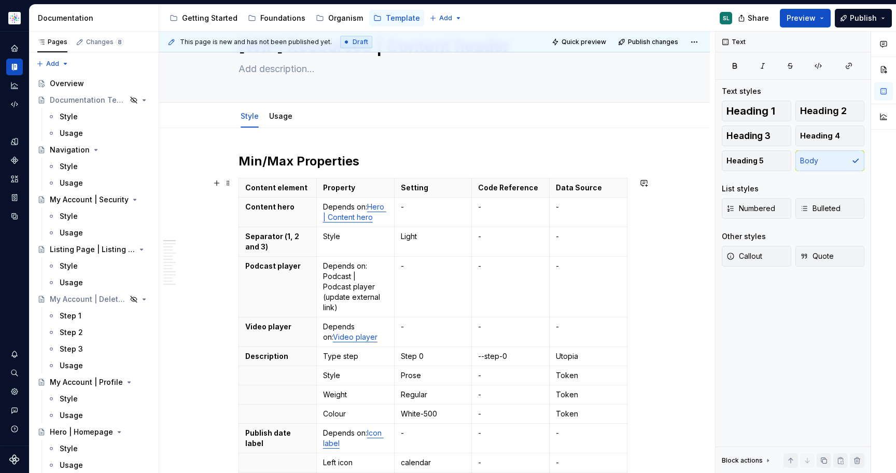
scroll to position [0, 0]
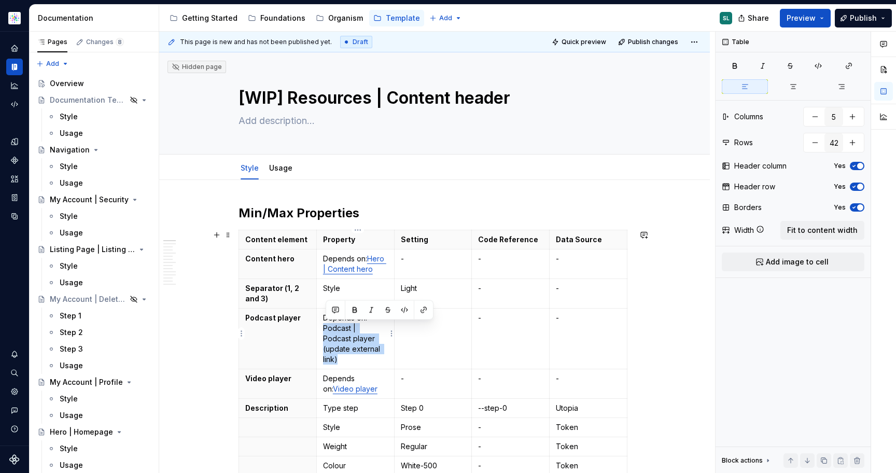
drag, startPoint x: 375, startPoint y: 349, endPoint x: 325, endPoint y: 326, distance: 55.4
click at [324, 326] on td "Depends on: Podcast | Podcast player (update external link)" at bounding box center [355, 338] width 78 height 61
copy p "Podcast | Podcast player (update external link)"
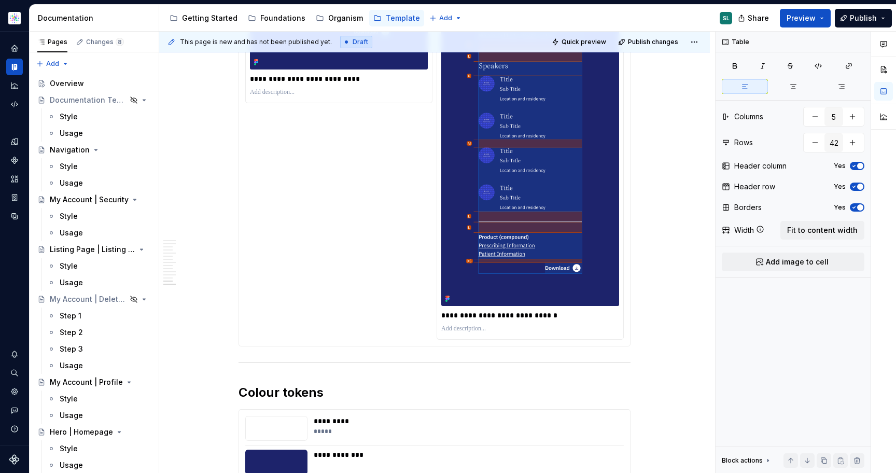
scroll to position [6750, 0]
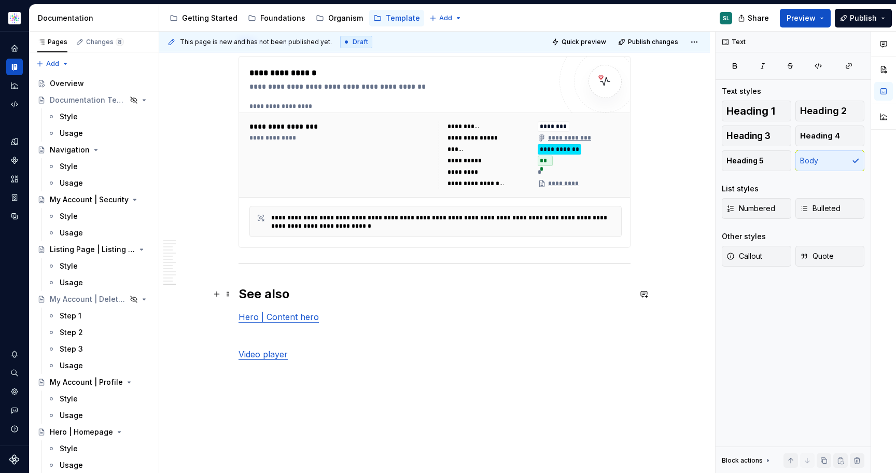
click at [334, 329] on p at bounding box center [434, 335] width 392 height 12
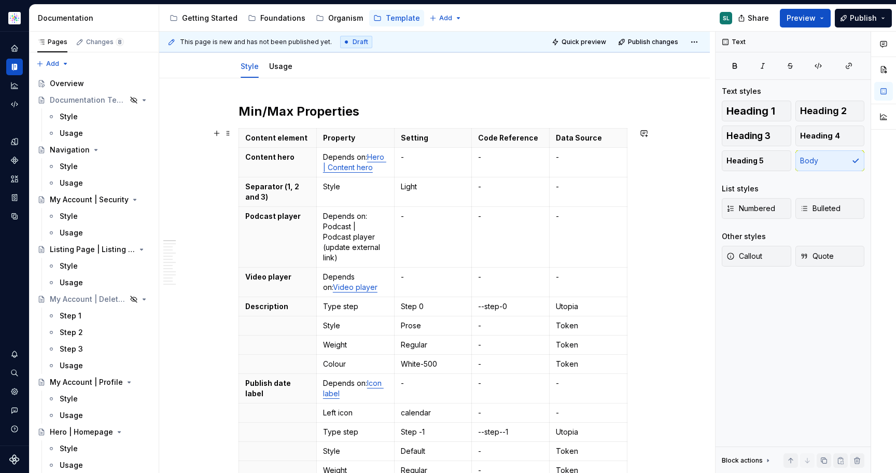
scroll to position [92, 0]
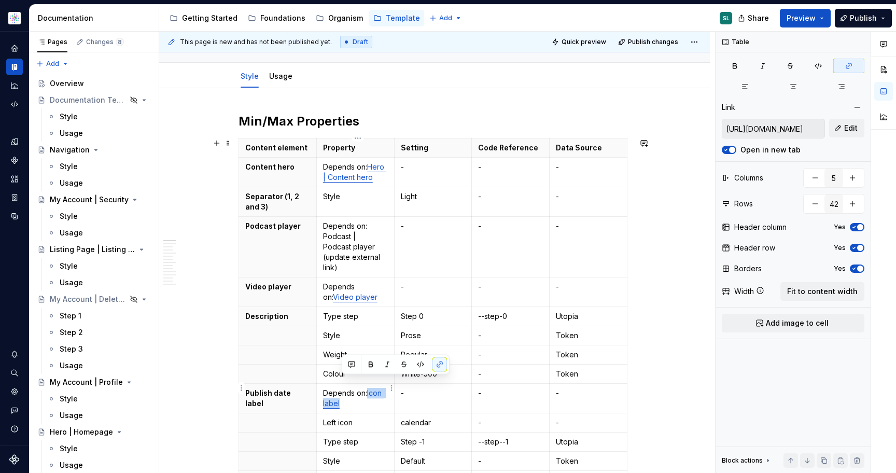
drag, startPoint x: 366, startPoint y: 396, endPoint x: 371, endPoint y: 384, distance: 12.8
click at [371, 388] on p "Depends on: Icon label" at bounding box center [355, 398] width 65 height 21
copy link "Icon label"
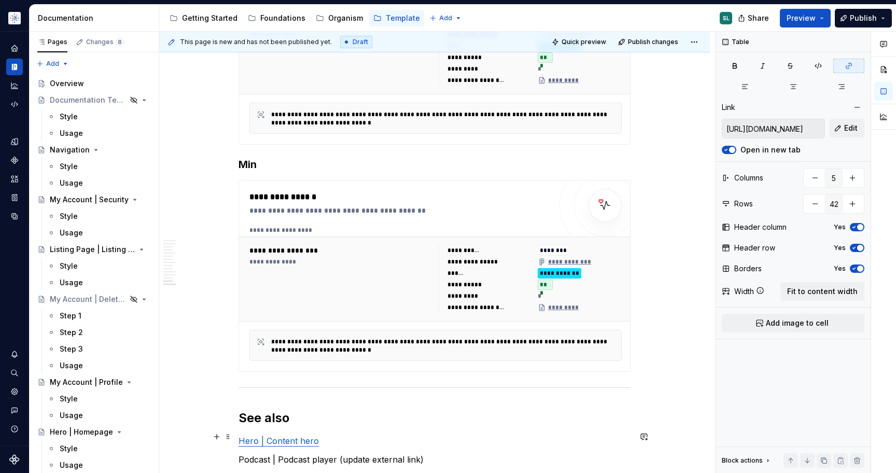
scroll to position [6693, 0]
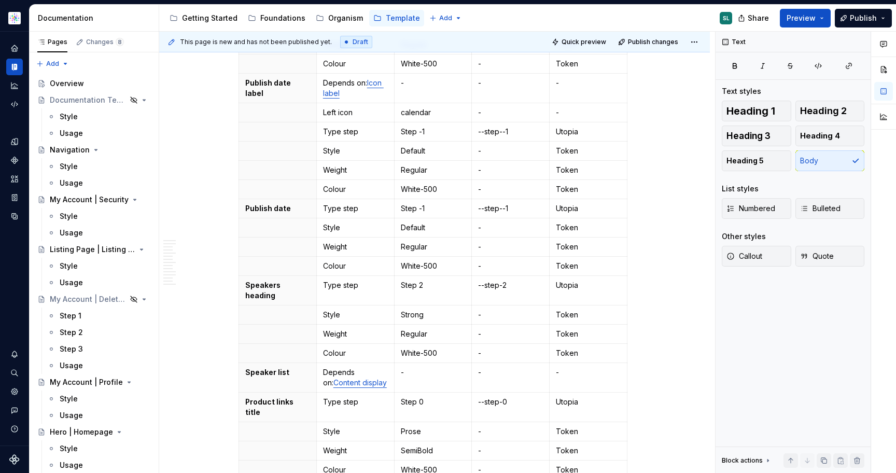
scroll to position [401, 0]
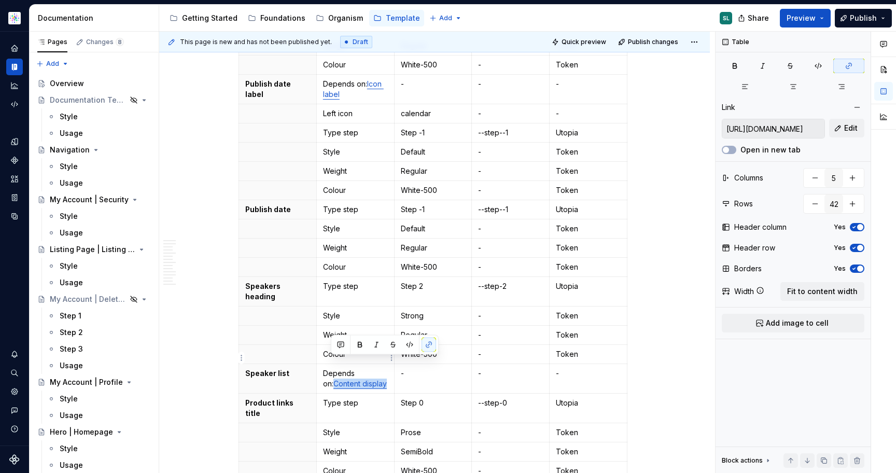
drag, startPoint x: 381, startPoint y: 363, endPoint x: 327, endPoint y: 360, distance: 54.0
click at [327, 368] on p "Depends on: Content display" at bounding box center [355, 378] width 65 height 21
copy link "Content display"
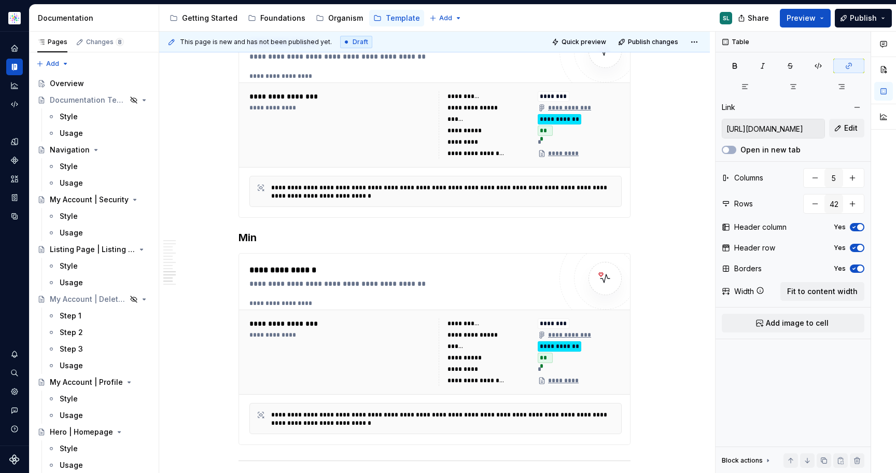
scroll to position [6769, 0]
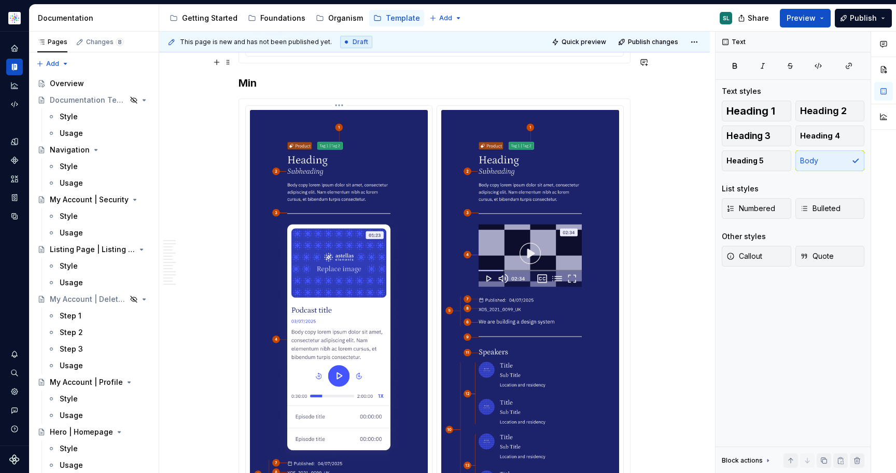
type textarea "*"
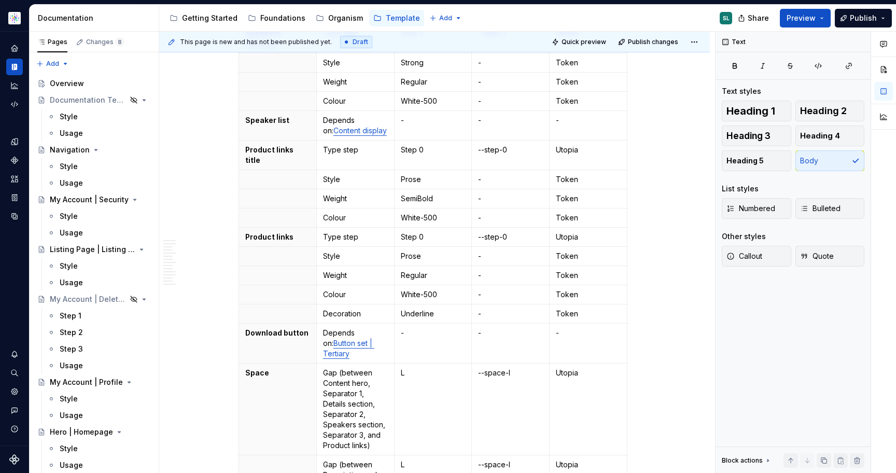
scroll to position [654, 0]
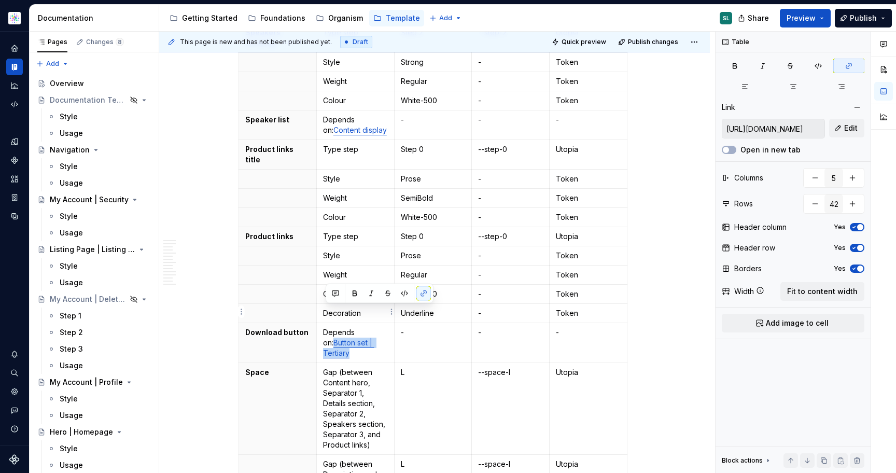
drag, startPoint x: 361, startPoint y: 319, endPoint x: 325, endPoint y: 313, distance: 36.8
click at [325, 323] on td "Depends on: Button set | Tertiary" at bounding box center [355, 343] width 78 height 40
copy link "Button set | Tertiary"
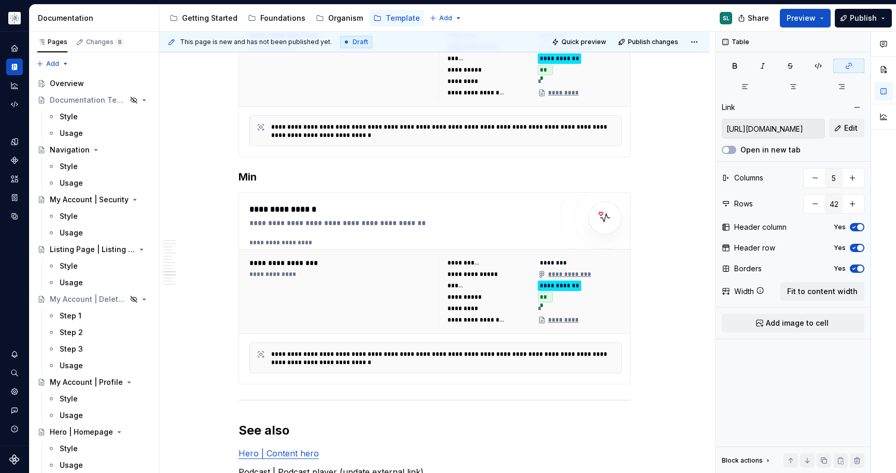
scroll to position [6787, 0]
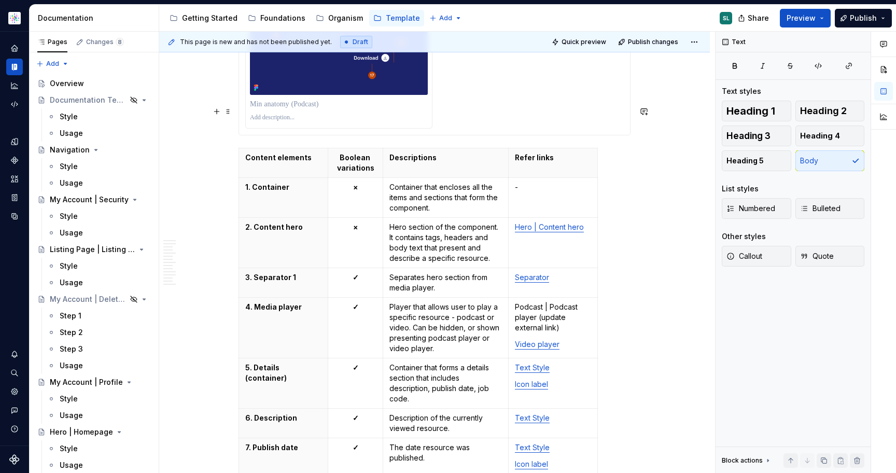
scroll to position [3042, 0]
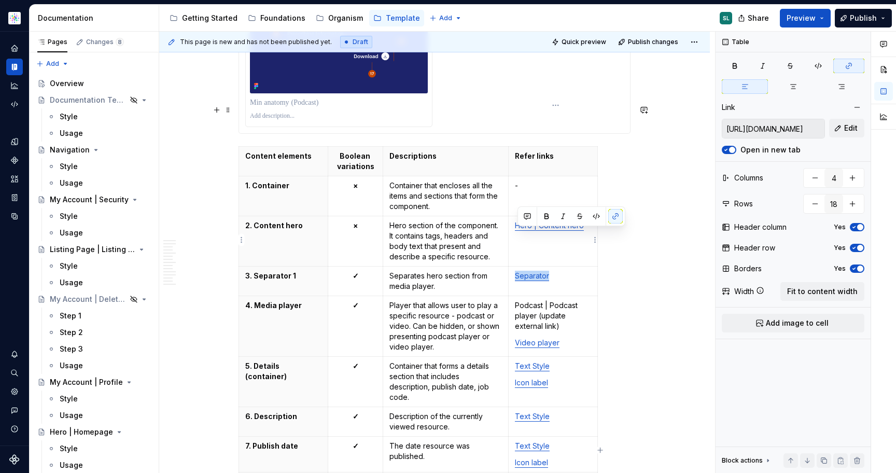
drag, startPoint x: 561, startPoint y: 236, endPoint x: 518, endPoint y: 233, distance: 42.6
click at [518, 271] on p "Separator" at bounding box center [553, 276] width 76 height 10
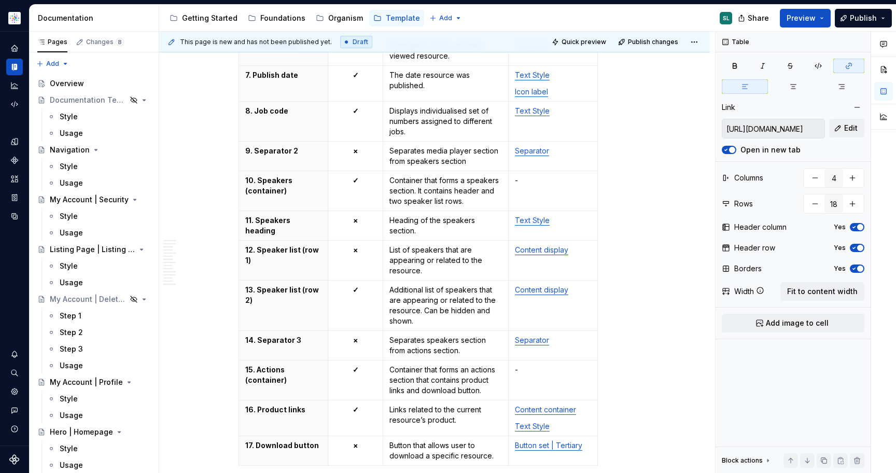
scroll to position [3435, 0]
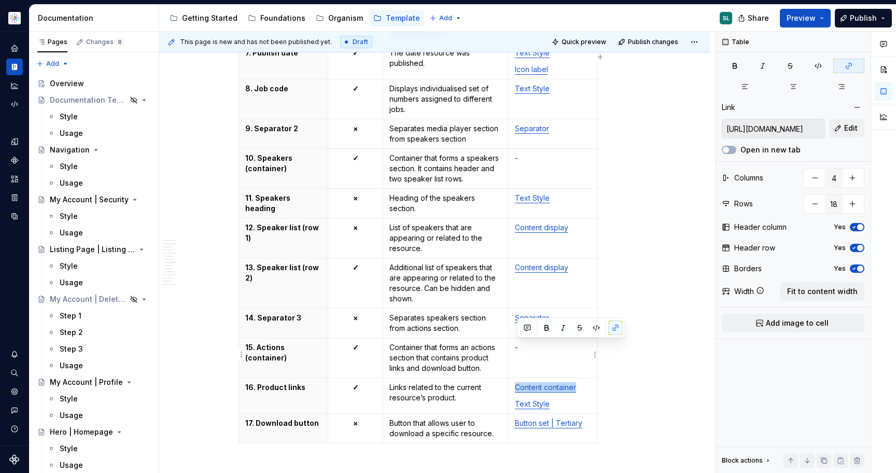
drag, startPoint x: 582, startPoint y: 344, endPoint x: 517, endPoint y: 343, distance: 64.8
click at [517, 382] on p "Content container" at bounding box center [553, 387] width 76 height 10
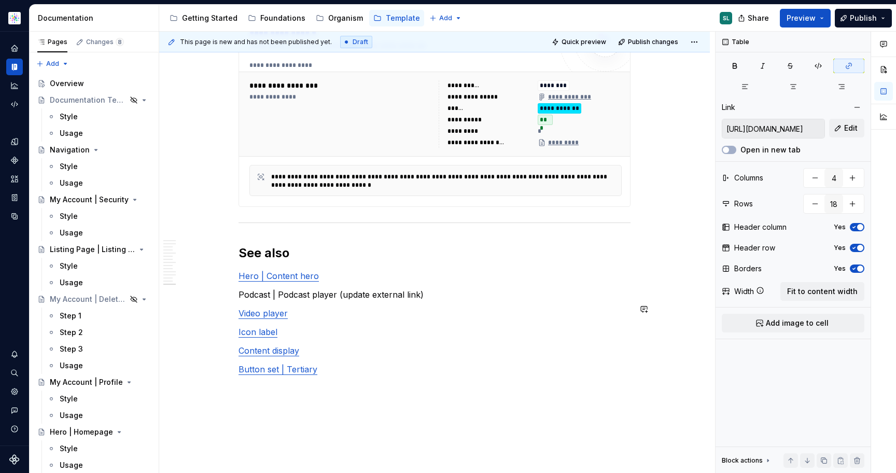
scroll to position [6806, 0]
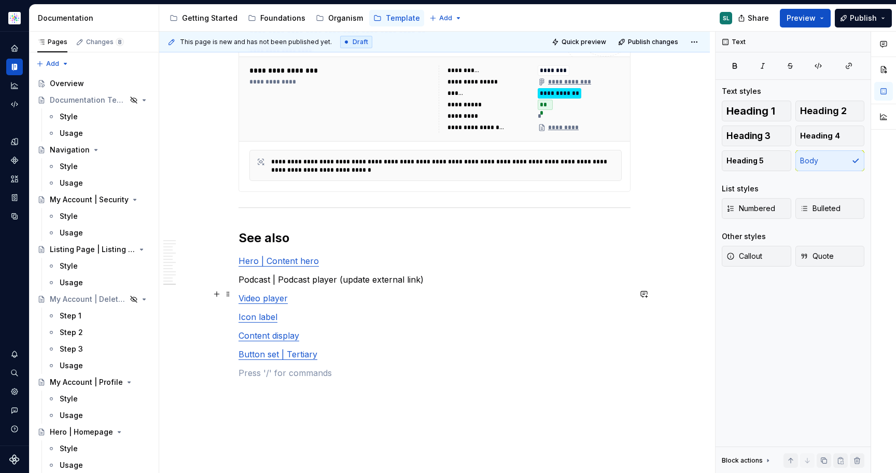
click at [361, 329] on p "Content display" at bounding box center [434, 335] width 392 height 12
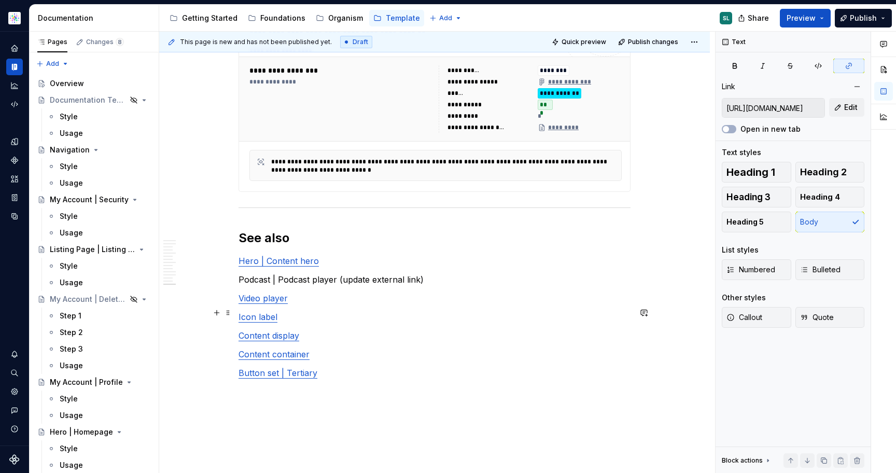
click at [295, 349] on link "Content container" at bounding box center [273, 354] width 71 height 10
type input "https://astellas.preview.supernova-docs.io/latest/templates/content-display/sty…"
click at [291, 330] on link "Content display" at bounding box center [268, 335] width 61 height 10
click at [774, 108] on input "https://astellas.preview.supernova-docs.io/latest/templates/content-display/sty…" at bounding box center [773, 108] width 102 height 19
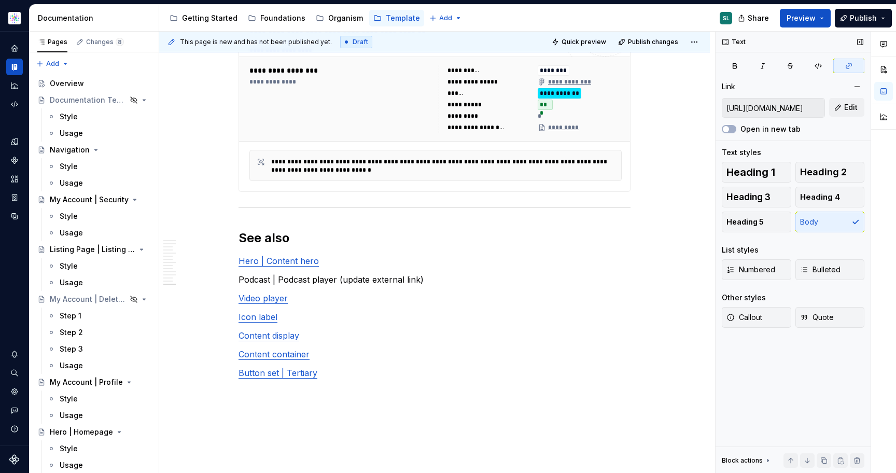
click at [774, 108] on input "https://astellas.preview.supernova-docs.io/latest/templates/content-display/sty…" at bounding box center [773, 108] width 102 height 19
type textarea "*"
type input "https://astellas.preview.supernova-docs.io/latest/molecules/button-set-tertiary…"
click at [296, 368] on link "Button set | Tertiary" at bounding box center [277, 373] width 79 height 10
click at [774, 102] on input "https://astellas.preview.supernova-docs.io/latest/molecules/button-set-tertiary…" at bounding box center [773, 108] width 102 height 19
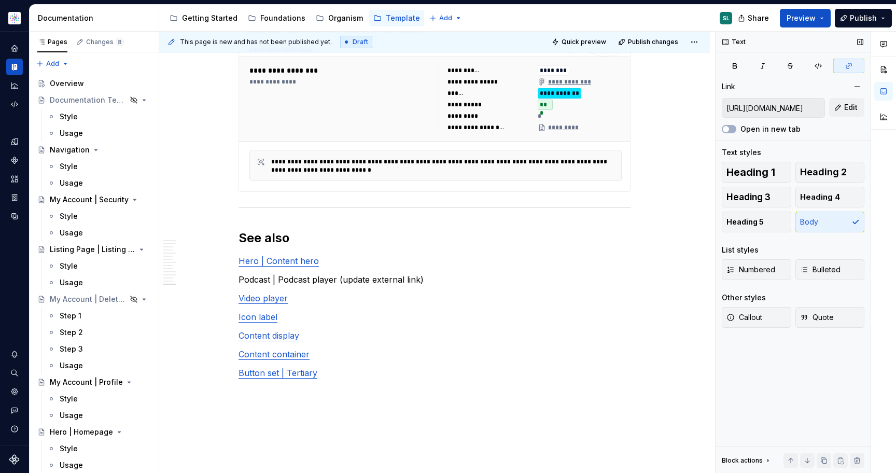
click at [774, 102] on input "https://astellas.preview.supernova-docs.io/latest/molecules/button-set-tertiary…" at bounding box center [773, 108] width 102 height 19
type textarea "*"
click at [244, 368] on link "Button set | Tertiary" at bounding box center [277, 373] width 79 height 10
click at [246, 368] on link "BMolecule | Button set | Tertiary" at bounding box center [302, 373] width 129 height 10
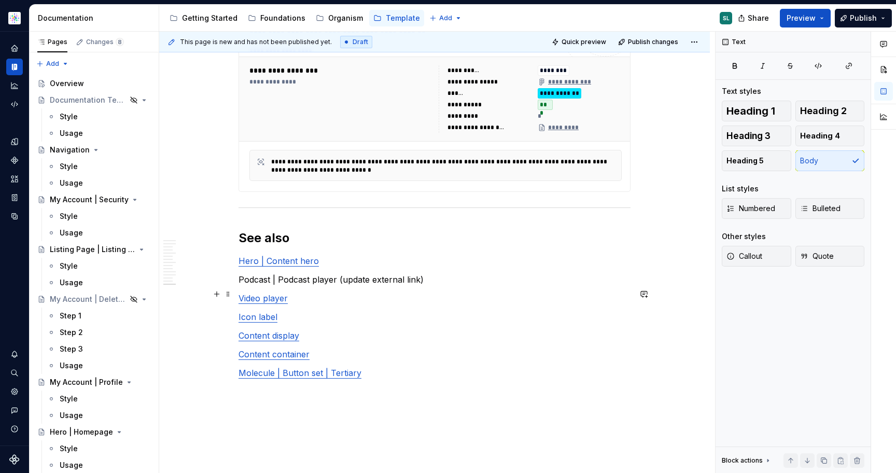
click at [247, 330] on link "Content display" at bounding box center [268, 335] width 61 height 10
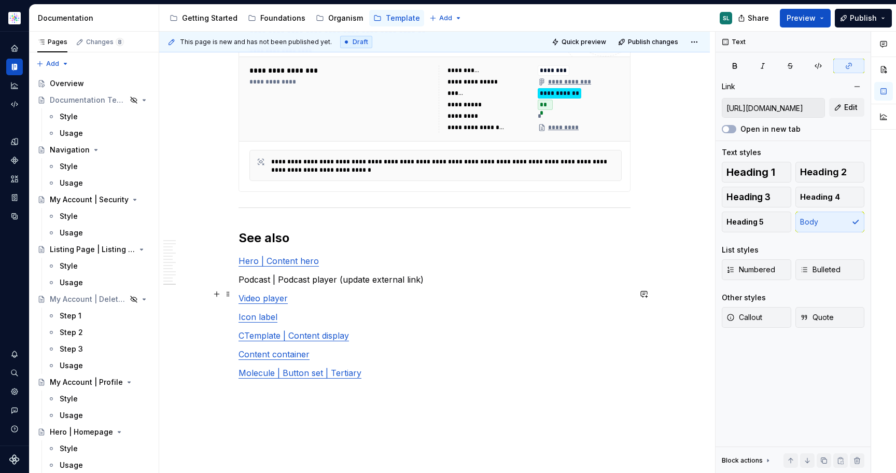
click at [249, 330] on link "CTemplate | Content display" at bounding box center [293, 335] width 110 height 10
click at [246, 330] on link "CTemplate | Content display" at bounding box center [293, 335] width 110 height 10
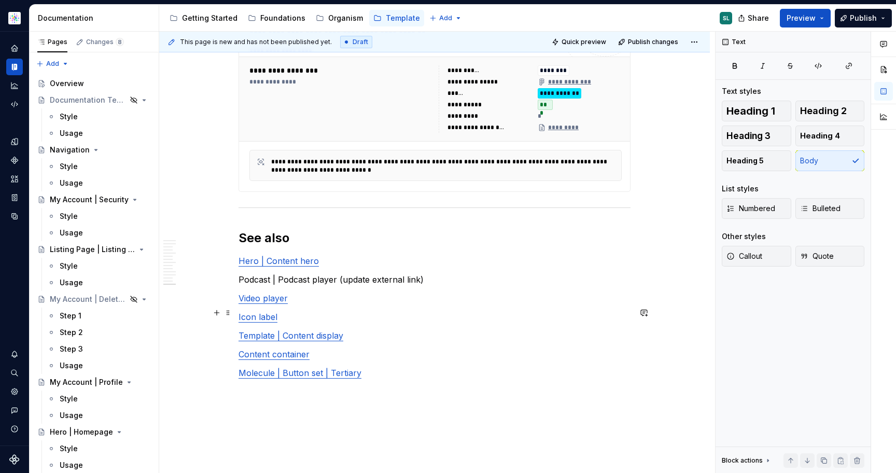
click at [282, 349] on link "Content container" at bounding box center [273, 354] width 71 height 10
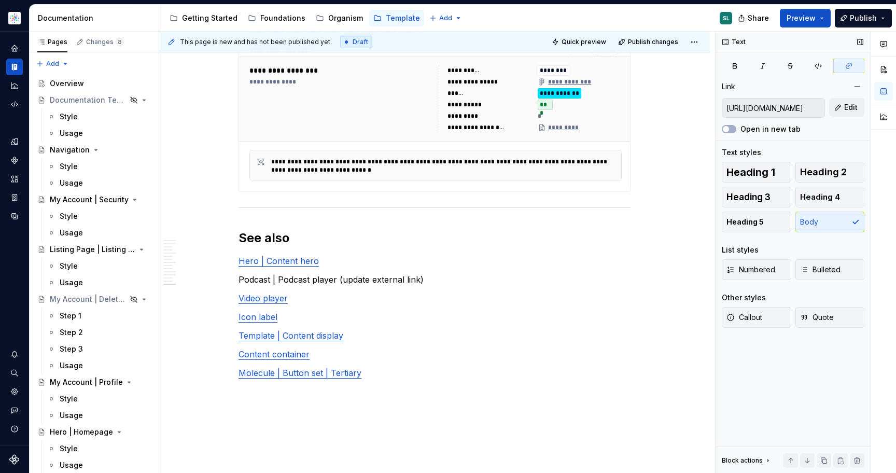
click at [789, 107] on input "https://astellas.preview.supernova-docs.io/latest/templates/content-container/s…" at bounding box center [773, 108] width 102 height 19
click at [247, 349] on link "Content container" at bounding box center [273, 354] width 71 height 10
click at [246, 349] on link "CTemplate | Content container" at bounding box center [298, 354] width 121 height 10
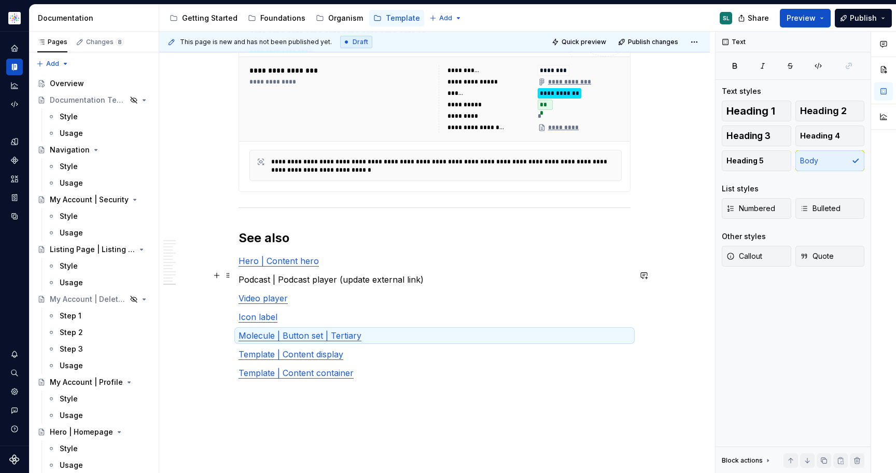
click at [263, 312] on link "Icon label" at bounding box center [257, 317] width 39 height 10
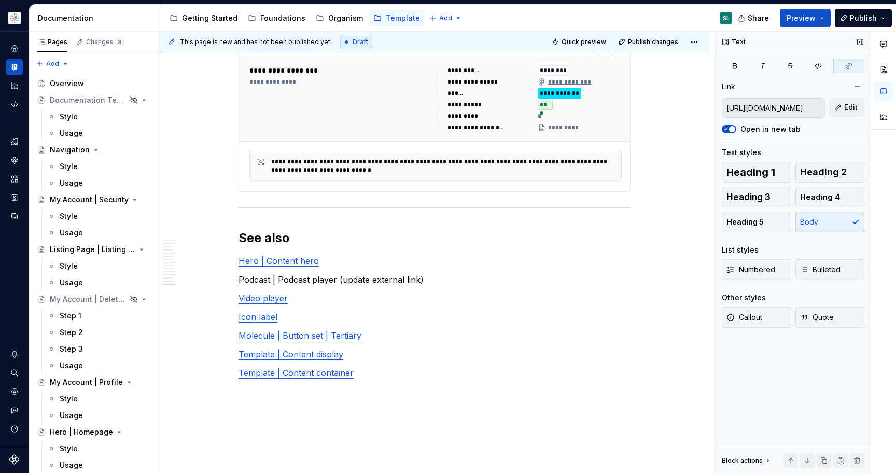
click at [782, 111] on input "https://astellas.preview.supernova-docs.io/latest/atoms/icon-label/style-7oS4KC…" at bounding box center [773, 108] width 102 height 19
click at [246, 312] on link "Icon label" at bounding box center [257, 317] width 39 height 10
click at [243, 312] on link "IAtom | Icon label" at bounding box center [273, 317] width 71 height 10
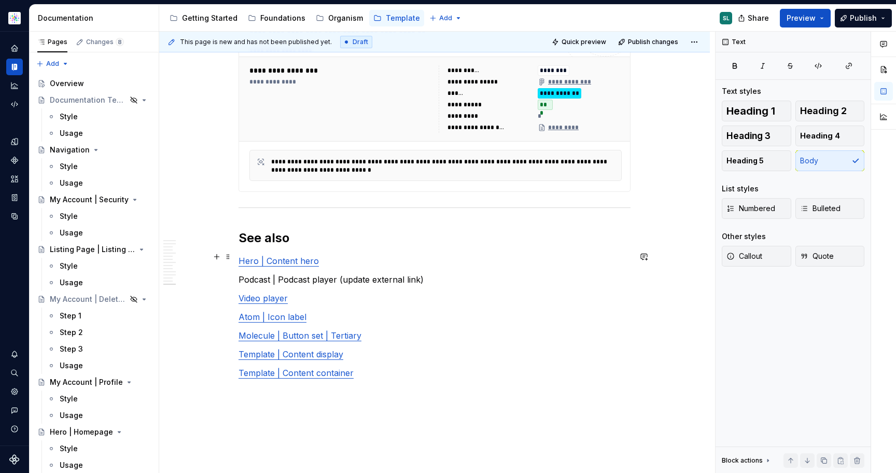
click at [264, 293] on link "Video player" at bounding box center [262, 298] width 49 height 10
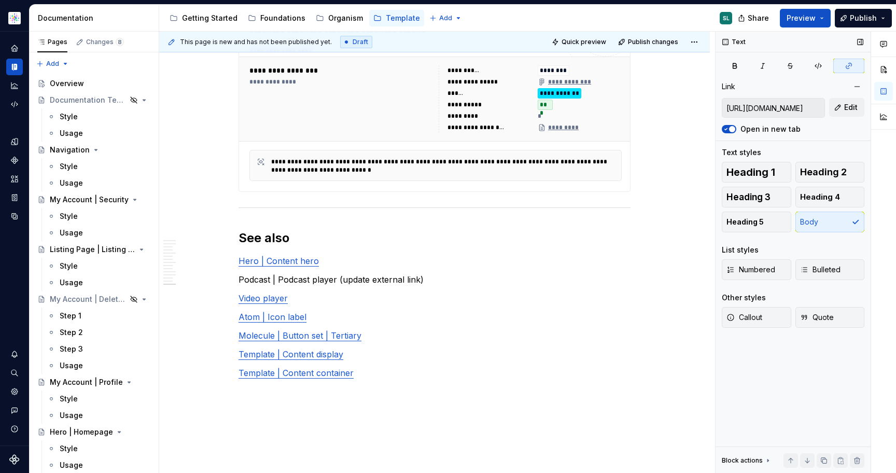
click at [764, 106] on input "https://astellas.preview.supernova-docs.io/latest/atoms/media-block-video-playe…" at bounding box center [773, 108] width 102 height 19
click at [248, 293] on link "Video player" at bounding box center [262, 298] width 49 height 10
click at [248, 293] on link "VAtom | Video player" at bounding box center [279, 298] width 83 height 10
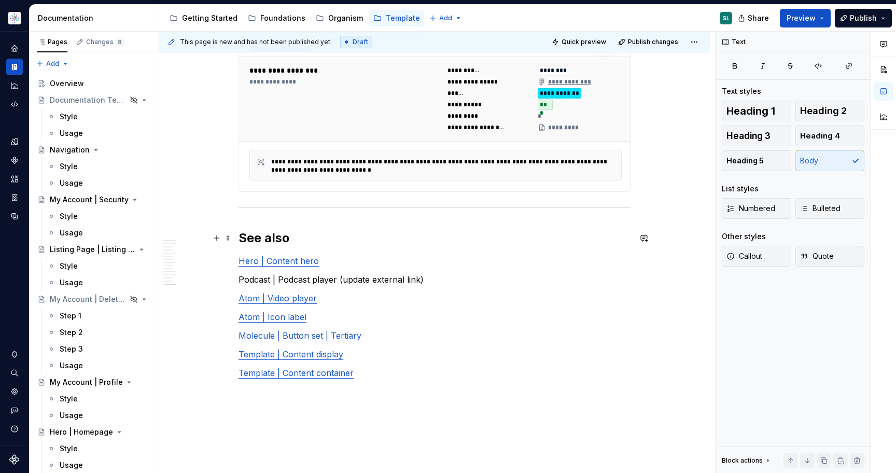
click at [242, 273] on p "Podcast | Podcast player (update external link)" at bounding box center [434, 279] width 392 height 12
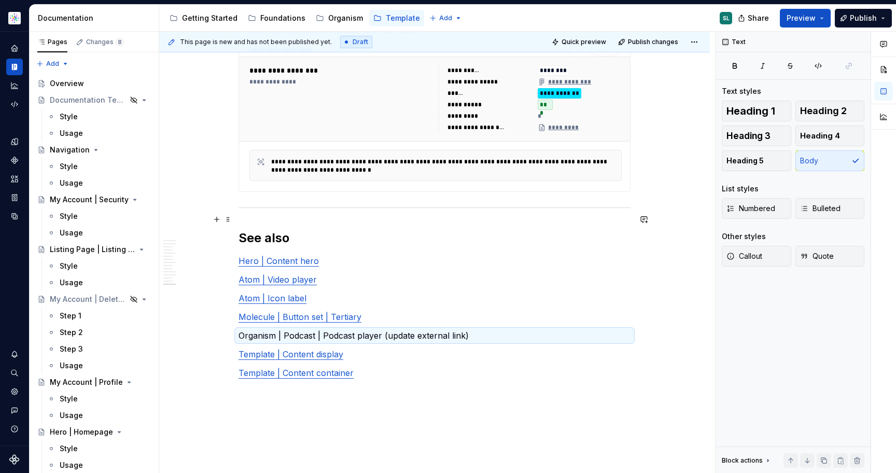
click at [285, 256] on link "Hero | Content hero" at bounding box center [278, 261] width 80 height 10
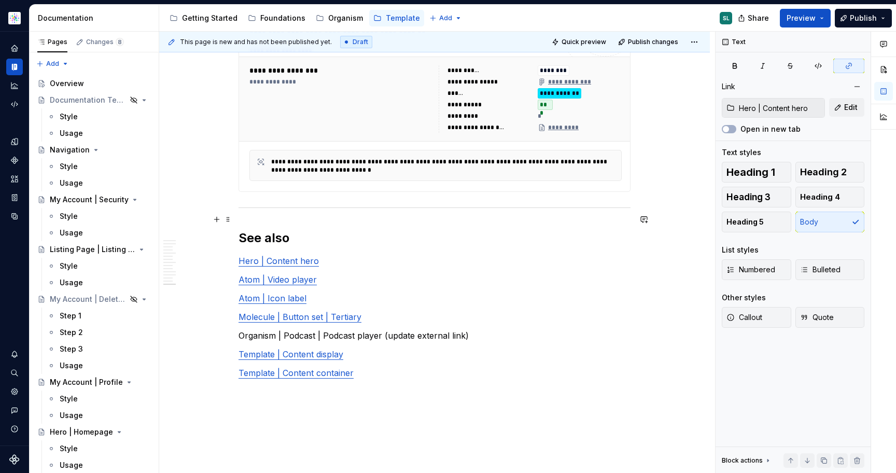
click at [244, 256] on link "Hero | Content hero" at bounding box center [278, 261] width 80 height 10
click at [249, 256] on link "HTemplate | Hero | Content hero" at bounding box center [303, 261] width 131 height 10
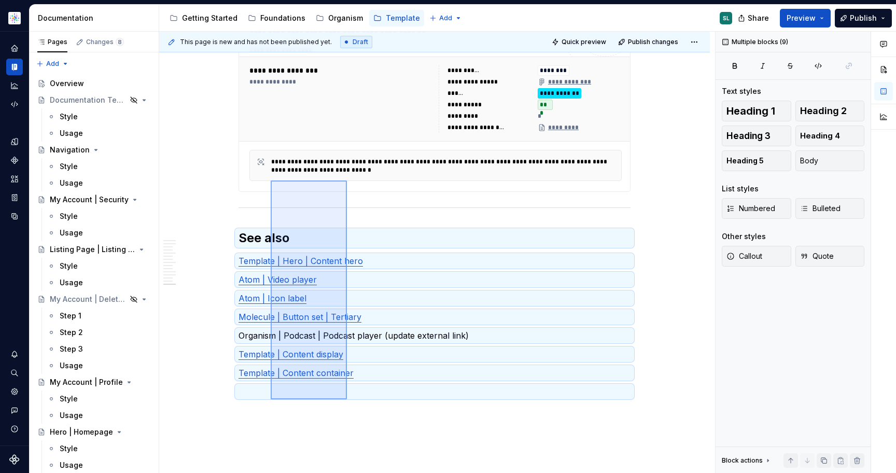
drag, startPoint x: 347, startPoint y: 399, endPoint x: 271, endPoint y: 180, distance: 231.7
click at [271, 180] on div "This page is new and has not been published yet. Draft Quick preview Publish ch…" at bounding box center [437, 253] width 556 height 442
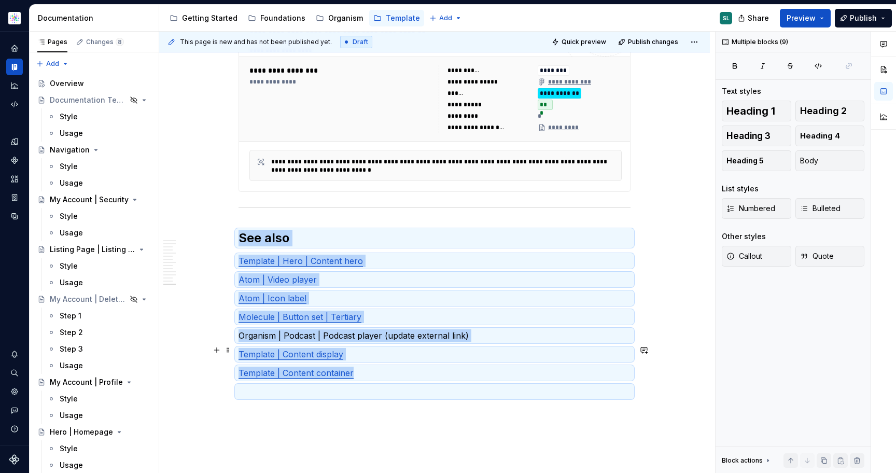
click at [306, 385] on p at bounding box center [434, 391] width 392 height 12
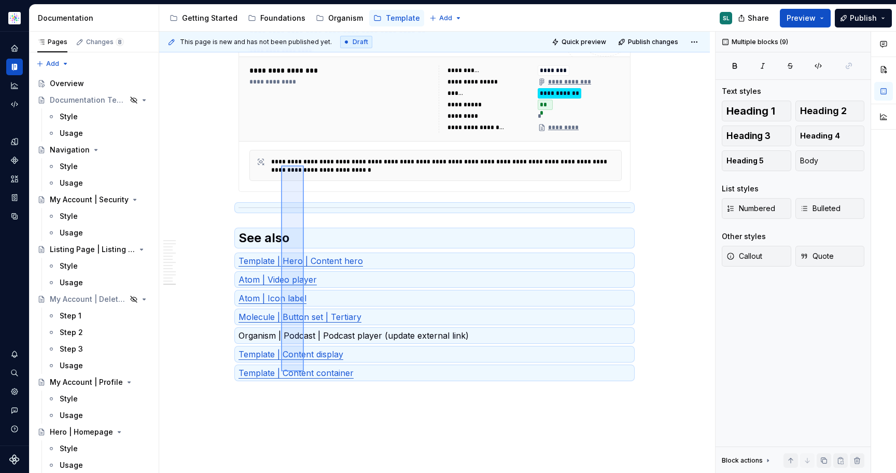
drag, startPoint x: 304, startPoint y: 371, endPoint x: 281, endPoint y: 165, distance: 207.1
click at [281, 165] on div "This page is new and has not been published yet. Draft Quick preview Publish ch…" at bounding box center [437, 253] width 556 height 442
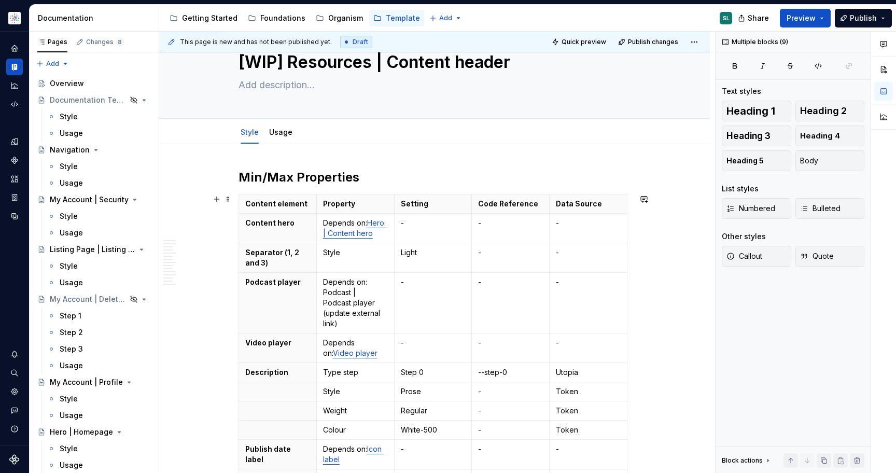
scroll to position [0, 0]
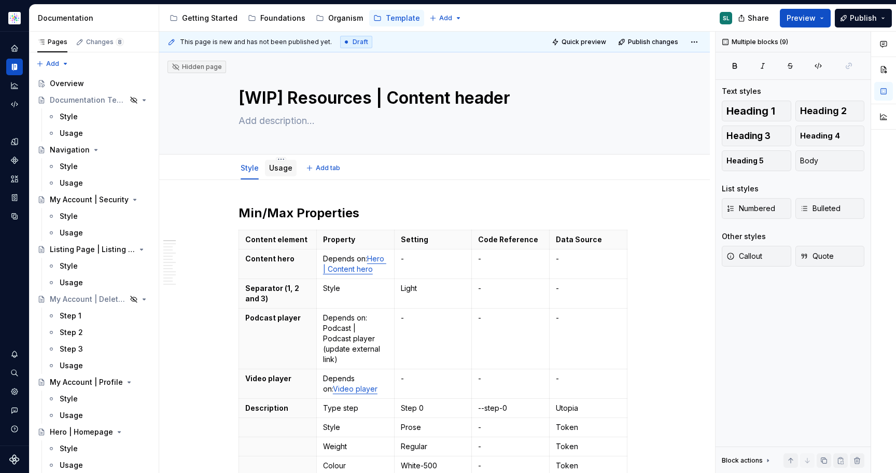
click at [287, 169] on link "Usage" at bounding box center [280, 167] width 23 height 9
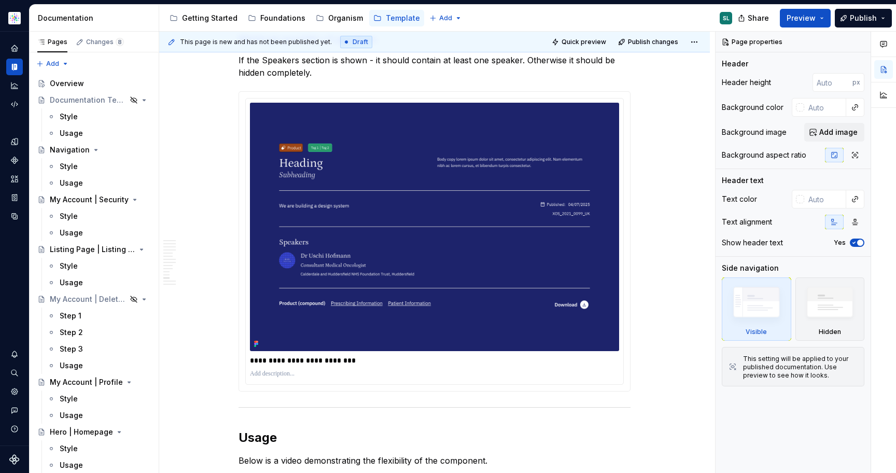
scroll to position [3419, 0]
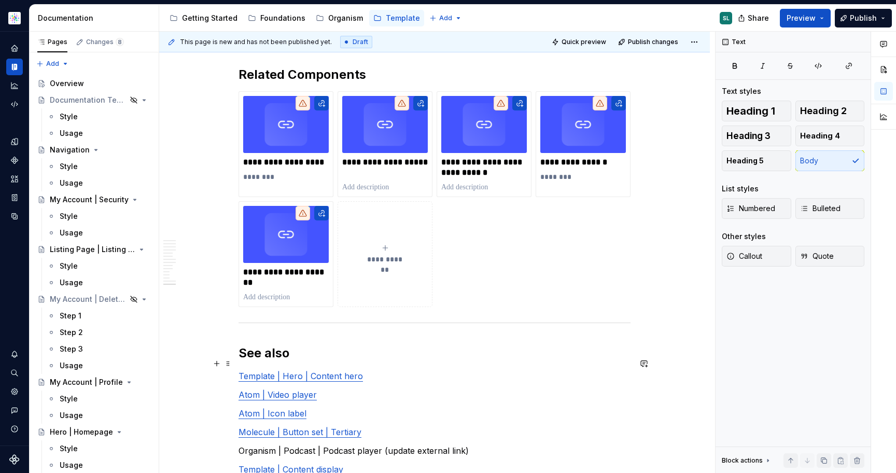
click at [309, 371] on link "Template | Hero | Content hero" at bounding box center [300, 376] width 124 height 10
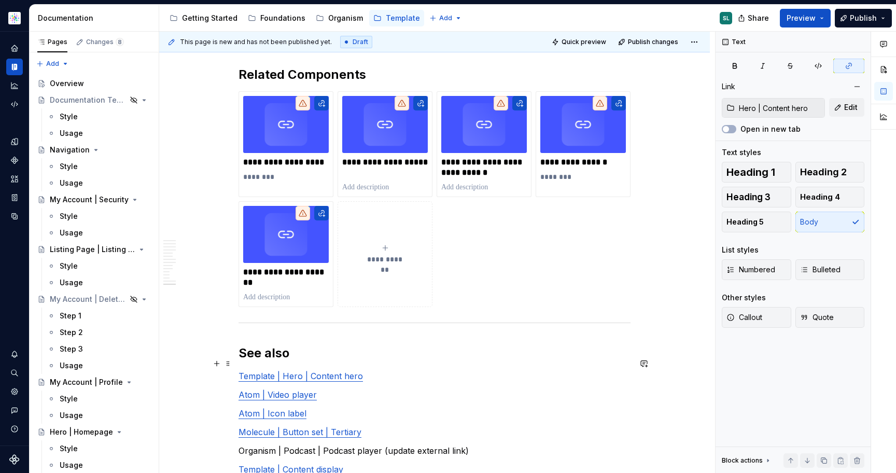
click at [309, 371] on link "Template | Hero | Content hero" at bounding box center [300, 376] width 124 height 10
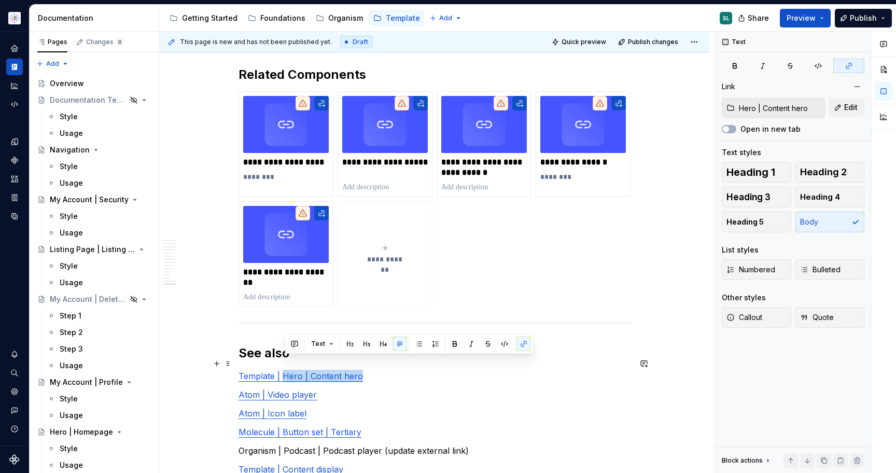
drag, startPoint x: 285, startPoint y: 362, endPoint x: 362, endPoint y: 360, distance: 77.3
click at [362, 370] on p "Template | Hero | Content hero" at bounding box center [434, 376] width 392 height 12
click at [293, 157] on p "**********" at bounding box center [286, 162] width 86 height 10
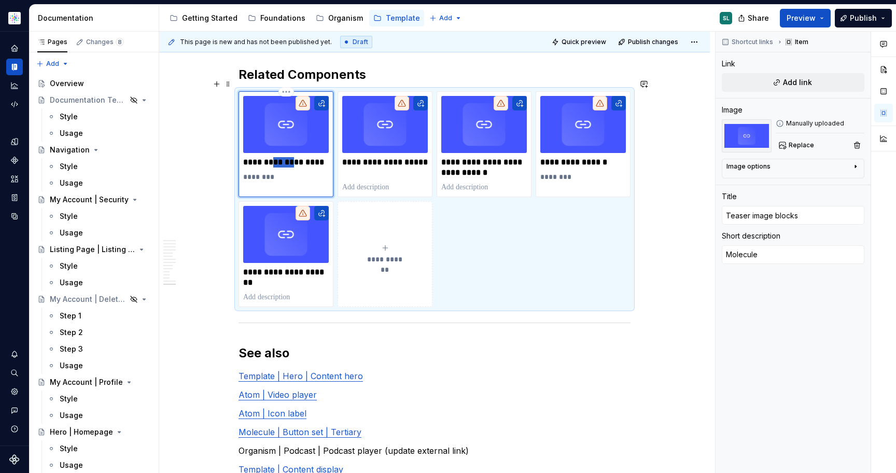
click at [293, 157] on p "**********" at bounding box center [286, 162] width 86 height 10
type textarea "*"
type input "Hero | Content hero"
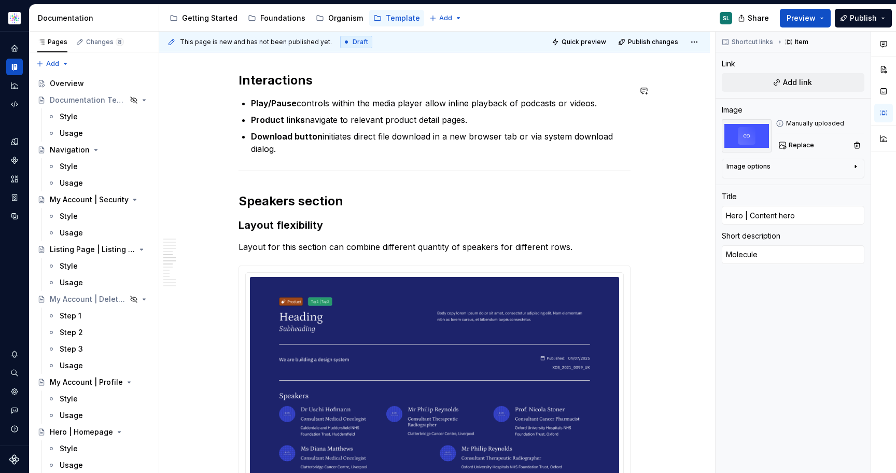
scroll to position [0, 0]
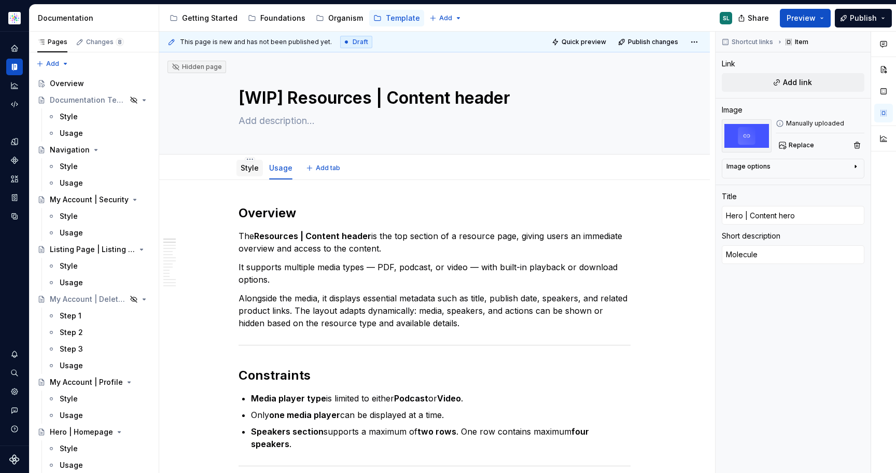
click at [249, 171] on link "Style" at bounding box center [250, 167] width 18 height 9
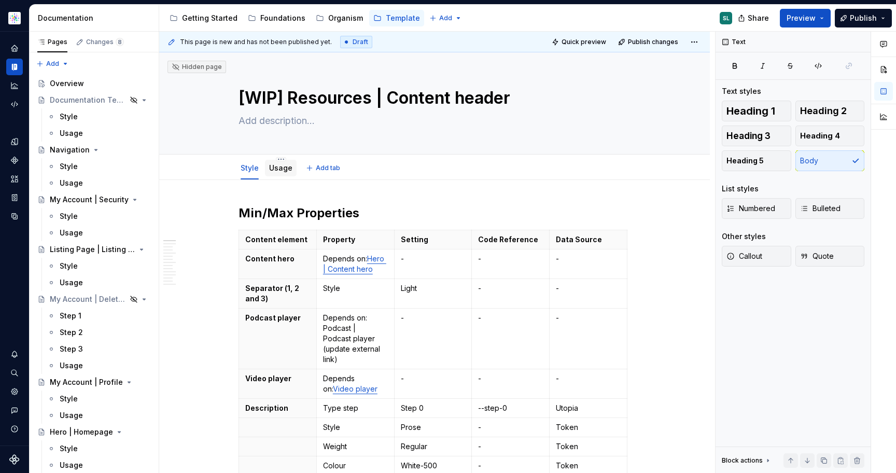
click at [283, 168] on link "Usage" at bounding box center [280, 167] width 23 height 9
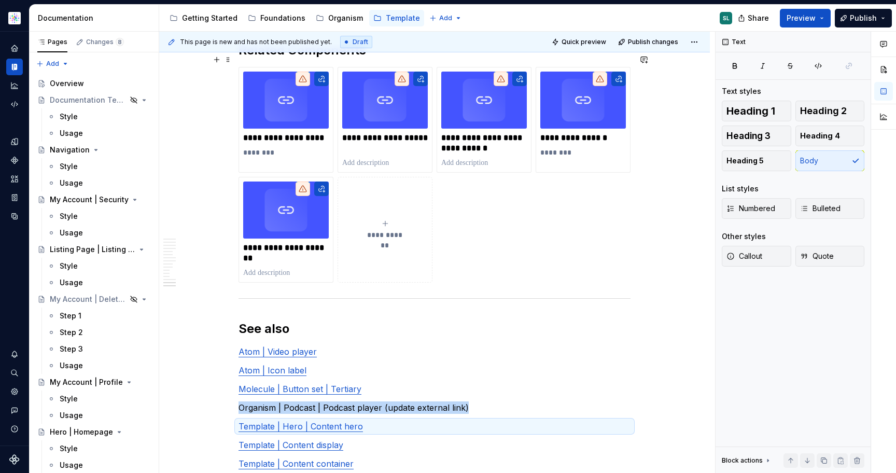
scroll to position [3445, 0]
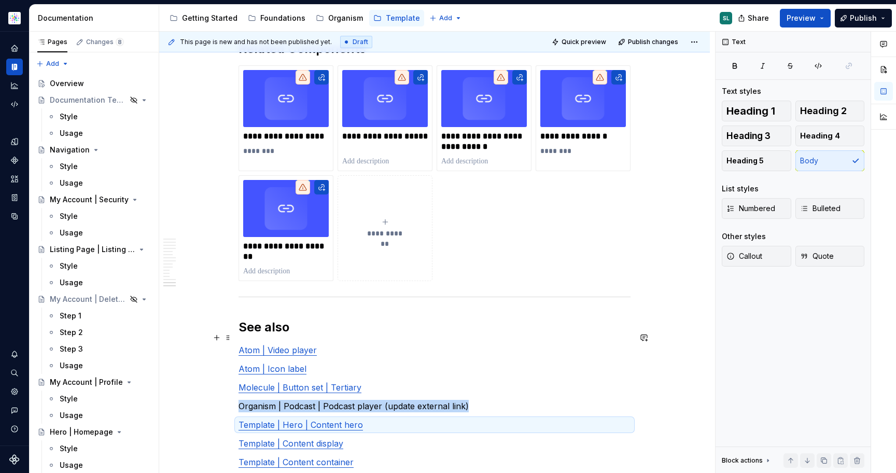
click at [287, 345] on link "Atom | Video player" at bounding box center [277, 350] width 78 height 10
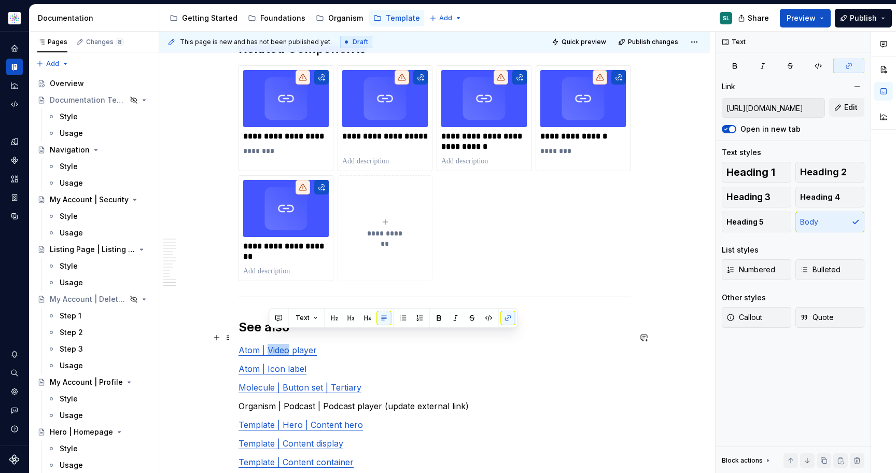
click at [287, 345] on link "Atom | Video player" at bounding box center [277, 350] width 78 height 10
click at [278, 118] on div "**********" at bounding box center [286, 113] width 86 height 86
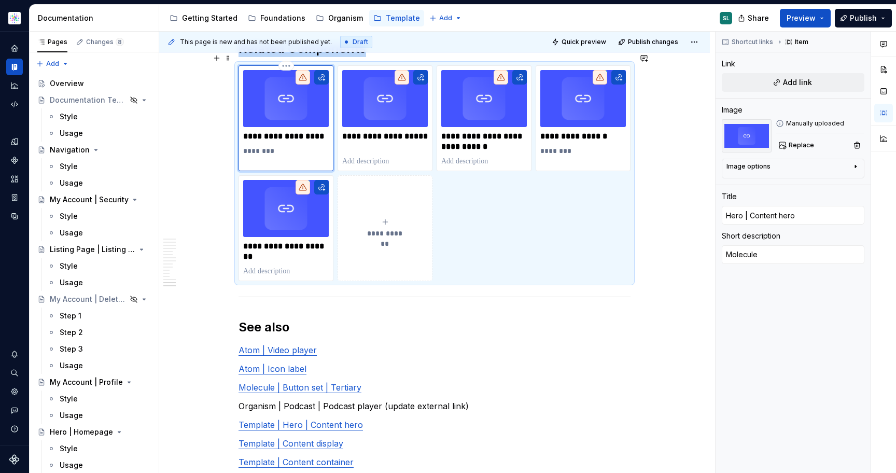
click at [273, 131] on p "**********" at bounding box center [286, 136] width 86 height 10
type textarea "*"
type input "Atom | Video player"
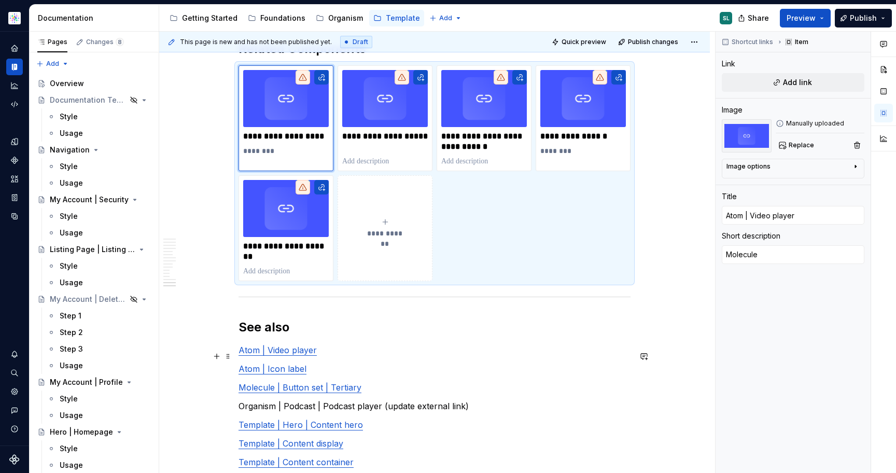
click at [299, 363] on link "Atom | Icon label" at bounding box center [272, 368] width 68 height 10
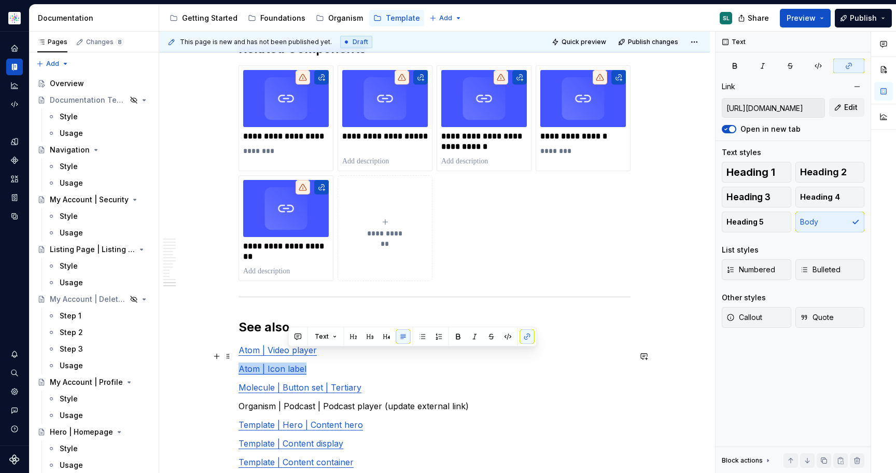
click at [299, 363] on link "Atom | Icon label" at bounding box center [272, 368] width 68 height 10
click at [376, 131] on p "**********" at bounding box center [385, 141] width 86 height 21
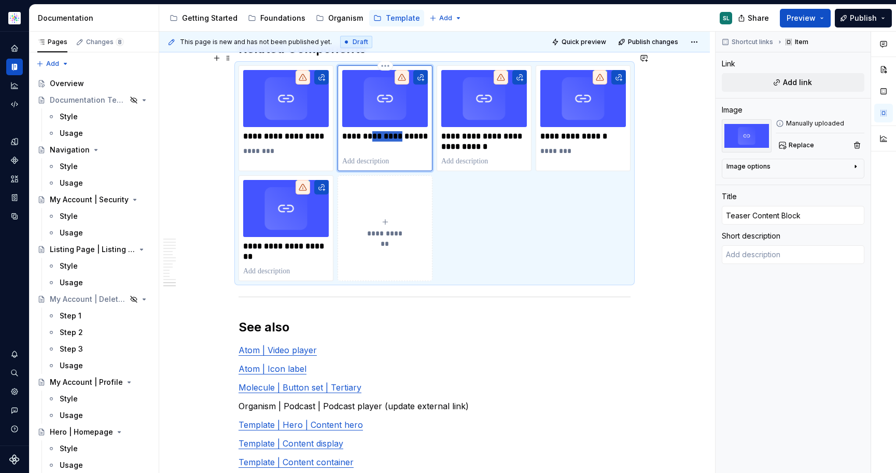
click at [376, 131] on p "**********" at bounding box center [385, 141] width 86 height 21
type textarea "*"
type input "Atom | Icon label"
click at [276, 382] on link "Molecule | Button set | Tertiary" at bounding box center [299, 387] width 123 height 10
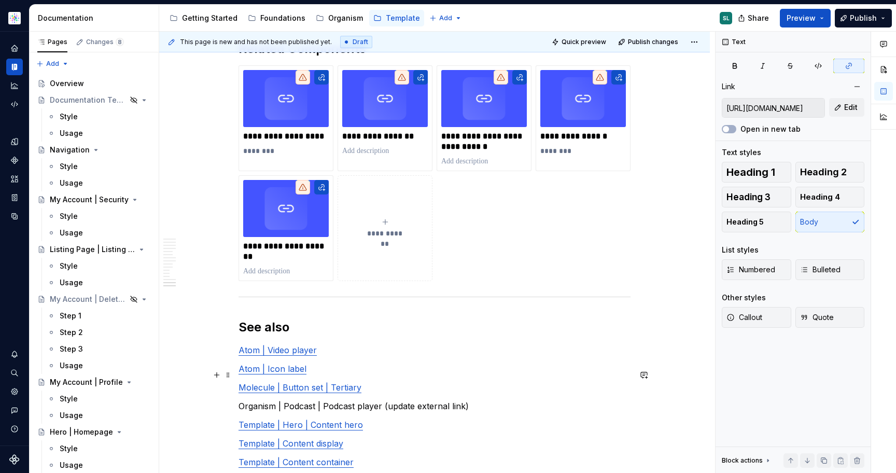
click at [276, 382] on link "Molecule | Button set | Tertiary" at bounding box center [299, 387] width 123 height 10
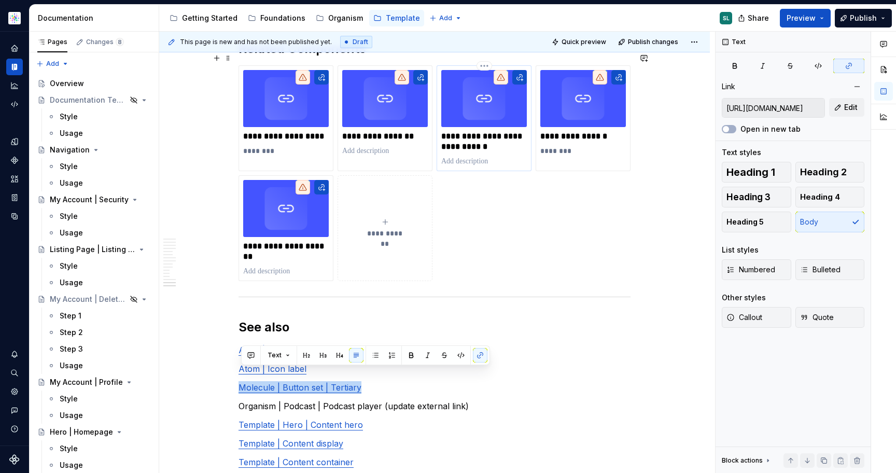
click at [477, 131] on p "**********" at bounding box center [484, 141] width 86 height 21
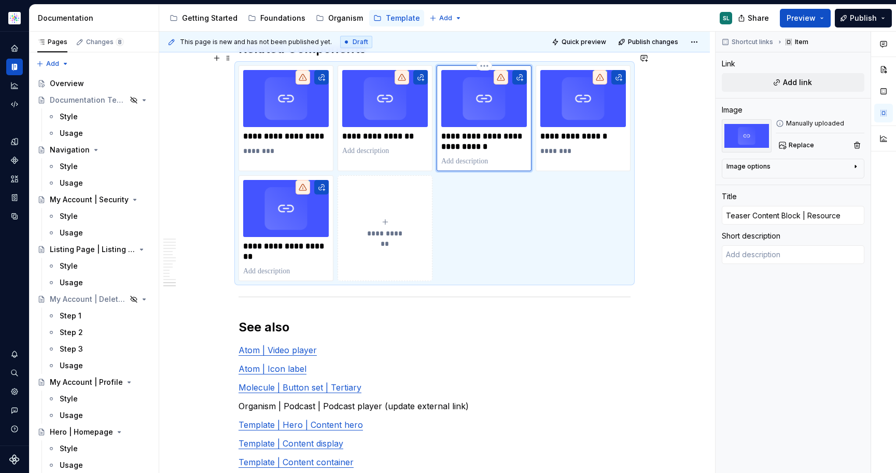
click at [477, 131] on p "**********" at bounding box center [484, 141] width 86 height 21
type textarea "*"
type input "Molecule | Button set | Tertiary"
click at [275, 400] on p "Organism | Podcast | Podcast player (update external link)" at bounding box center [434, 406] width 392 height 12
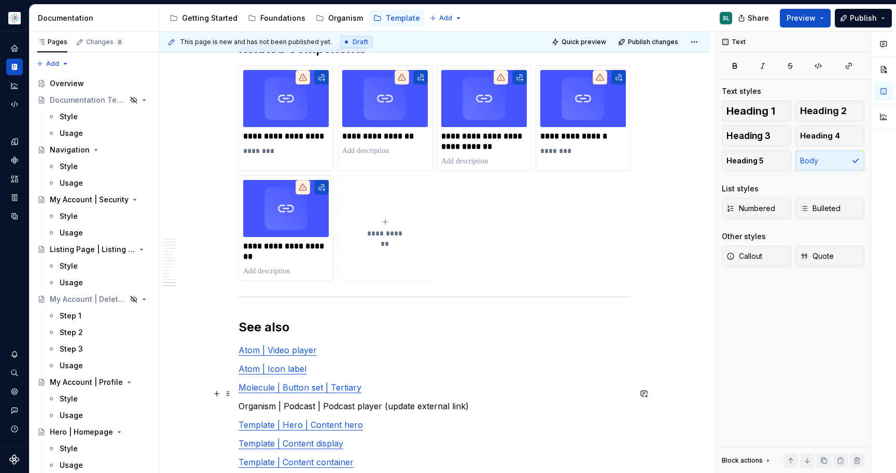
click at [275, 400] on p "Organism | Podcast | Podcast player (update external link)" at bounding box center [434, 406] width 392 height 12
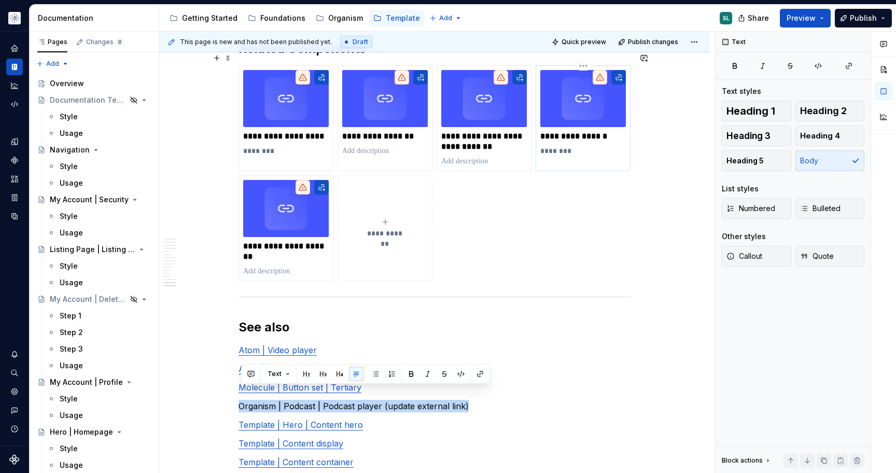
click at [594, 131] on p "**********" at bounding box center [583, 136] width 86 height 10
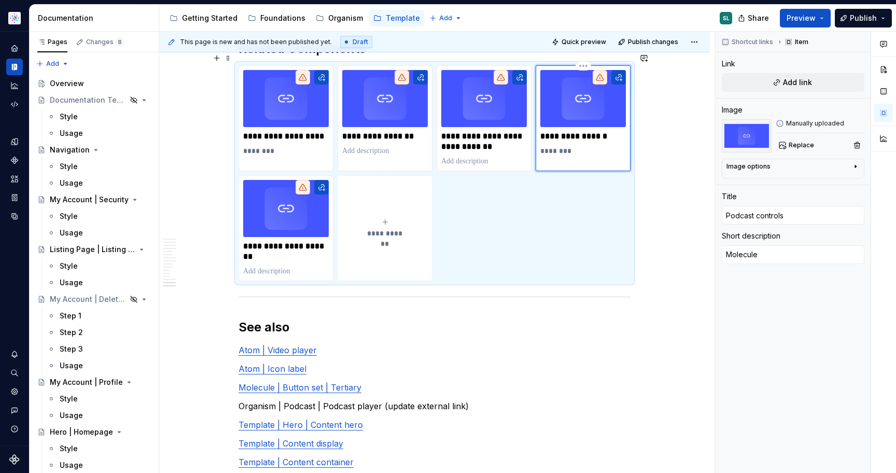
click at [594, 131] on p "**********" at bounding box center [583, 136] width 86 height 10
type textarea "*"
type input "Organism | Podcast | Podcast player (update external link)"
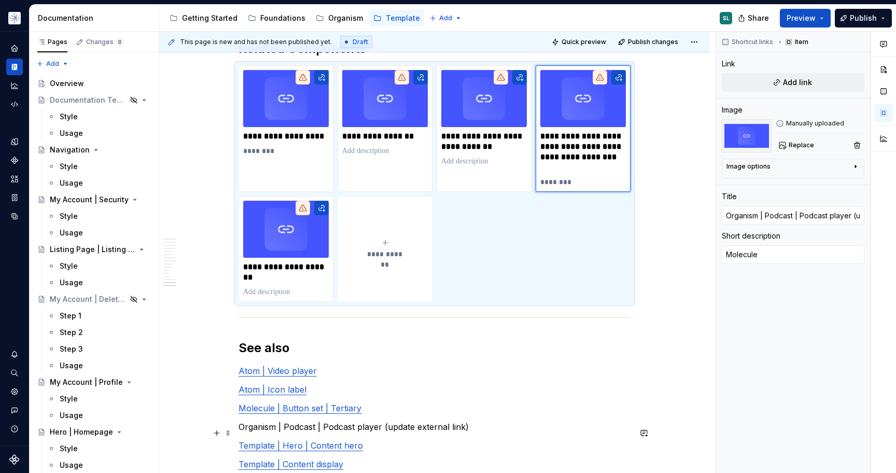
click at [299, 440] on link "Template | Hero | Content hero" at bounding box center [300, 445] width 124 height 10
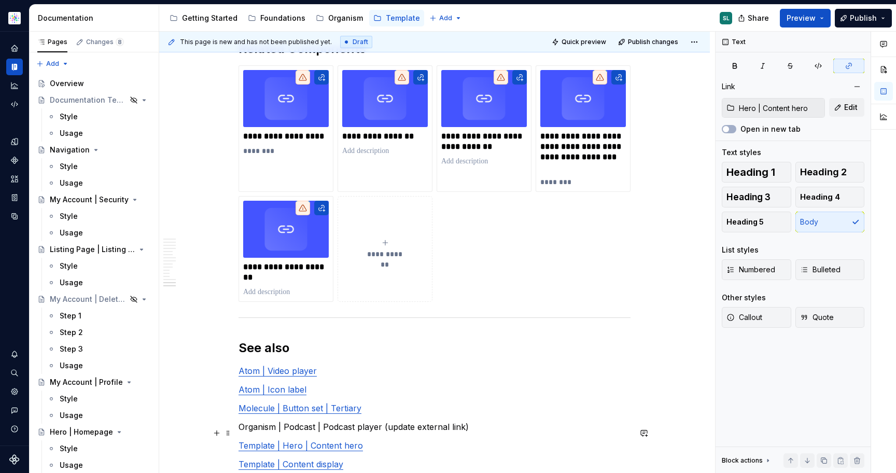
click at [299, 440] on link "Template | Hero | Content hero" at bounding box center [300, 445] width 124 height 10
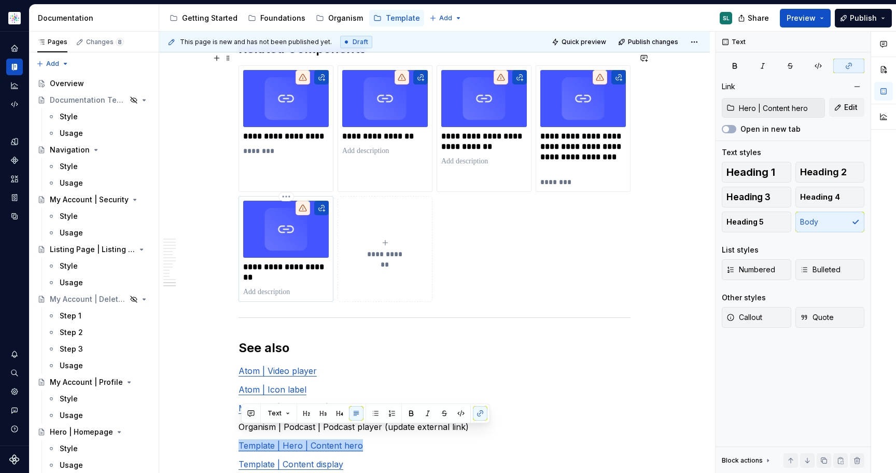
click at [271, 262] on p "**********" at bounding box center [286, 272] width 86 height 21
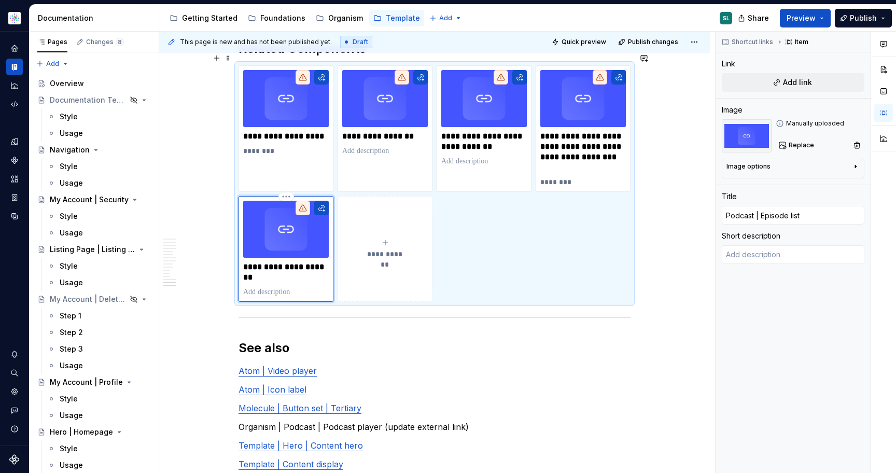
click at [271, 262] on p "**********" at bounding box center [286, 272] width 86 height 21
type textarea "*"
type input "Template | Hero | Content hero"
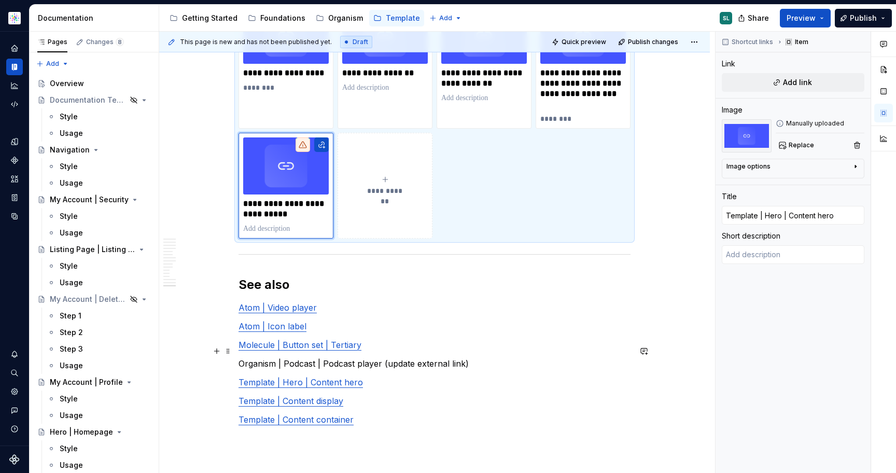
scroll to position [3509, 0]
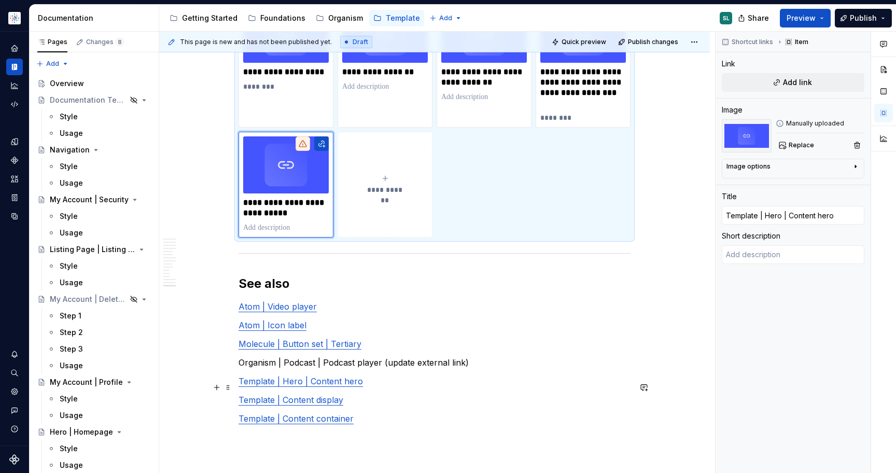
click at [268, 395] on link "Template | Content display" at bounding box center [290, 400] width 105 height 10
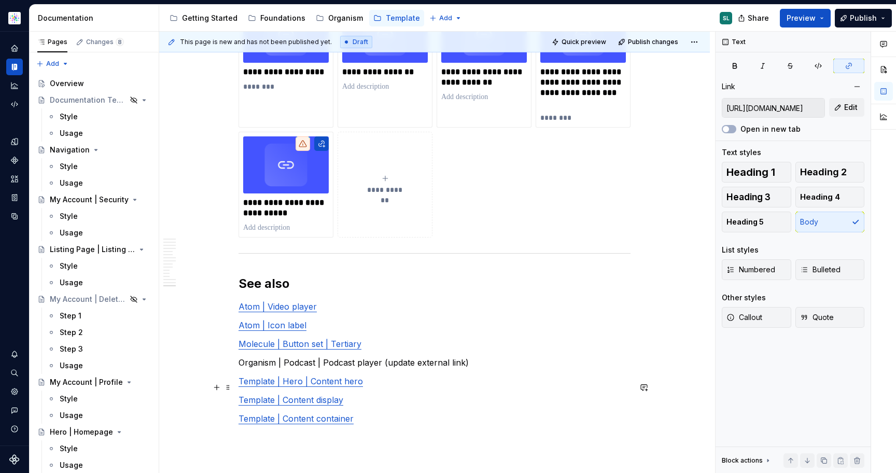
click at [268, 395] on link "Template | Content display" at bounding box center [290, 400] width 105 height 10
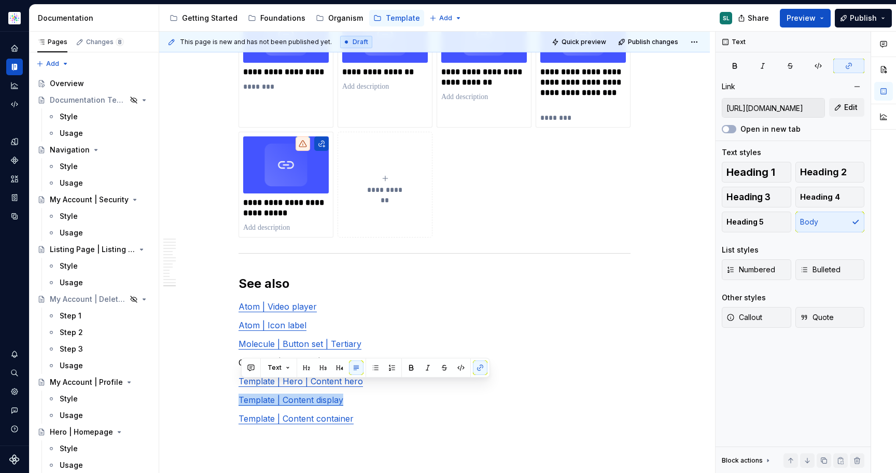
click at [378, 174] on div "**********" at bounding box center [385, 184] width 86 height 21
type textarea "*"
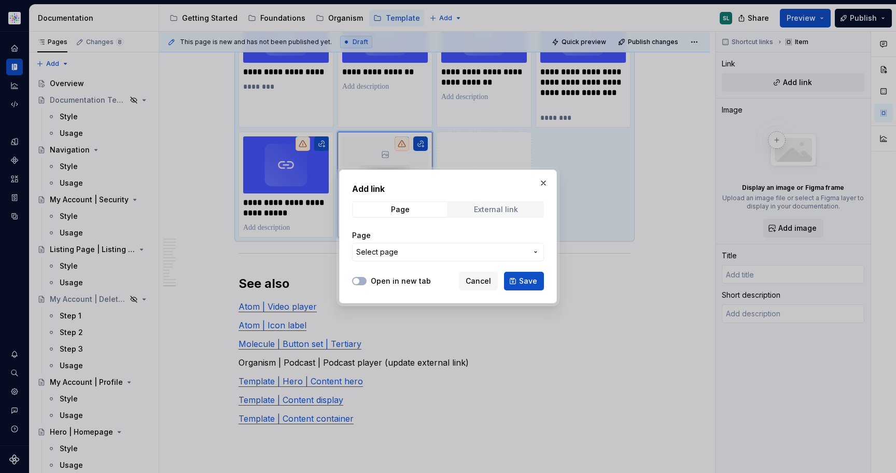
click at [487, 202] on span "External link" at bounding box center [496, 209] width 94 height 15
click at [529, 281] on span "Save" at bounding box center [528, 281] width 18 height 10
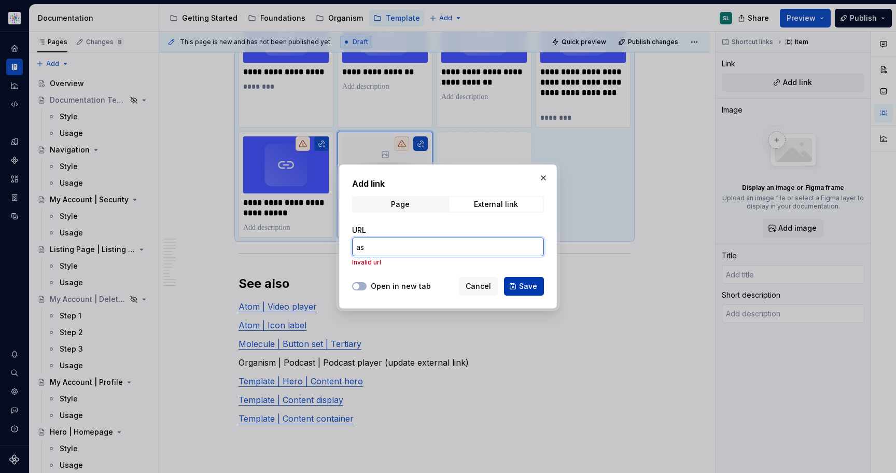
type input "as"
click at [521, 282] on span "Save" at bounding box center [528, 286] width 18 height 10
click at [540, 178] on button "button" at bounding box center [543, 178] width 15 height 15
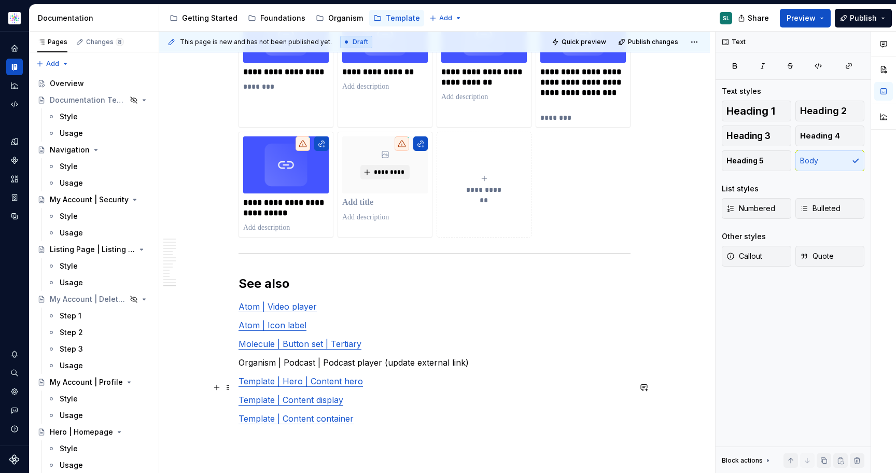
click at [312, 395] on link "Template | Content display" at bounding box center [290, 400] width 105 height 10
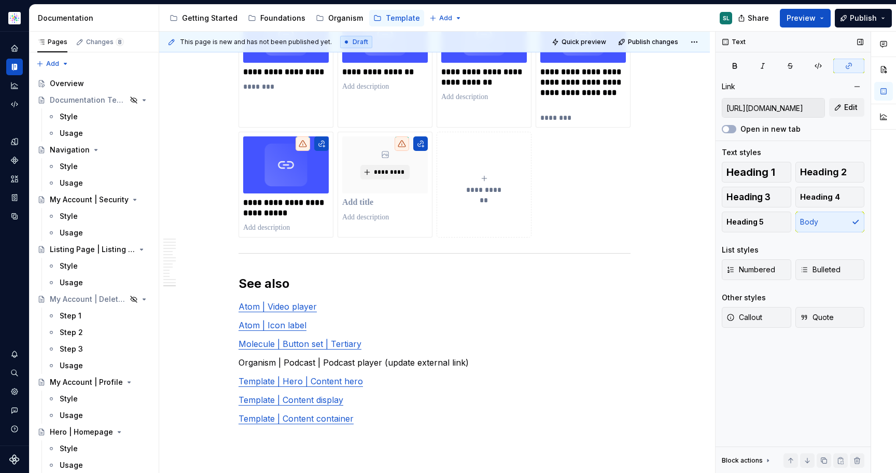
click at [790, 106] on input "https://astellas.preview.supernova-docs.io/latest/templates/content-display/sty…" at bounding box center [773, 108] width 102 height 19
click at [488, 174] on icon "submit" at bounding box center [484, 178] width 8 height 8
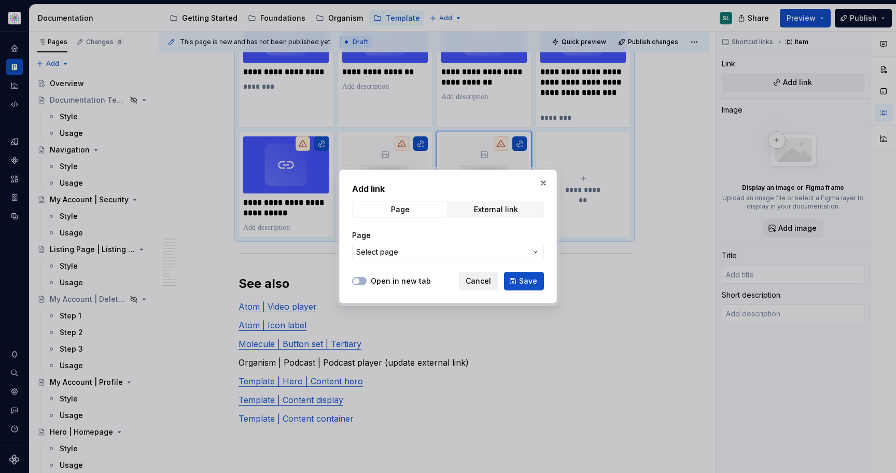
click at [487, 283] on span "Cancel" at bounding box center [478, 281] width 25 height 10
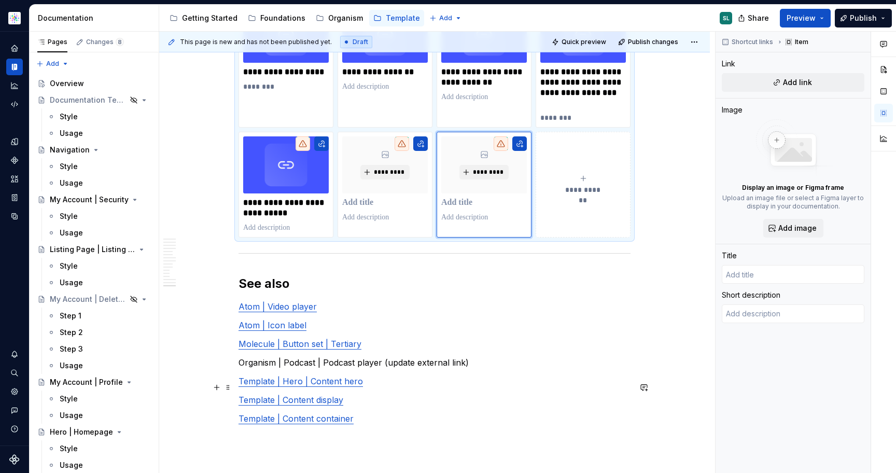
click at [294, 395] on link "Template | Content display" at bounding box center [290, 400] width 105 height 10
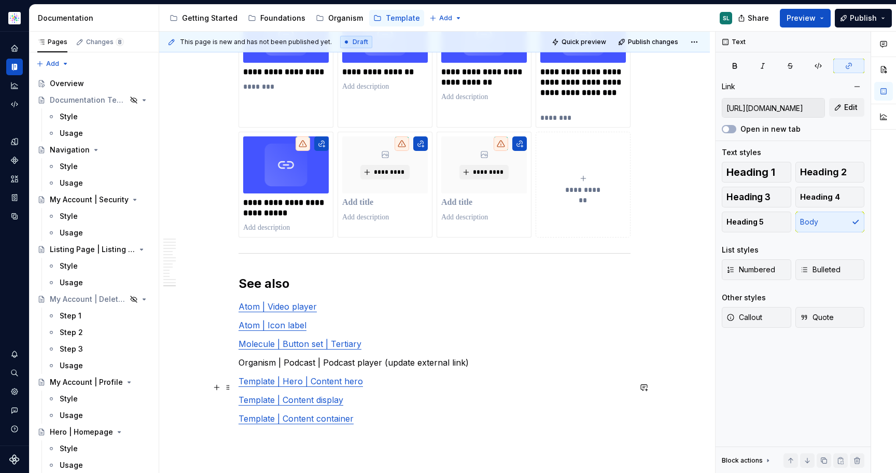
click at [294, 395] on link "Template | Content display" at bounding box center [290, 400] width 105 height 10
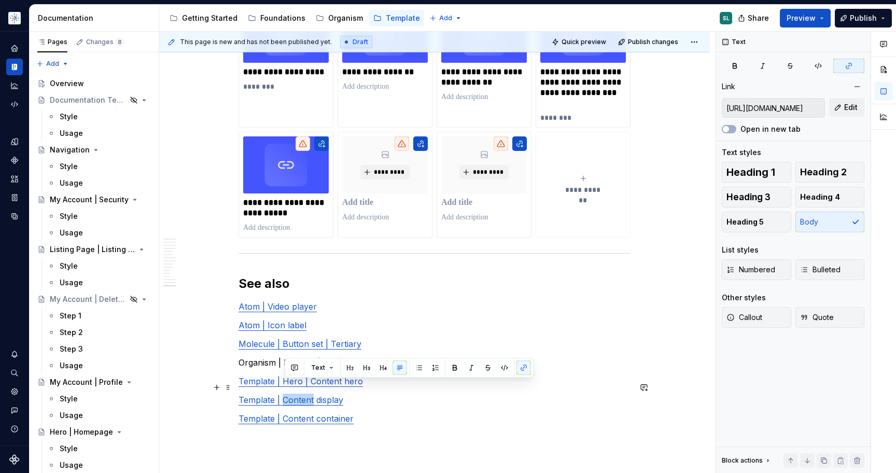
click at [294, 395] on link "Template | Content display" at bounding box center [290, 400] width 105 height 10
click at [369, 198] on p at bounding box center [385, 203] width 86 height 10
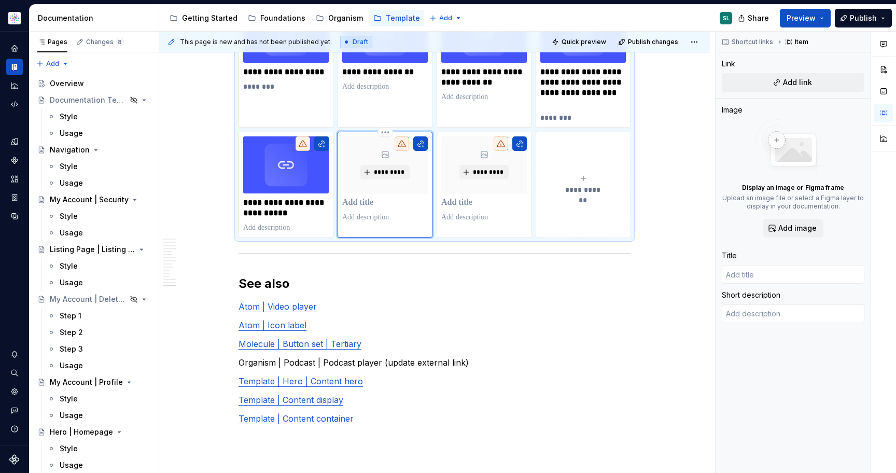
type textarea "*"
type input "Template | Content display"
click at [314, 413] on link "Template | Content container" at bounding box center [295, 418] width 115 height 10
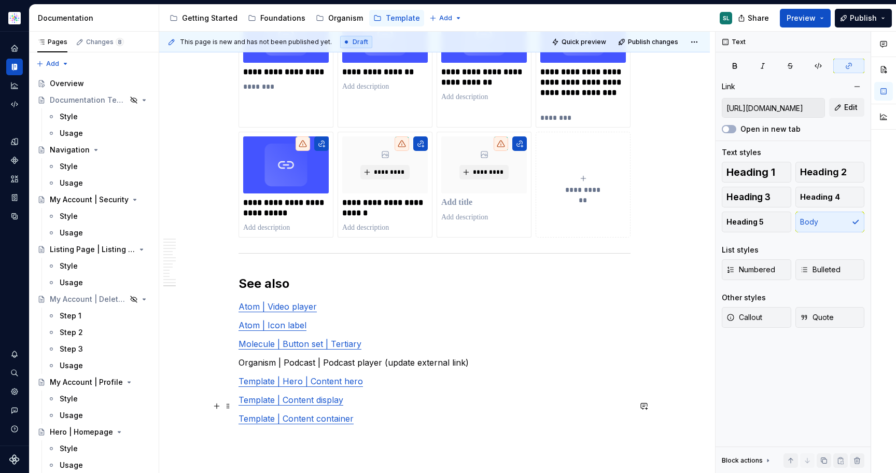
click at [314, 413] on link "Template | Content container" at bounding box center [295, 418] width 115 height 10
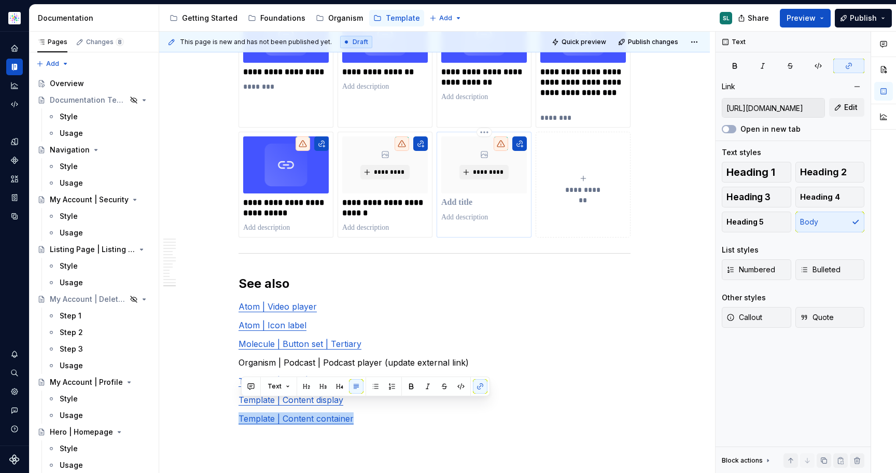
click at [457, 198] on p at bounding box center [484, 203] width 86 height 10
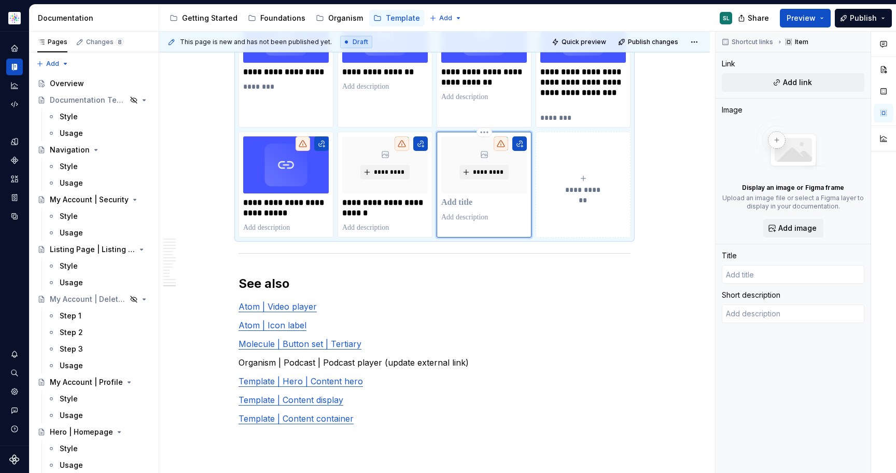
type textarea "*"
type input "Template | Content container"
drag, startPoint x: 480, startPoint y: 190, endPoint x: 446, endPoint y: 188, distance: 33.7
click at [444, 198] on p "**********" at bounding box center [484, 208] width 86 height 21
click at [466, 222] on p at bounding box center [484, 227] width 86 height 10
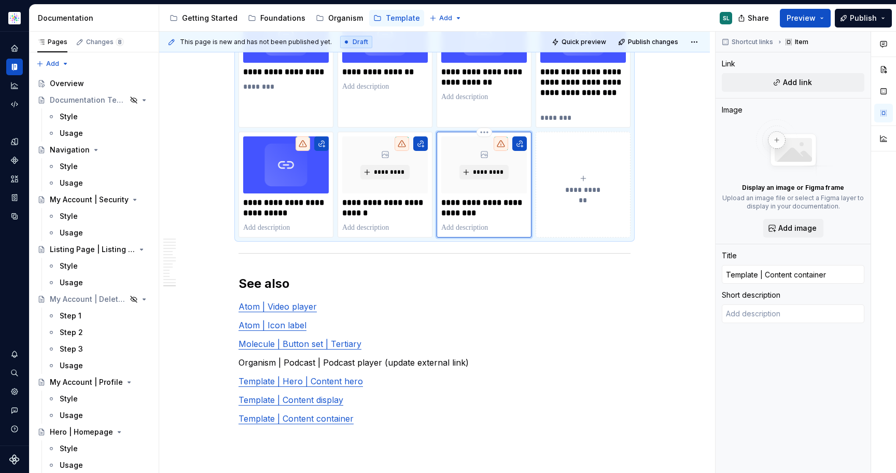
type textarea "*"
type textarea "Template"
drag, startPoint x: 381, startPoint y: 189, endPoint x: 341, endPoint y: 190, distance: 39.4
click at [341, 190] on div "**********" at bounding box center [385, 185] width 95 height 106
type textarea "*"
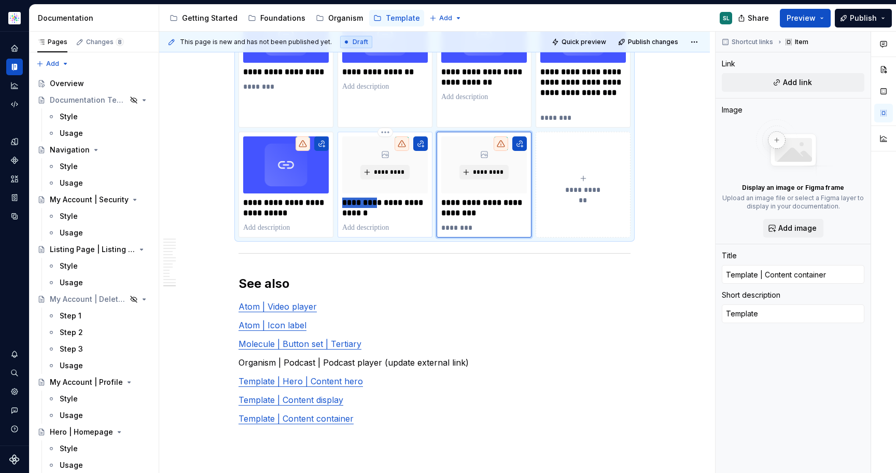
type input "Template | Content display"
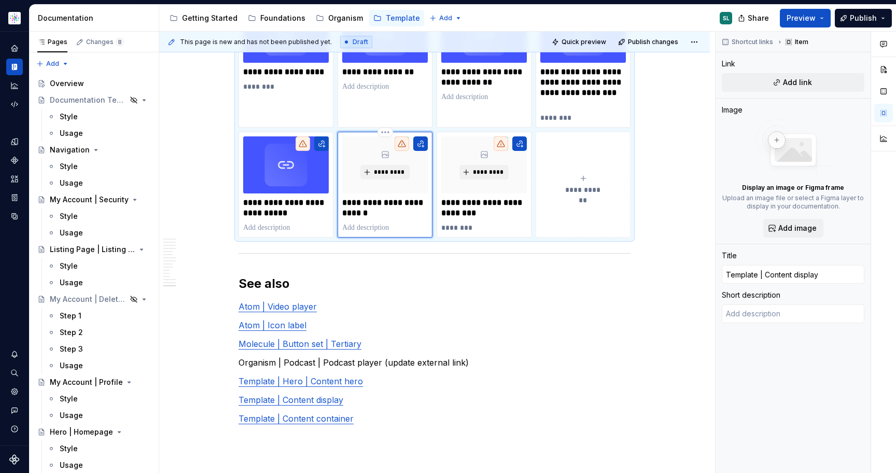
click at [364, 222] on p at bounding box center [385, 227] width 86 height 10
type textarea "*"
type textarea "Template"
drag, startPoint x: 281, startPoint y: 190, endPoint x: 248, endPoint y: 191, distance: 33.2
click at [248, 198] on p "**********" at bounding box center [286, 208] width 86 height 21
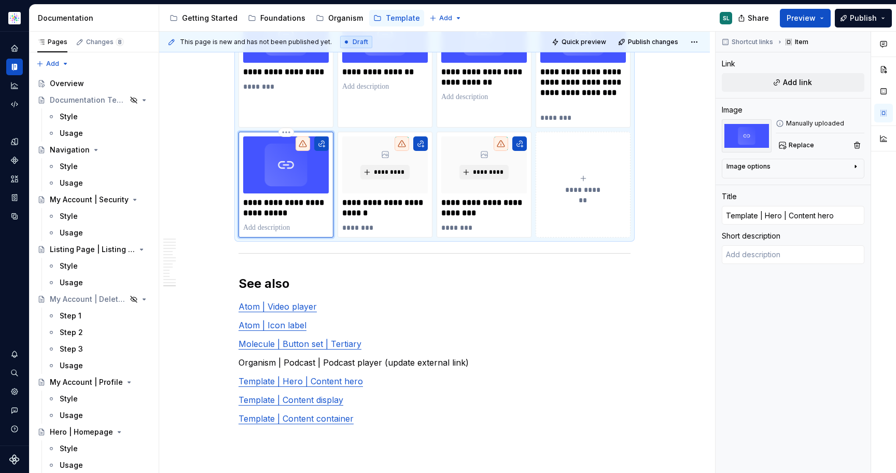
click at [266, 222] on p at bounding box center [286, 227] width 86 height 10
type textarea "*"
type textarea "Template"
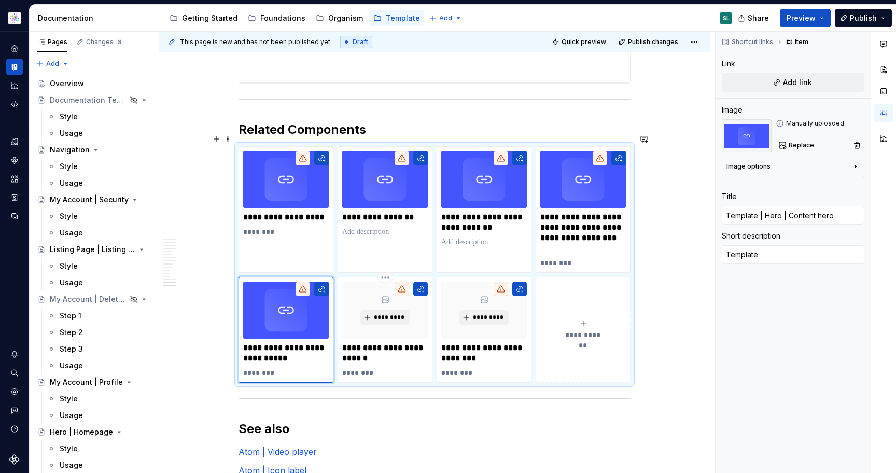
scroll to position [3362, 0]
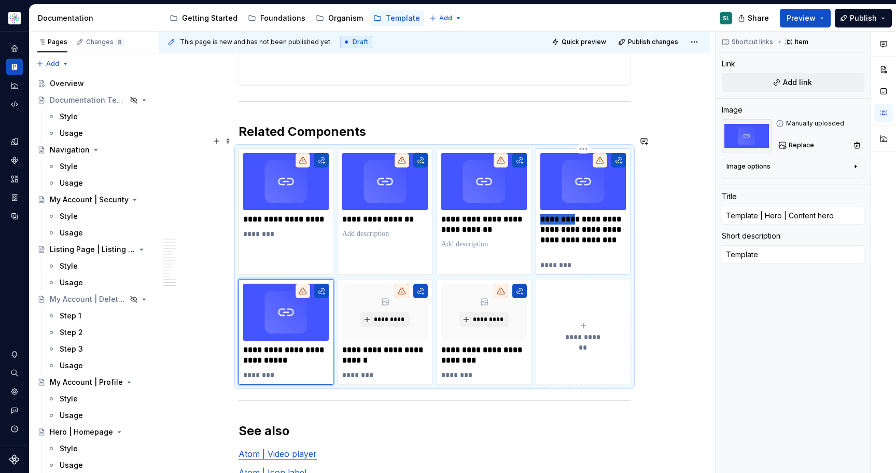
drag, startPoint x: 581, startPoint y: 205, endPoint x: 544, endPoint y: 205, distance: 36.8
click at [544, 214] on p "**********" at bounding box center [583, 234] width 86 height 41
type textarea "*"
type input "Organism | Podcast | Podcast player (update external link)"
type textarea "Molecule"
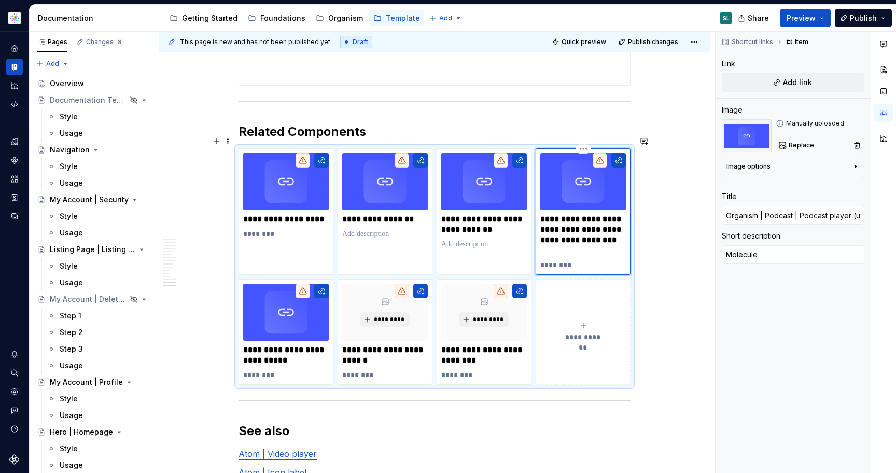
click at [557, 260] on p "********" at bounding box center [583, 265] width 86 height 10
type textarea "*"
type textarea "MolOrganismecule"
type textarea "*"
type textarea "Organism"
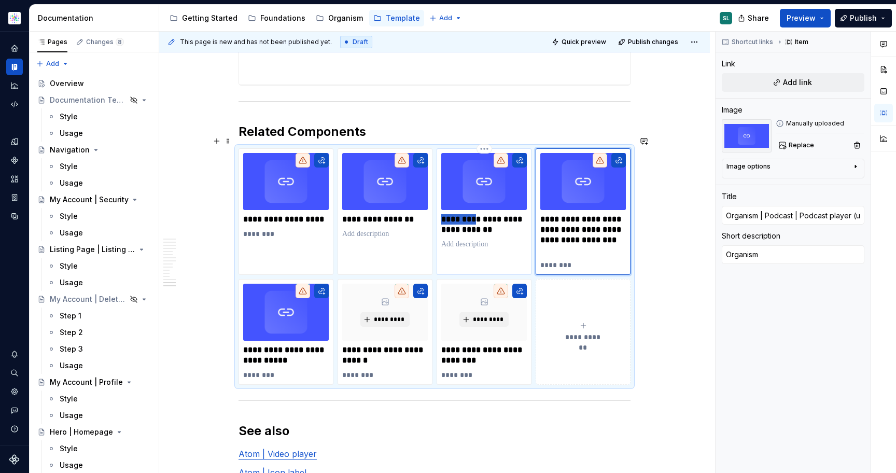
drag, startPoint x: 481, startPoint y: 205, endPoint x: 444, endPoint y: 203, distance: 37.4
click at [444, 214] on p "**********" at bounding box center [484, 224] width 86 height 21
type textarea "*"
type input "Molecule | Button set | Tertiary"
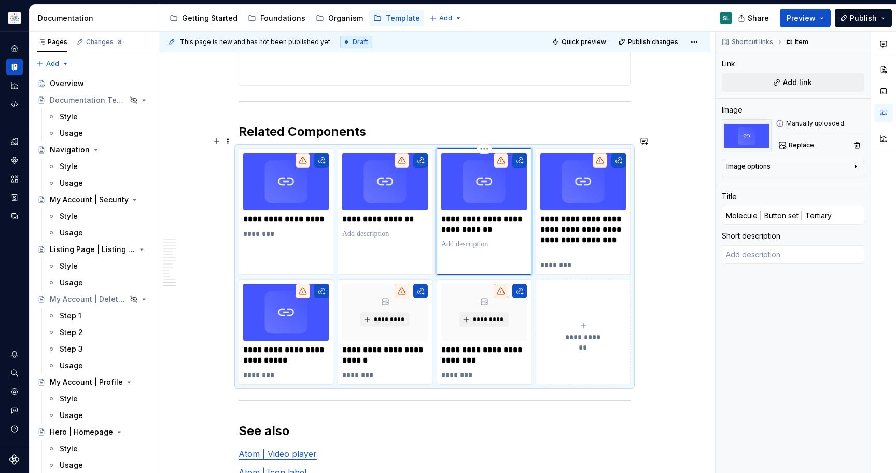
click at [465, 239] on p at bounding box center [484, 244] width 86 height 10
type textarea "*"
type textarea "Molecule"
click at [374, 229] on p at bounding box center [385, 234] width 86 height 10
type textarea "*"
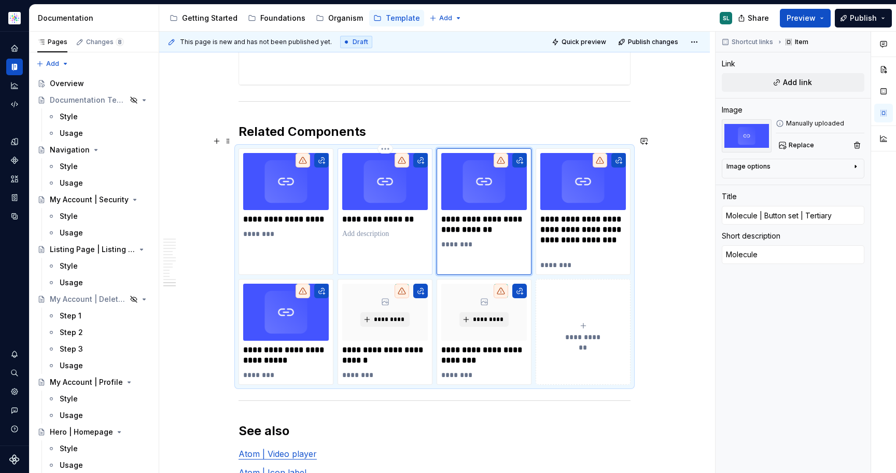
type input "Atom | Icon label"
type textarea "*"
type textarea "Molecule"
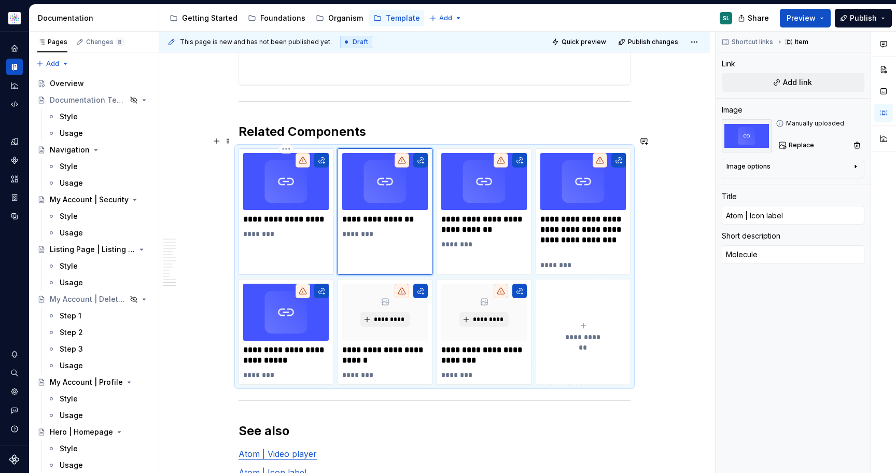
type textarea "*"
type input "Atom | Video player"
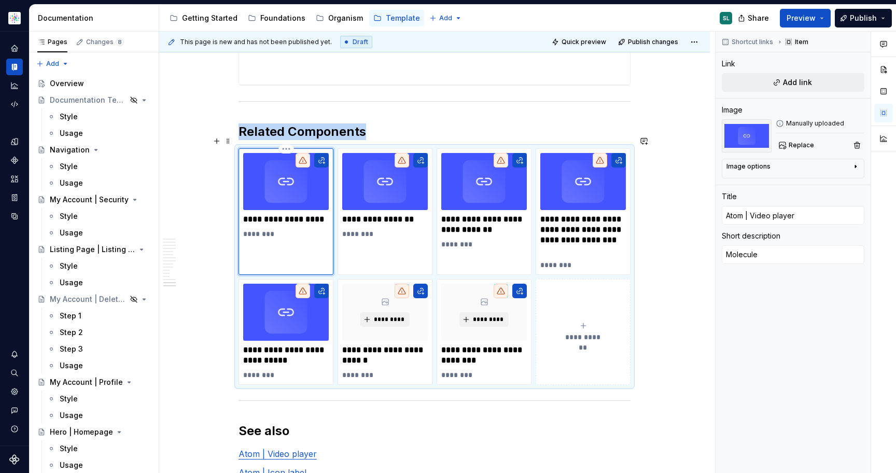
click at [265, 212] on div "**********" at bounding box center [286, 196] width 86 height 86
drag, startPoint x: 266, startPoint y: 207, endPoint x: 242, endPoint y: 205, distance: 24.5
click at [242, 205] on div "**********" at bounding box center [285, 211] width 95 height 126
click at [266, 229] on p "********" at bounding box center [286, 234] width 86 height 10
type textarea "*"
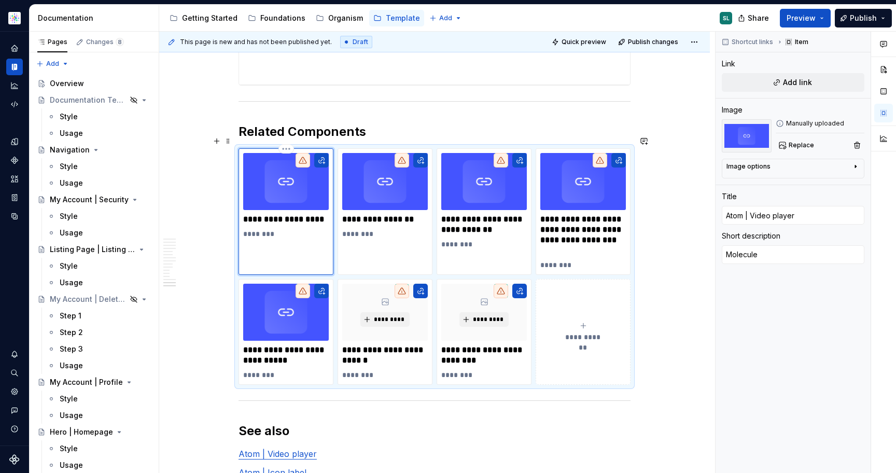
type textarea "MolecAtomule"
type textarea "*"
type textarea "Atom"
click at [368, 229] on p "********" at bounding box center [385, 234] width 86 height 10
type textarea "*"
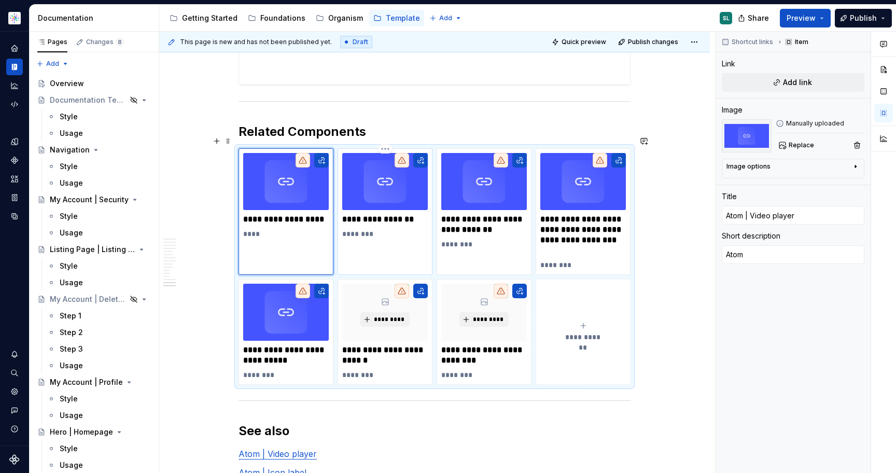
type input "Atom | Icon label"
type textarea "Molecule"
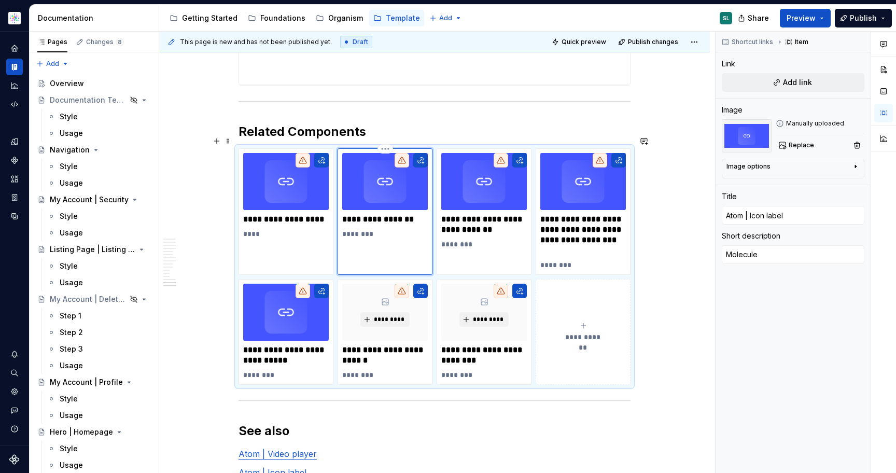
type textarea "*"
type textarea "Atom"
click at [276, 214] on p "**********" at bounding box center [286, 219] width 86 height 10
type textarea "*"
type input "Atom | Video player"
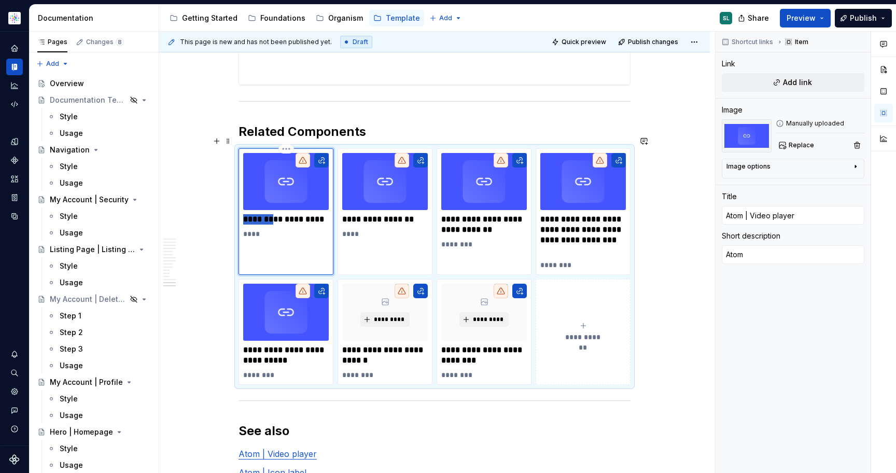
drag, startPoint x: 274, startPoint y: 205, endPoint x: 241, endPoint y: 205, distance: 32.7
click at [241, 205] on div "**********" at bounding box center [285, 211] width 95 height 126
type textarea "*"
type input "Video player"
drag, startPoint x: 372, startPoint y: 205, endPoint x: 346, endPoint y: 205, distance: 26.4
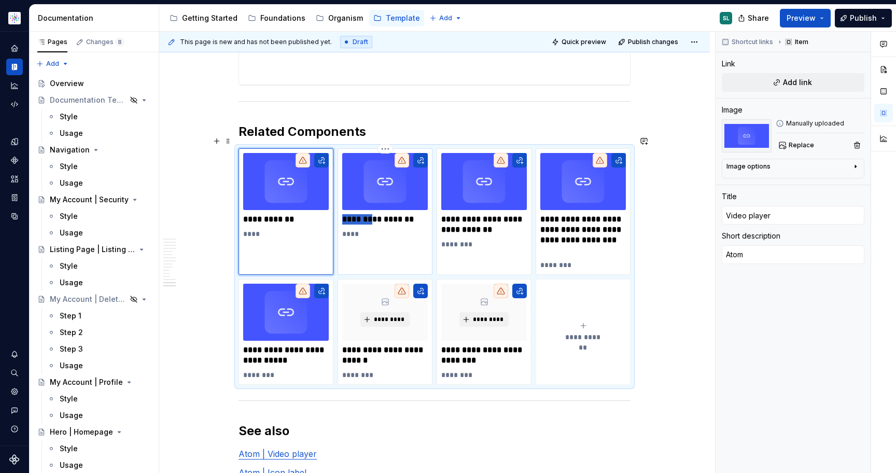
click at [346, 214] on p "**********" at bounding box center [385, 219] width 86 height 10
type textarea "*"
type input "Atom | Icon label"
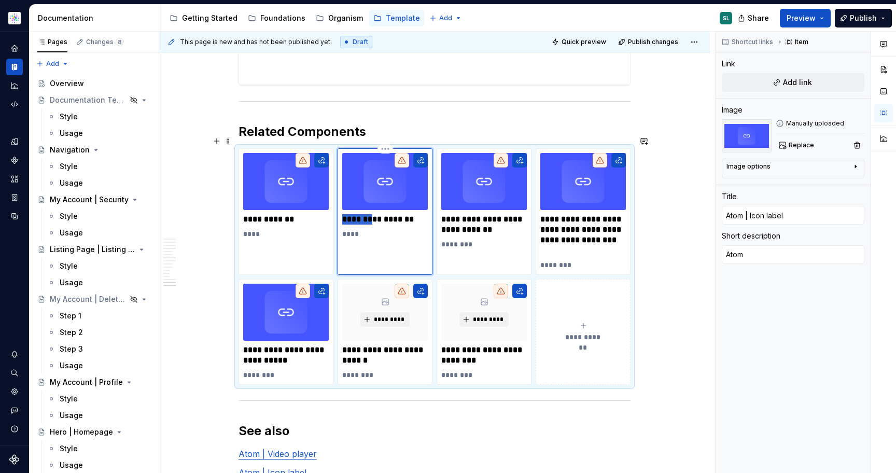
type textarea "*"
type input "Icon label"
drag, startPoint x: 489, startPoint y: 205, endPoint x: 435, endPoint y: 205, distance: 53.9
click at [435, 205] on div "**********" at bounding box center [434, 266] width 392 height 236
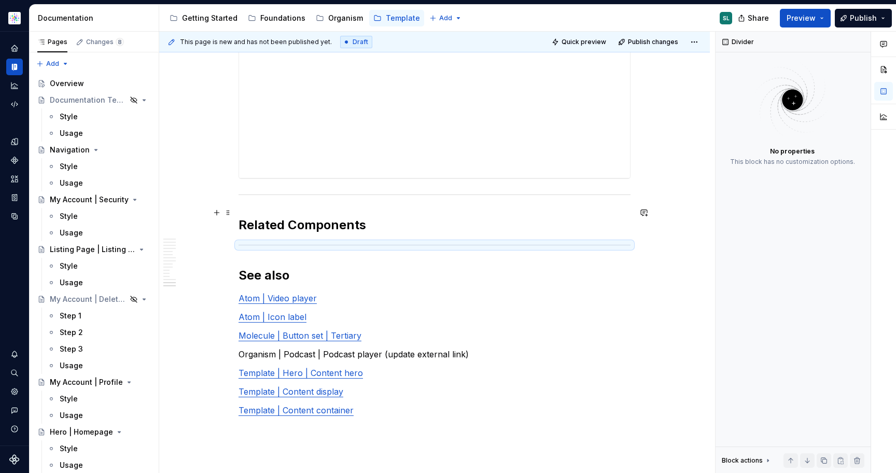
scroll to position [3280, 0]
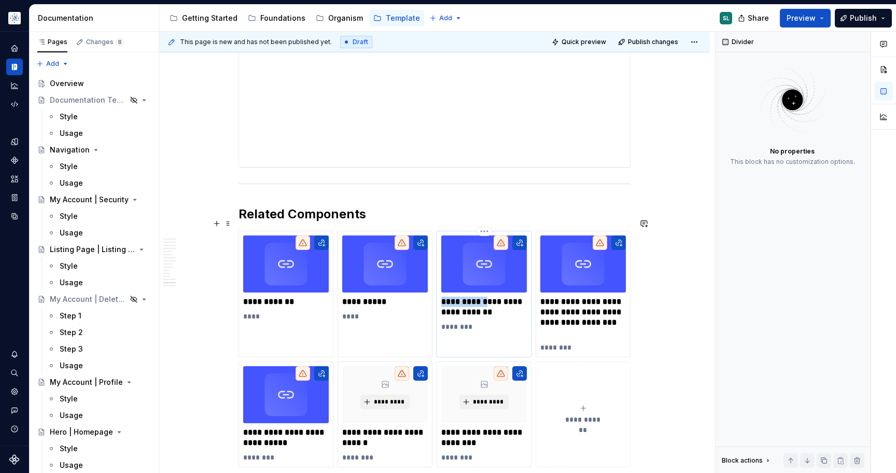
drag, startPoint x: 488, startPoint y: 286, endPoint x: 446, endPoint y: 286, distance: 42.0
click at [446, 297] on p "**********" at bounding box center [484, 307] width 86 height 21
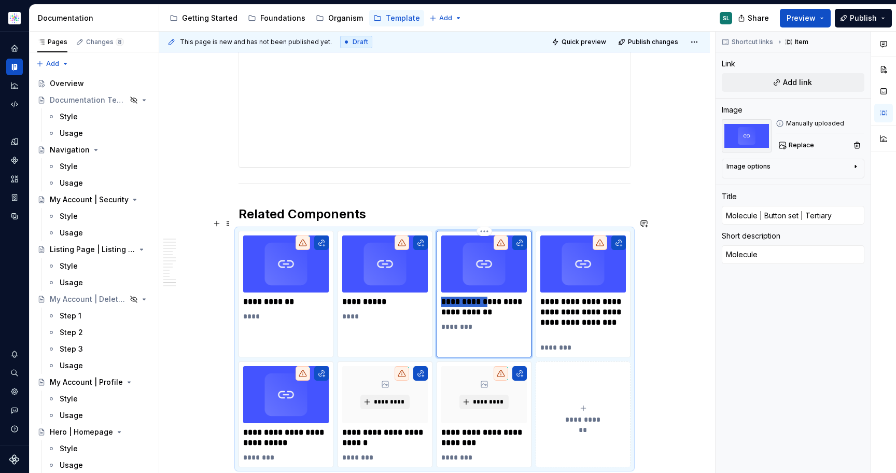
type textarea "*"
type input "Button set | Tertiary"
drag, startPoint x: 589, startPoint y: 288, endPoint x: 541, endPoint y: 288, distance: 48.2
click at [541, 288] on div "**********" at bounding box center [583, 294] width 95 height 126
type textarea "*"
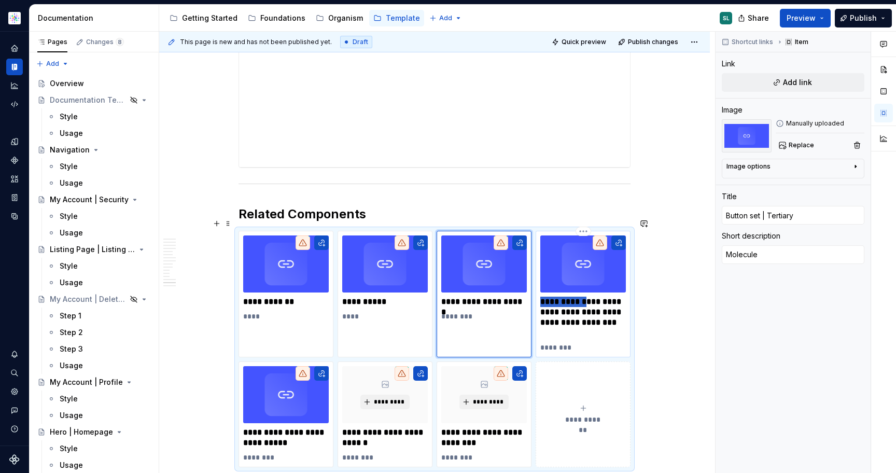
type input "Organism | Podcast | Podcast player (update external link)"
type textarea "Organism"
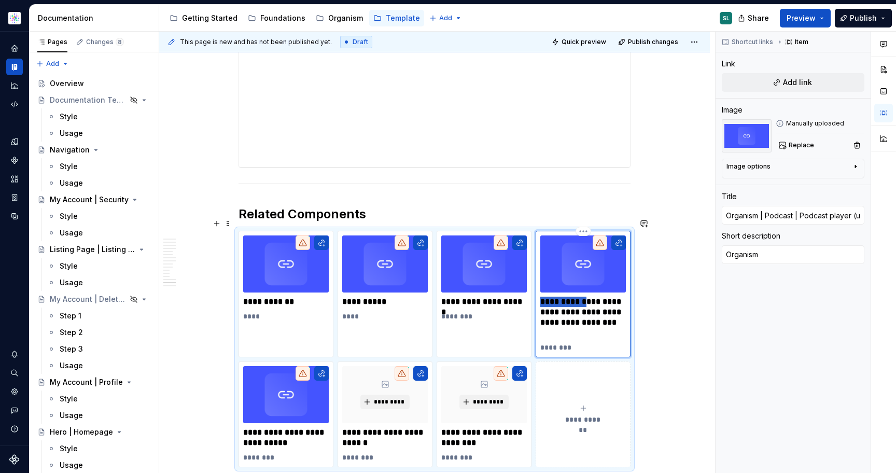
type textarea "*"
type input "Podcast | Podcast player (update external link)"
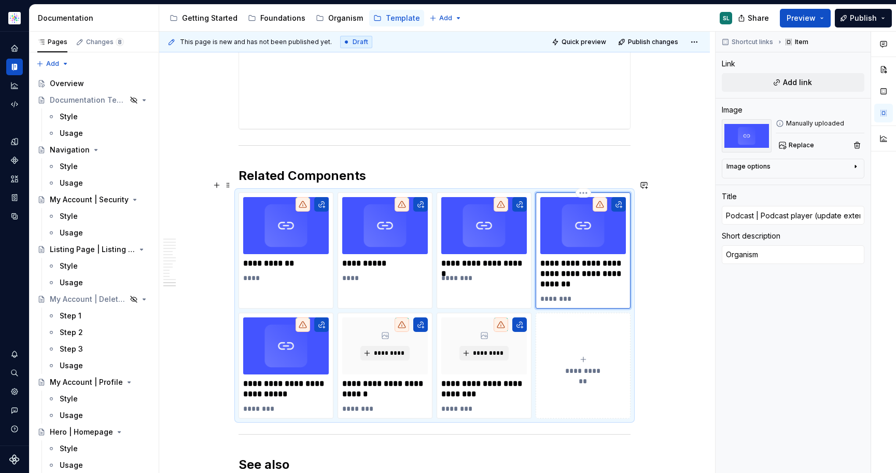
scroll to position [3320, 0]
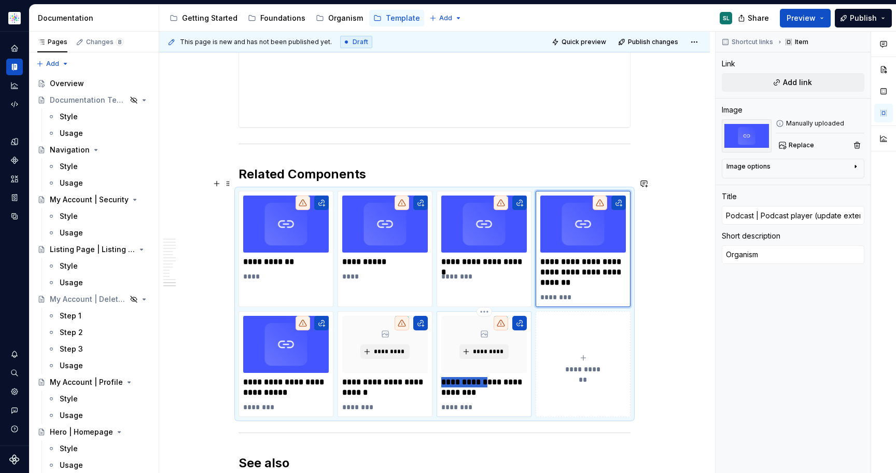
drag, startPoint x: 489, startPoint y: 369, endPoint x: 443, endPoint y: 366, distance: 45.8
click at [443, 367] on div "**********" at bounding box center [484, 364] width 95 height 106
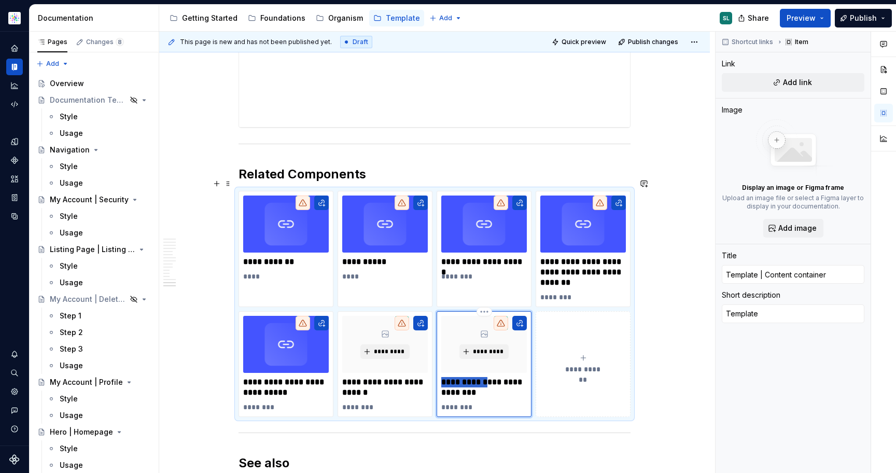
type textarea "*"
type input "Content container"
drag, startPoint x: 391, startPoint y: 370, endPoint x: 345, endPoint y: 368, distance: 46.2
click at [345, 377] on p "**********" at bounding box center [385, 387] width 86 height 21
type textarea "*"
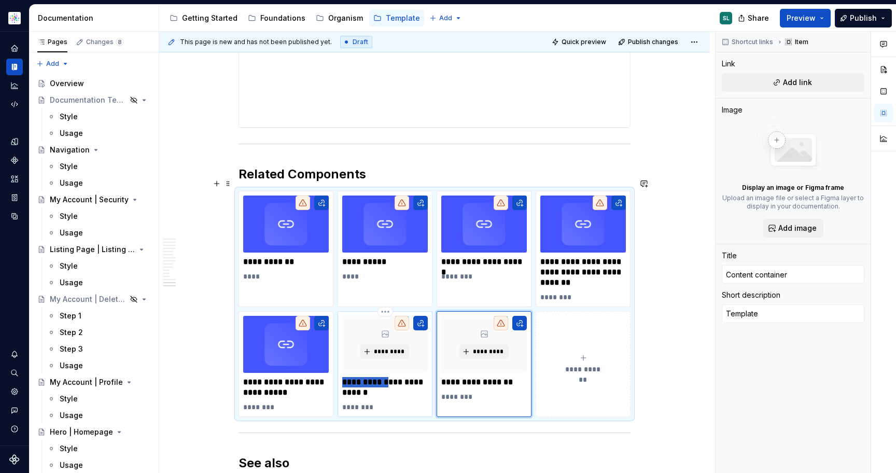
type input "Template | Content display"
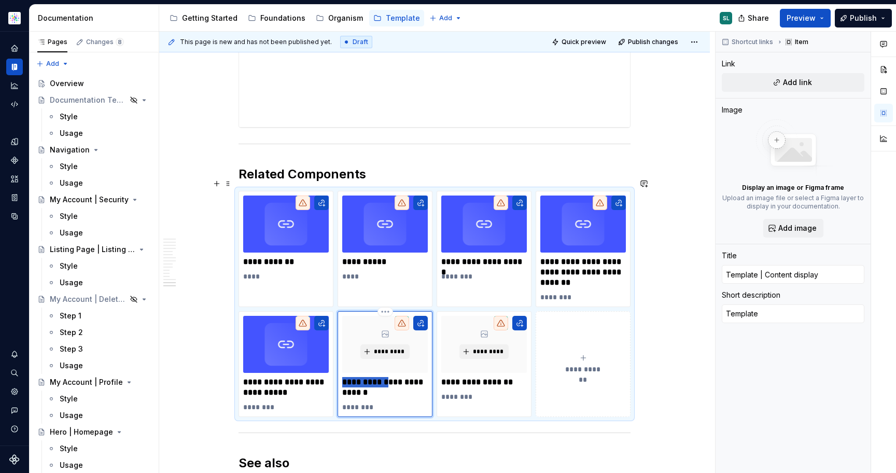
type textarea "*"
type input "Content display"
drag, startPoint x: 291, startPoint y: 368, endPoint x: 247, endPoint y: 369, distance: 44.6
click at [247, 377] on p "**********" at bounding box center [286, 387] width 86 height 21
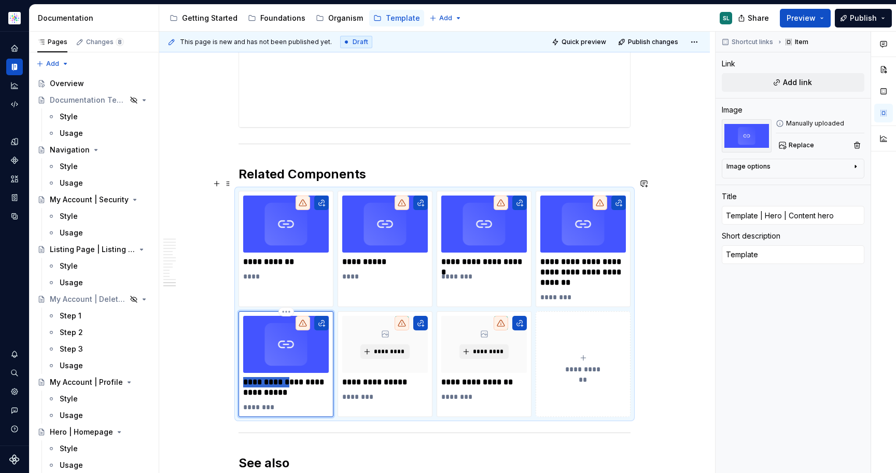
type textarea "*"
type input "Hero | Content hero"
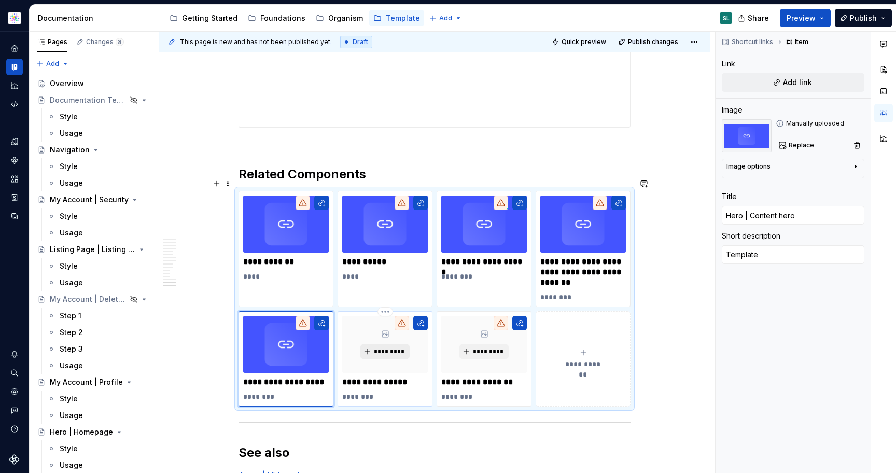
click at [395, 347] on span "*********" at bounding box center [389, 351] width 32 height 8
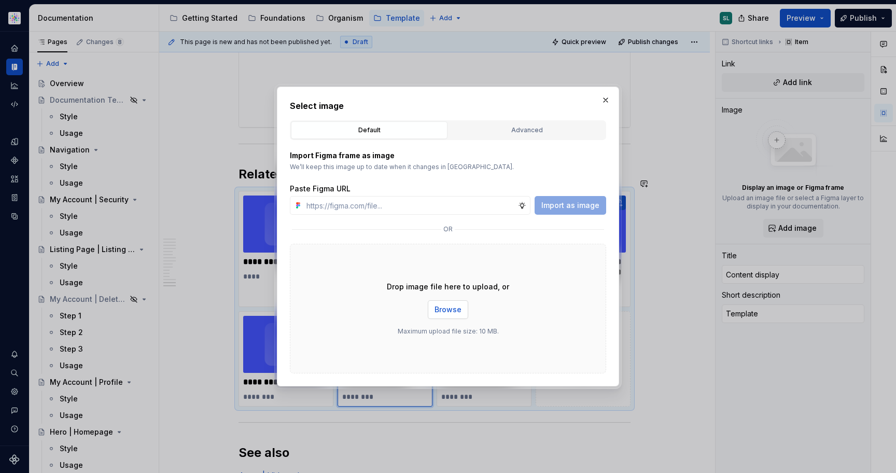
click at [458, 308] on span "Browse" at bounding box center [447, 309] width 27 height 10
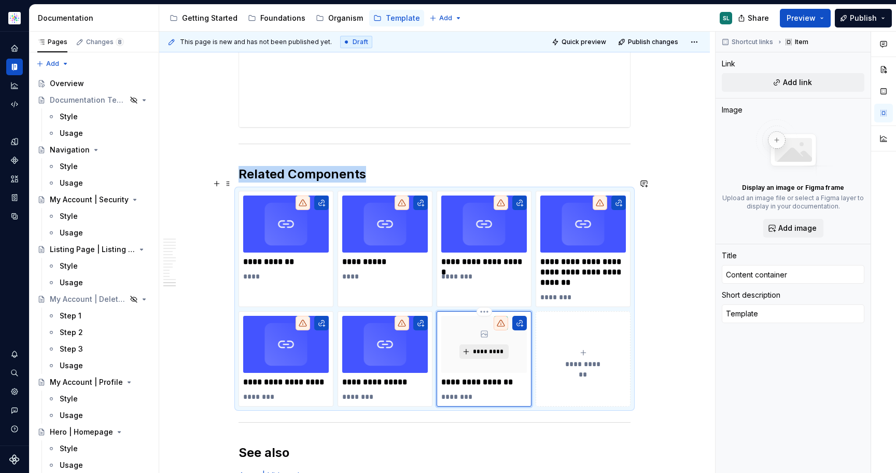
click at [485, 347] on span "*********" at bounding box center [488, 351] width 32 height 8
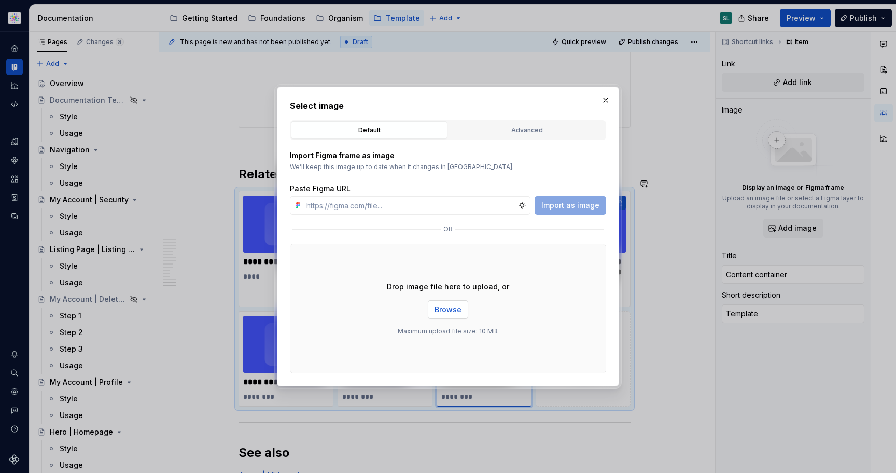
click at [453, 312] on span "Browse" at bounding box center [447, 309] width 27 height 10
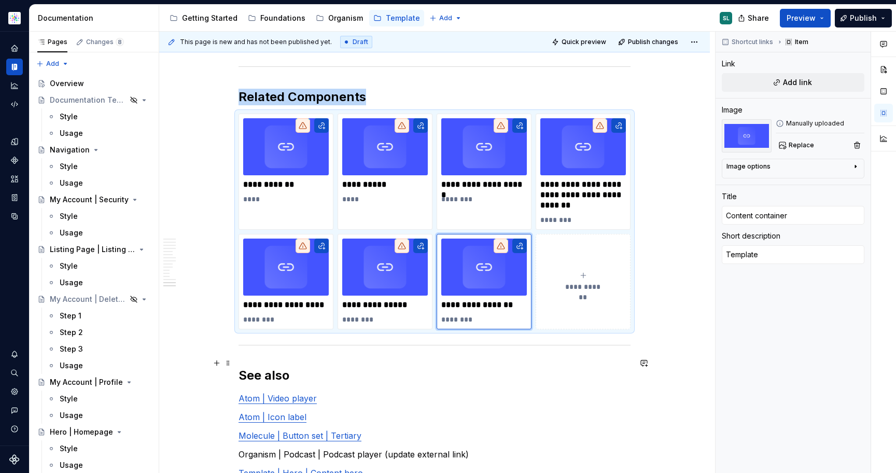
scroll to position [3400, 0]
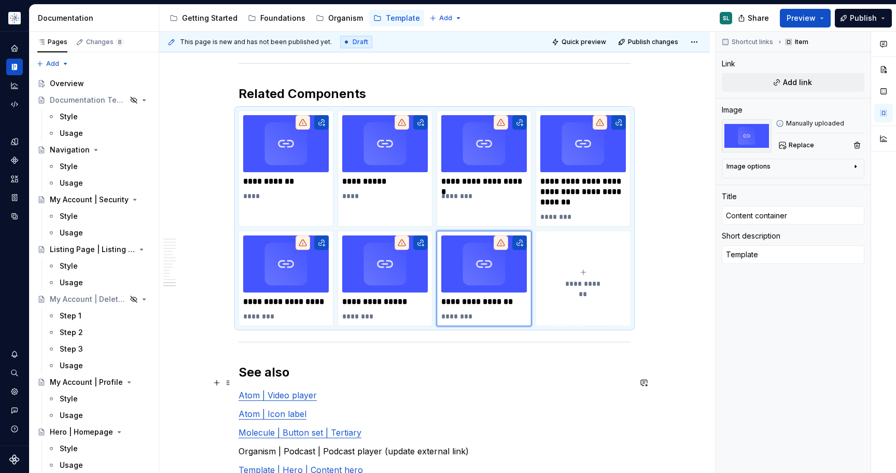
click at [284, 390] on link "Atom | Video player" at bounding box center [277, 395] width 78 height 10
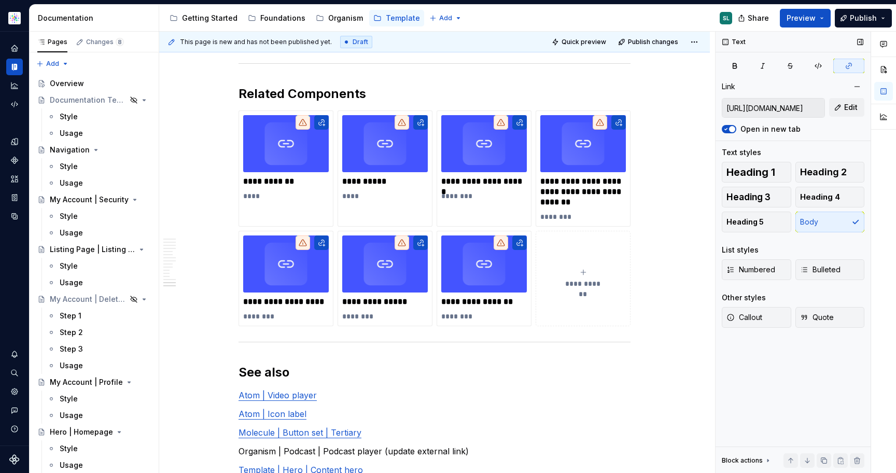
click at [783, 111] on input "https://astellas.preview.supernova-docs.io/latest/atoms/media-block-video-playe…" at bounding box center [773, 108] width 102 height 19
click at [315, 191] on p "****" at bounding box center [286, 196] width 86 height 10
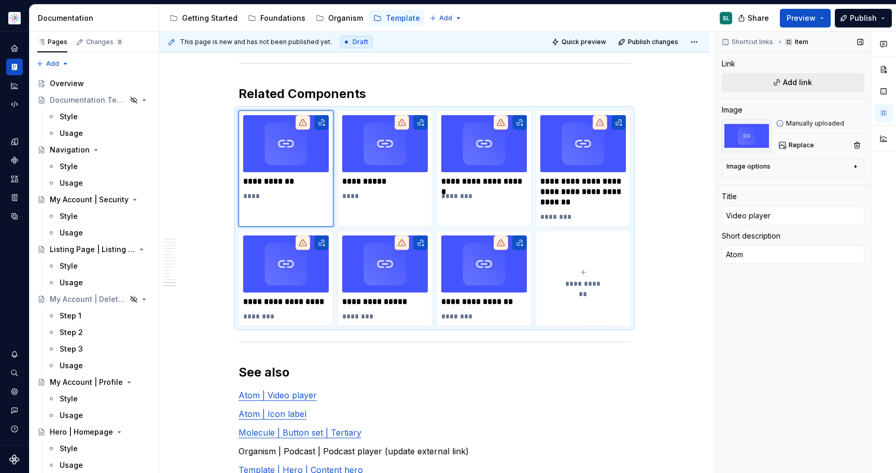
click at [791, 82] on span "Add link" at bounding box center [797, 82] width 29 height 10
type textarea "*"
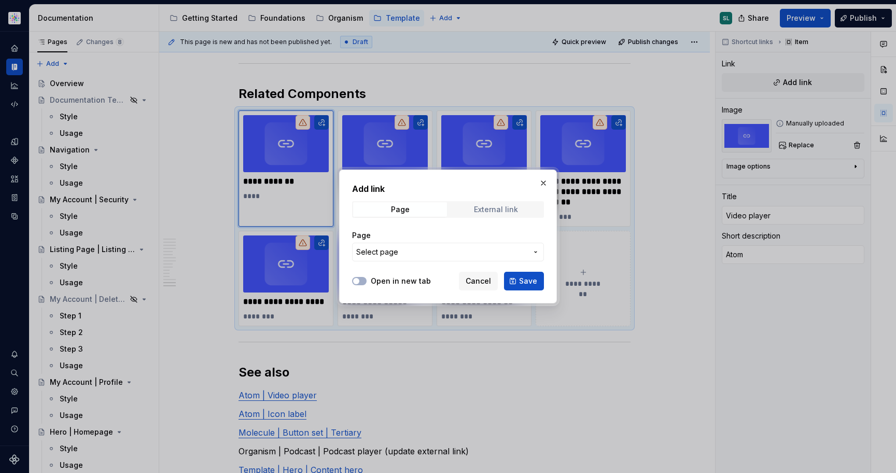
click at [501, 215] on span "External link" at bounding box center [496, 209] width 94 height 15
click at [479, 254] on input "URL" at bounding box center [448, 252] width 192 height 19
paste input "https://astellas.preview.supernova-docs.io/latest/atoms/media-block-video-playe…"
type input "https://astellas.preview.supernova-docs.io/latest/atoms/media-block-video-playe…"
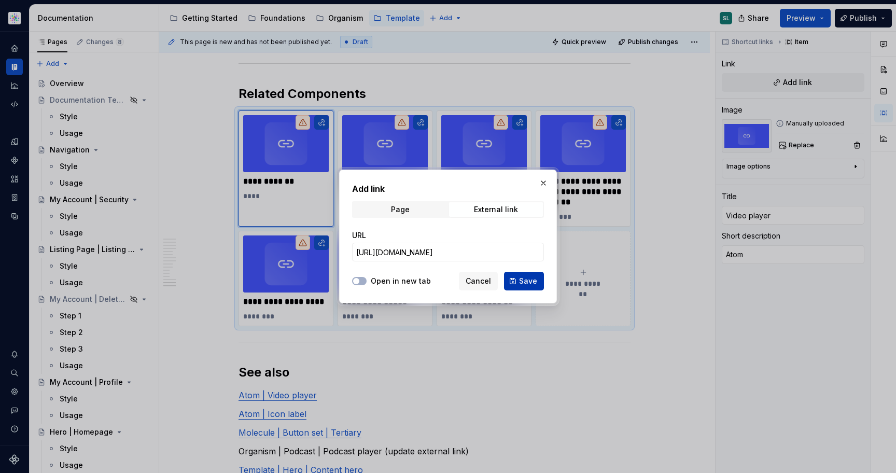
click at [524, 282] on span "Save" at bounding box center [528, 281] width 18 height 10
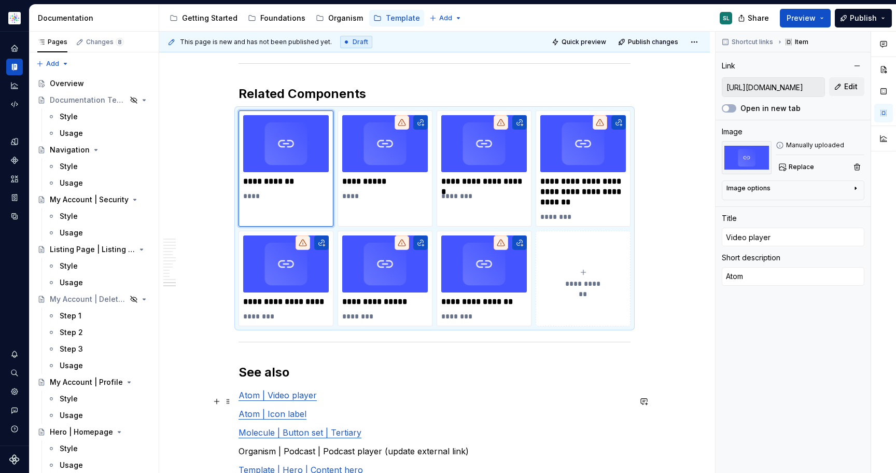
click at [287, 409] on link "Atom | Icon label" at bounding box center [272, 414] width 68 height 10
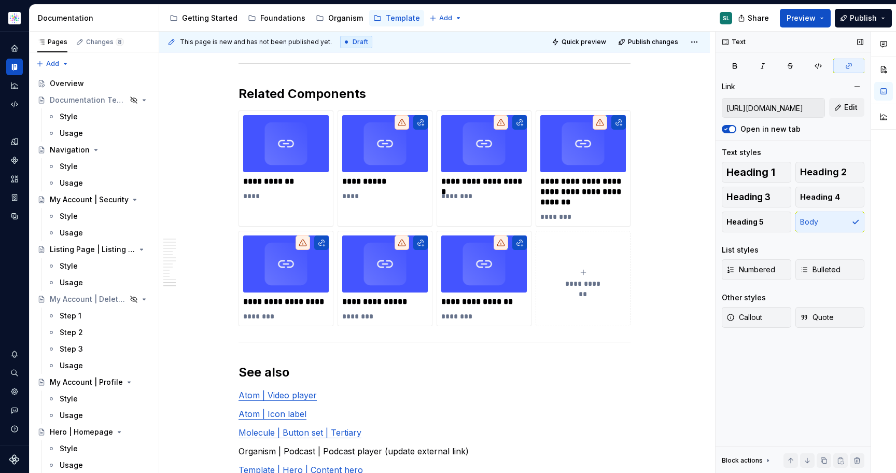
click at [771, 108] on input "https://astellas.preview.supernova-docs.io/latest/atoms/icon-label/style-7oS4KC…" at bounding box center [773, 108] width 102 height 19
click at [411, 154] on img at bounding box center [385, 143] width 86 height 57
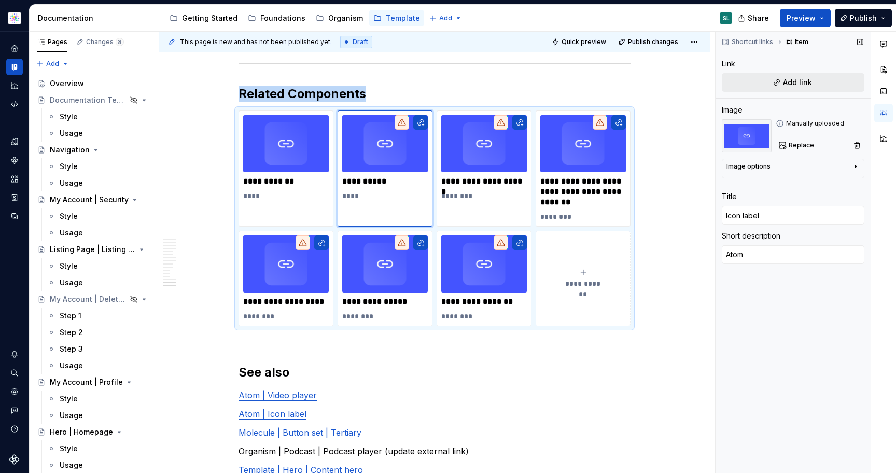
click at [805, 85] on span "Add link" at bounding box center [797, 82] width 29 height 10
type textarea "*"
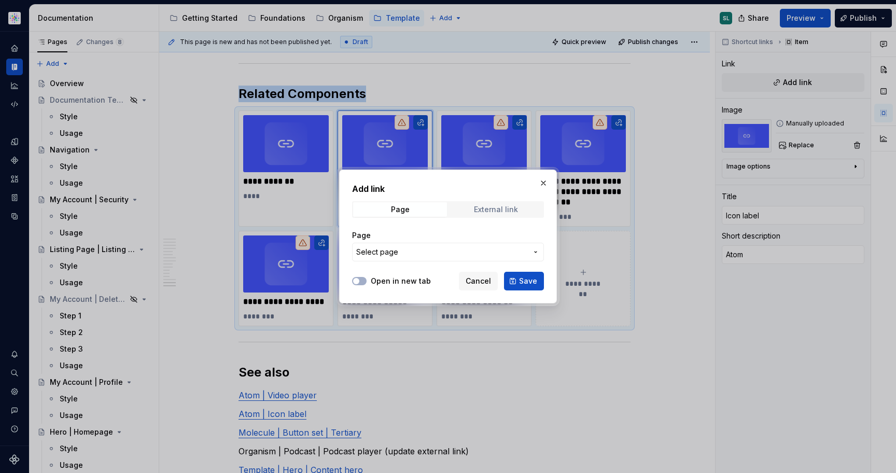
click at [513, 202] on span "External link" at bounding box center [496, 209] width 94 height 15
click at [411, 258] on input "URL" at bounding box center [448, 252] width 192 height 19
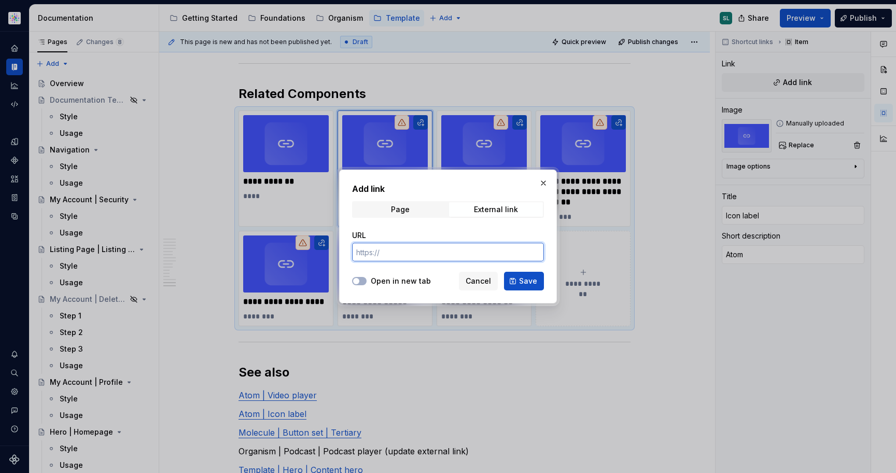
paste input "https://astellas.preview.supernova-docs.io/latest/atoms/icon-label/style-7oS4KC…"
type input "https://astellas.preview.supernova-docs.io/latest/atoms/icon-label/style-7oS4KC…"
click at [531, 278] on span "Save" at bounding box center [528, 281] width 18 height 10
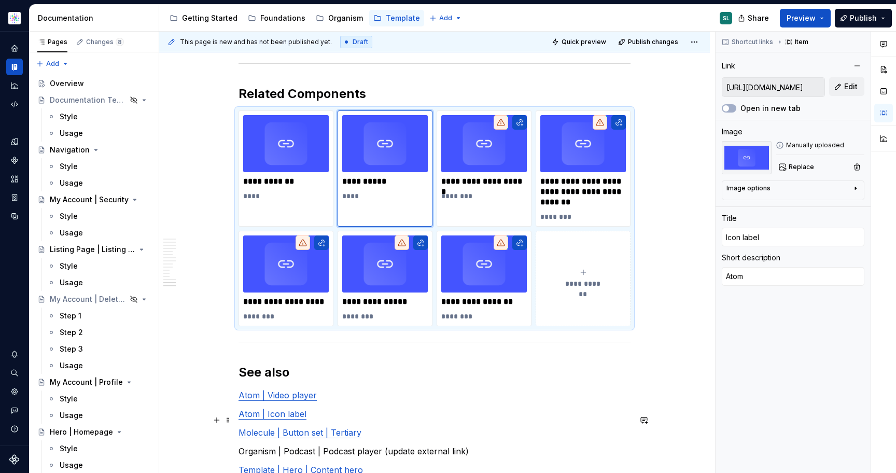
click at [314, 427] on link "Molecule | Button set | Tertiary" at bounding box center [299, 432] width 123 height 10
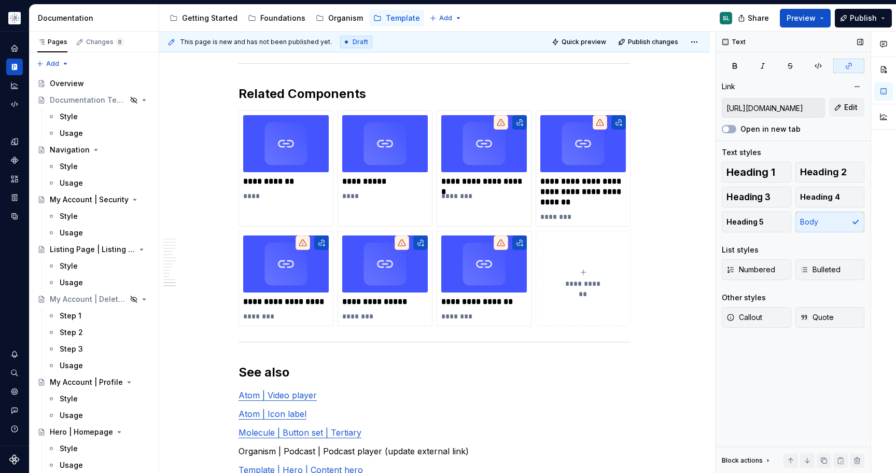
click at [777, 108] on input "https://astellas.preview.supernova-docs.io/latest/molecules/button-set-tertiary…" at bounding box center [773, 108] width 102 height 19
click at [496, 191] on p "********" at bounding box center [484, 196] width 86 height 10
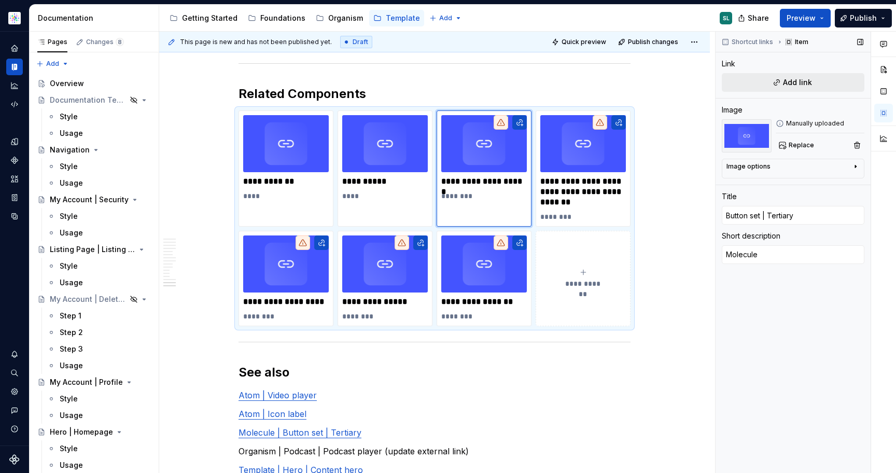
click at [786, 81] on span "Add link" at bounding box center [797, 82] width 29 height 10
type textarea "*"
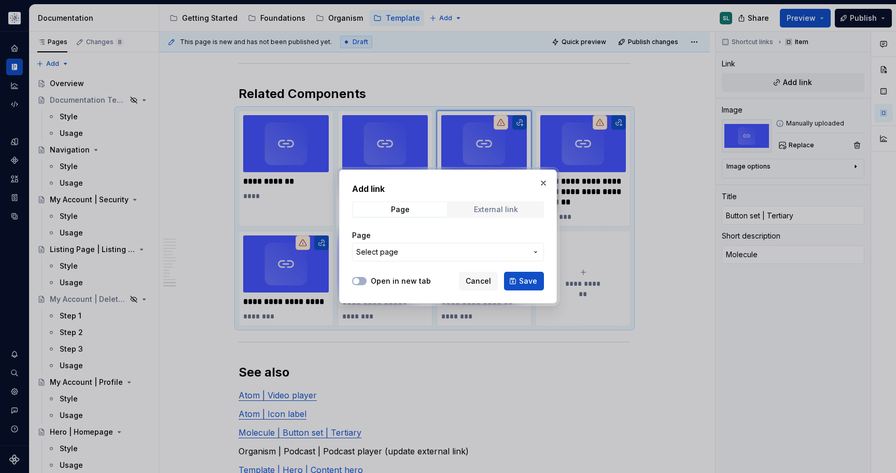
click at [473, 211] on span "External link" at bounding box center [496, 209] width 94 height 15
click at [397, 252] on input "URL" at bounding box center [448, 252] width 192 height 19
paste input "https://astellas.preview.supernova-docs.io/latest/molecules/button-set-tertiary…"
type input "https://astellas.preview.supernova-docs.io/latest/molecules/button-set-tertiary…"
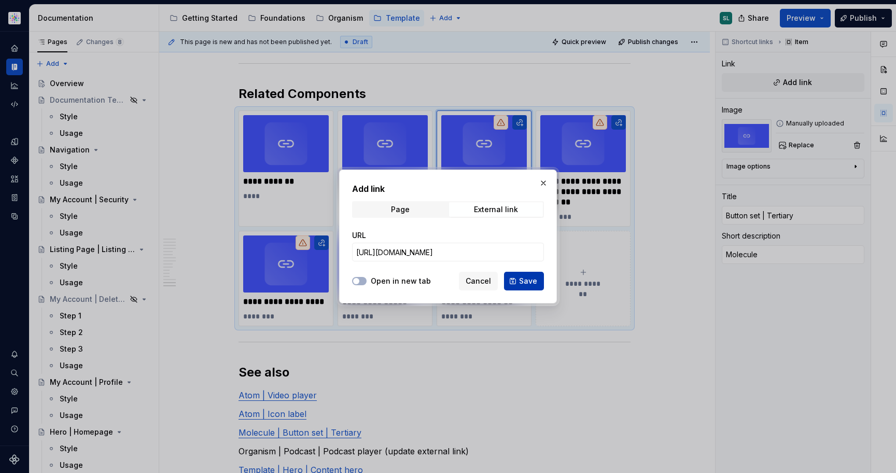
scroll to position [0, 0]
click at [521, 280] on span "Save" at bounding box center [528, 281] width 18 height 10
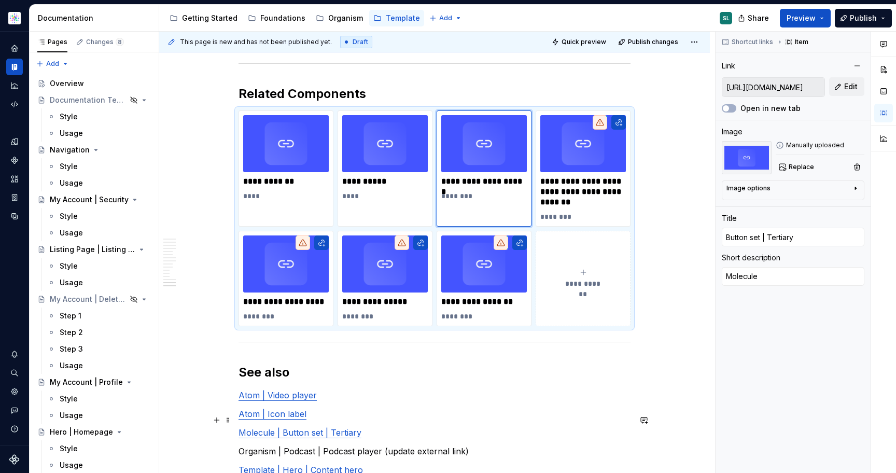
scroll to position [3439, 0]
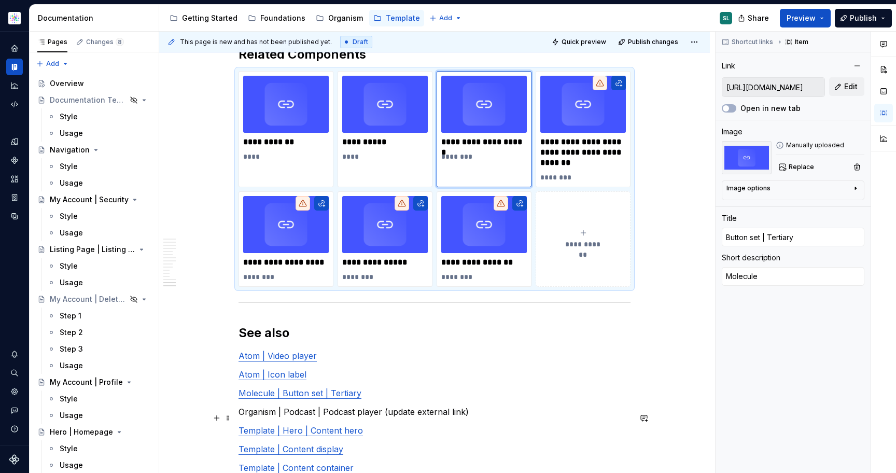
click at [311, 425] on link "Template | Hero | Content hero" at bounding box center [300, 430] width 124 height 10
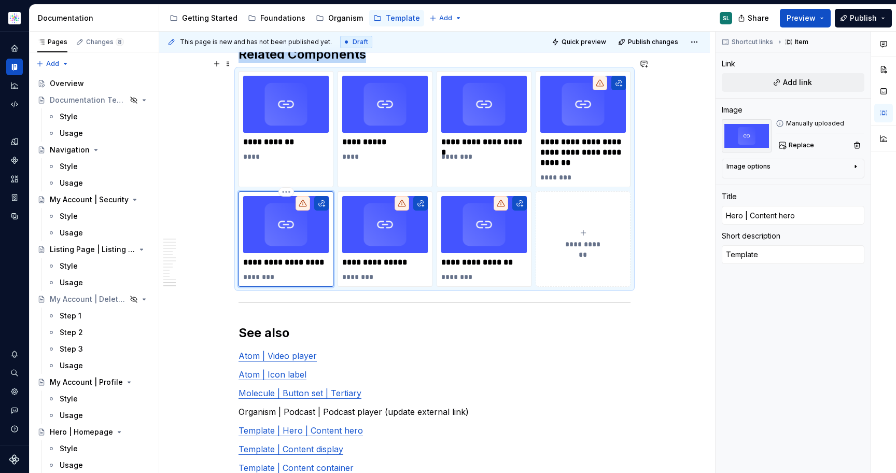
click at [293, 236] on img at bounding box center [286, 224] width 86 height 57
click at [798, 83] on span "Add link" at bounding box center [797, 82] width 29 height 10
type textarea "*"
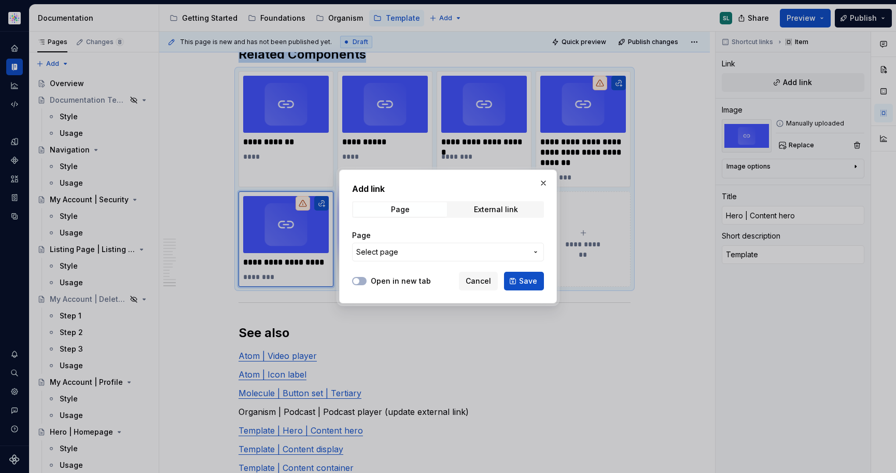
click at [442, 248] on span "Select page" at bounding box center [441, 252] width 171 height 10
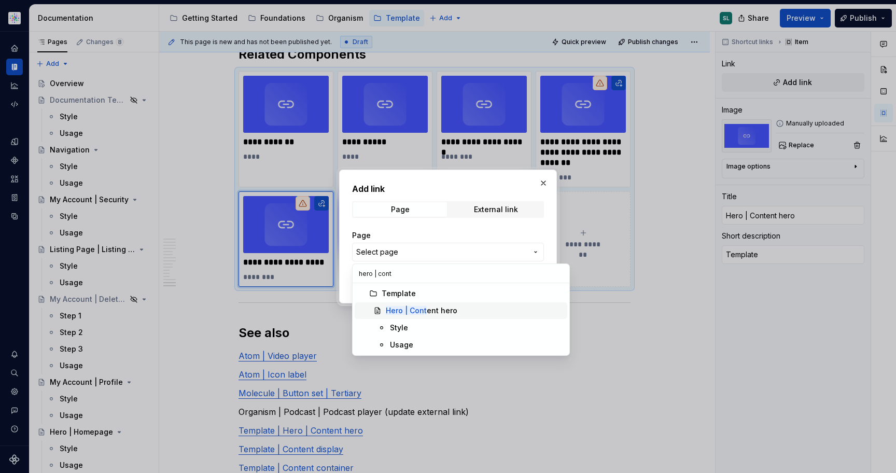
type input "hero | cont"
click at [420, 306] on mark "Hero | Cont" at bounding box center [406, 310] width 41 height 9
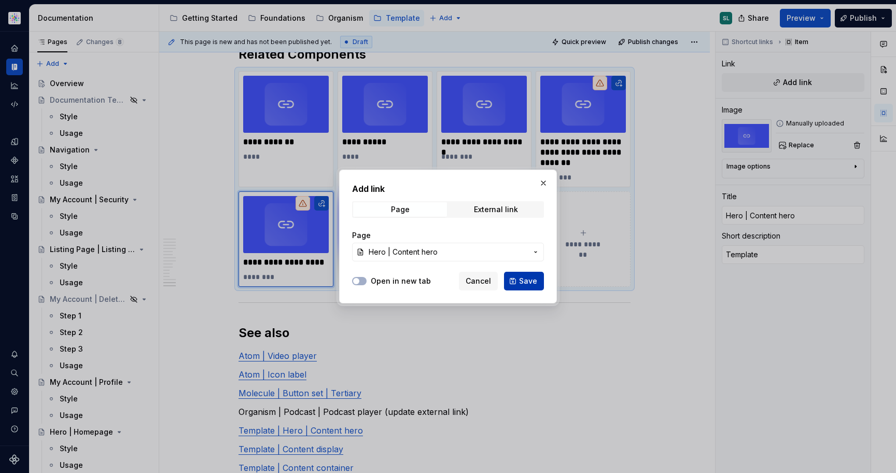
click at [524, 277] on span "Save" at bounding box center [528, 281] width 18 height 10
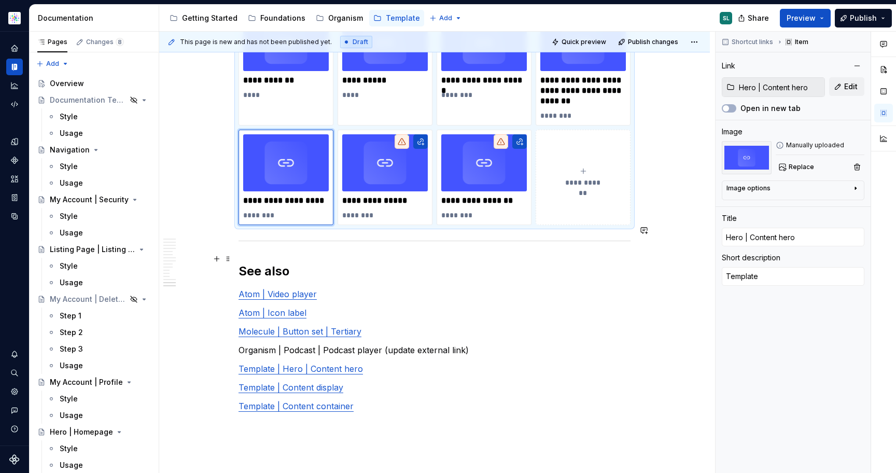
scroll to position [3502, 0]
click at [297, 382] on link "Template | Content display" at bounding box center [290, 387] width 105 height 10
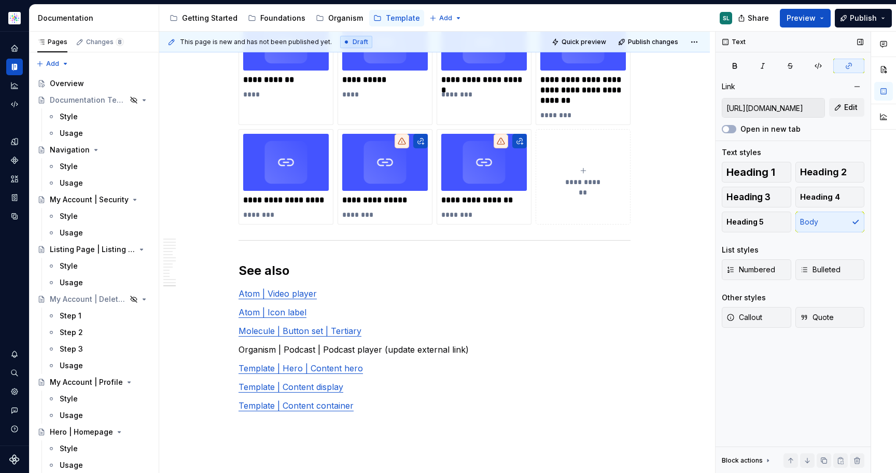
click at [779, 110] on input "https://astellas.preview.supernova-docs.io/latest/templates/content-display/sty…" at bounding box center [773, 108] width 102 height 19
click at [414, 195] on p "**********" at bounding box center [385, 200] width 86 height 10
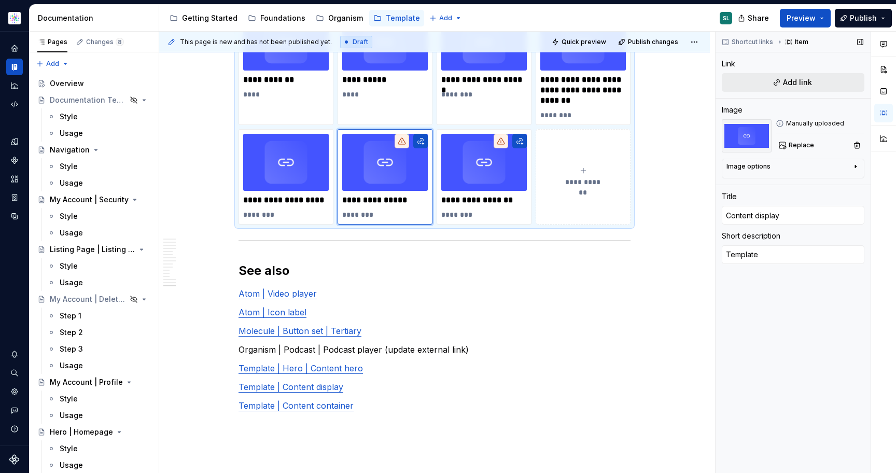
click at [806, 80] on span "Add link" at bounding box center [797, 82] width 29 height 10
type textarea "*"
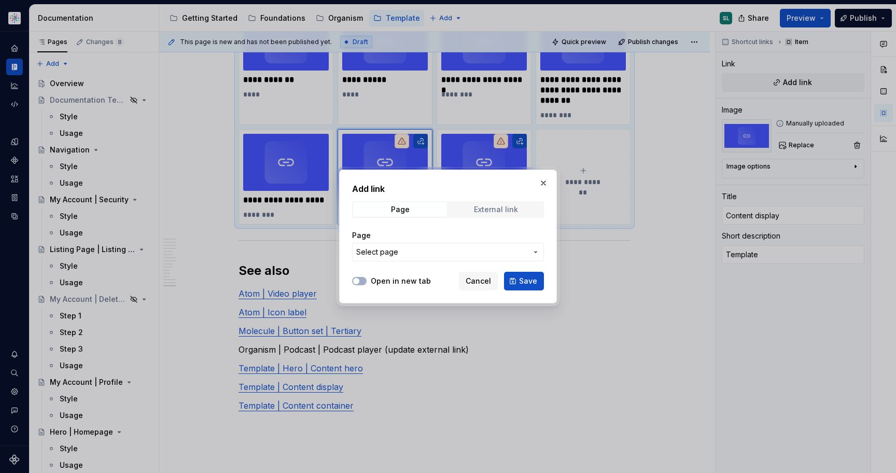
click at [475, 208] on div "External link" at bounding box center [496, 209] width 44 height 8
click at [396, 261] on div "URL" at bounding box center [448, 246] width 192 height 44
click at [416, 251] on input "URL" at bounding box center [448, 252] width 192 height 19
paste input "https://astellas.preview.supernova-docs.io/latest/templates/content-display/sty…"
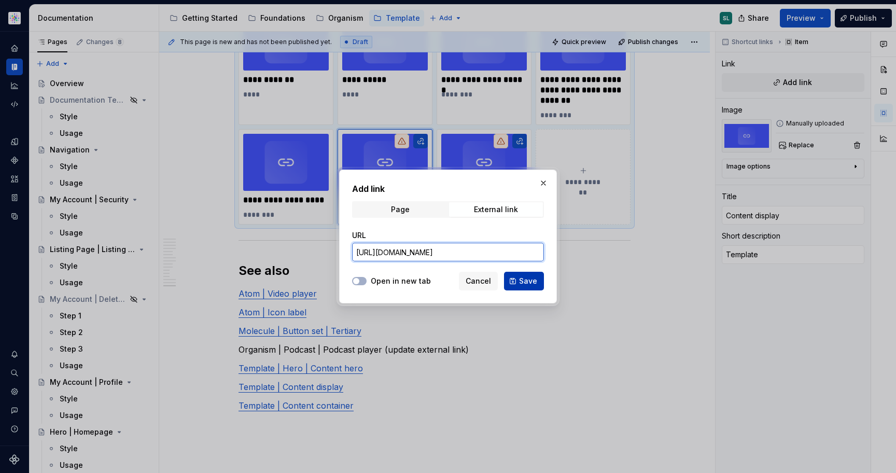
type input "https://astellas.preview.supernova-docs.io/latest/templates/content-display/sty…"
click at [532, 286] on button "Save" at bounding box center [524, 281] width 40 height 19
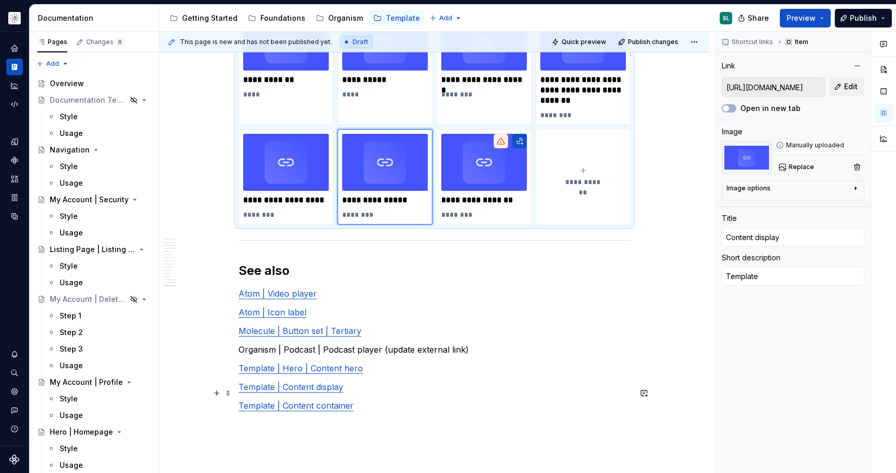
click at [286, 400] on link "Template | Content container" at bounding box center [295, 405] width 115 height 10
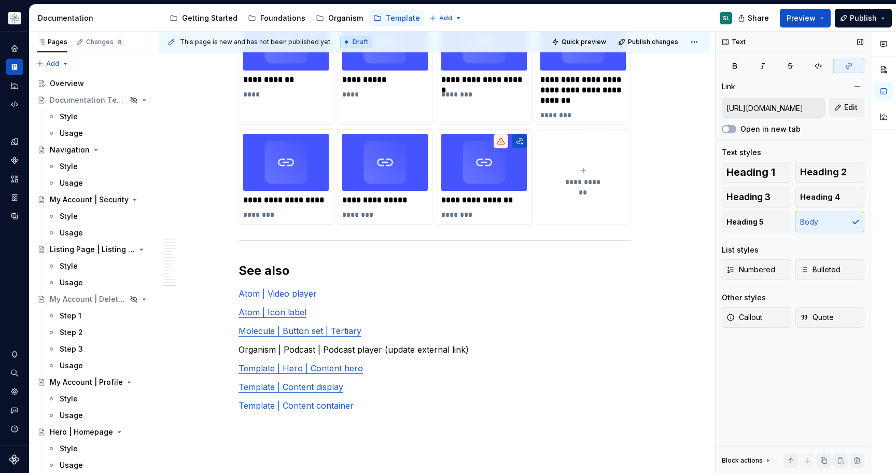
click at [786, 108] on input "https://astellas.preview.supernova-docs.io/latest/templates/content-container/s…" at bounding box center [773, 108] width 102 height 19
click at [495, 174] on img at bounding box center [484, 162] width 86 height 57
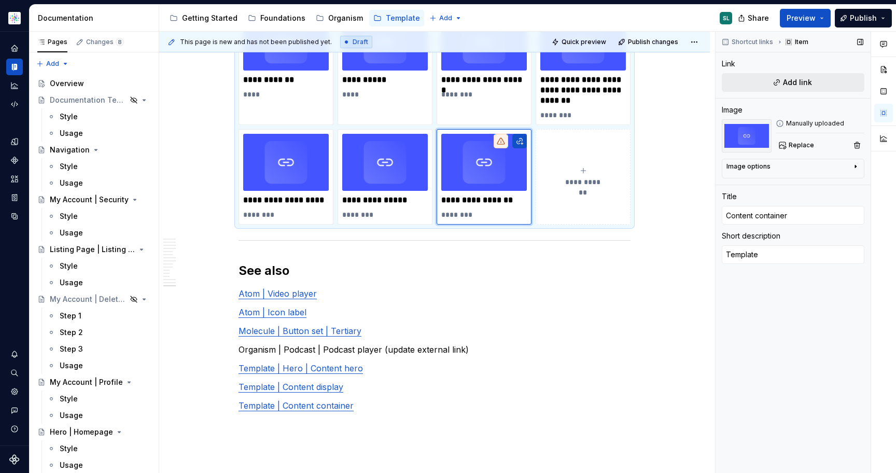
click at [798, 81] on span "Add link" at bounding box center [797, 82] width 29 height 10
type textarea "*"
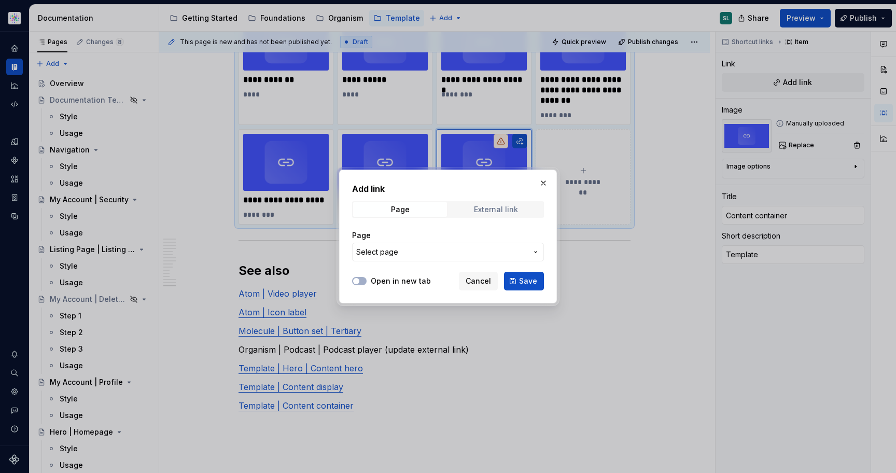
click at [504, 203] on span "External link" at bounding box center [496, 209] width 94 height 15
click at [423, 246] on input "URL" at bounding box center [448, 252] width 192 height 19
paste input "https://astellas.preview.supernova-docs.io/latest/templates/content-container/s…"
type input "https://astellas.preview.supernova-docs.io/latest/templates/content-container/s…"
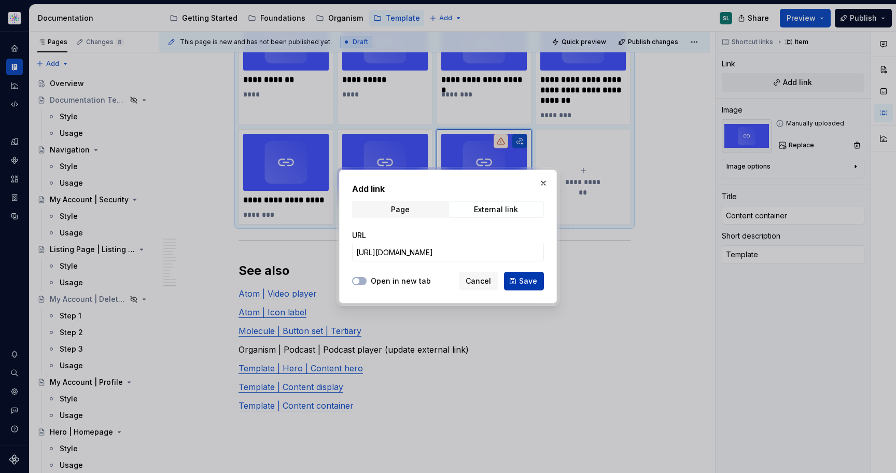
scroll to position [0, 0]
click at [528, 285] on span "Save" at bounding box center [528, 281] width 18 height 10
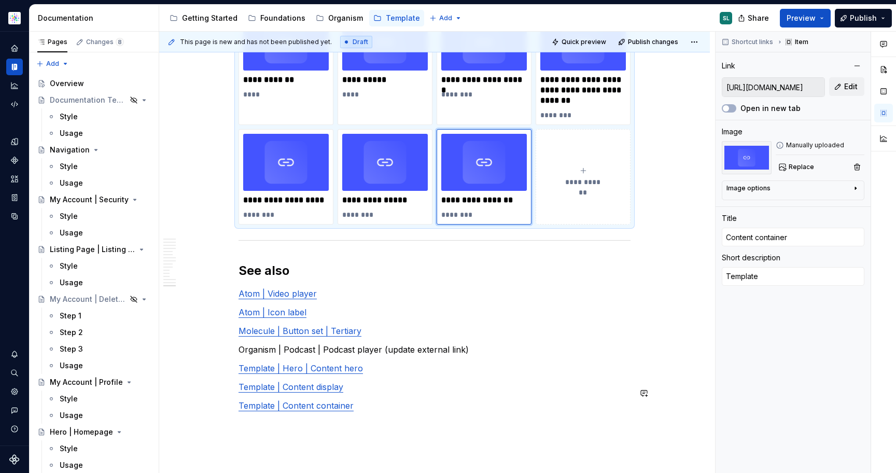
scroll to position [3505, 0]
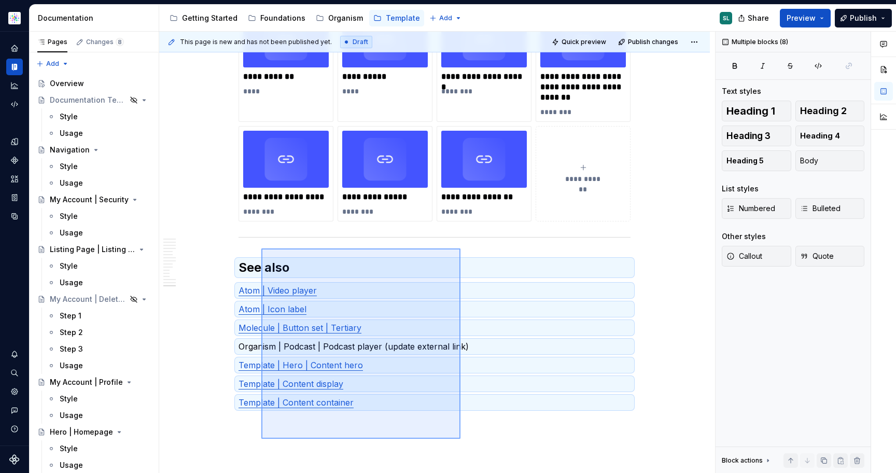
drag, startPoint x: 460, startPoint y: 442, endPoint x: 261, endPoint y: 248, distance: 277.5
click at [261, 248] on div "This page is new and has not been published yet. Draft Quick preview Publish ch…" at bounding box center [437, 253] width 556 height 442
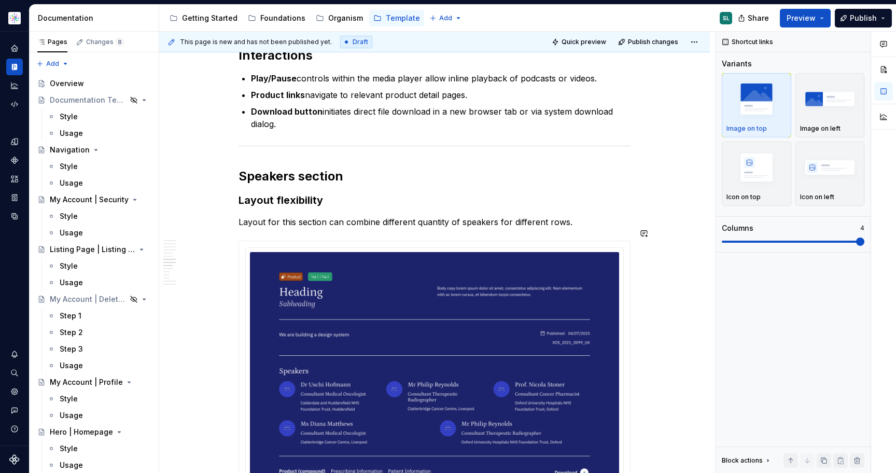
scroll to position [0, 0]
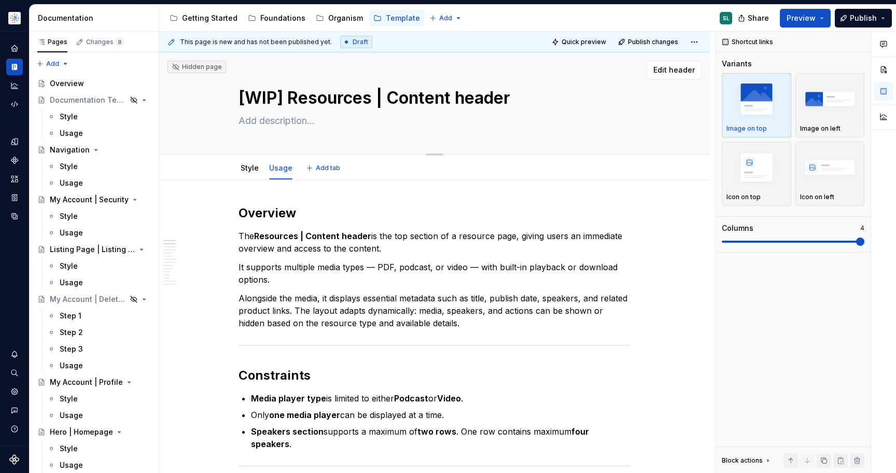
click at [292, 92] on textarea "[WIP] Resources | Content header" at bounding box center [432, 98] width 392 height 25
click at [292, 99] on textarea "[WIP] Resources | Content header" at bounding box center [432, 98] width 392 height 25
type textarea "*"
type textarea "[WIP]Resources | Content header"
type textarea "*"
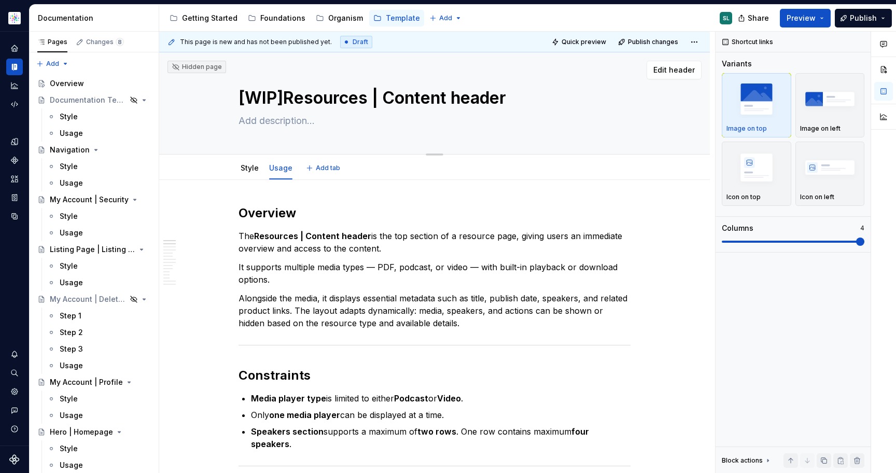
type textarea "[WIPResources | Content header"
type textarea "*"
type textarea "[WIResources | Content header"
type textarea "*"
type textarea "[WResources | Content header"
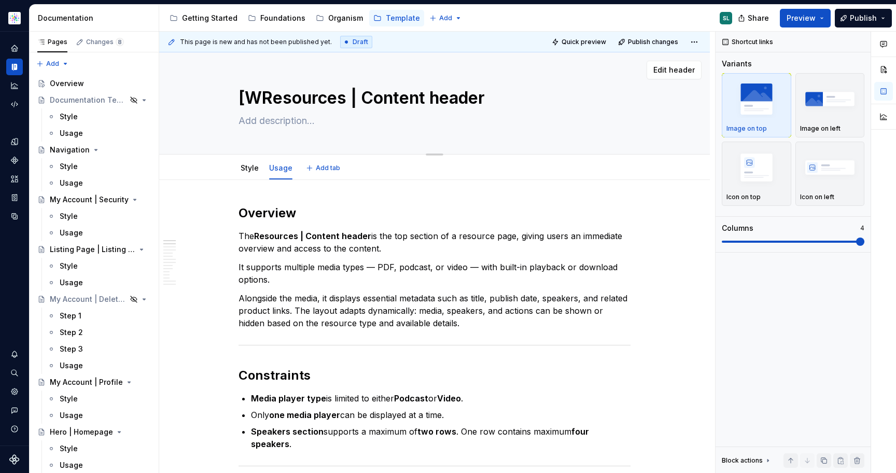
type textarea "*"
type textarea "[Resources | Content header"
type textarea "*"
type textarea "Resources | Content header"
type textarea "*"
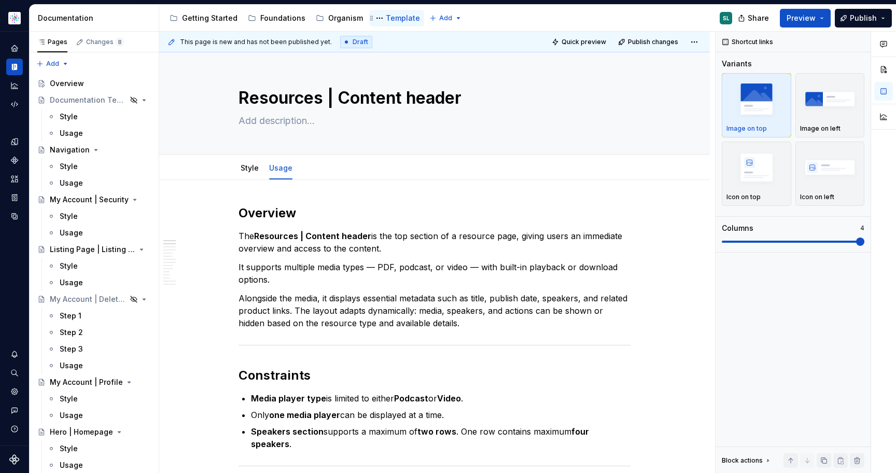
type textarea "Resources | Content header"
click at [524, 24] on div "Accessibility guide for tree Page tree. Navigate the tree with the arrow keys. …" at bounding box center [449, 18] width 581 height 27
click at [251, 168] on link "Style" at bounding box center [250, 167] width 18 height 9
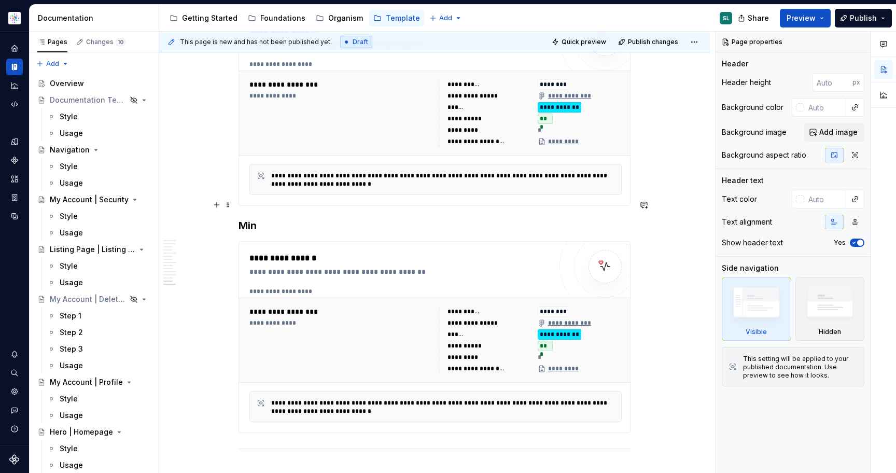
scroll to position [6566, 0]
type textarea "*"
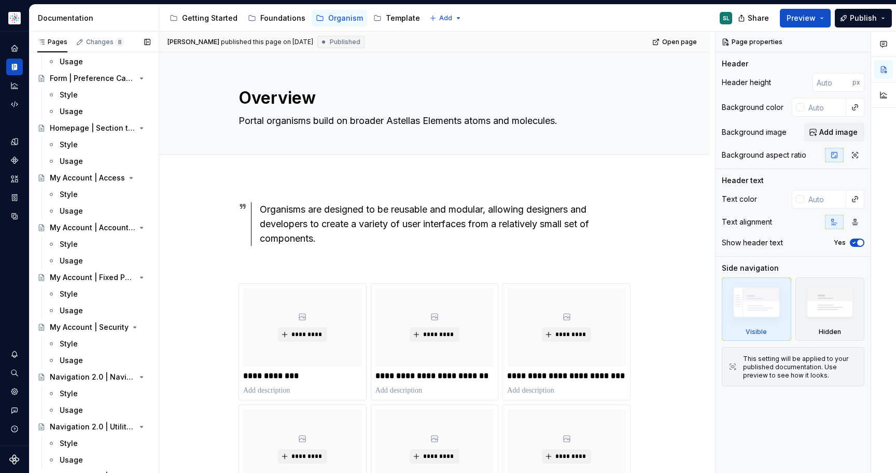
scroll to position [917, 0]
click at [13, 23] on html "Astellas Pro SL Design system data Documentation Accessibility guide for tree P…" at bounding box center [448, 236] width 896 height 473
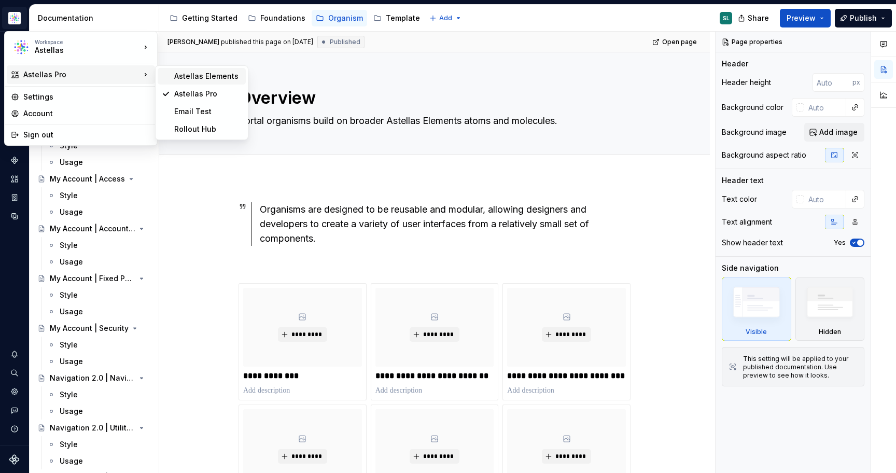
click at [207, 81] on div "Astellas Elements" at bounding box center [207, 76] width 67 height 10
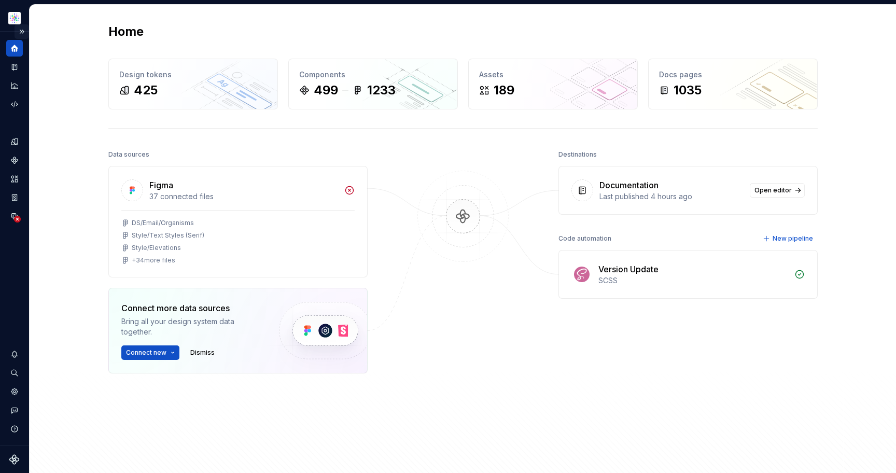
click at [23, 31] on button "Expand sidebar" at bounding box center [22, 31] width 15 height 15
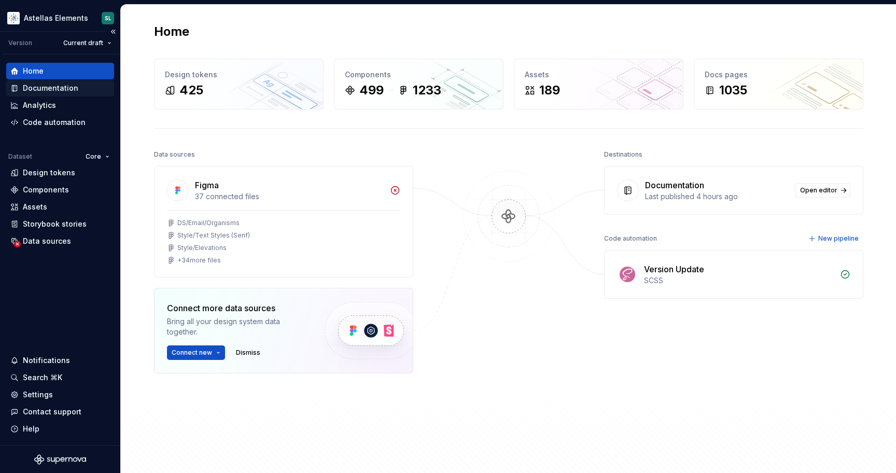
click at [56, 87] on div "Documentation" at bounding box center [50, 88] width 55 height 10
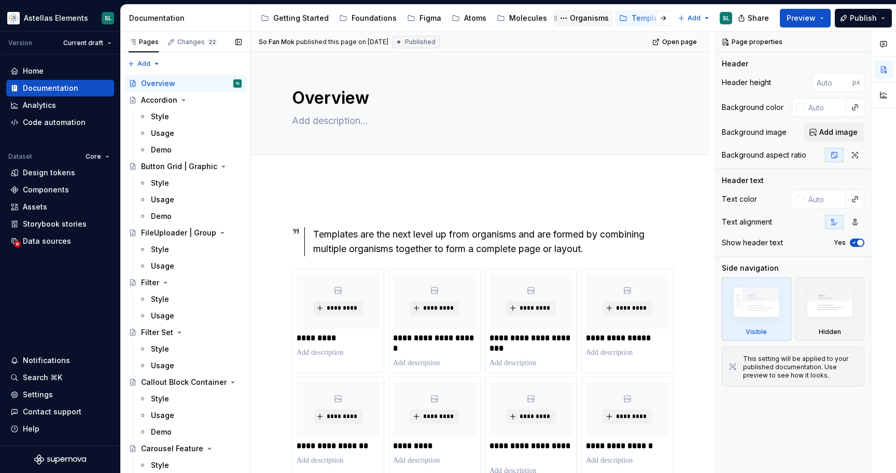
click at [574, 21] on div "Organisms" at bounding box center [589, 18] width 39 height 10
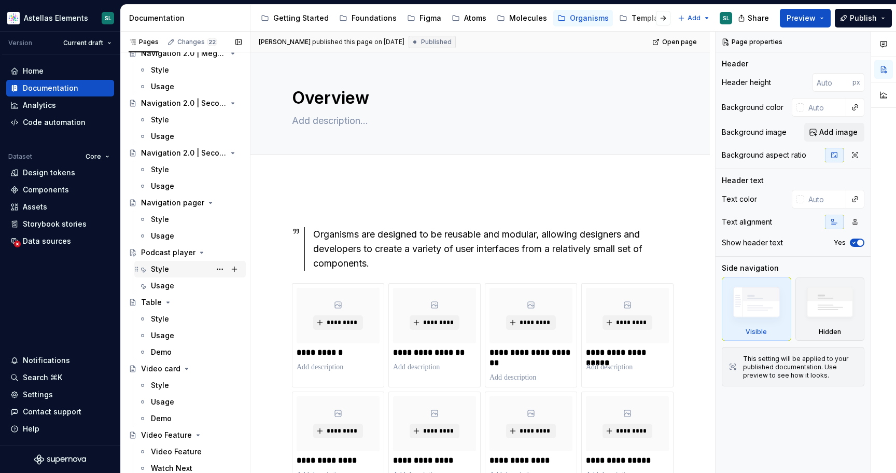
scroll to position [1621, 0]
click at [170, 274] on div "Style" at bounding box center [196, 270] width 91 height 15
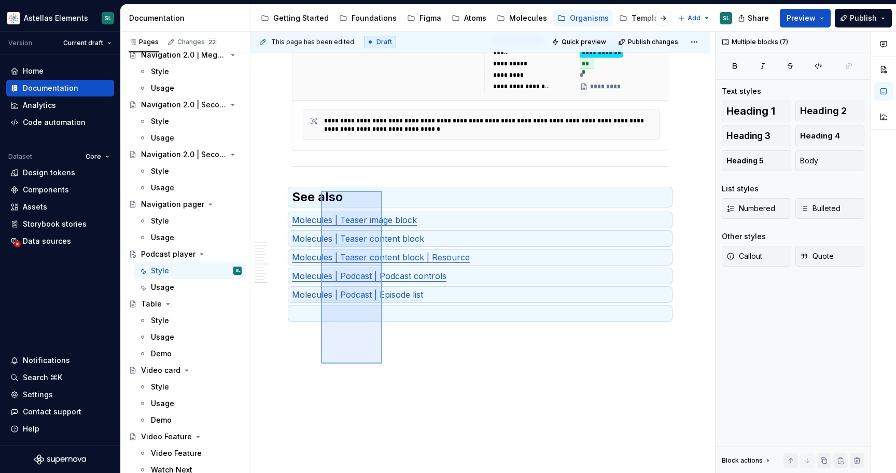
scroll to position [3902, 0]
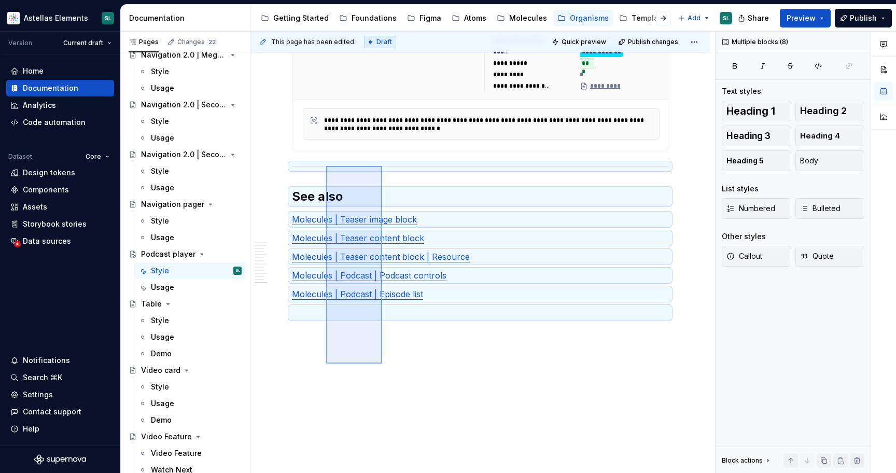
drag, startPoint x: 382, startPoint y: 363, endPoint x: 327, endPoint y: 165, distance: 205.5
click at [327, 165] on div "This page has been edited. Draft Quick preview Publish changes Podcast player E…" at bounding box center [482, 253] width 465 height 442
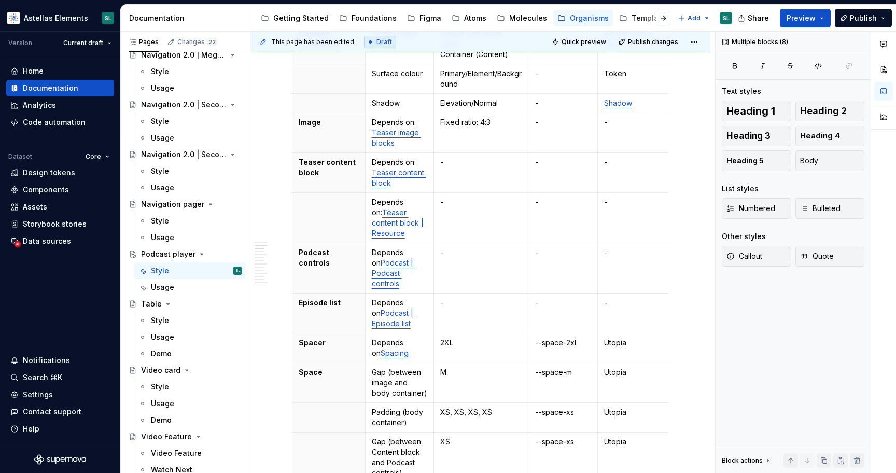
scroll to position [0, 0]
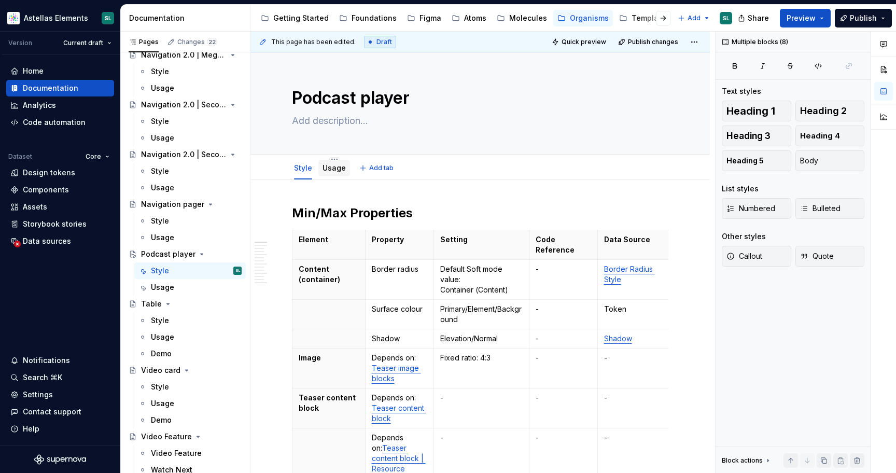
click at [328, 171] on link "Usage" at bounding box center [333, 167] width 23 height 9
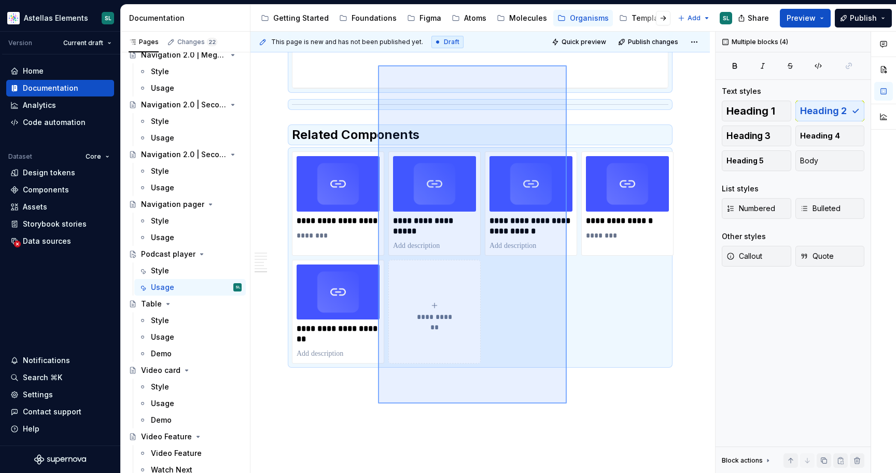
scroll to position [800, 0]
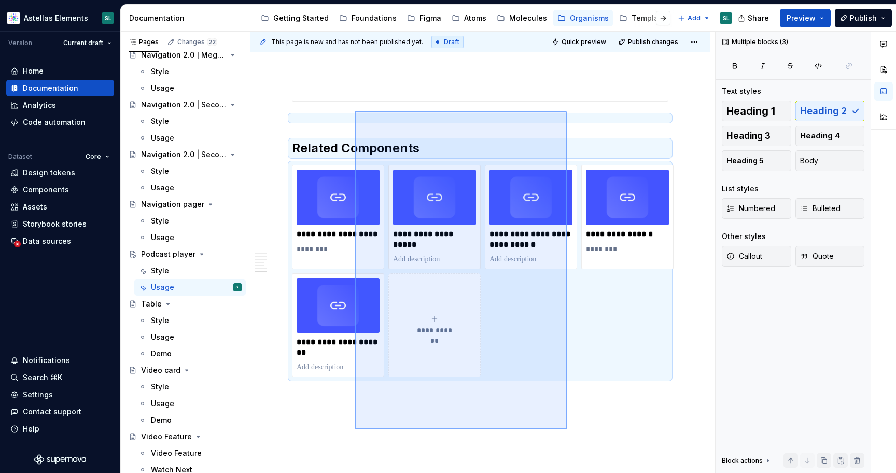
drag, startPoint x: 567, startPoint y: 371, endPoint x: 355, endPoint y: 111, distance: 335.3
click at [355, 111] on div "This page is new and has not been published yet. Draft Quick preview Publish ch…" at bounding box center [482, 253] width 465 height 442
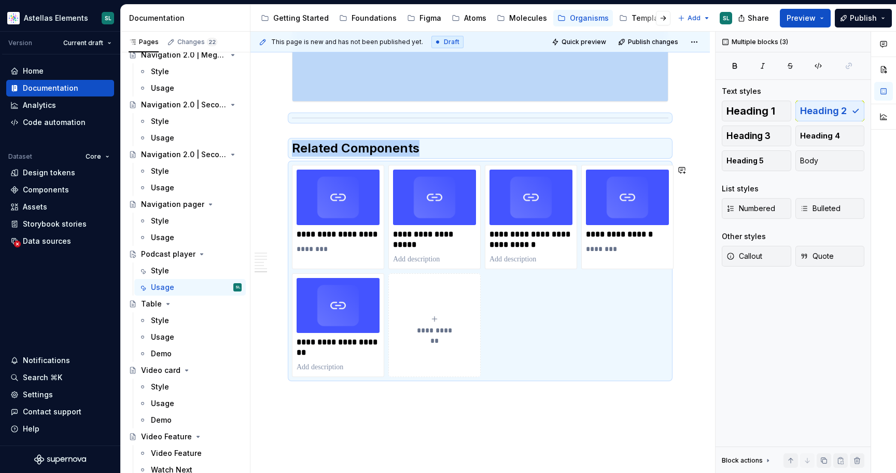
copy div "**********"
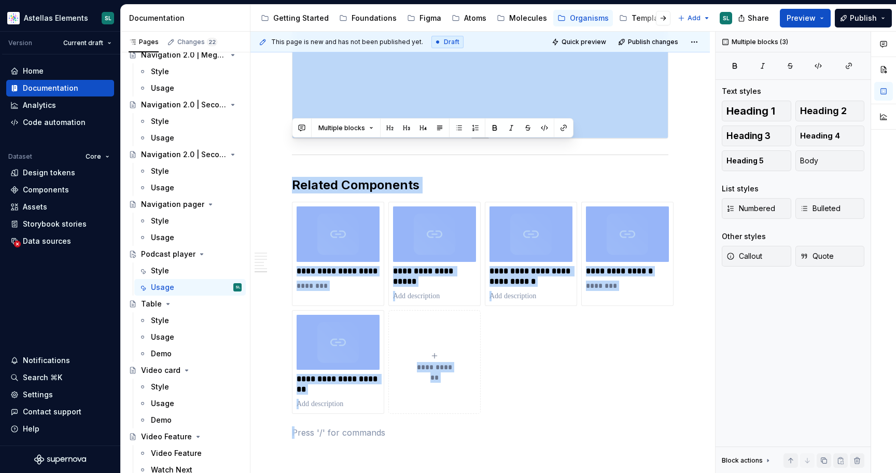
scroll to position [758, 0]
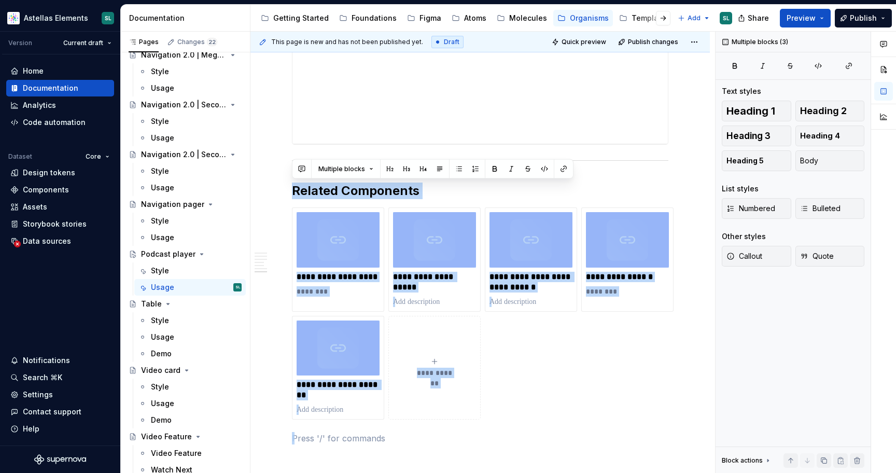
drag, startPoint x: 319, startPoint y: 394, endPoint x: 334, endPoint y: 171, distance: 223.9
copy div "**********"
type textarea "*"
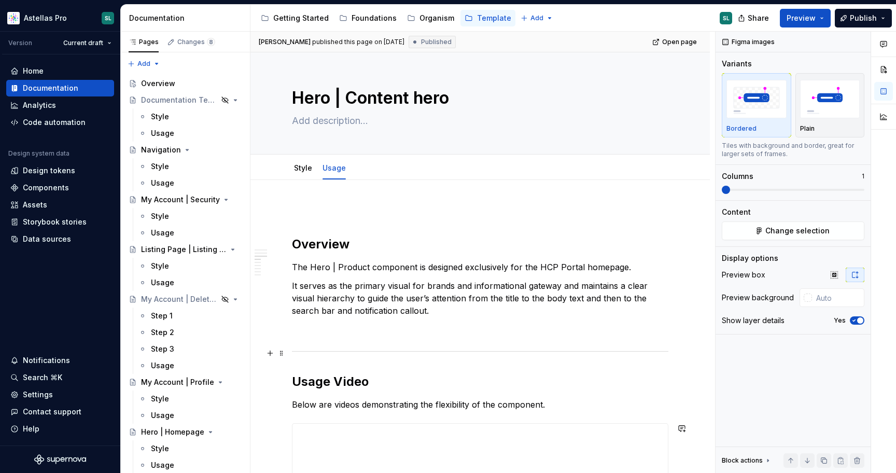
scroll to position [585, 0]
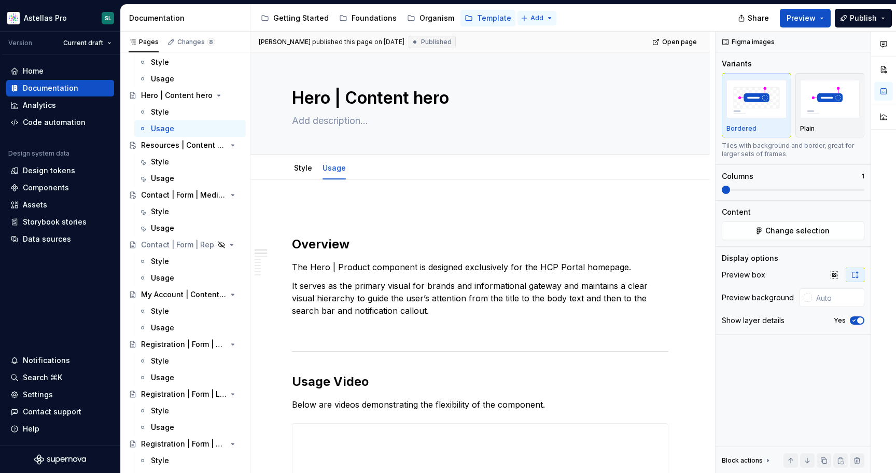
type textarea "*"
